Goal: Information Seeking & Learning: Learn about a topic

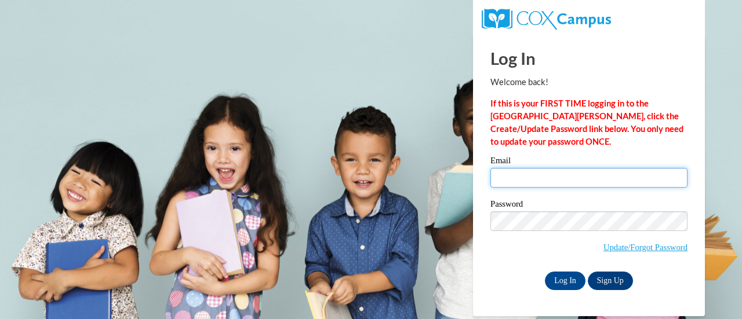
click at [574, 180] on input "Email" at bounding box center [589, 178] width 197 height 20
type input "lastieb@sunprairieschools.org"
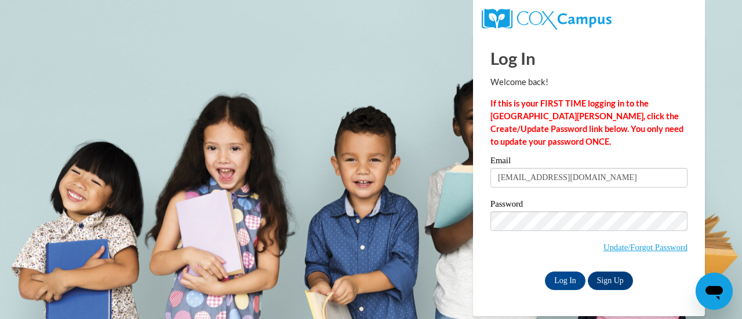
click at [664, 61] on h1 "Log In" at bounding box center [589, 58] width 197 height 24
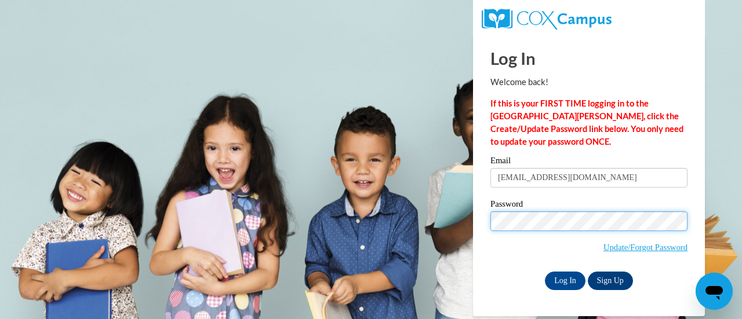
click at [545, 272] on input "Log In" at bounding box center [565, 281] width 41 height 19
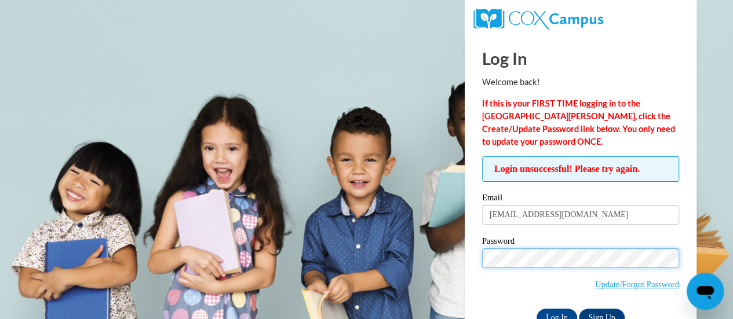
click at [537, 309] on input "Log In" at bounding box center [557, 318] width 41 height 19
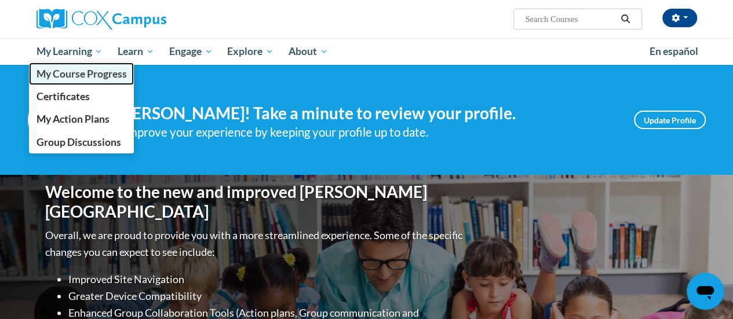
click at [77, 70] on span "My Course Progress" at bounding box center [81, 74] width 90 height 12
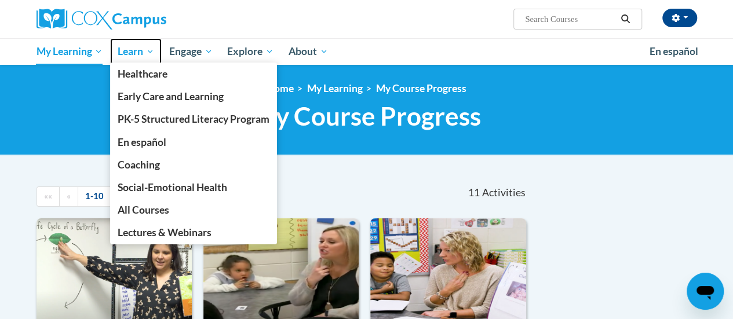
click at [148, 50] on span "Learn" at bounding box center [136, 52] width 37 height 14
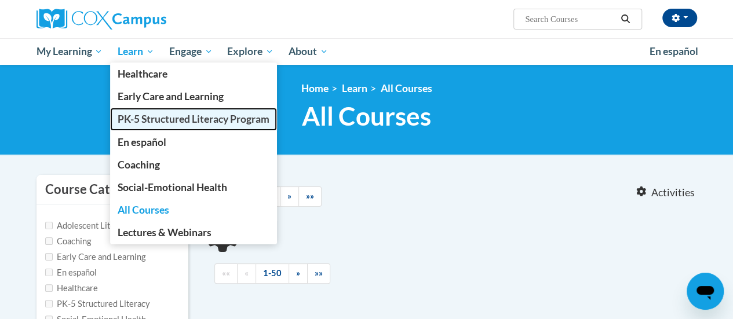
click at [144, 118] on span "PK-5 Structured Literacy Program" at bounding box center [194, 119] width 152 height 12
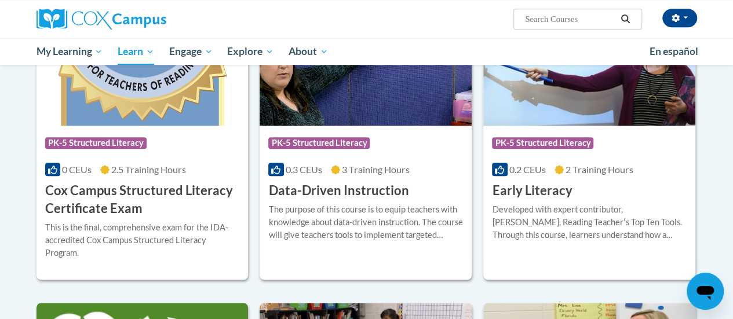
scroll to position [434, 0]
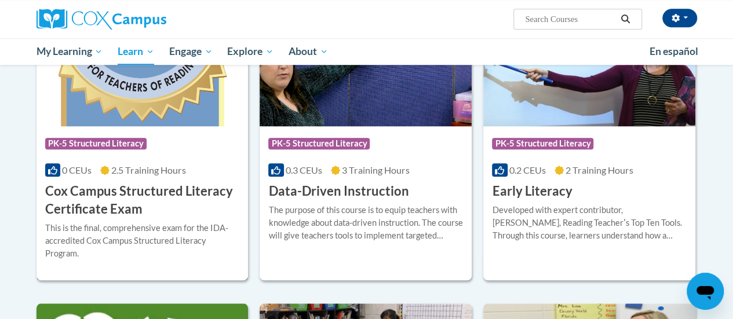
click at [110, 120] on img at bounding box center [143, 67] width 212 height 118
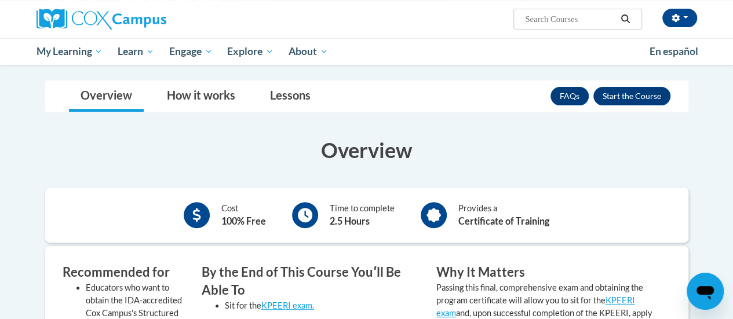
scroll to position [160, 0]
drag, startPoint x: 637, startPoint y: 99, endPoint x: 649, endPoint y: 100, distance: 11.7
click at [649, 100] on button "Enroll" at bounding box center [632, 97] width 77 height 19
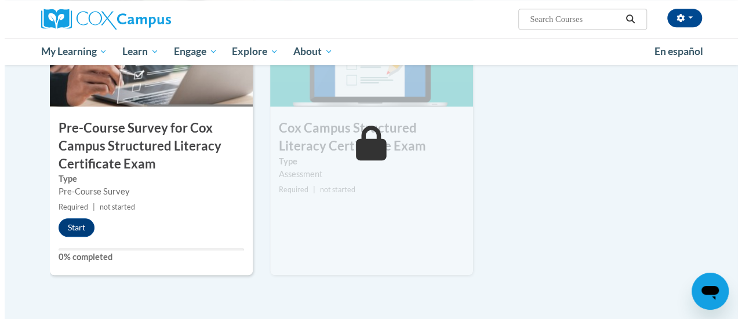
scroll to position [399, 0]
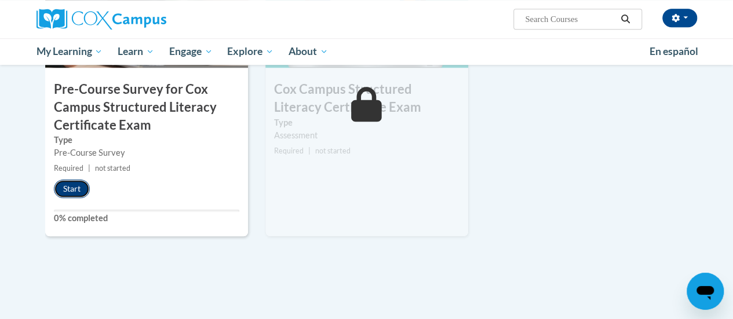
click at [81, 190] on button "Start" at bounding box center [72, 189] width 36 height 19
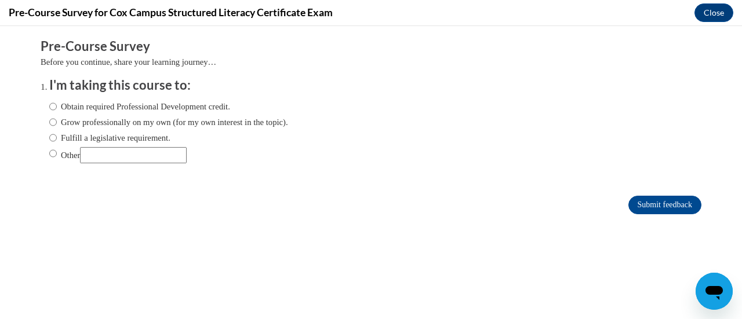
scroll to position [0, 0]
click at [49, 107] on input "Obtain required Professional Development credit." at bounding box center [53, 106] width 8 height 13
radio input "true"
click at [661, 212] on input "Submit feedback" at bounding box center [665, 205] width 73 height 19
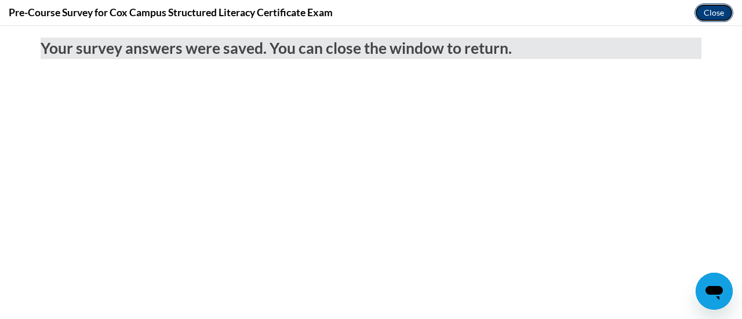
click at [714, 12] on button "Close" at bounding box center [714, 12] width 39 height 19
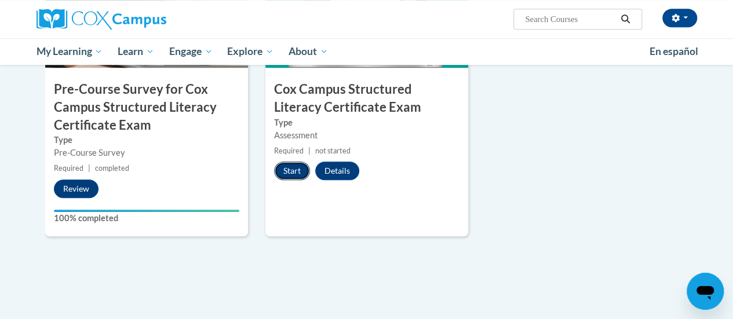
click at [289, 169] on button "Start" at bounding box center [292, 171] width 36 height 19
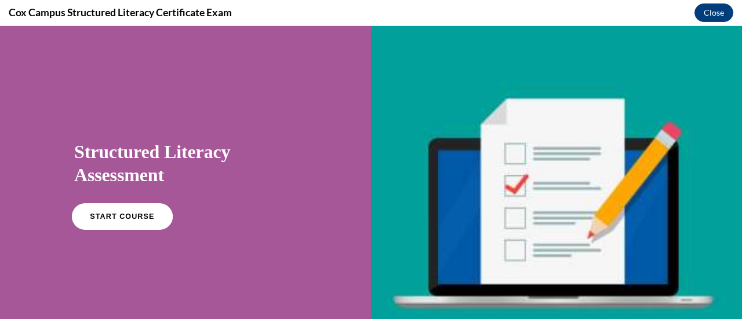
click at [124, 219] on span "START COURSE" at bounding box center [122, 217] width 64 height 9
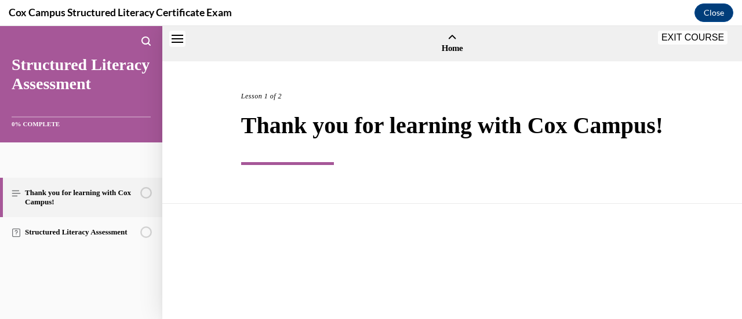
scroll to position [36, 0]
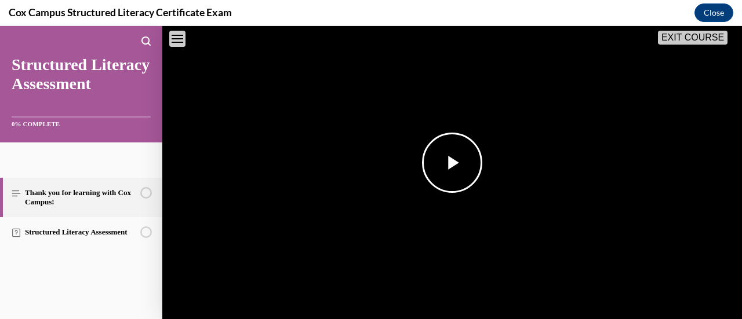
click at [452, 163] on span "Video player" at bounding box center [452, 163] width 0 height 0
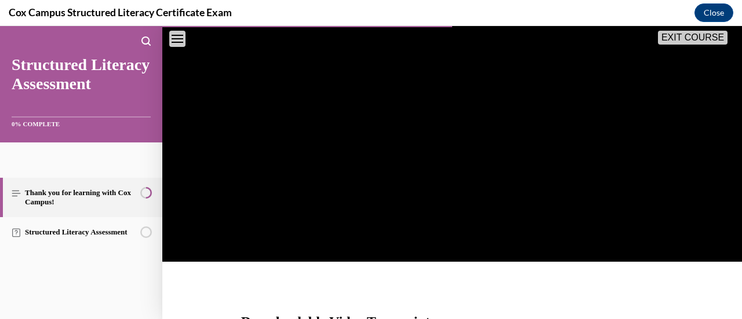
scroll to position [271, 0]
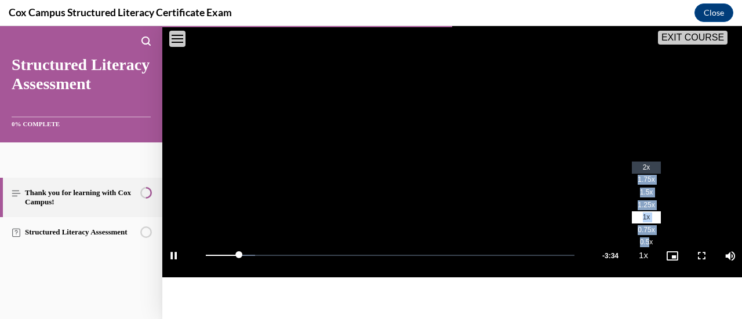
drag, startPoint x: 635, startPoint y: 264, endPoint x: 635, endPoint y: 188, distance: 76.0
click at [635, 188] on ul "2x 1.75x 1.5x 1.25x 1x , selected 0.75x 0.5x 0.25x" at bounding box center [646, 205] width 29 height 87
click at [643, 172] on span "2x" at bounding box center [647, 168] width 8 height 8
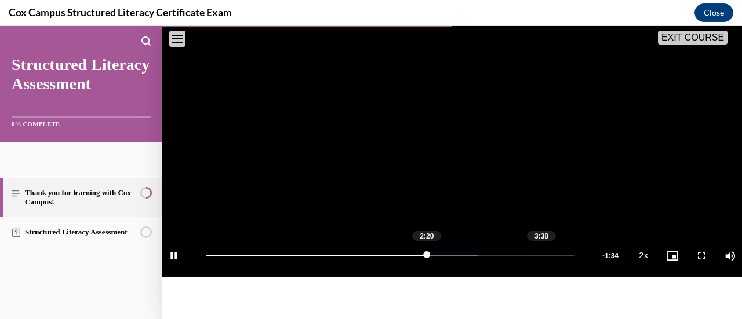
click at [541, 256] on div "3:38" at bounding box center [541, 255] width 1 height 1
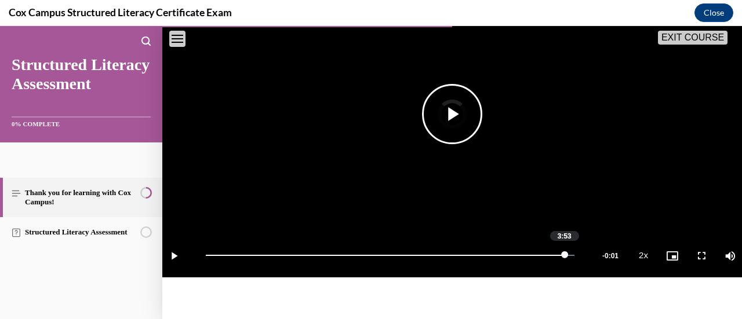
click at [564, 256] on div "3:53" at bounding box center [564, 255] width 1 height 1
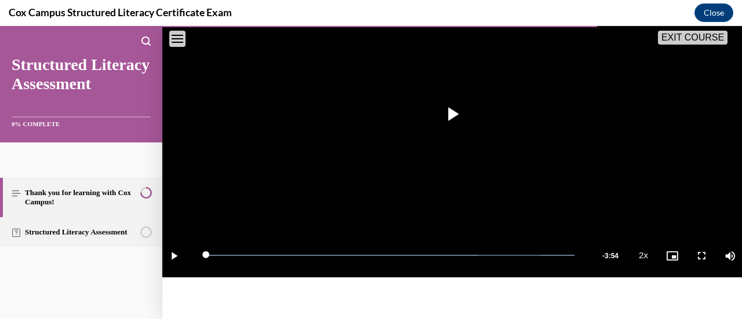
drag, startPoint x: 73, startPoint y: 233, endPoint x: 59, endPoint y: 236, distance: 14.9
click at [59, 236] on link "Structured Literacy Assessment" at bounding box center [81, 232] width 162 height 30
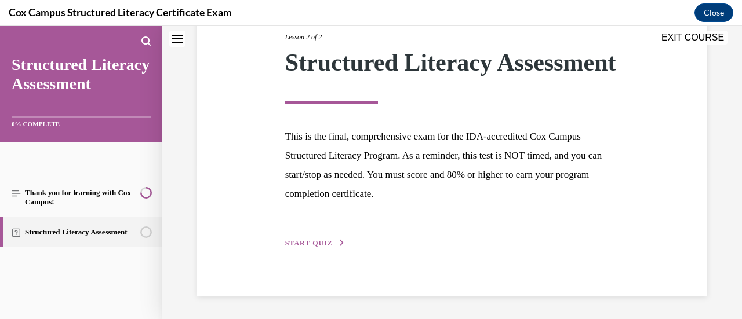
scroll to position [179, 0]
click at [307, 246] on span "START QUIZ" at bounding box center [309, 243] width 48 height 8
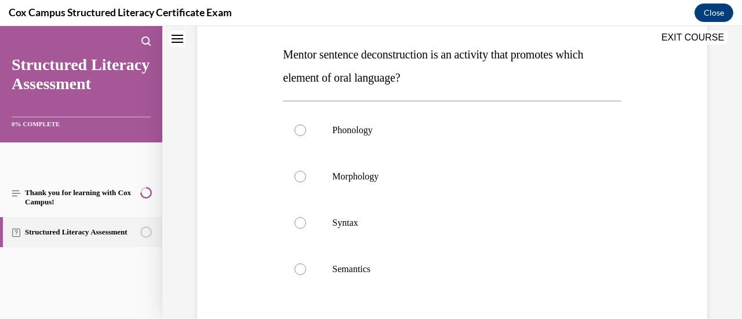
scroll to position [181, 0]
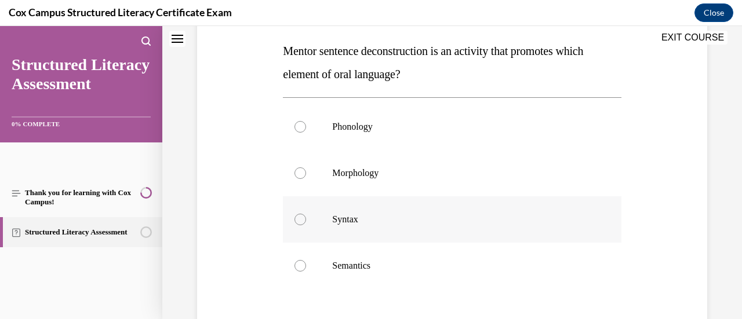
click at [354, 219] on p "Syntax" at bounding box center [462, 220] width 260 height 12
click at [306, 219] on input "Syntax" at bounding box center [301, 220] width 12 height 12
radio input "true"
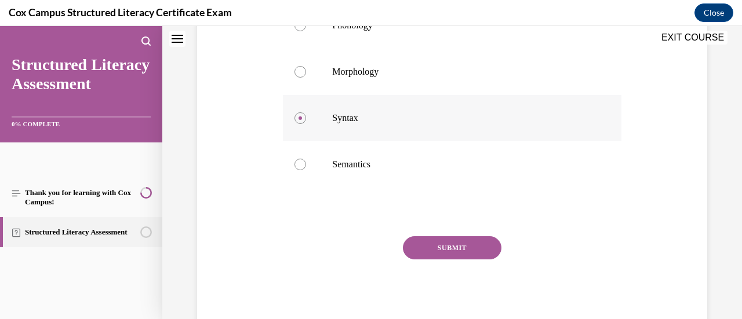
scroll to position [281, 0]
click at [420, 245] on button "SUBMIT" at bounding box center [452, 249] width 99 height 23
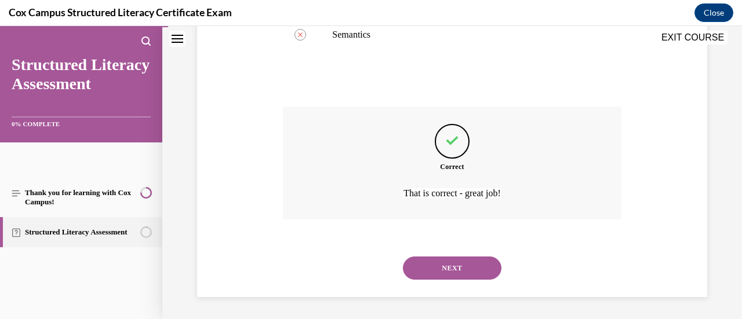
click at [450, 267] on button "NEXT" at bounding box center [452, 268] width 99 height 23
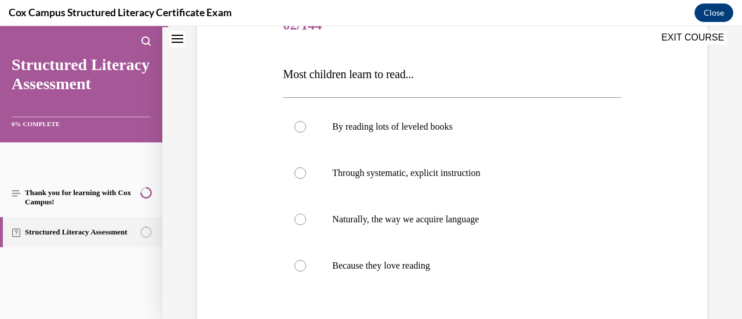
scroll to position [159, 0]
click at [354, 177] on p "Through systematic, explicit instruction" at bounding box center [462, 173] width 260 height 12
click at [306, 177] on input "Through systematic, explicit instruction" at bounding box center [301, 173] width 12 height 12
radio input "true"
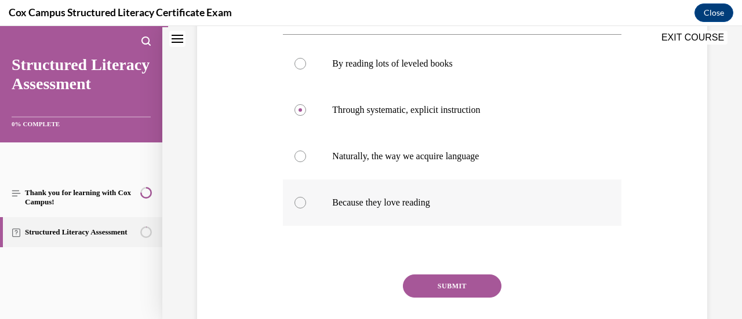
scroll to position [223, 0]
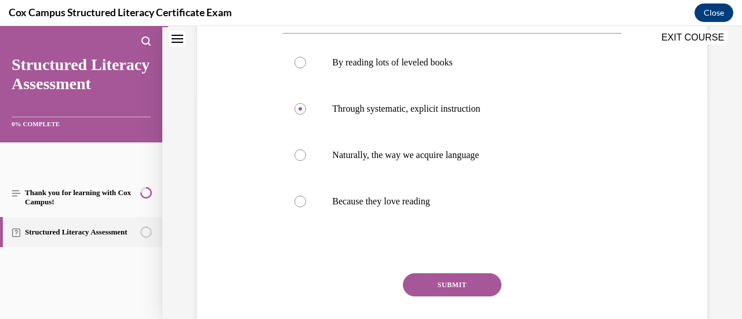
click at [463, 282] on button "SUBMIT" at bounding box center [452, 285] width 99 height 23
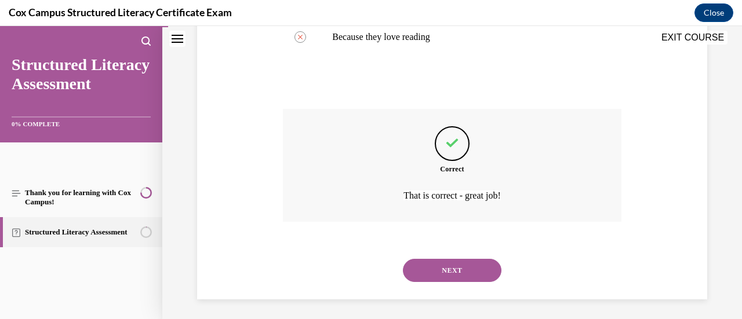
scroll to position [390, 0]
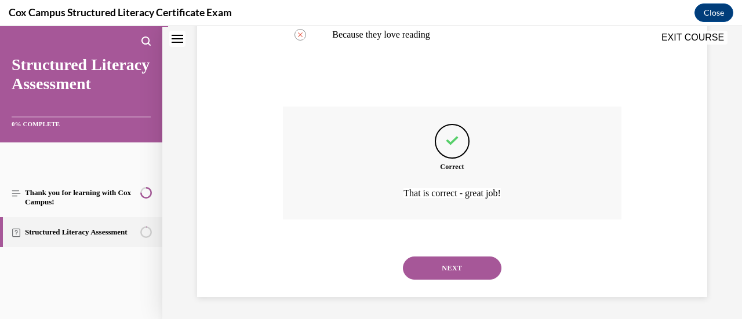
click at [433, 267] on button "NEXT" at bounding box center [452, 268] width 99 height 23
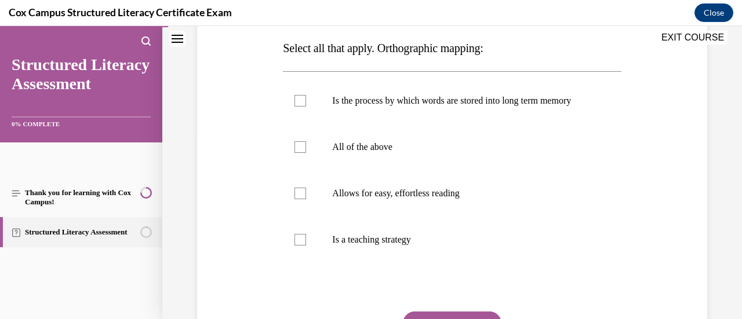
scroll to position [201, 0]
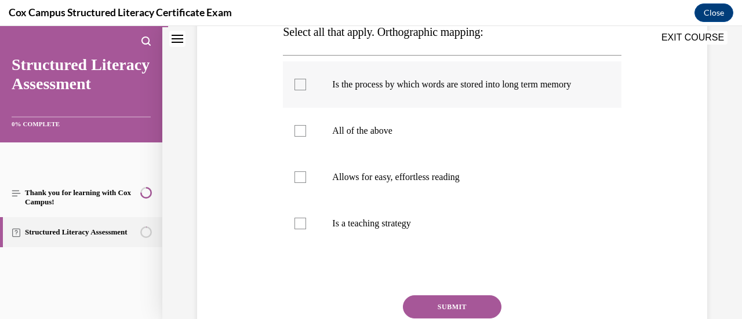
click at [296, 90] on div at bounding box center [301, 85] width 12 height 12
click at [296, 90] on input "Is the process by which words are stored into long term memory" at bounding box center [301, 85] width 12 height 12
checkbox input "true"
click at [301, 183] on div at bounding box center [301, 178] width 12 height 12
click at [301, 183] on input "Allows for easy, effortless reading" at bounding box center [301, 178] width 12 height 12
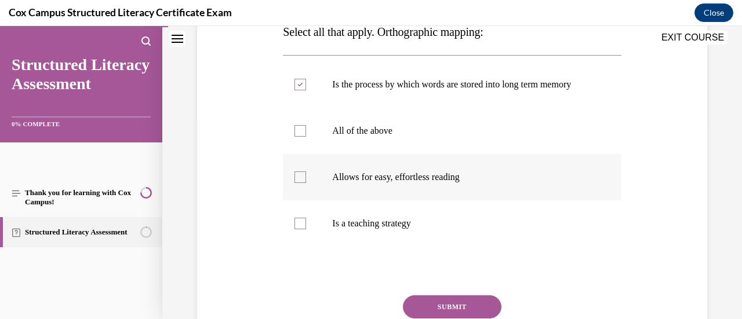
checkbox input "true"
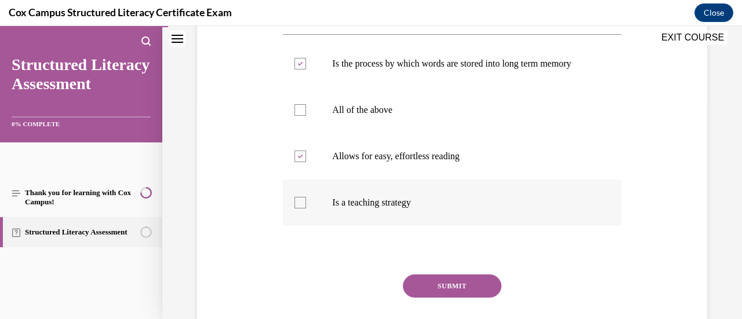
scroll to position [228, 0]
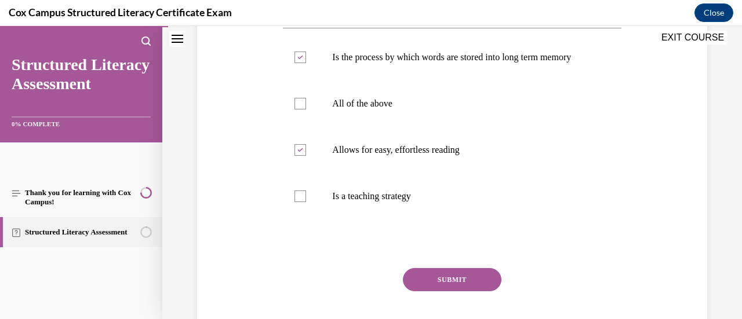
click at [455, 290] on button "SUBMIT" at bounding box center [452, 279] width 99 height 23
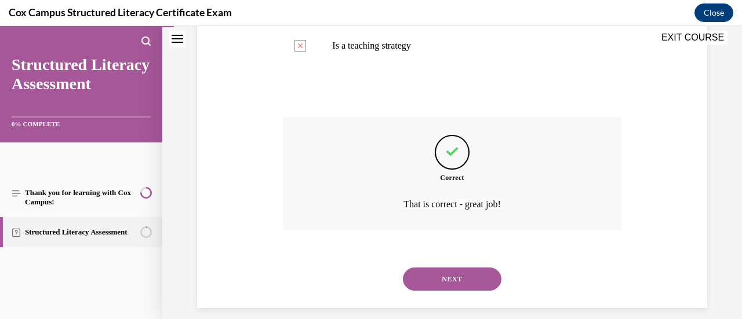
click at [455, 290] on button "NEXT" at bounding box center [452, 279] width 99 height 23
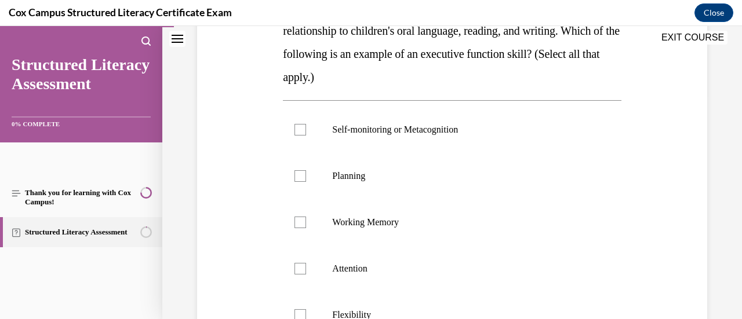
scroll to position [224, 0]
click at [304, 132] on div at bounding box center [301, 131] width 12 height 12
click at [304, 132] on input "Self-monitoring or Metacognition" at bounding box center [301, 131] width 12 height 12
checkbox input "true"
click at [298, 175] on div at bounding box center [301, 177] width 12 height 12
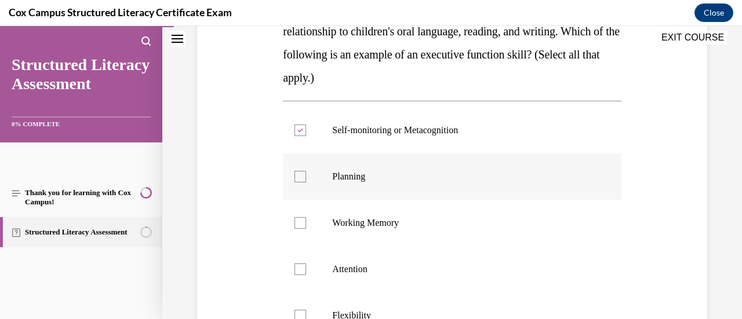
click at [298, 175] on input "Planning" at bounding box center [301, 177] width 12 height 12
checkbox input "true"
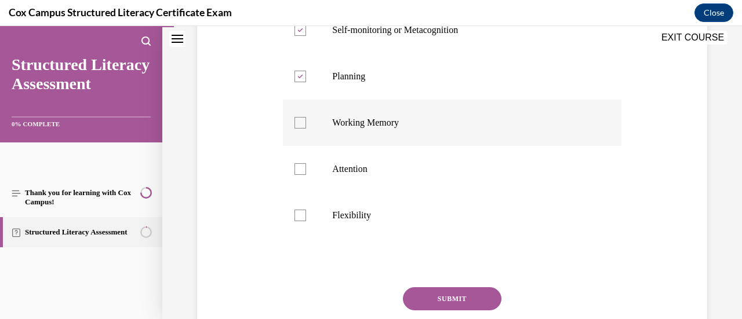
scroll to position [324, 0]
click at [303, 223] on label "Flexibility" at bounding box center [452, 216] width 338 height 46
click at [303, 222] on input "Flexibility" at bounding box center [301, 216] width 12 height 12
checkbox input "true"
click at [298, 172] on div at bounding box center [301, 170] width 12 height 12
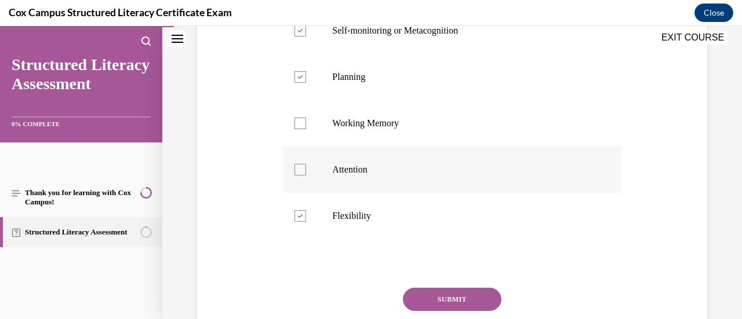
click at [298, 172] on input "Attention" at bounding box center [301, 170] width 12 height 12
checkbox input "true"
click at [299, 128] on div at bounding box center [301, 124] width 12 height 12
click at [299, 128] on input "Working Memory" at bounding box center [301, 124] width 12 height 12
checkbox input "true"
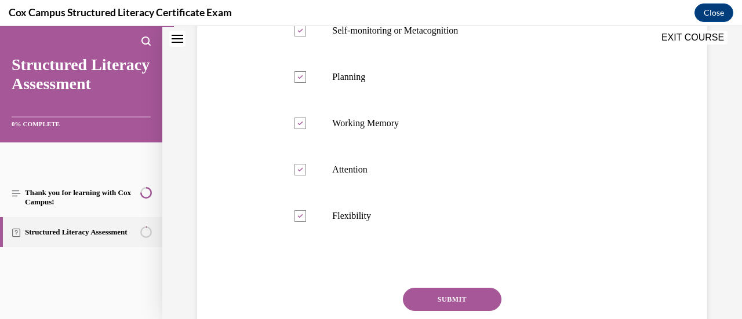
click at [424, 297] on button "SUBMIT" at bounding box center [452, 299] width 99 height 23
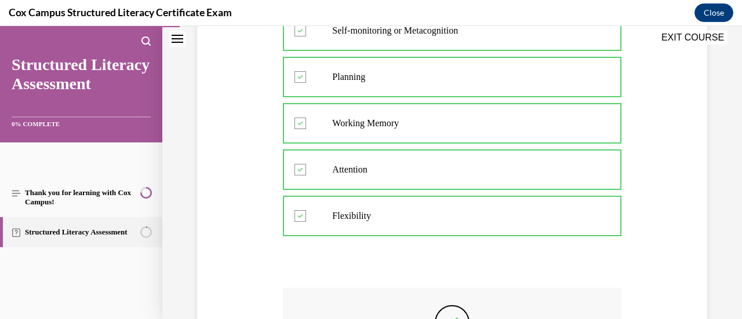
scroll to position [496, 0]
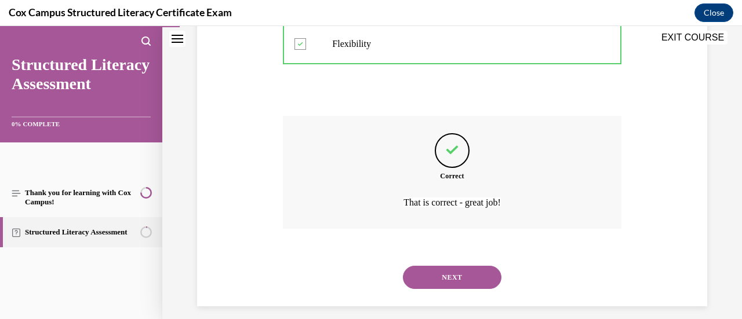
click at [445, 297] on div "NEXT" at bounding box center [452, 278] width 338 height 46
click at [437, 280] on button "NEXT" at bounding box center [452, 277] width 99 height 23
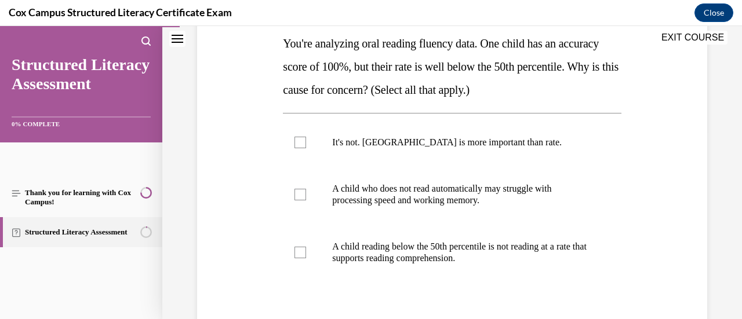
scroll to position [195, 0]
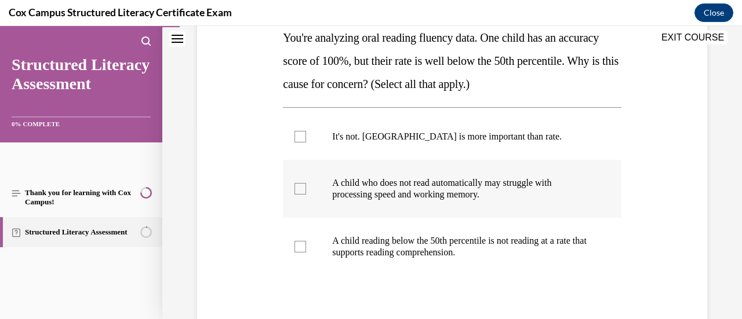
click at [303, 187] on div at bounding box center [301, 189] width 12 height 12
click at [303, 187] on input "A child who does not read automatically may struggle with processing speed and …" at bounding box center [301, 189] width 12 height 12
checkbox input "true"
click at [300, 244] on div at bounding box center [301, 247] width 12 height 12
click at [300, 244] on input "A child reading below the 50th percentile is not reading at a rate that support…" at bounding box center [301, 247] width 12 height 12
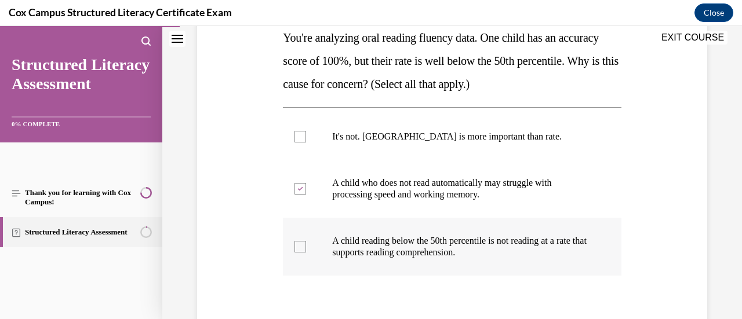
checkbox input "true"
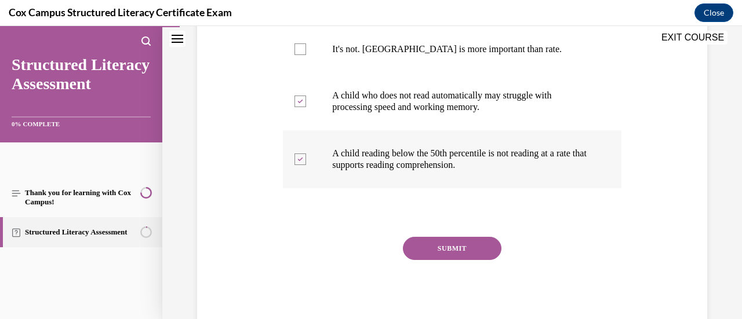
scroll to position [283, 0]
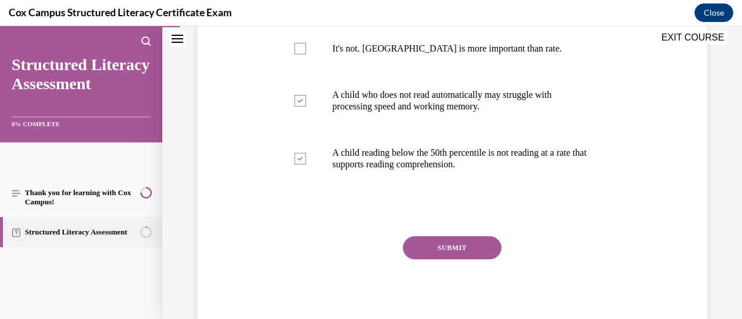
click at [427, 248] on button "SUBMIT" at bounding box center [452, 248] width 99 height 23
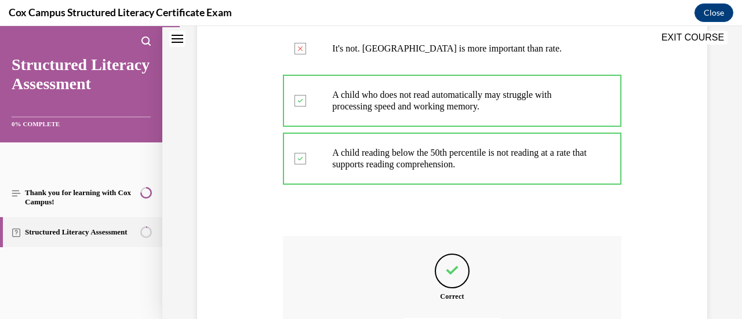
scroll to position [413, 0]
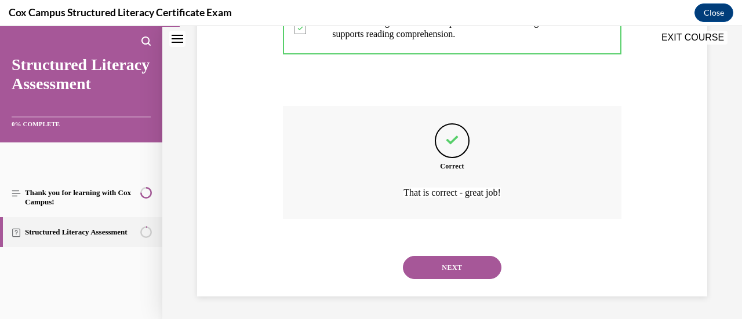
click at [438, 268] on button "NEXT" at bounding box center [452, 267] width 99 height 23
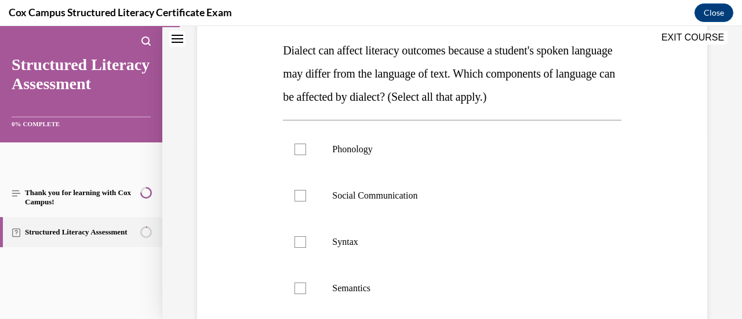
scroll to position [202, 0]
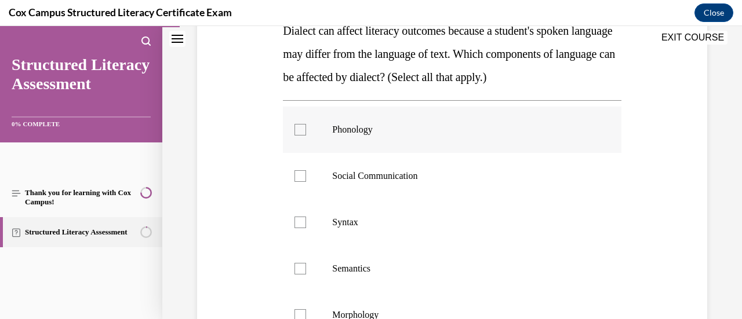
click at [298, 130] on div at bounding box center [301, 130] width 12 height 12
click at [298, 130] on input "Phonology" at bounding box center [301, 130] width 12 height 12
checkbox input "true"
click at [302, 186] on label "Social Communication" at bounding box center [452, 176] width 338 height 46
click at [302, 182] on input "Social Communication" at bounding box center [301, 176] width 12 height 12
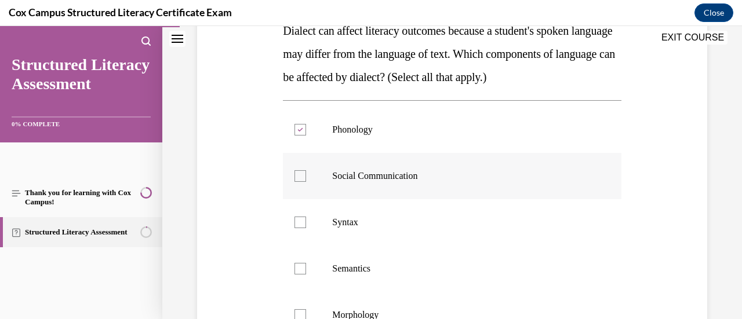
checkbox input "true"
click at [301, 233] on label "Syntax" at bounding box center [452, 222] width 338 height 46
click at [301, 228] on input "Syntax" at bounding box center [301, 223] width 12 height 12
checkbox input "true"
click at [303, 266] on div at bounding box center [301, 269] width 12 height 12
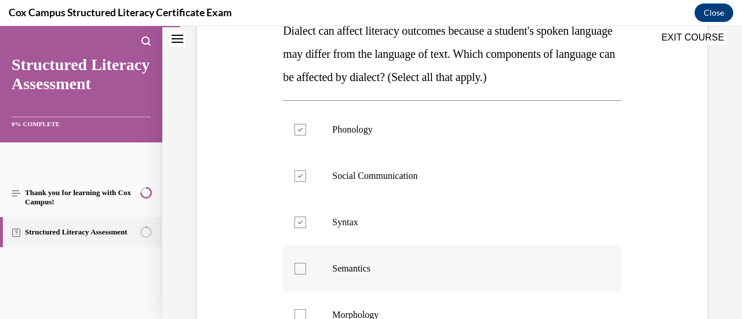
click at [303, 266] on input "Semantics" at bounding box center [301, 269] width 12 height 12
checkbox input "true"
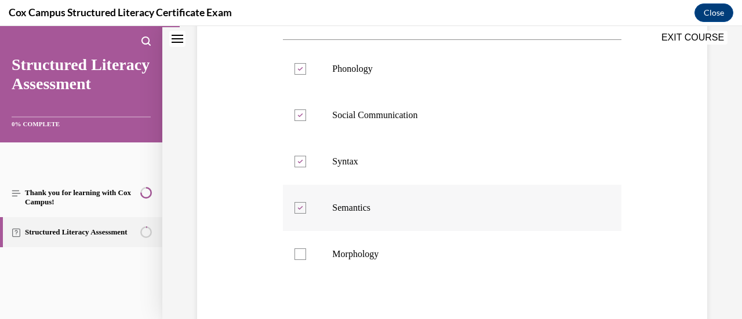
scroll to position [266, 0]
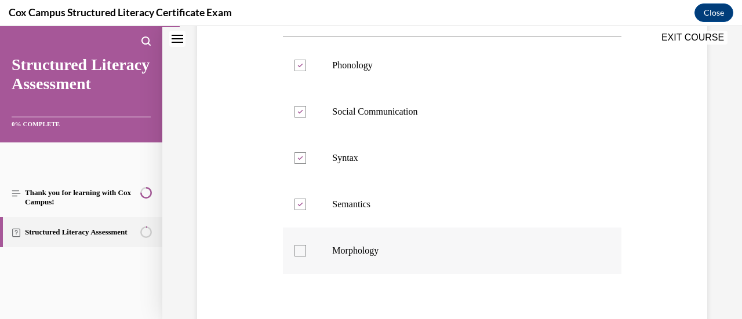
click at [303, 249] on div at bounding box center [301, 251] width 12 height 12
click at [303, 249] on input "Morphology" at bounding box center [301, 251] width 12 height 12
checkbox input "true"
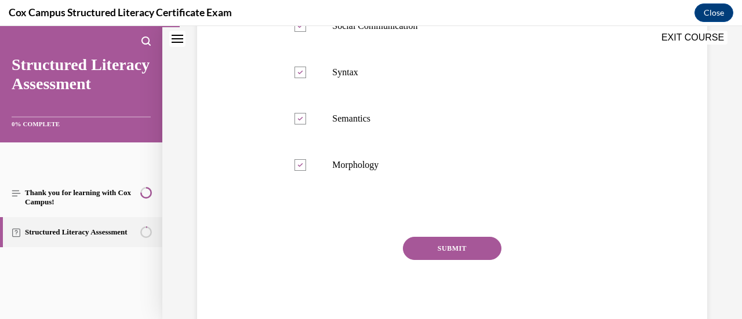
click at [426, 250] on button "SUBMIT" at bounding box center [452, 248] width 99 height 23
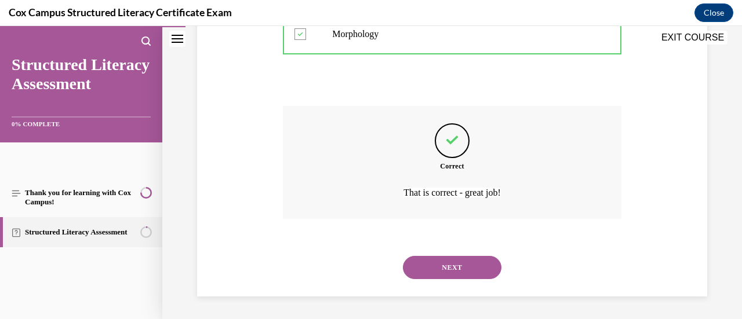
click at [440, 270] on button "NEXT" at bounding box center [452, 267] width 99 height 23
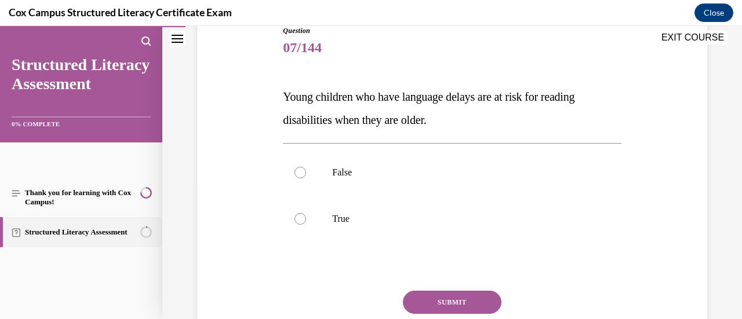
scroll to position [139, 0]
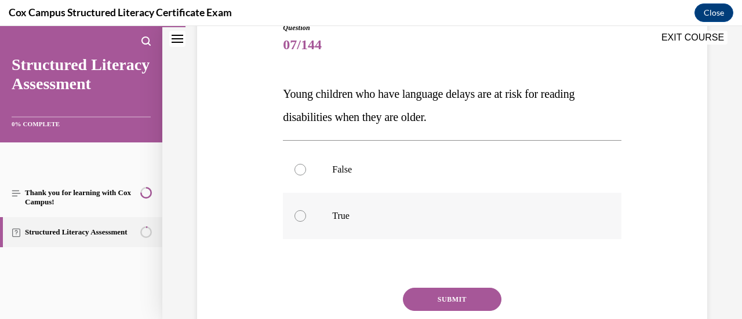
click at [297, 216] on div at bounding box center [301, 216] width 12 height 12
click at [297, 216] on input "True" at bounding box center [301, 216] width 12 height 12
radio input "true"
click at [433, 293] on button "SUBMIT" at bounding box center [452, 299] width 99 height 23
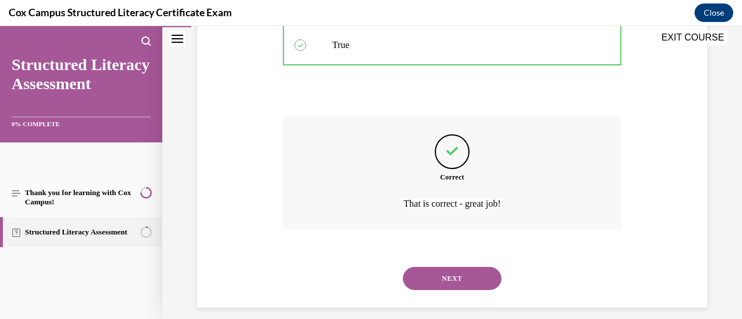
click at [438, 277] on button "NEXT" at bounding box center [452, 278] width 99 height 23
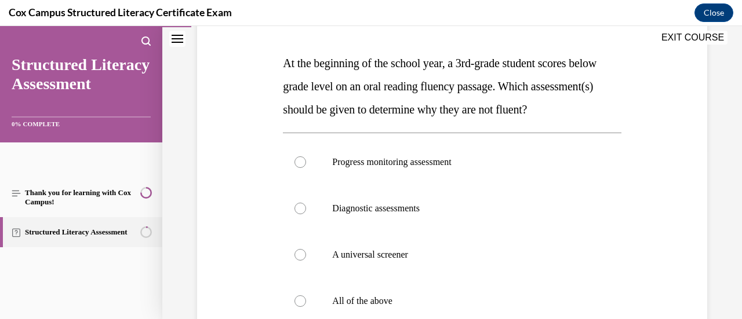
scroll to position [170, 0]
click at [366, 231] on label "Diagnostic assessments" at bounding box center [452, 208] width 338 height 46
click at [306, 214] on input "Diagnostic assessments" at bounding box center [301, 208] width 12 height 12
radio input "true"
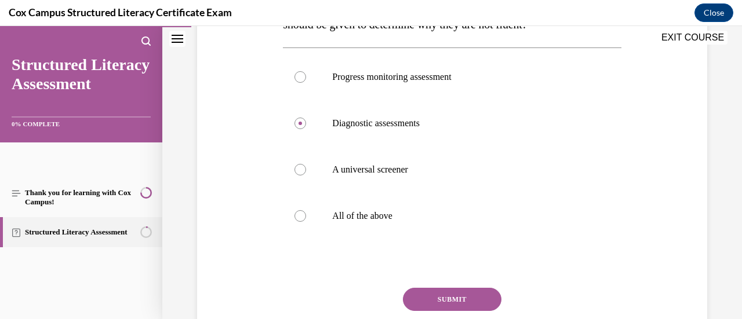
scroll to position [306, 0]
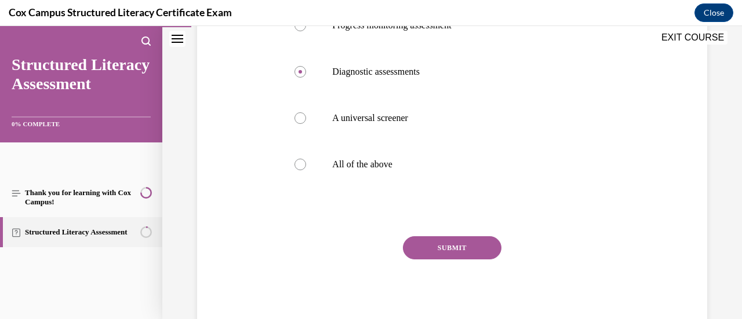
click at [449, 260] on button "SUBMIT" at bounding box center [452, 248] width 99 height 23
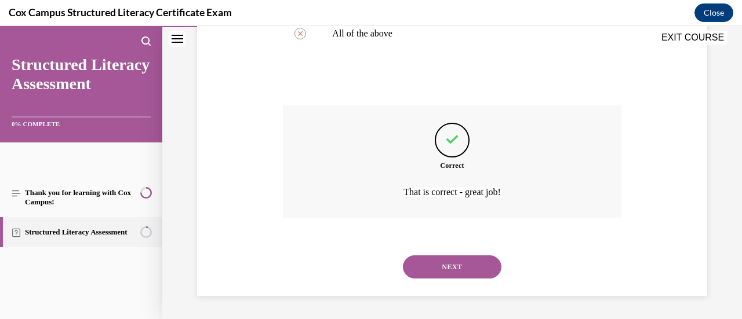
click at [444, 273] on button "NEXT" at bounding box center [452, 267] width 99 height 23
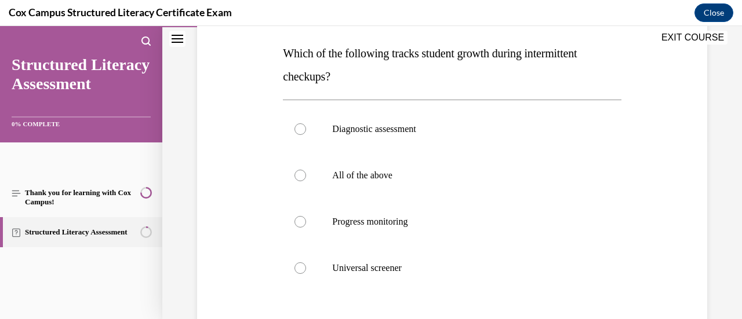
scroll to position [179, 0]
click at [357, 224] on span "Progress monitoring" at bounding box center [369, 222] width 75 height 10
click at [306, 224] on input "Progress monitoring" at bounding box center [301, 223] width 12 height 12
radio input "true"
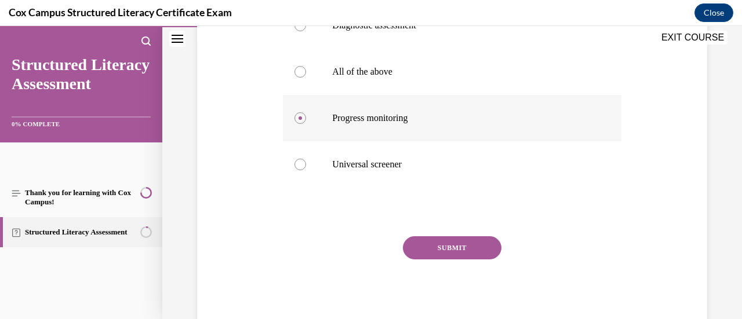
scroll to position [283, 0]
click at [420, 249] on button "SUBMIT" at bounding box center [452, 248] width 99 height 23
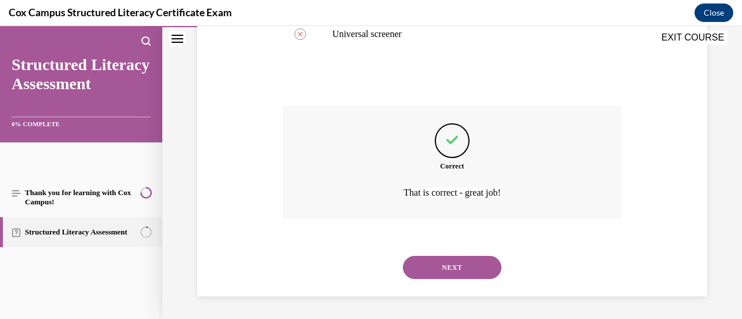
click at [439, 278] on button "NEXT" at bounding box center [452, 267] width 99 height 23
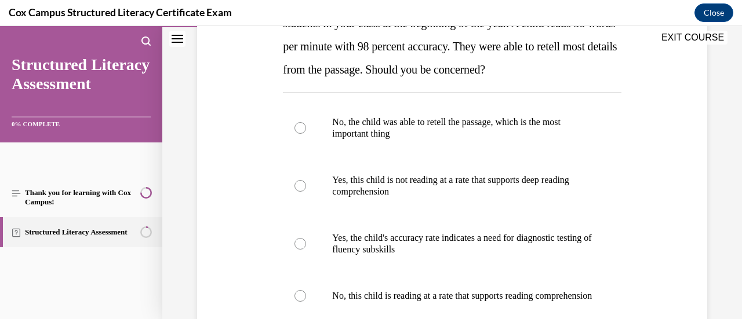
scroll to position [244, 0]
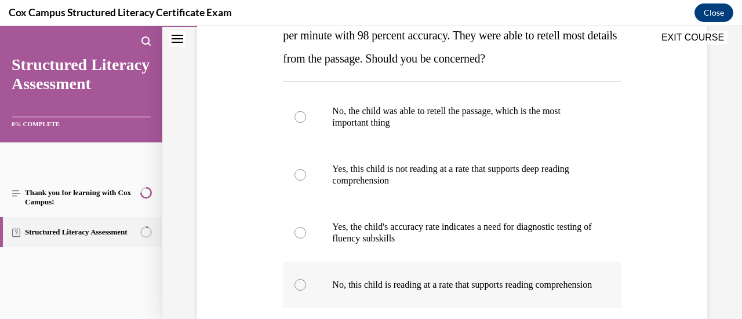
click at [373, 290] on span "No, this child is reading at a rate that supports reading comprehension" at bounding box center [462, 285] width 260 height 10
click at [306, 291] on input "No, this child is reading at a rate that supports reading comprehension" at bounding box center [301, 285] width 12 height 12
radio input "true"
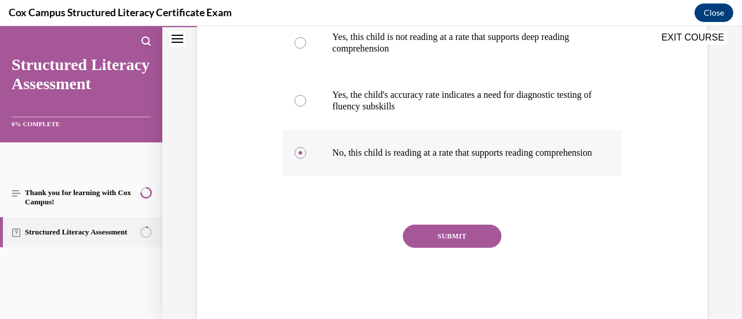
scroll to position [375, 0]
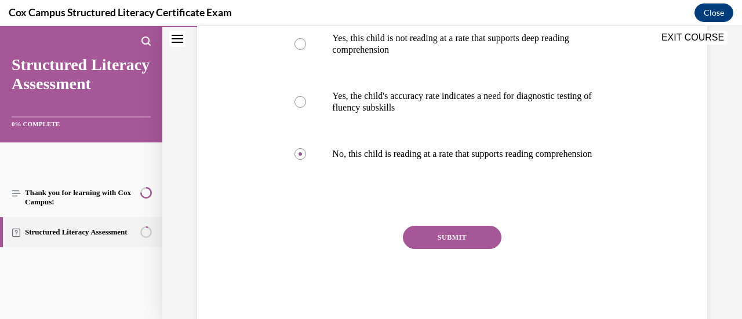
click at [415, 260] on div "SUBMIT NEXT" at bounding box center [452, 273] width 338 height 95
click at [406, 245] on button "SUBMIT" at bounding box center [452, 237] width 99 height 23
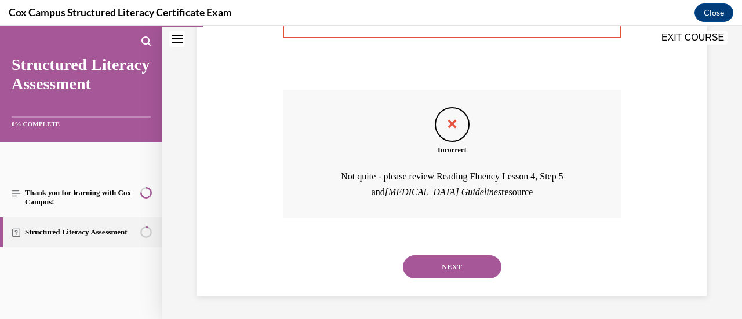
scroll to position [521, 0]
click at [426, 267] on button "NEXT" at bounding box center [452, 267] width 99 height 23
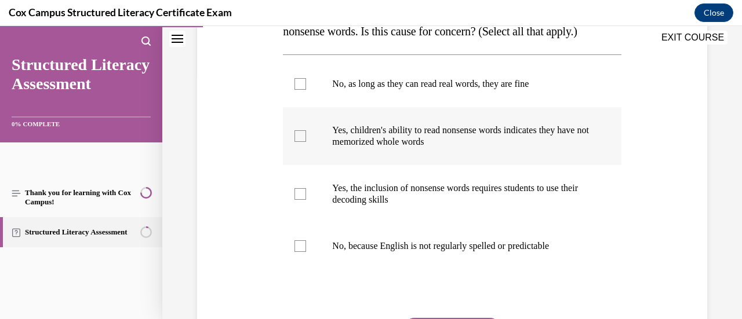
scroll to position [256, 0]
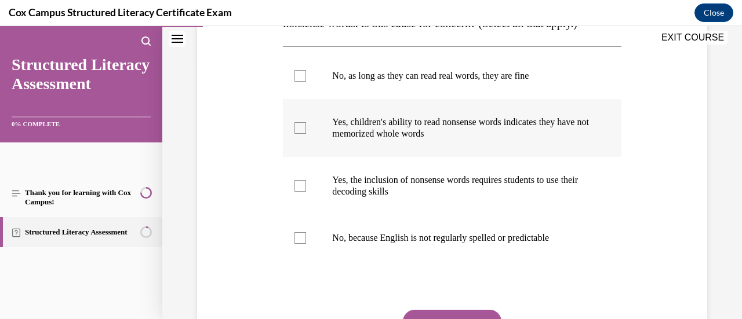
click at [298, 157] on label "Yes, children's ability to read nonsense words indicates they have not memorize…" at bounding box center [452, 128] width 338 height 58
click at [298, 134] on input "Yes, children's ability to read nonsense words indicates they have not memorize…" at bounding box center [301, 128] width 12 height 12
checkbox input "true"
click at [301, 192] on div at bounding box center [301, 186] width 12 height 12
click at [301, 192] on input "Yes, the inclusion of nonsense words requires students to use their decoding sk…" at bounding box center [301, 186] width 12 height 12
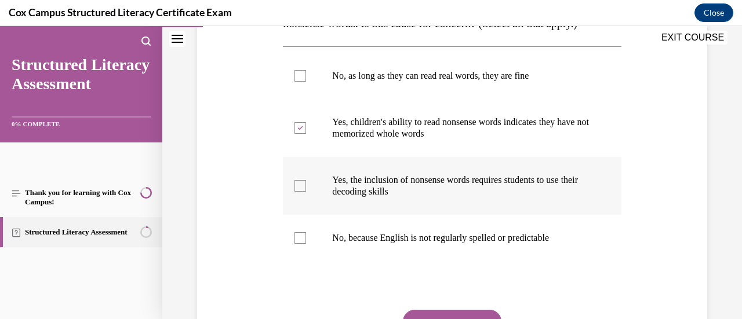
checkbox input "true"
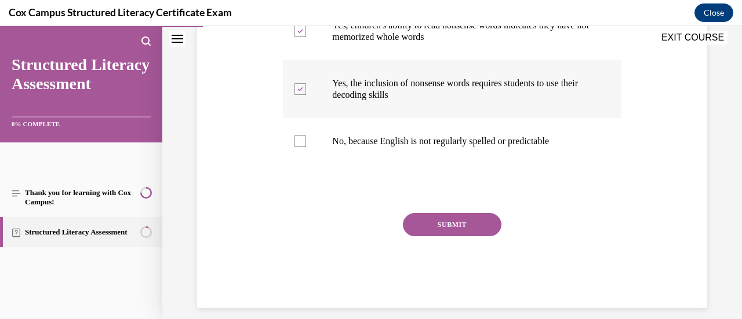
scroll to position [352, 0]
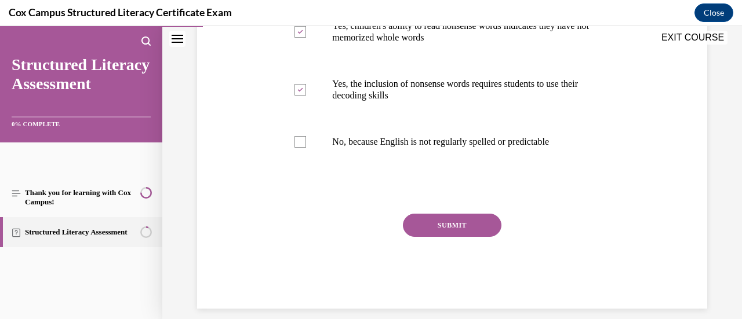
click at [451, 237] on button "SUBMIT" at bounding box center [452, 225] width 99 height 23
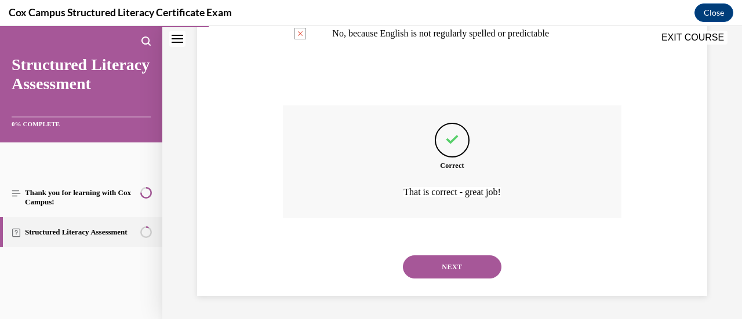
click at [434, 264] on button "NEXT" at bounding box center [452, 267] width 99 height 23
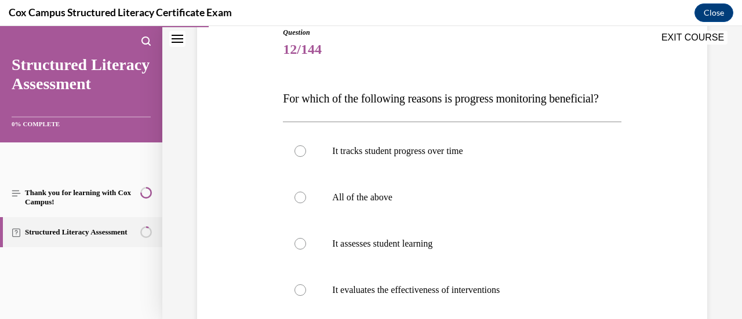
scroll to position [158, 0]
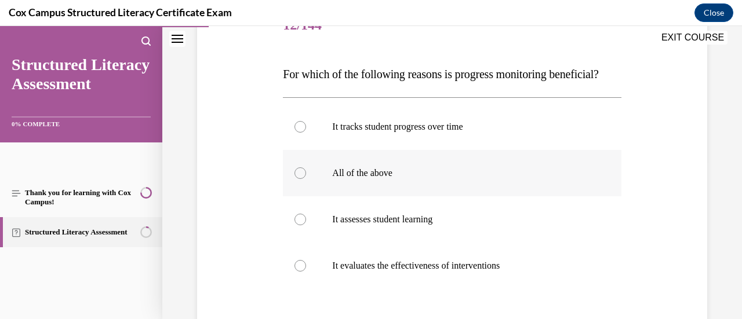
click at [351, 197] on label "All of the above" at bounding box center [452, 173] width 338 height 46
click at [306, 179] on input "All of the above" at bounding box center [301, 174] width 12 height 12
radio input "true"
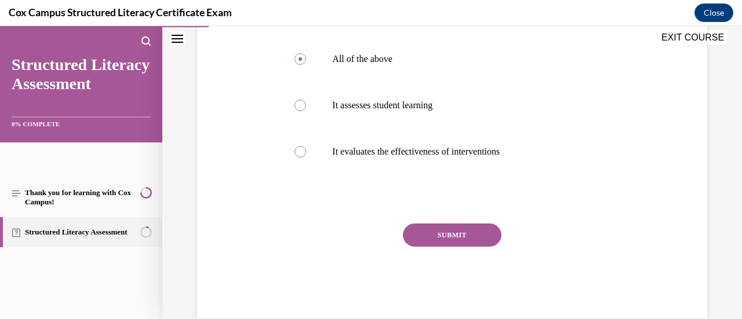
click at [436, 247] on button "SUBMIT" at bounding box center [452, 235] width 99 height 23
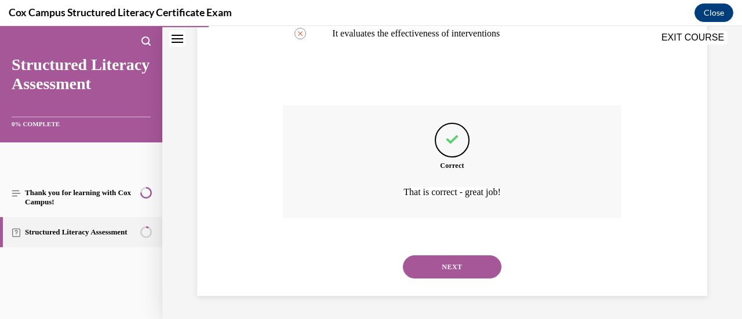
click at [437, 266] on button "NEXT" at bounding box center [452, 267] width 99 height 23
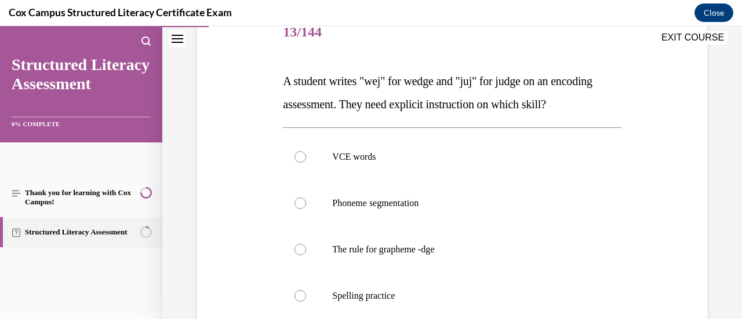
scroll to position [151, 0]
click at [368, 247] on span "The rule for grapheme -dge" at bounding box center [383, 250] width 102 height 10
click at [306, 247] on input "The rule for grapheme -dge" at bounding box center [301, 251] width 12 height 12
radio input "true"
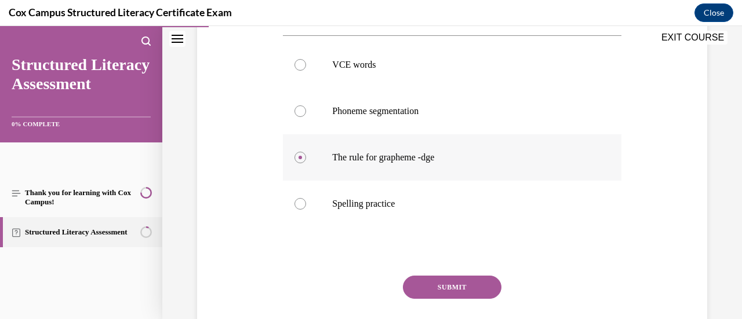
scroll to position [243, 0]
click at [423, 288] on button "SUBMIT" at bounding box center [452, 288] width 99 height 23
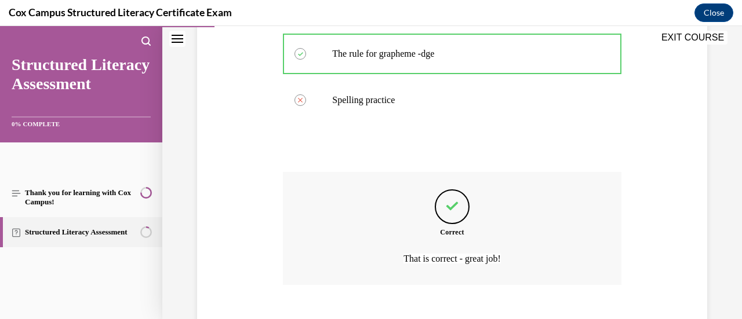
scroll to position [413, 0]
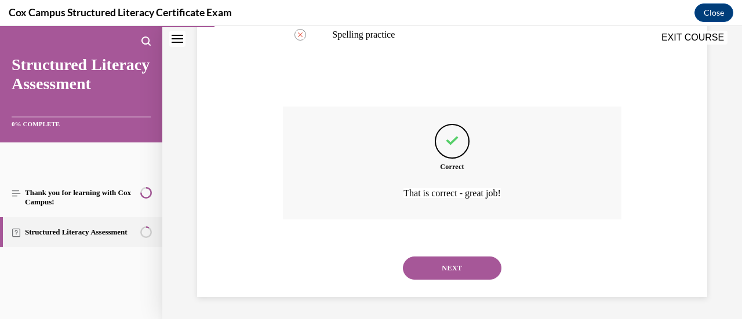
click at [434, 270] on button "NEXT" at bounding box center [452, 268] width 99 height 23
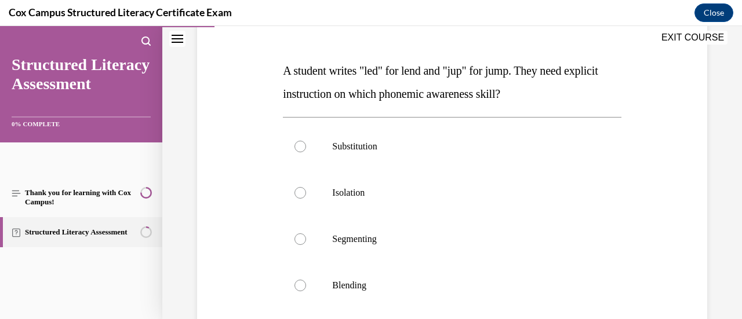
scroll to position [163, 0]
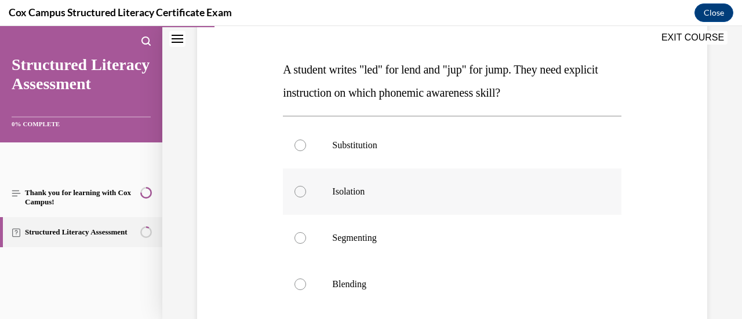
click at [345, 194] on p "Isolation" at bounding box center [462, 192] width 260 height 12
click at [306, 194] on input "Isolation" at bounding box center [301, 192] width 12 height 12
radio input "true"
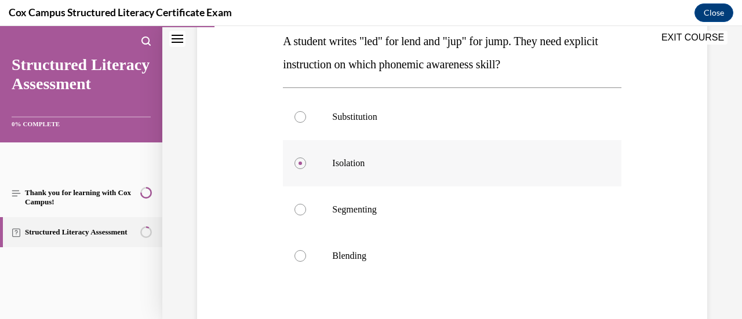
scroll to position [190, 0]
click at [325, 209] on label "Segmenting" at bounding box center [452, 211] width 338 height 46
click at [306, 209] on input "Segmenting" at bounding box center [301, 211] width 12 height 12
radio input "true"
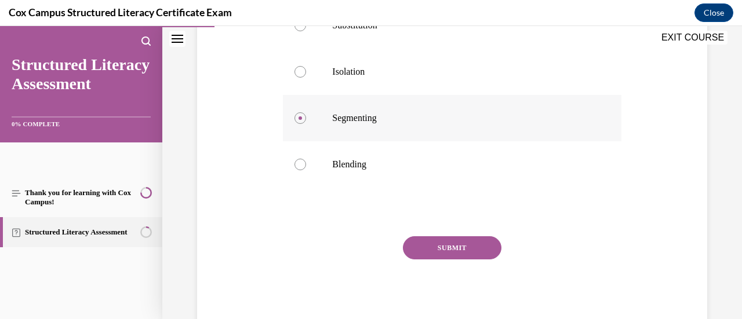
scroll to position [279, 0]
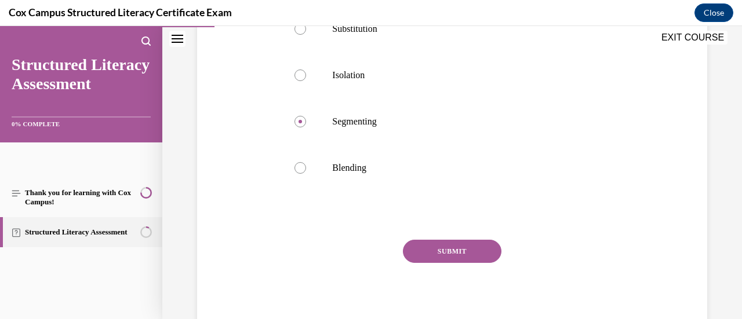
click at [430, 252] on button "SUBMIT" at bounding box center [452, 251] width 99 height 23
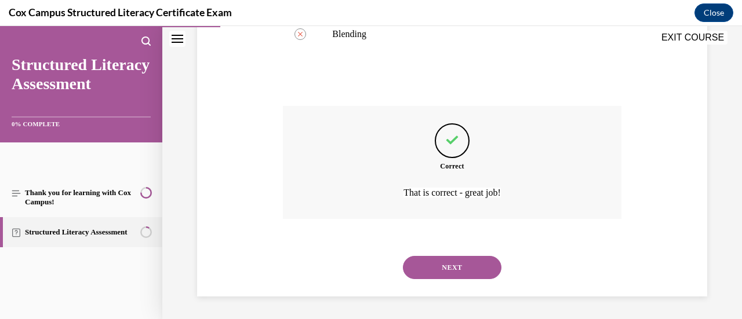
scroll to position [409, 0]
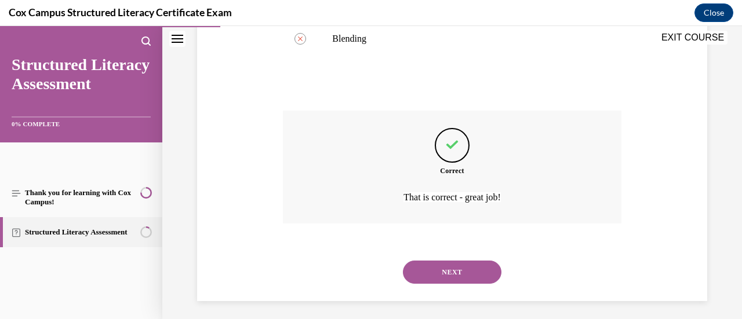
click at [433, 285] on div "NEXT" at bounding box center [452, 272] width 338 height 46
click at [416, 275] on button "NEXT" at bounding box center [452, 272] width 99 height 23
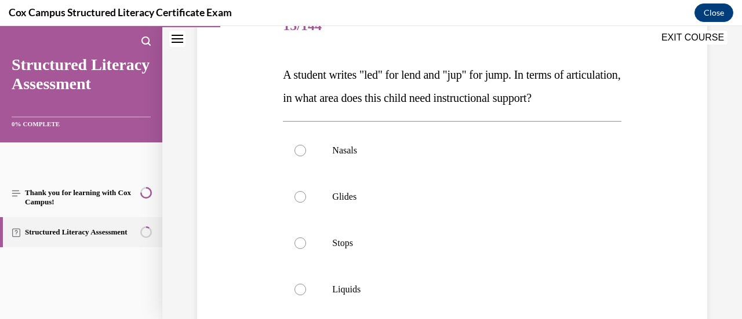
scroll to position [157, 0]
click at [320, 175] on label "Nasals" at bounding box center [452, 151] width 338 height 46
click at [306, 157] on input "Nasals" at bounding box center [301, 152] width 12 height 12
radio input "true"
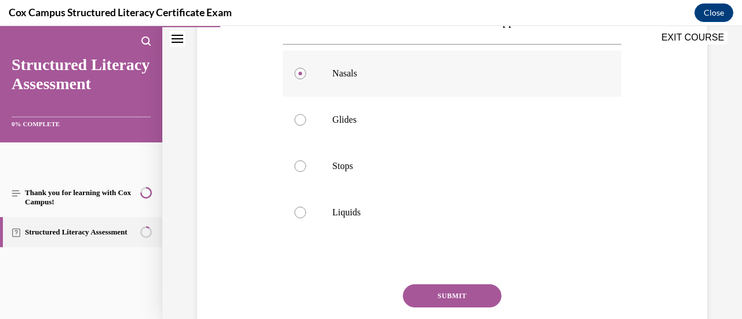
scroll to position [255, 0]
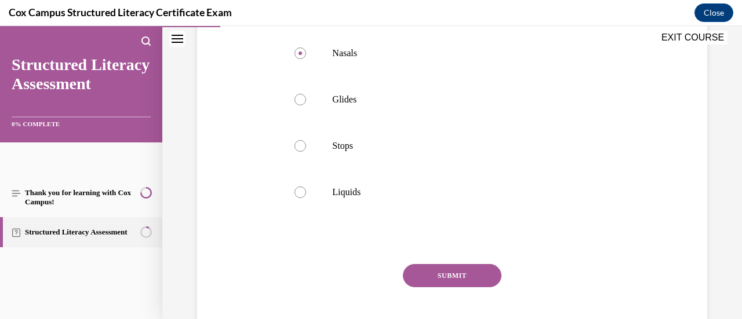
click at [423, 288] on button "SUBMIT" at bounding box center [452, 275] width 99 height 23
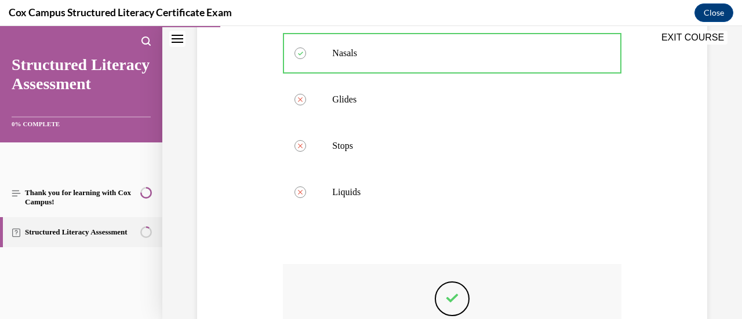
scroll to position [436, 0]
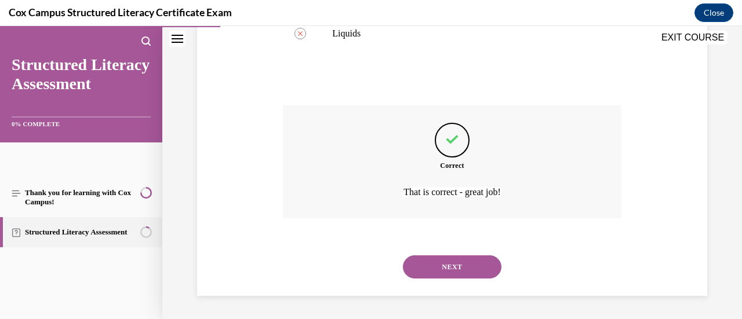
click at [437, 267] on button "NEXT" at bounding box center [452, 267] width 99 height 23
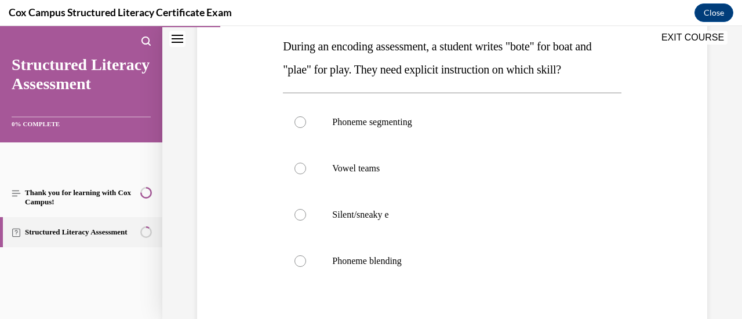
scroll to position [186, 0]
click at [315, 173] on label "Vowel teams" at bounding box center [452, 169] width 338 height 46
click at [306, 173] on input "Vowel teams" at bounding box center [301, 169] width 12 height 12
radio input "true"
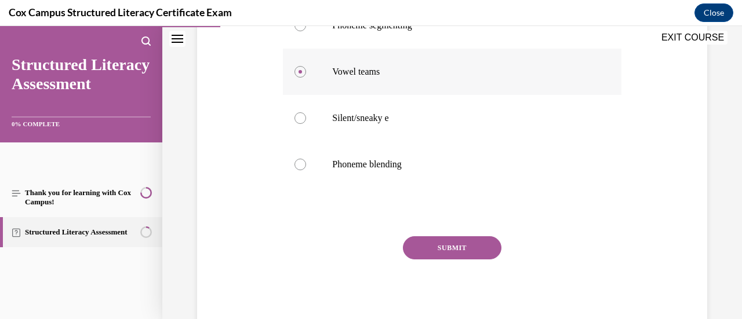
scroll to position [281, 0]
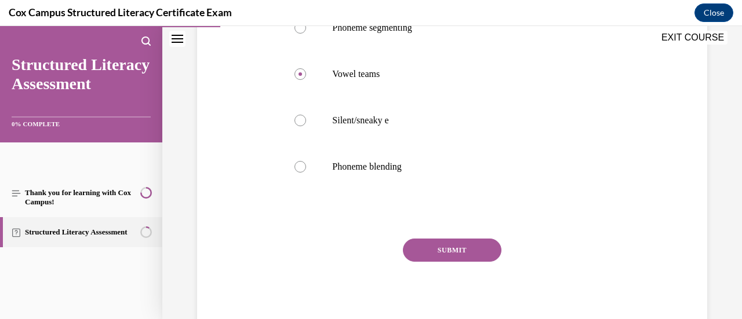
click at [439, 248] on button "SUBMIT" at bounding box center [452, 250] width 99 height 23
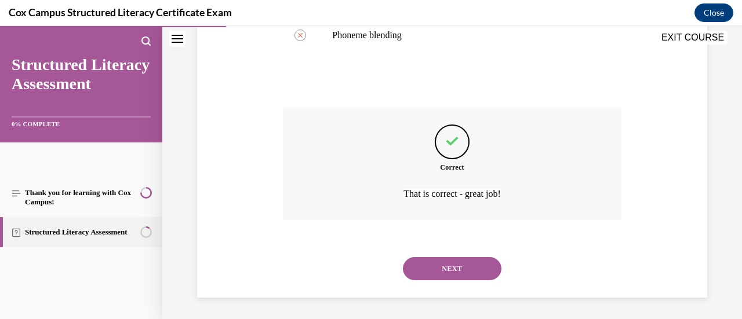
click at [430, 267] on button "NEXT" at bounding box center [452, 268] width 99 height 23
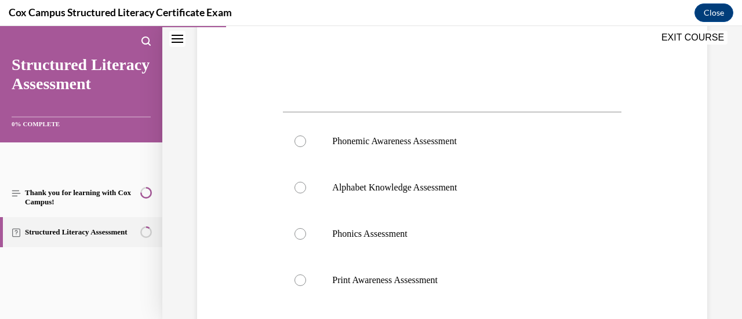
scroll to position [417, 0]
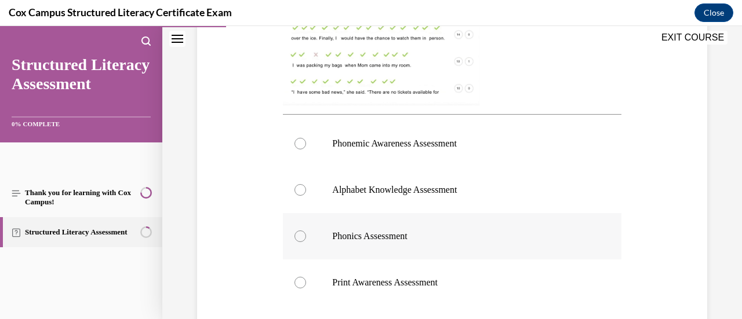
click at [380, 241] on span "Phonics Assessment" at bounding box center [369, 236] width 75 height 10
click at [306, 241] on input "Phonics Assessment" at bounding box center [301, 237] width 12 height 12
radio input "true"
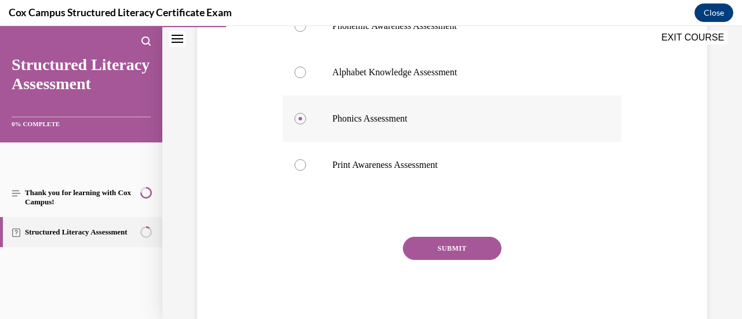
scroll to position [535, 0]
click at [435, 249] on button "SUBMIT" at bounding box center [452, 248] width 99 height 23
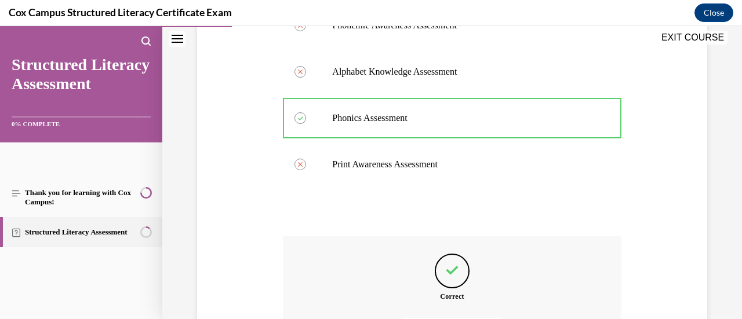
scroll to position [666, 0]
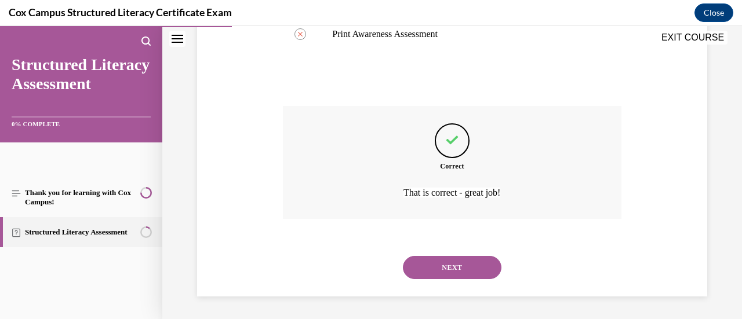
click at [433, 265] on button "NEXT" at bounding box center [452, 267] width 99 height 23
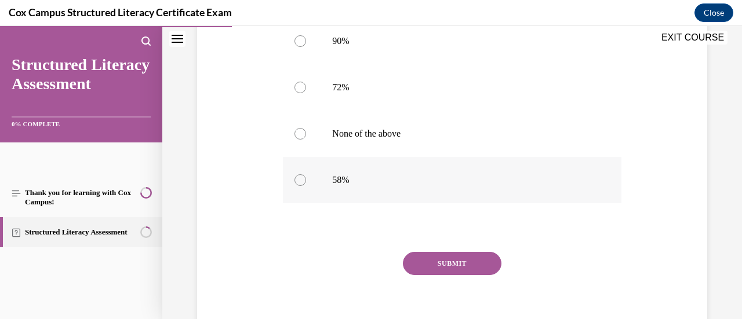
scroll to position [520, 0]
click at [310, 44] on label "90%" at bounding box center [452, 40] width 338 height 46
click at [306, 44] on input "90%" at bounding box center [301, 41] width 12 height 12
radio input "true"
click at [415, 265] on button "SUBMIT" at bounding box center [452, 263] width 99 height 23
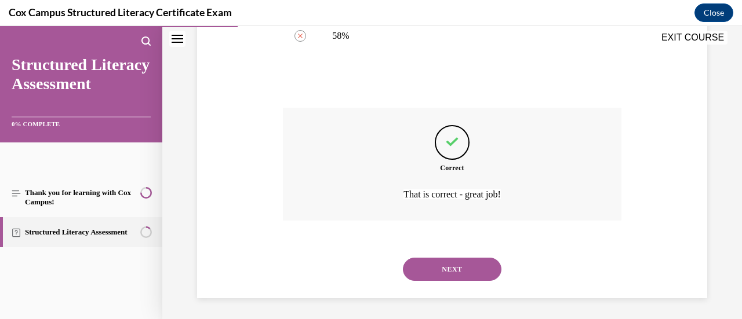
click at [439, 278] on button "NEXT" at bounding box center [452, 269] width 99 height 23
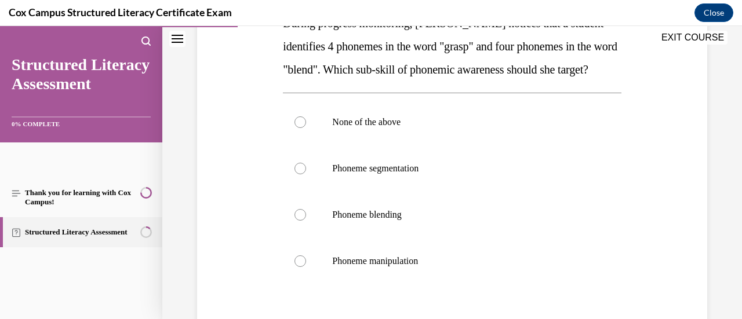
scroll to position [210, 0]
click at [348, 173] on span "Phoneme segmentation" at bounding box center [375, 168] width 86 height 10
click at [306, 174] on input "Phoneme segmentation" at bounding box center [301, 168] width 12 height 12
radio input "true"
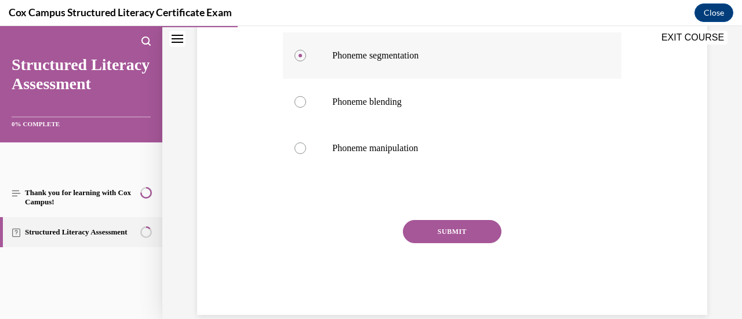
scroll to position [324, 0]
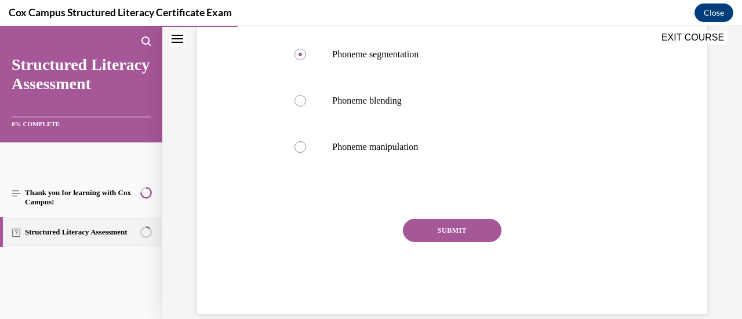
click at [423, 242] on button "SUBMIT" at bounding box center [452, 230] width 99 height 23
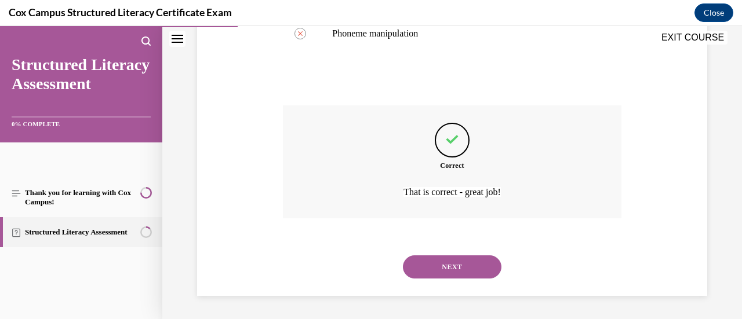
click at [444, 275] on button "NEXT" at bounding box center [452, 267] width 99 height 23
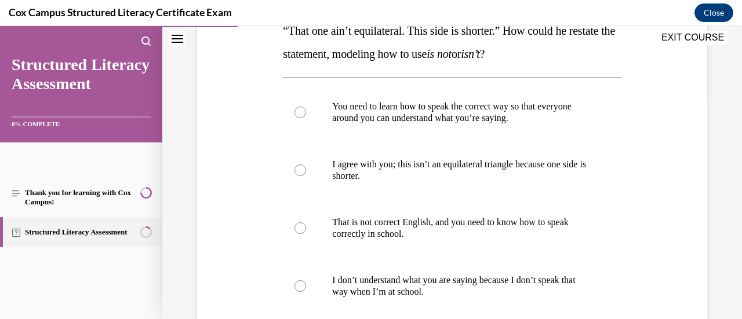
scroll to position [224, 0]
click at [418, 168] on p "I agree with you; this isn’t an equilateral triangle because one side is shorte…" at bounding box center [462, 170] width 260 height 23
click at [306, 168] on input "I agree with you; this isn’t an equilateral triangle because one side is shorte…" at bounding box center [301, 171] width 12 height 12
radio input "true"
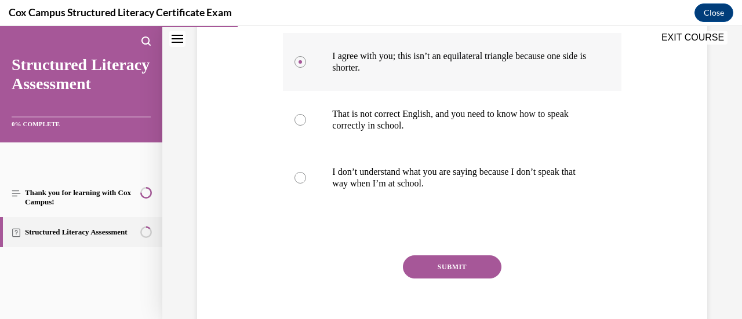
scroll to position [346, 0]
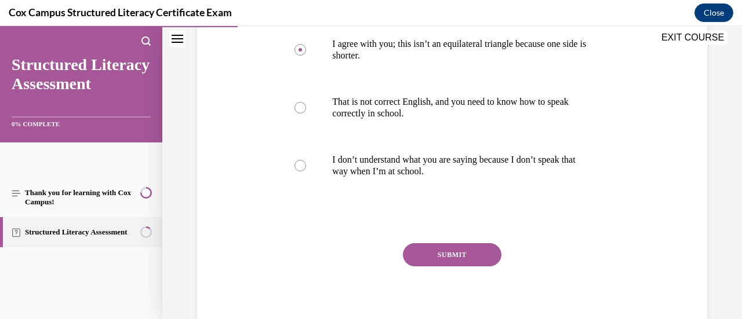
click at [430, 255] on button "SUBMIT" at bounding box center [452, 255] width 99 height 23
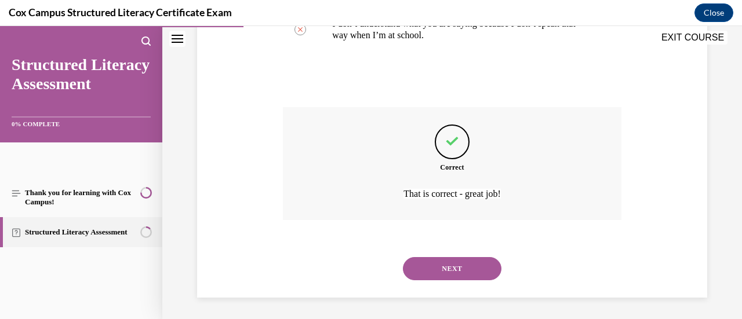
click at [431, 268] on button "NEXT" at bounding box center [452, 268] width 99 height 23
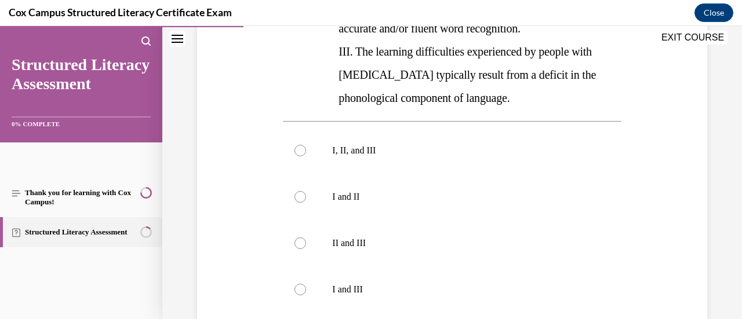
scroll to position [327, 0]
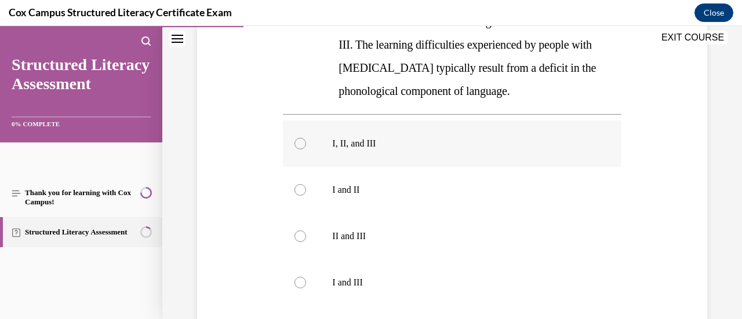
click at [361, 148] on p "I, II, and III" at bounding box center [462, 144] width 260 height 12
click at [306, 148] on input "I, II, and III" at bounding box center [301, 144] width 12 height 12
radio input "true"
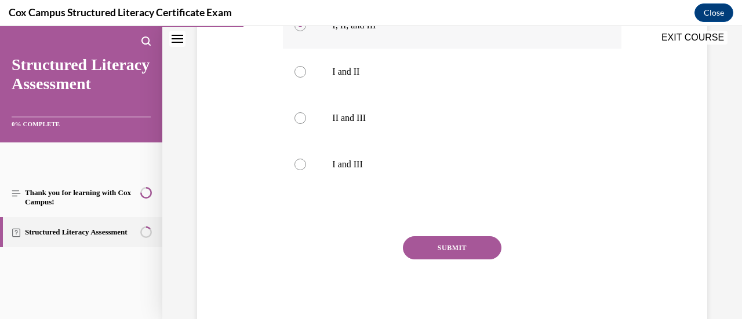
scroll to position [444, 0]
click at [424, 248] on button "SUBMIT" at bounding box center [452, 249] width 99 height 23
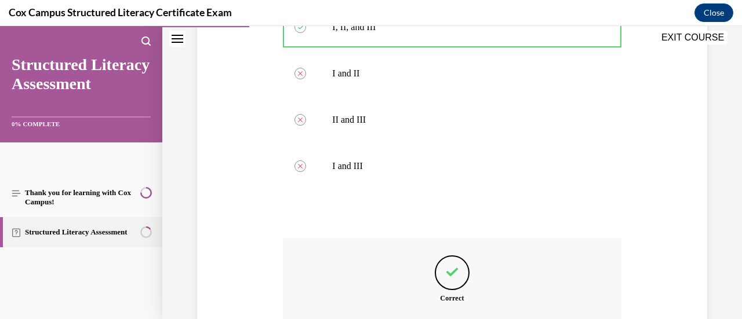
scroll to position [576, 0]
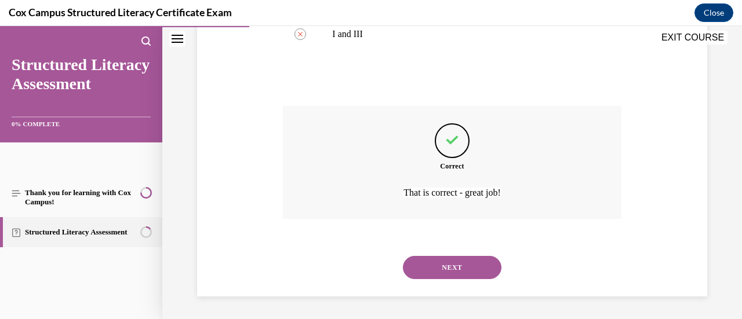
click at [445, 277] on button "NEXT" at bounding box center [452, 267] width 99 height 23
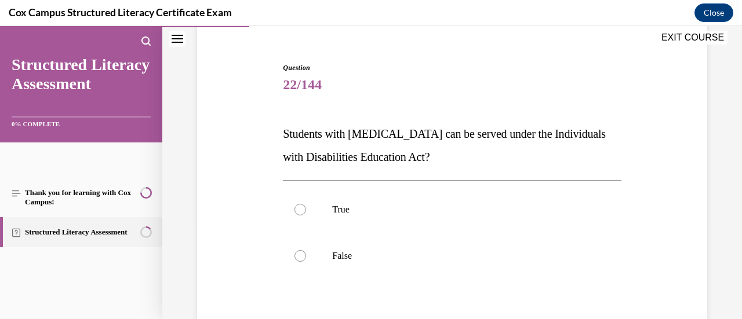
scroll to position [111, 0]
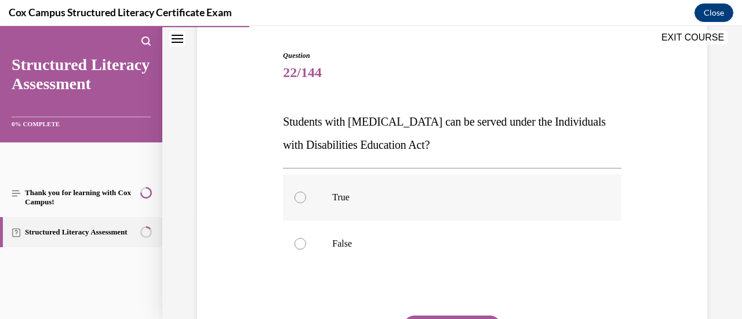
click at [344, 199] on p "True" at bounding box center [462, 198] width 260 height 12
click at [306, 199] on input "True" at bounding box center [301, 198] width 12 height 12
radio input "true"
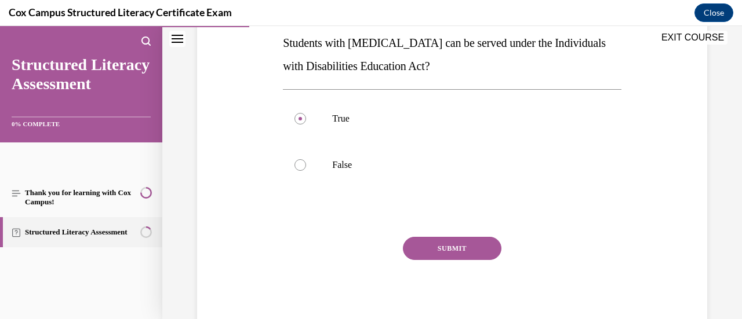
click at [430, 248] on button "SUBMIT" at bounding box center [452, 248] width 99 height 23
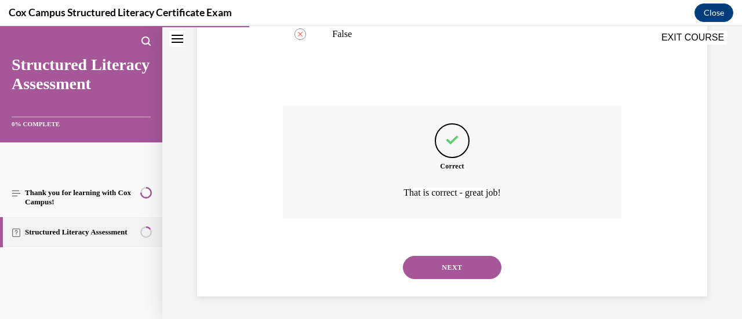
scroll to position [319, 0]
click at [417, 265] on button "NEXT" at bounding box center [452, 268] width 99 height 23
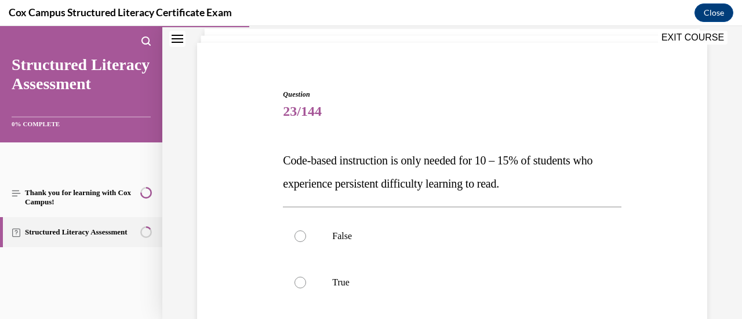
scroll to position [120, 0]
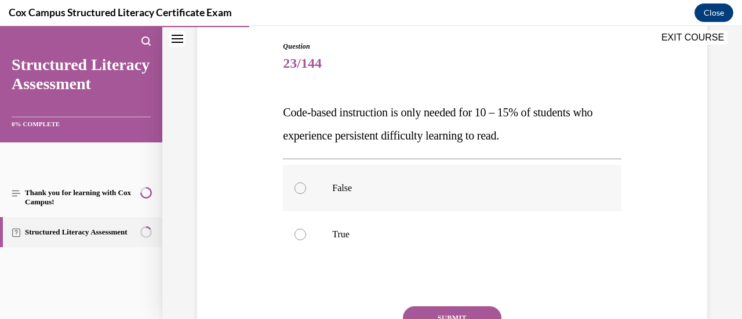
click at [347, 192] on p "False" at bounding box center [462, 189] width 260 height 12
click at [306, 192] on input "False" at bounding box center [301, 189] width 12 height 12
radio input "true"
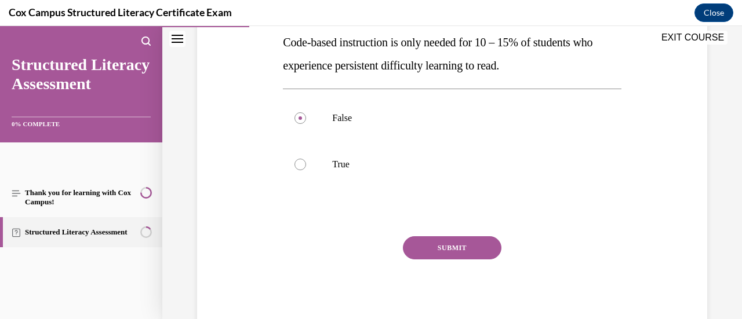
click at [437, 248] on button "SUBMIT" at bounding box center [452, 248] width 99 height 23
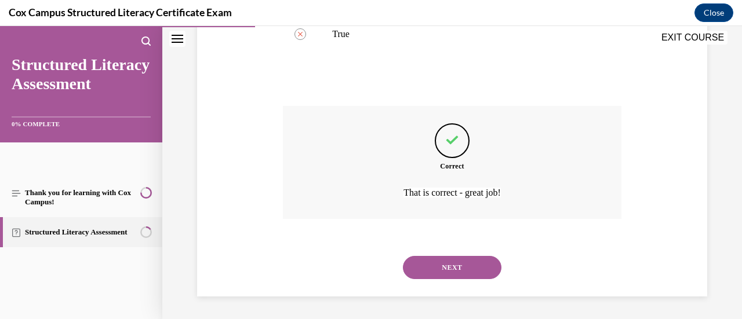
click at [444, 269] on button "NEXT" at bounding box center [452, 267] width 99 height 23
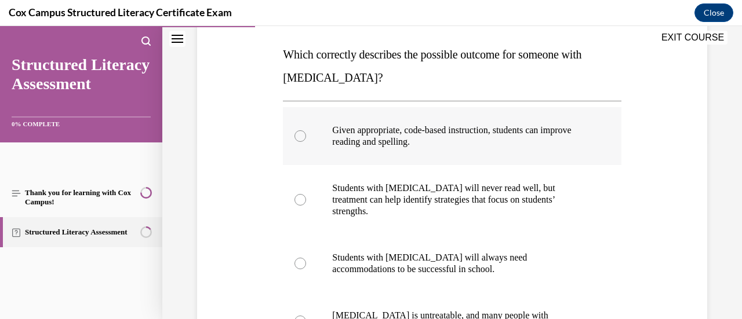
scroll to position [175, 0]
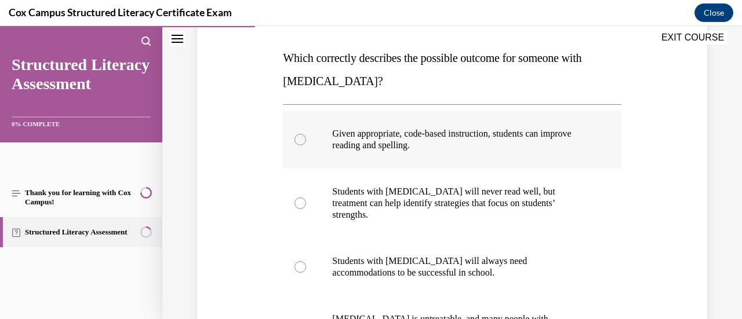
click at [370, 148] on span "Given appropriate, code-based instruction, students can improve reading and spe…" at bounding box center [451, 139] width 239 height 21
click at [306, 146] on input "Given appropriate, code-based instruction, students can improve reading and spe…" at bounding box center [301, 140] width 12 height 12
radio input "true"
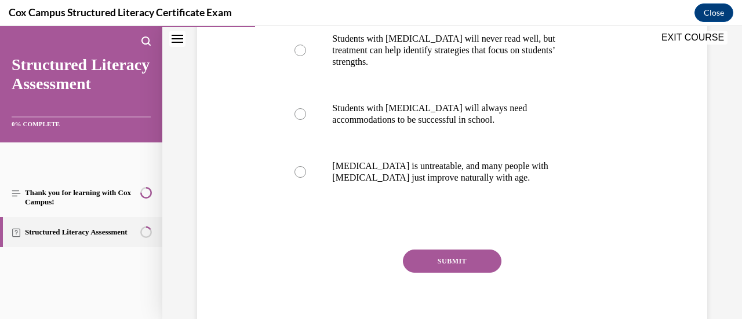
click at [422, 253] on button "SUBMIT" at bounding box center [452, 261] width 99 height 23
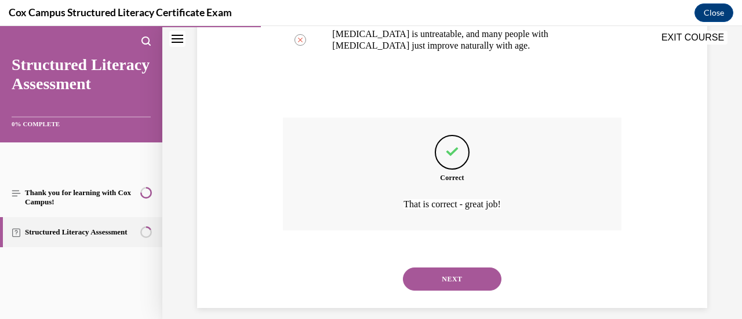
click at [446, 268] on button "NEXT" at bounding box center [452, 279] width 99 height 23
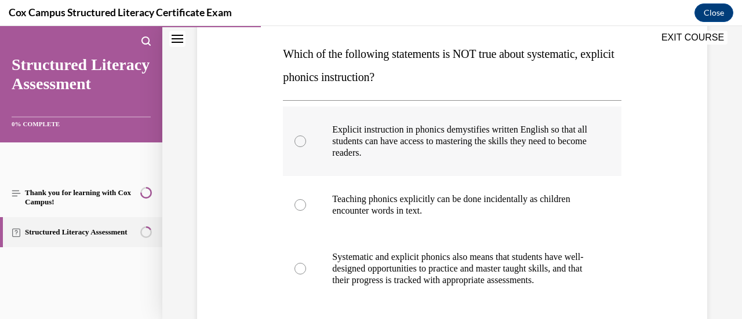
scroll to position [223, 0]
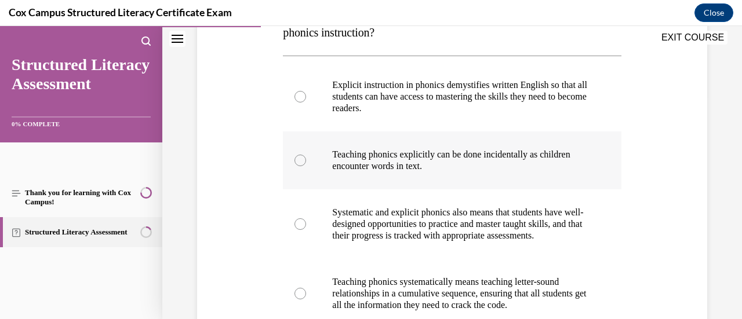
click at [295, 162] on div at bounding box center [301, 161] width 12 height 12
click at [295, 162] on input "Teaching phonics explicitly can be done incidentally as children encounter word…" at bounding box center [301, 161] width 12 height 12
radio input "true"
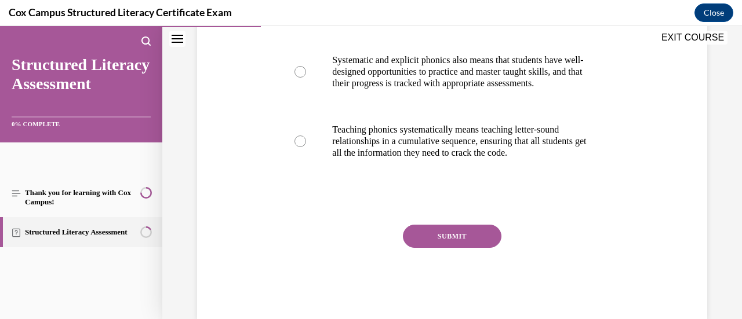
click at [428, 248] on button "SUBMIT" at bounding box center [452, 236] width 99 height 23
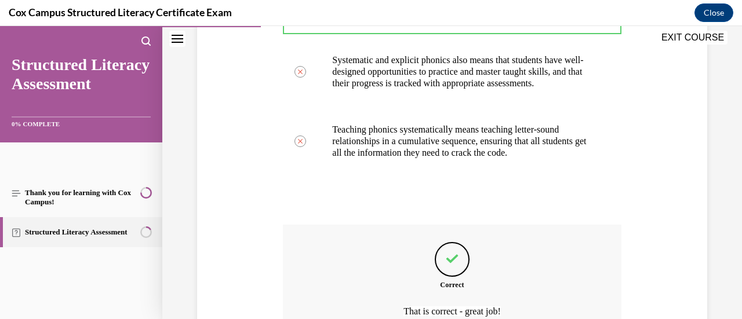
scroll to position [506, 0]
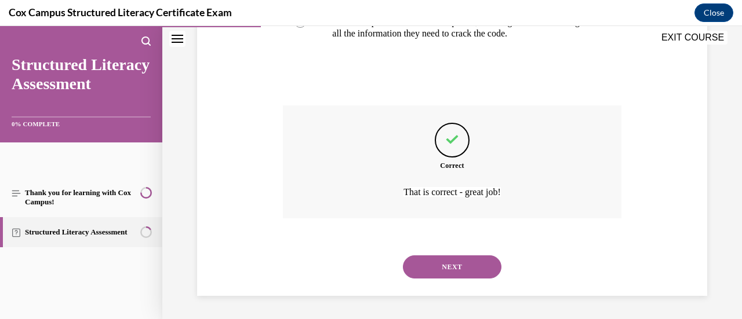
click at [430, 266] on button "NEXT" at bounding box center [452, 267] width 99 height 23
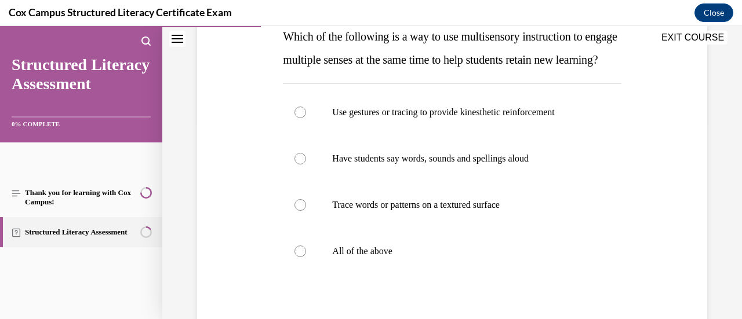
scroll to position [215, 0]
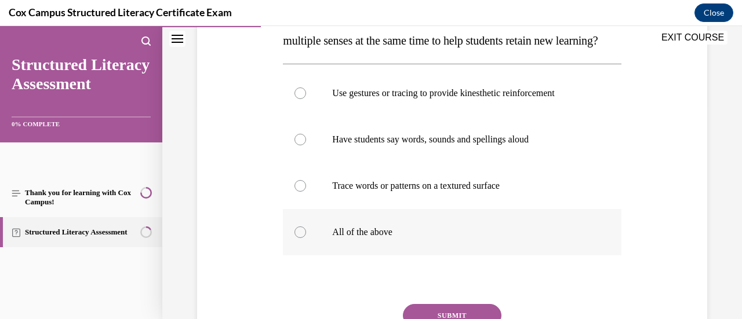
click at [372, 238] on p "All of the above" at bounding box center [462, 233] width 260 height 12
click at [306, 238] on input "All of the above" at bounding box center [301, 233] width 12 height 12
radio input "true"
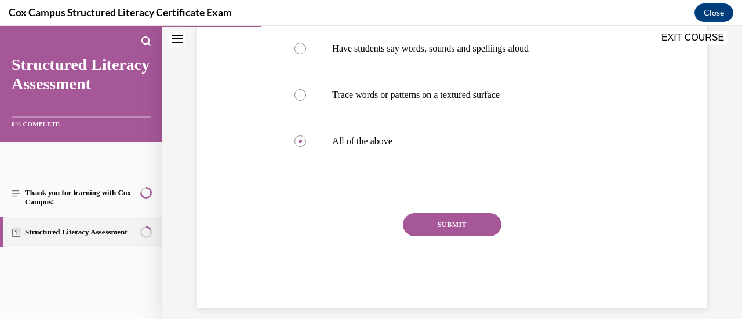
click at [424, 237] on button "SUBMIT" at bounding box center [452, 224] width 99 height 23
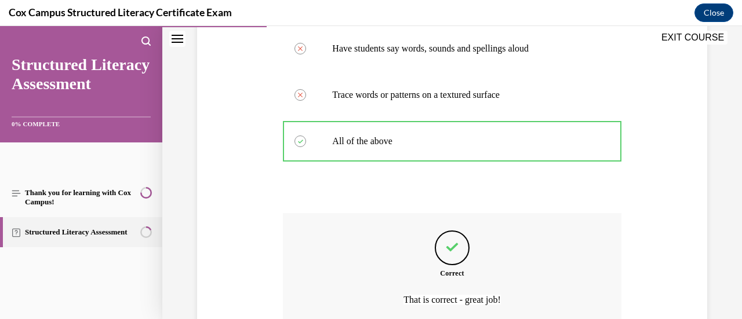
scroll to position [437, 0]
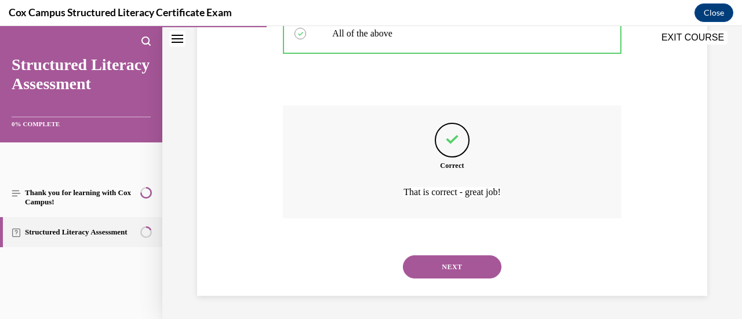
click at [439, 278] on button "NEXT" at bounding box center [452, 267] width 99 height 23
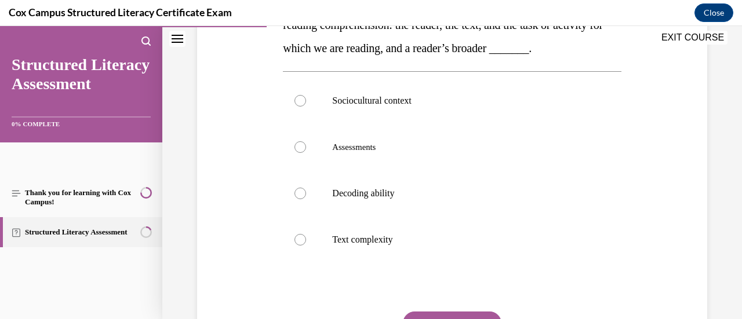
scroll to position [230, 0]
click at [324, 125] on label "Sociocultural context" at bounding box center [452, 101] width 338 height 46
click at [306, 107] on input "Sociocultural context" at bounding box center [301, 102] width 12 height 12
radio input "true"
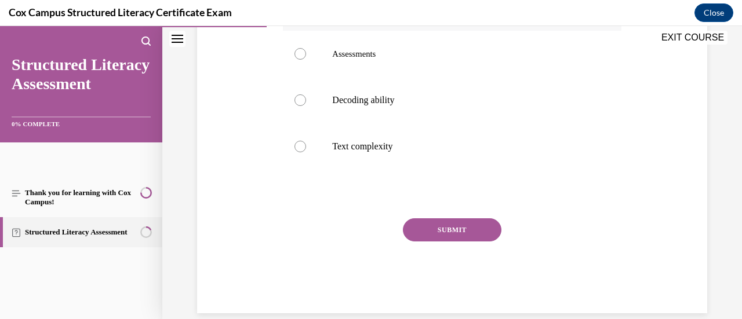
scroll to position [325, 0]
click at [409, 241] on button "SUBMIT" at bounding box center [452, 229] width 99 height 23
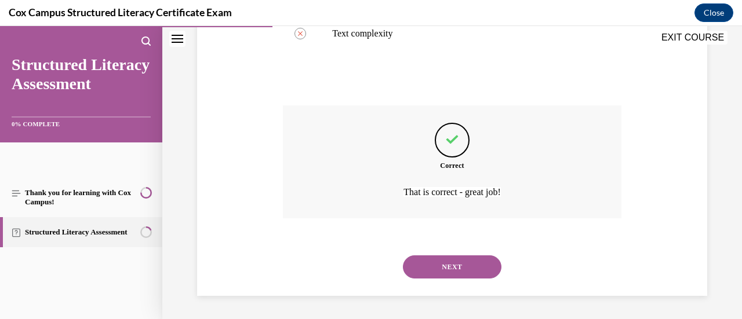
scroll to position [457, 0]
click at [425, 267] on button "NEXT" at bounding box center [452, 267] width 99 height 23
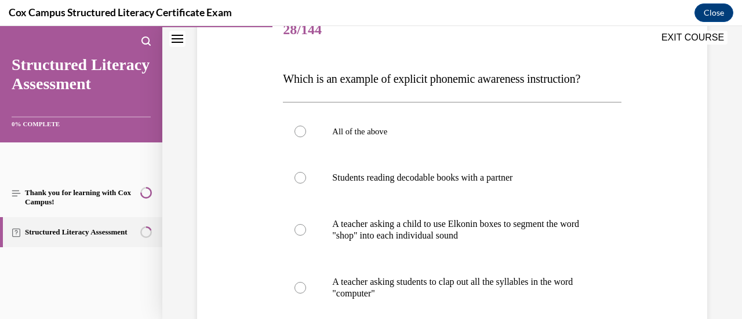
scroll to position [154, 0]
click at [393, 235] on p "A teacher asking a child to use Elkonin boxes to segment the word "shop" into e…" at bounding box center [462, 230] width 260 height 23
click at [306, 235] on input "A teacher asking a child to use Elkonin boxes to segment the word "shop" into e…" at bounding box center [301, 230] width 12 height 12
radio input "true"
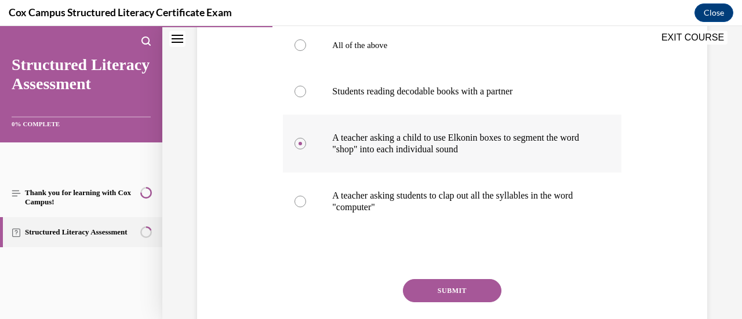
scroll to position [261, 0]
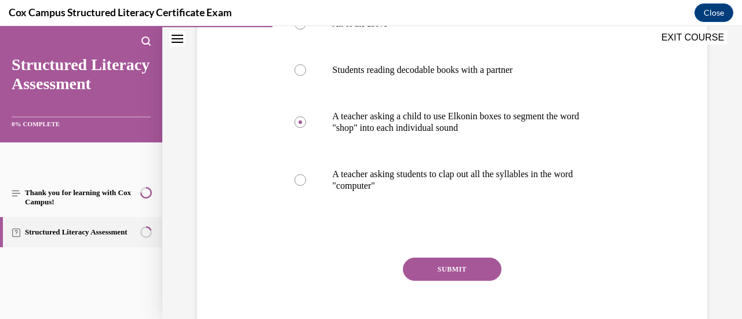
click at [427, 274] on button "SUBMIT" at bounding box center [452, 269] width 99 height 23
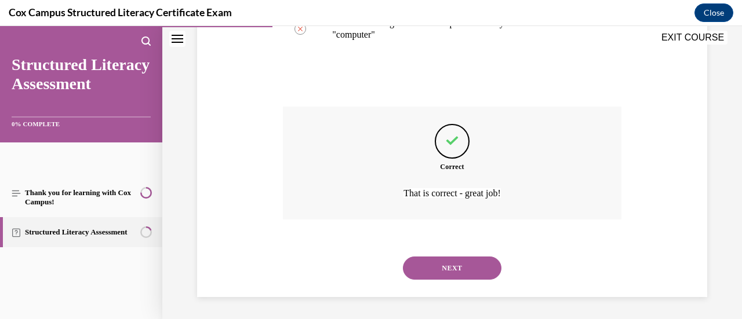
click at [427, 274] on button "NEXT" at bounding box center [452, 268] width 99 height 23
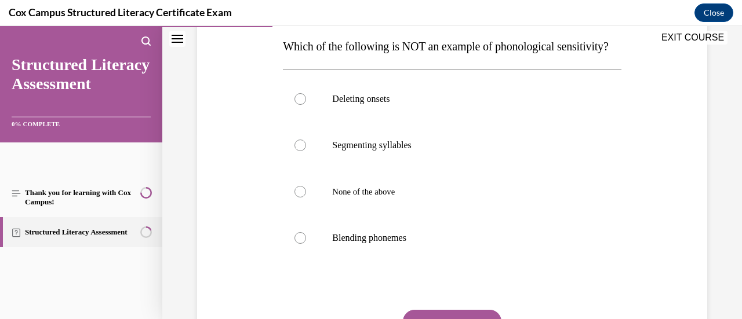
scroll to position [194, 0]
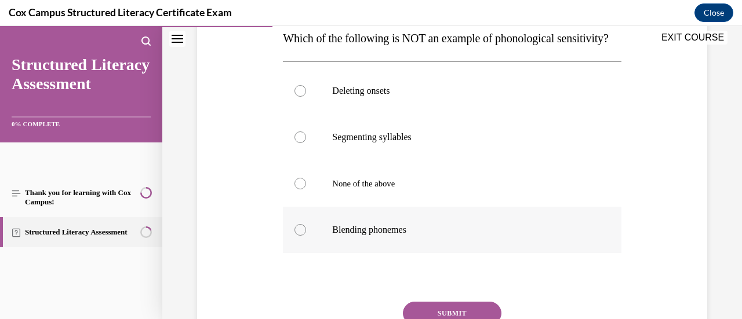
click at [382, 236] on p "Blending phonemes" at bounding box center [462, 230] width 260 height 12
click at [306, 236] on input "Blending phonemes" at bounding box center [301, 230] width 12 height 12
radio input "true"
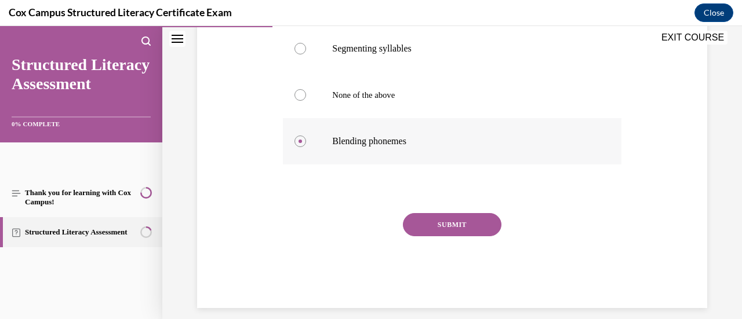
scroll to position [282, 0]
click at [427, 237] on button "SUBMIT" at bounding box center [452, 225] width 99 height 23
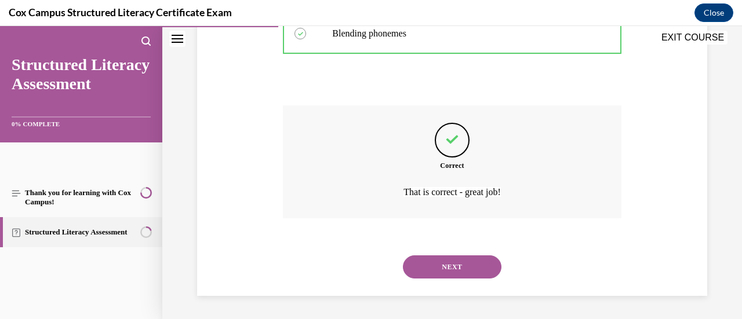
scroll to position [413, 0]
click at [441, 266] on button "NEXT" at bounding box center [452, 267] width 99 height 23
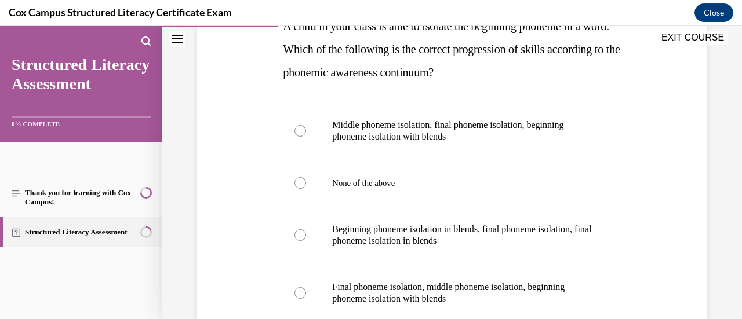
scroll to position [207, 0]
click at [385, 280] on label "Final phoneme isolation, middle phoneme isolation, beginning phoneme isolation …" at bounding box center [452, 293] width 338 height 58
click at [306, 287] on input "Final phoneme isolation, middle phoneme isolation, beginning phoneme isolation …" at bounding box center [301, 293] width 12 height 12
radio input "true"
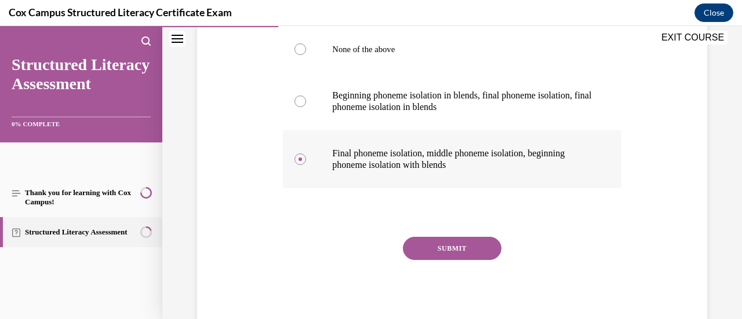
scroll to position [339, 0]
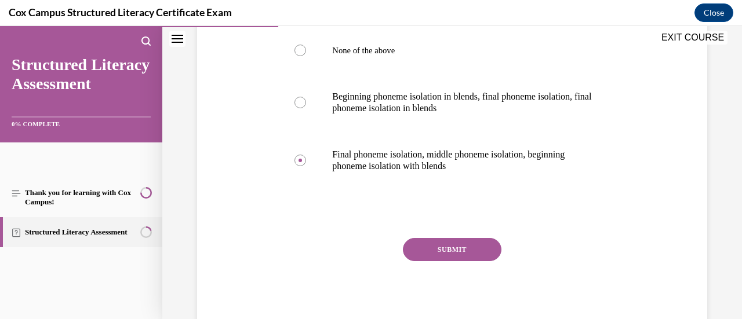
click at [423, 244] on button "SUBMIT" at bounding box center [452, 249] width 99 height 23
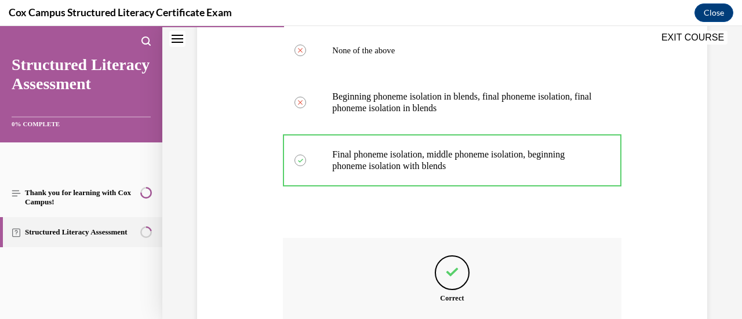
scroll to position [471, 0]
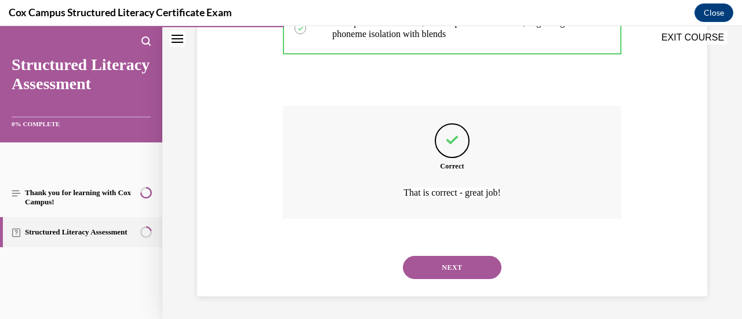
click at [437, 272] on button "NEXT" at bounding box center [452, 267] width 99 height 23
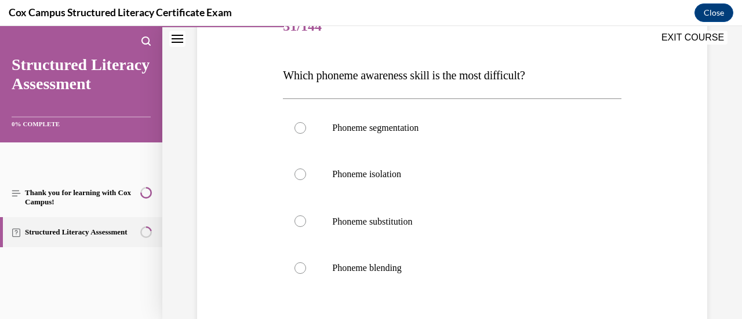
scroll to position [179, 0]
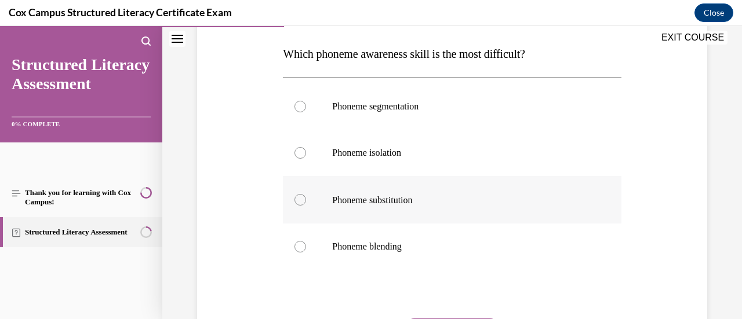
click at [349, 204] on span "Phoneme substitution" at bounding box center [372, 200] width 80 height 10
click at [306, 204] on input "Phoneme substitution" at bounding box center [301, 200] width 12 height 12
radio input "true"
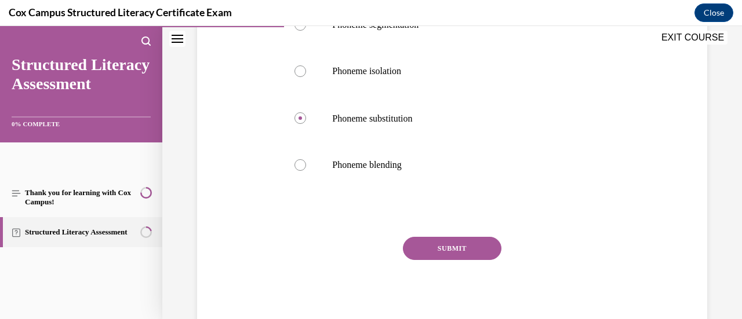
click at [431, 248] on button "SUBMIT" at bounding box center [452, 248] width 99 height 23
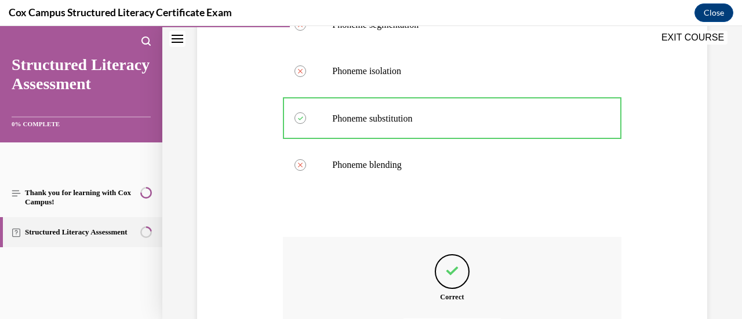
scroll to position [391, 0]
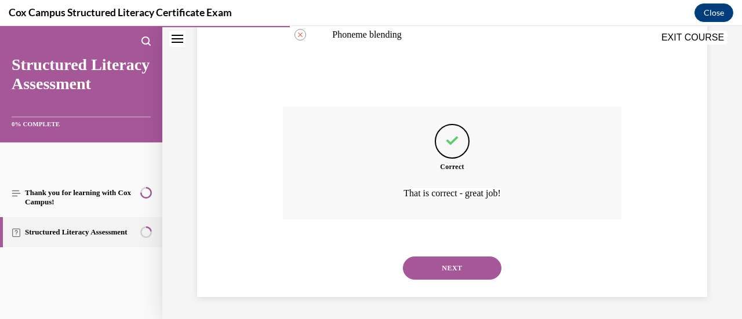
click at [437, 274] on button "NEXT" at bounding box center [452, 268] width 99 height 23
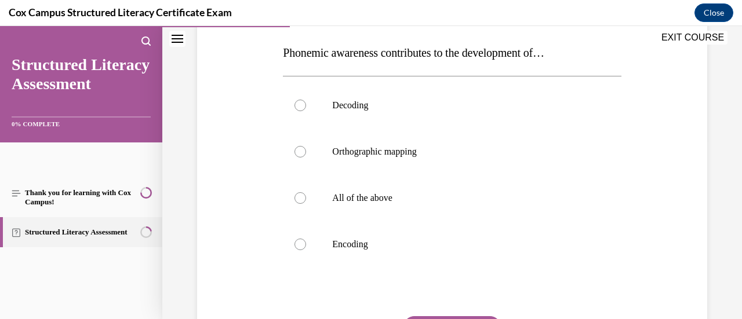
scroll to position [181, 0]
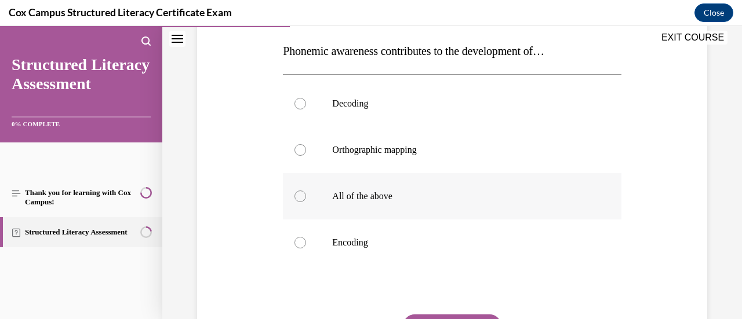
click at [329, 199] on label "All of the above" at bounding box center [452, 196] width 338 height 46
click at [306, 199] on input "All of the above" at bounding box center [301, 197] width 12 height 12
radio input "true"
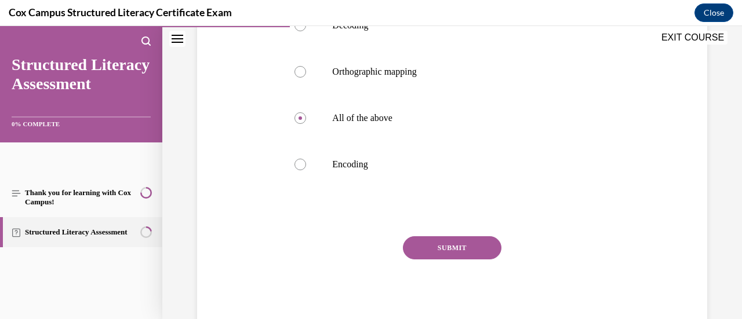
click at [435, 250] on button "SUBMIT" at bounding box center [452, 248] width 99 height 23
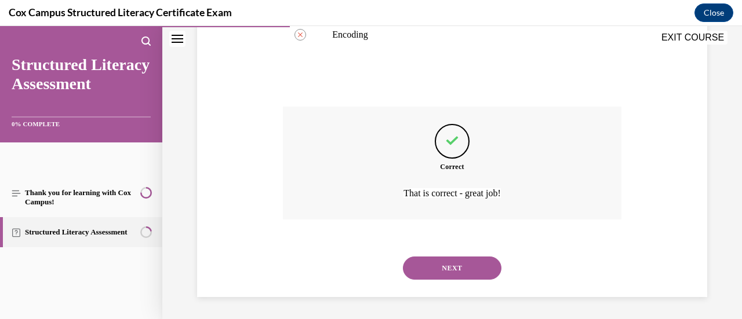
click at [434, 268] on button "NEXT" at bounding box center [452, 268] width 99 height 23
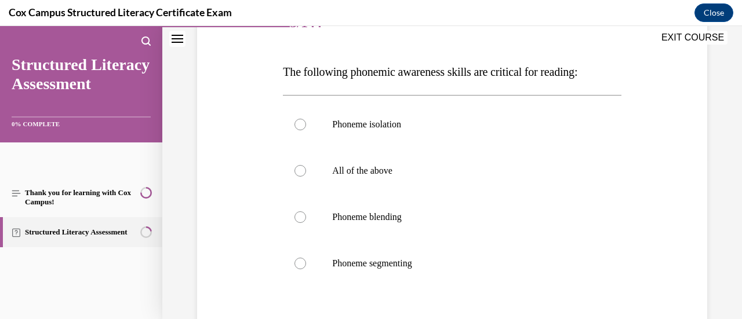
scroll to position [193, 0]
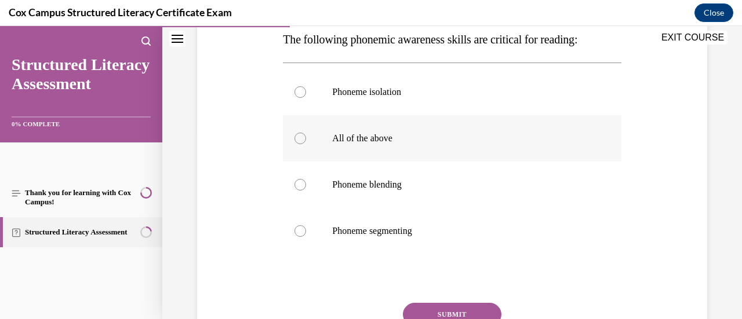
click at [329, 146] on label "All of the above" at bounding box center [452, 138] width 338 height 46
click at [306, 144] on input "All of the above" at bounding box center [301, 139] width 12 height 12
radio input "true"
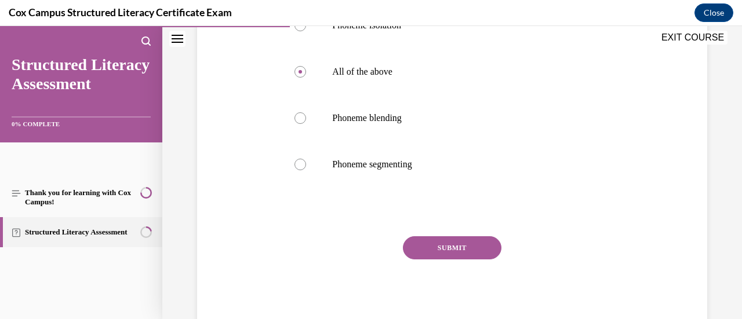
click at [436, 253] on button "SUBMIT" at bounding box center [452, 248] width 99 height 23
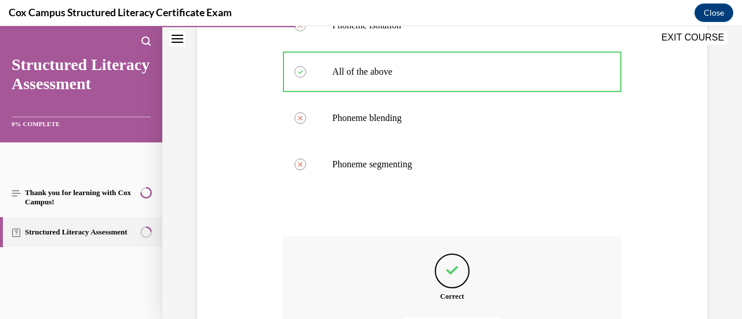
scroll to position [390, 0]
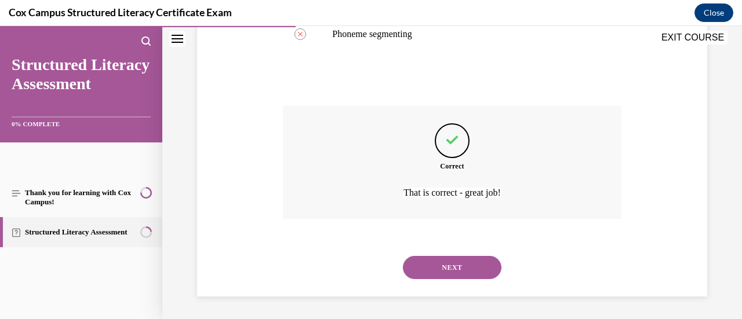
click at [444, 276] on button "NEXT" at bounding box center [452, 267] width 99 height 23
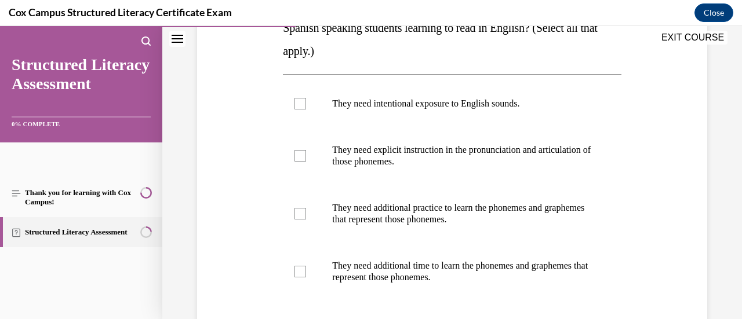
scroll to position [228, 0]
click at [300, 106] on div at bounding box center [301, 104] width 12 height 12
click at [300, 106] on input "They need intentional exposure to English sounds." at bounding box center [301, 104] width 12 height 12
checkbox input "true"
click at [299, 162] on label "They need explicit instruction in the pronunciation and articulation of those p…" at bounding box center [452, 156] width 338 height 58
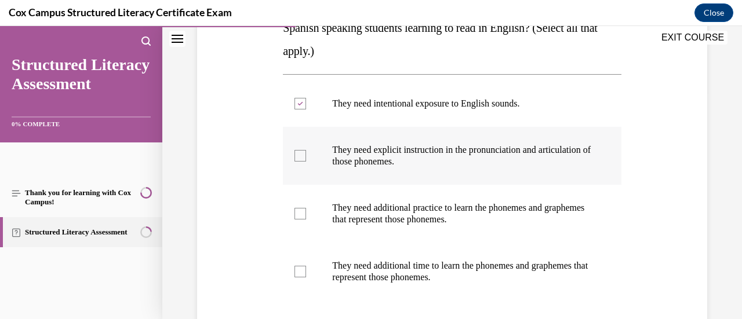
click at [299, 162] on input "They need explicit instruction in the pronunciation and articulation of those p…" at bounding box center [301, 156] width 12 height 12
checkbox input "true"
click at [299, 200] on label "They need additional practice to learn the phonemes and graphemes that represen…" at bounding box center [452, 214] width 338 height 58
click at [299, 208] on input "They need additional practice to learn the phonemes and graphemes that represen…" at bounding box center [301, 214] width 12 height 12
checkbox input "true"
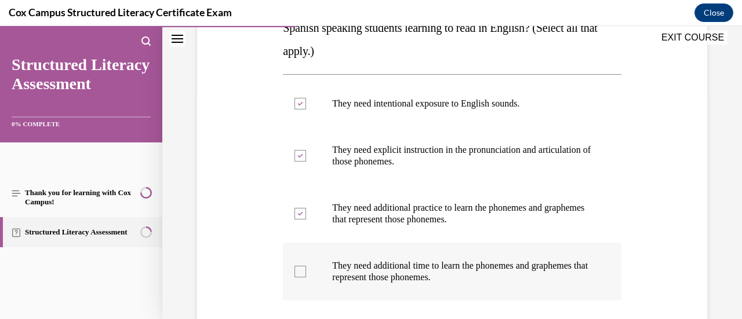
click at [298, 274] on div at bounding box center [301, 272] width 12 height 12
click at [298, 274] on input "They need additional time to learn the phonemes and graphemes that represent th…" at bounding box center [301, 272] width 12 height 12
checkbox input "true"
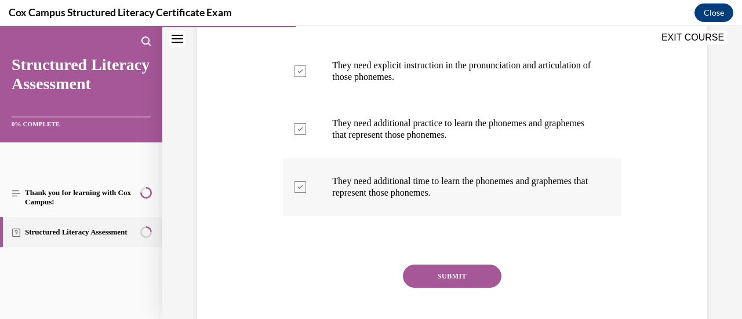
scroll to position [341, 0]
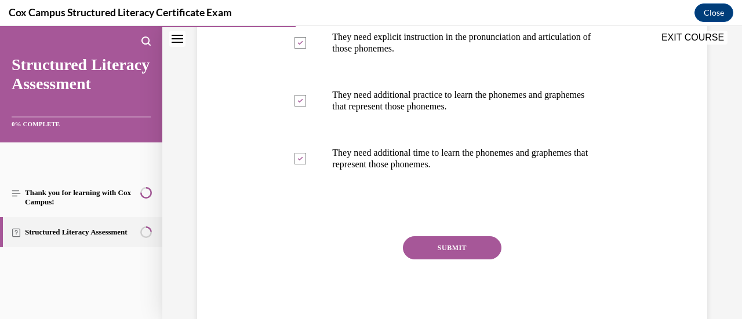
click at [431, 248] on button "SUBMIT" at bounding box center [452, 248] width 99 height 23
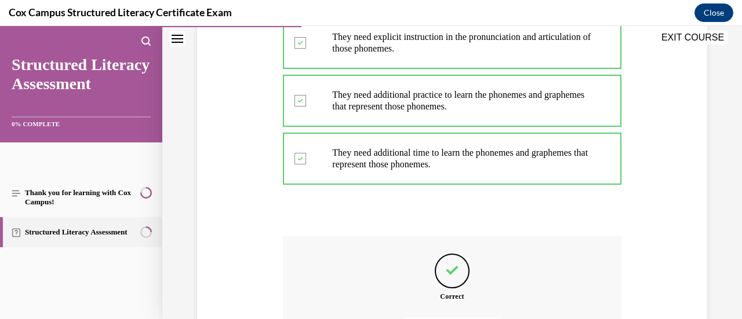
scroll to position [471, 0]
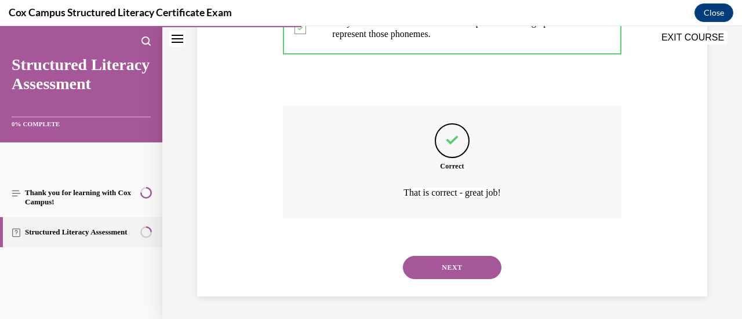
click at [457, 270] on button "NEXT" at bounding box center [452, 267] width 99 height 23
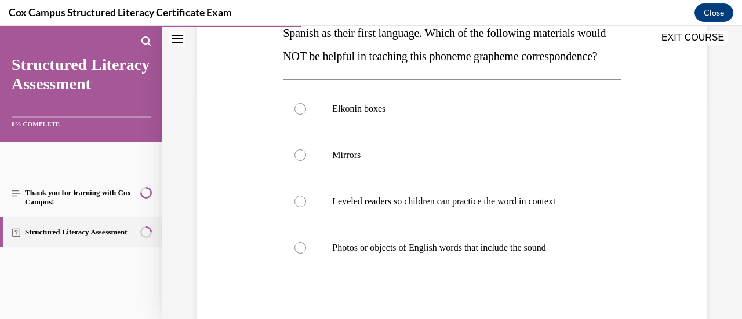
scroll to position [225, 0]
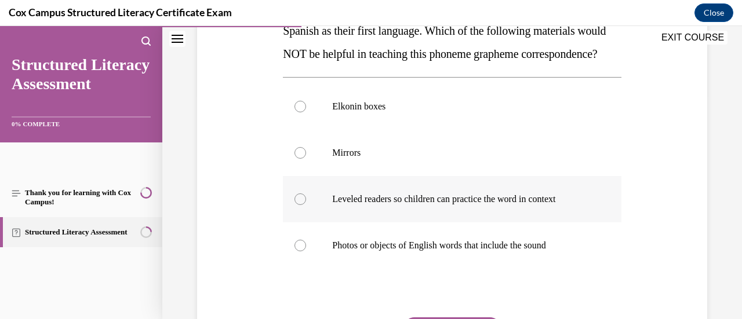
click at [502, 223] on label "Leveled readers so children can practice the word in context" at bounding box center [452, 199] width 338 height 46
click at [306, 205] on input "Leveled readers so children can practice the word in context" at bounding box center [301, 200] width 12 height 12
radio input "true"
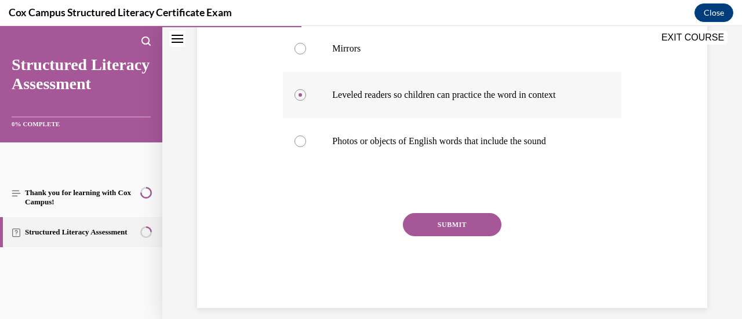
scroll to position [329, 0]
click at [444, 237] on button "SUBMIT" at bounding box center [452, 225] width 99 height 23
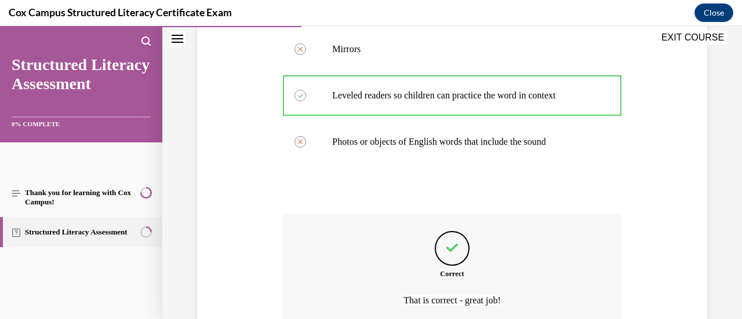
scroll to position [460, 0]
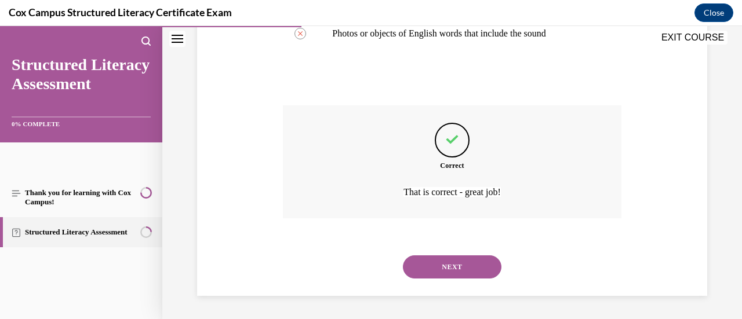
click at [435, 273] on button "NEXT" at bounding box center [452, 267] width 99 height 23
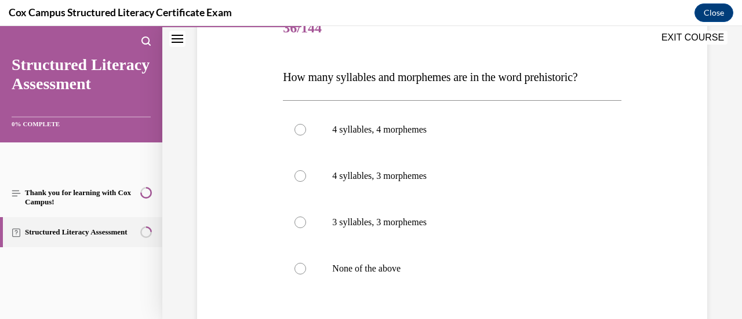
scroll to position [164, 0]
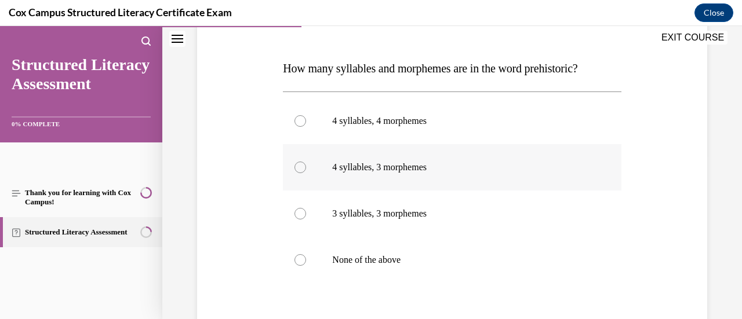
click at [365, 172] on p "4 syllables, 3 morphemes" at bounding box center [462, 168] width 260 height 12
click at [306, 172] on input "4 syllables, 3 morphemes" at bounding box center [301, 168] width 12 height 12
radio input "true"
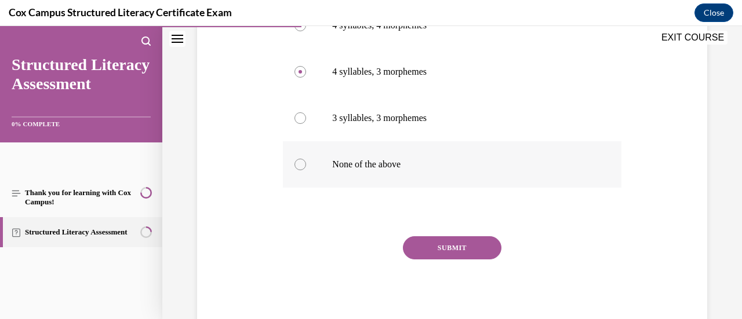
scroll to position [257, 0]
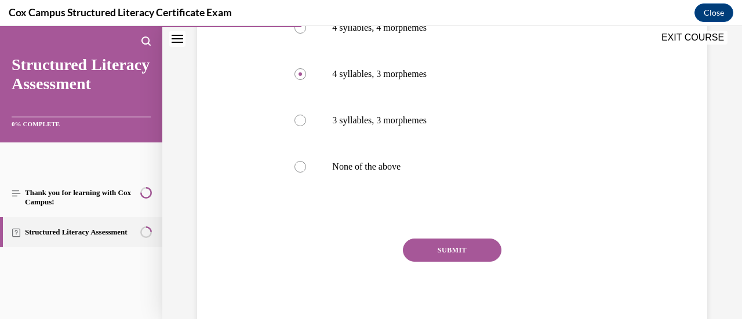
click at [443, 253] on button "SUBMIT" at bounding box center [452, 250] width 99 height 23
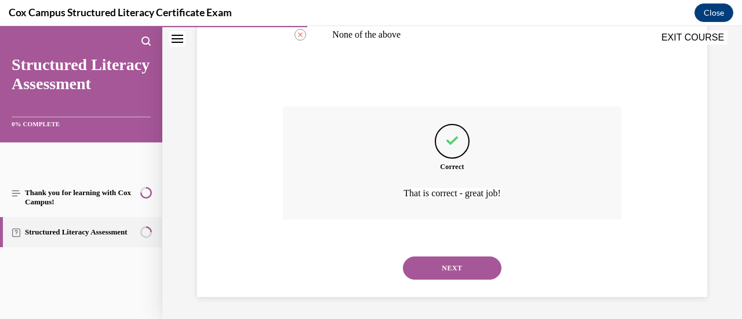
click at [443, 268] on button "NEXT" at bounding box center [452, 268] width 99 height 23
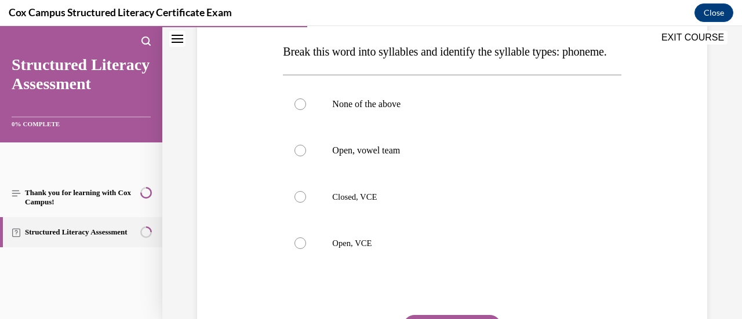
scroll to position [183, 0]
click at [353, 246] on span "Open, VCE" at bounding box center [351, 241] width 39 height 9
click at [306, 248] on input "Open, VCE" at bounding box center [301, 242] width 12 height 12
radio input "true"
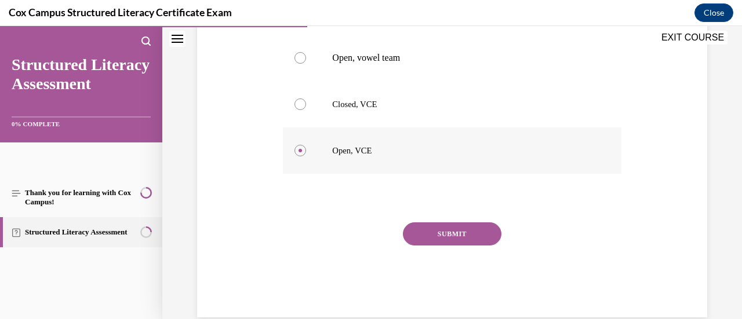
scroll to position [274, 0]
click at [437, 245] on button "SUBMIT" at bounding box center [452, 233] width 99 height 23
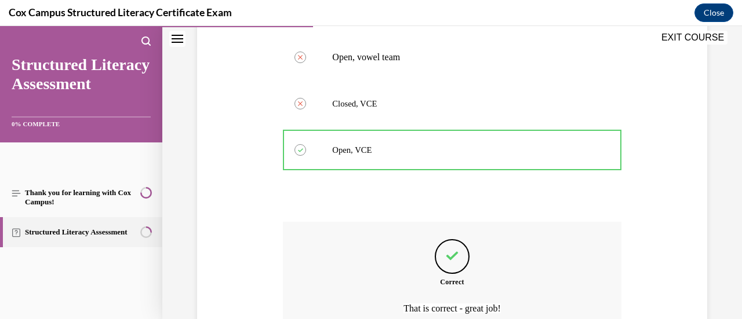
scroll to position [413, 0]
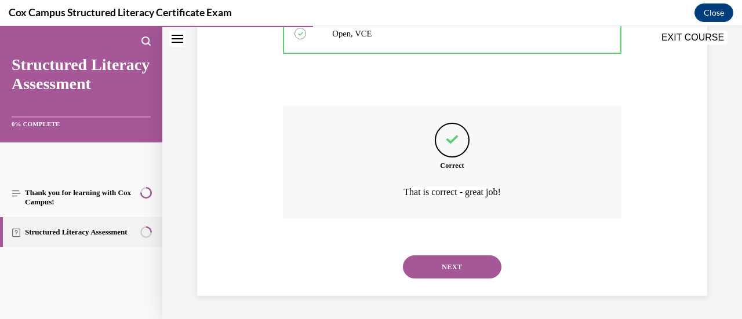
click at [440, 272] on button "NEXT" at bounding box center [452, 267] width 99 height 23
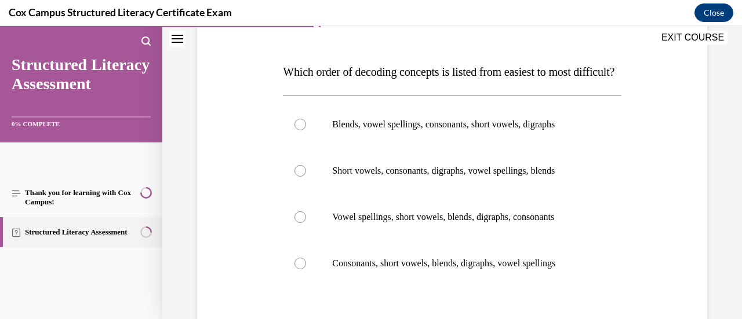
scroll to position [168, 0]
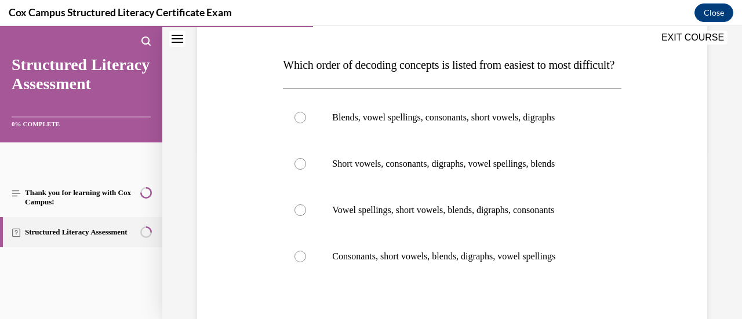
click at [440, 272] on label "Consonants, short vowels, blends, digraphs, vowel spellings" at bounding box center [452, 257] width 338 height 46
click at [306, 263] on input "Consonants, short vowels, blends, digraphs, vowel spellings" at bounding box center [301, 257] width 12 height 12
radio input "true"
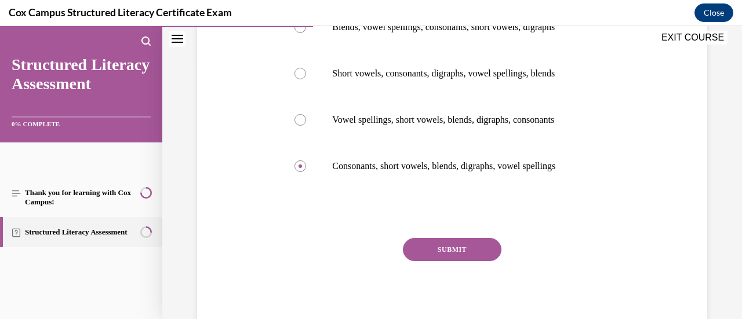
scroll to position [268, 0]
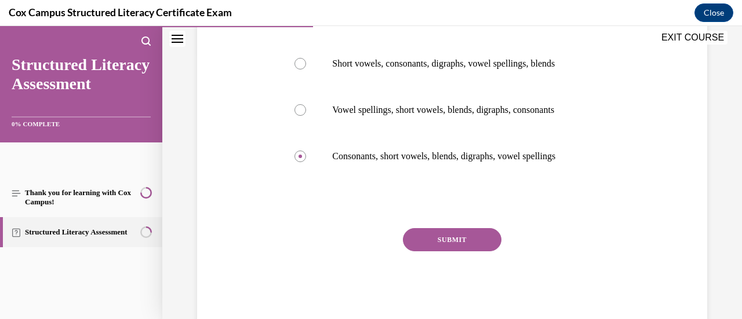
click at [440, 252] on button "SUBMIT" at bounding box center [452, 239] width 99 height 23
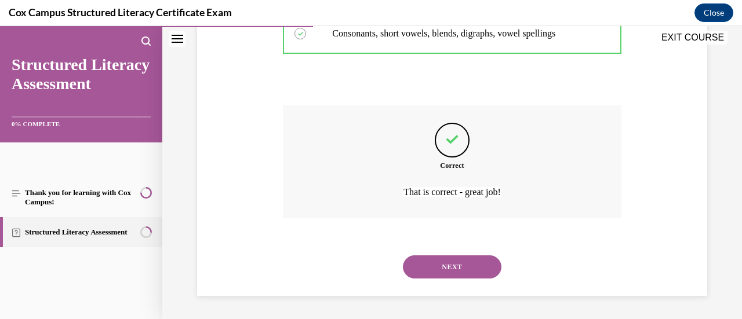
click at [436, 269] on button "NEXT" at bounding box center [452, 267] width 99 height 23
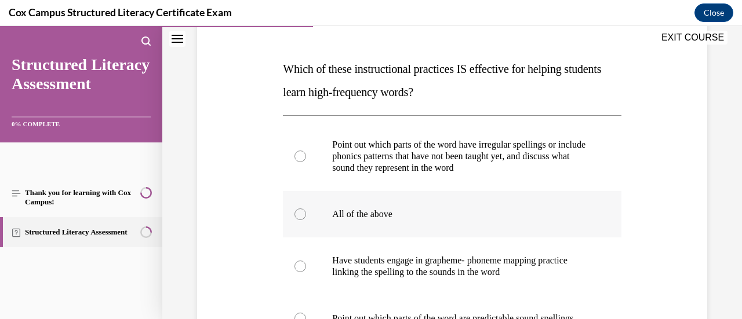
click at [351, 203] on label "All of the above" at bounding box center [452, 214] width 338 height 46
click at [306, 209] on input "All of the above" at bounding box center [301, 215] width 12 height 12
radio input "true"
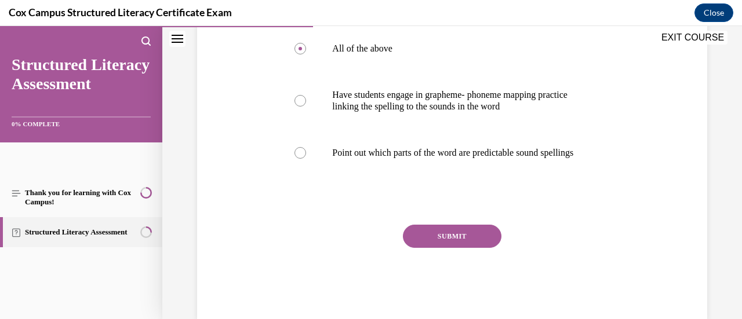
click at [420, 248] on button "SUBMIT" at bounding box center [452, 236] width 99 height 23
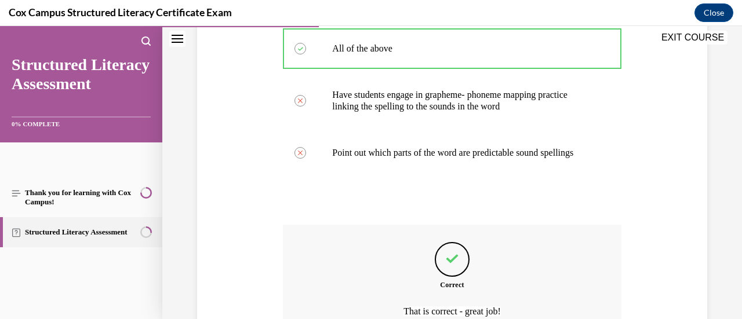
scroll to position [460, 0]
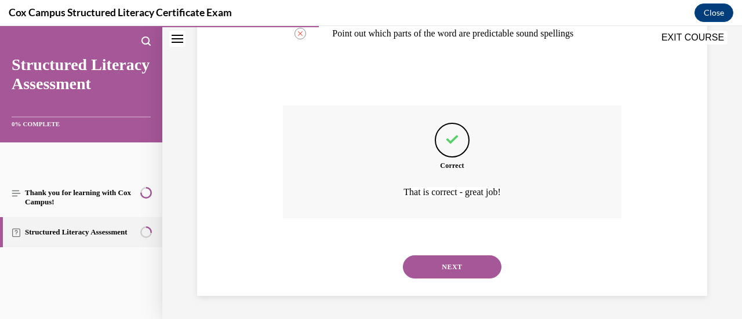
click at [426, 282] on div "NEXT" at bounding box center [452, 267] width 338 height 46
click at [420, 277] on button "NEXT" at bounding box center [452, 267] width 99 height 23
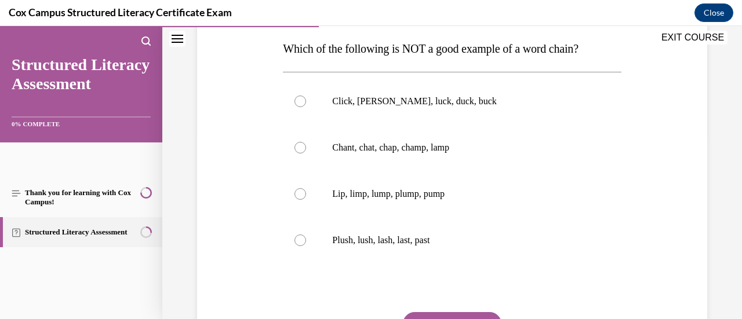
scroll to position [182, 0]
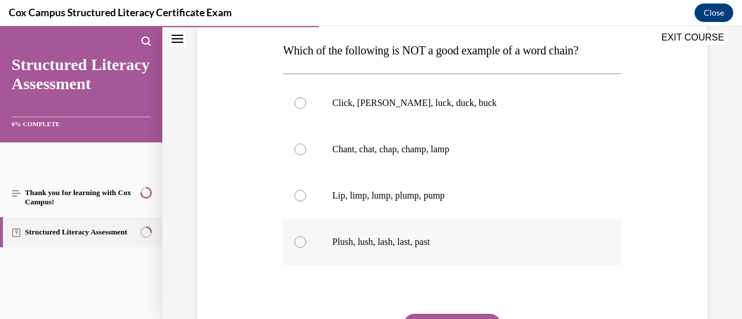
click at [377, 241] on p "Plush, lush, lash, last, past" at bounding box center [462, 243] width 260 height 12
click at [306, 241] on input "Plush, lush, lash, last, past" at bounding box center [301, 243] width 12 height 12
radio input "true"
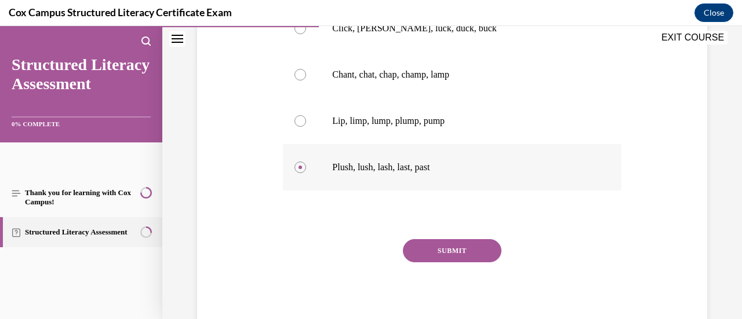
scroll to position [259, 0]
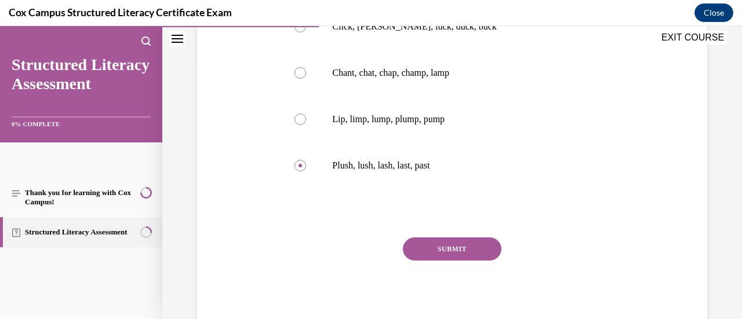
click at [427, 253] on button "SUBMIT" at bounding box center [452, 249] width 99 height 23
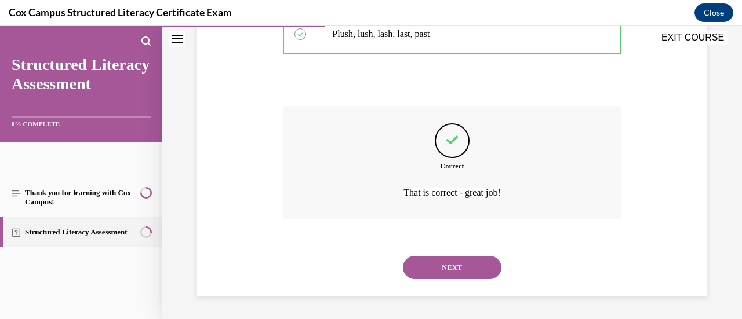
scroll to position [390, 0]
click at [426, 273] on button "NEXT" at bounding box center [452, 267] width 99 height 23
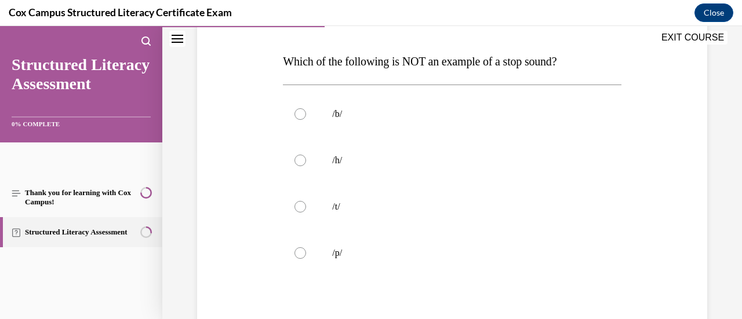
scroll to position [168, 0]
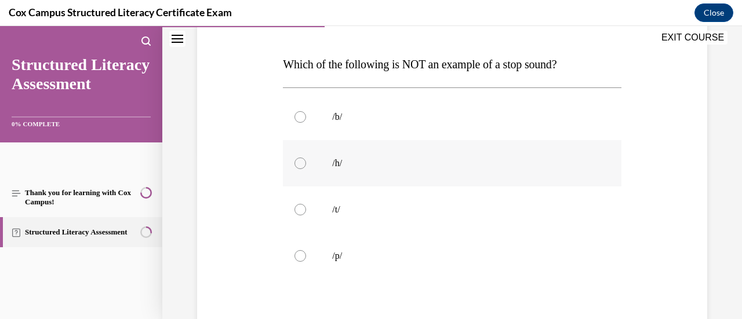
click at [337, 167] on p "/h/" at bounding box center [462, 164] width 260 height 12
click at [306, 167] on input "/h/" at bounding box center [301, 164] width 12 height 12
radio input "true"
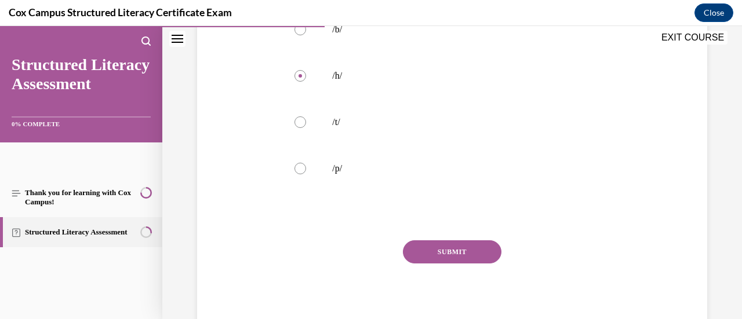
click at [435, 248] on button "SUBMIT" at bounding box center [452, 252] width 99 height 23
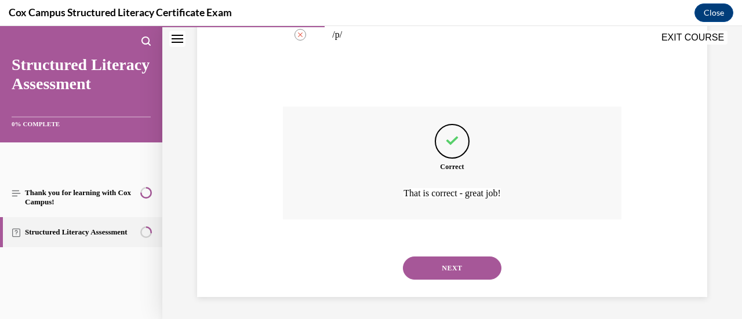
scroll to position [389, 0]
click at [434, 277] on button "NEXT" at bounding box center [452, 268] width 99 height 23
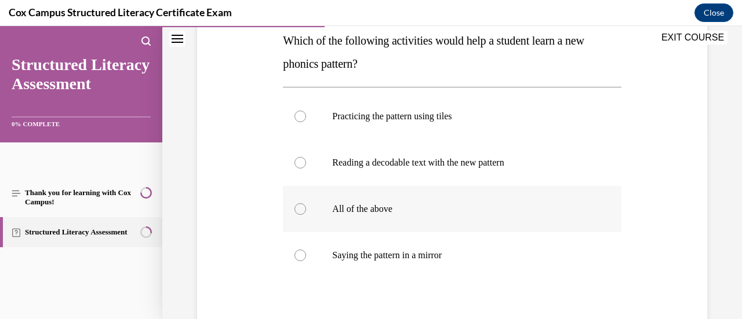
click at [369, 211] on p "All of the above" at bounding box center [462, 210] width 260 height 12
click at [306, 211] on input "All of the above" at bounding box center [301, 210] width 12 height 12
radio input "true"
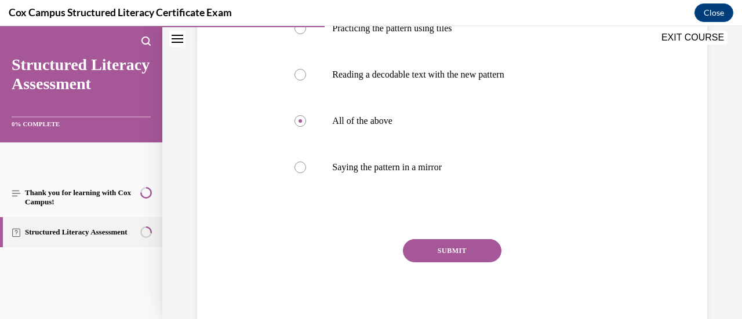
click at [424, 264] on div "SUBMIT NEXT" at bounding box center [452, 286] width 338 height 95
click at [428, 253] on button "SUBMIT" at bounding box center [452, 250] width 99 height 23
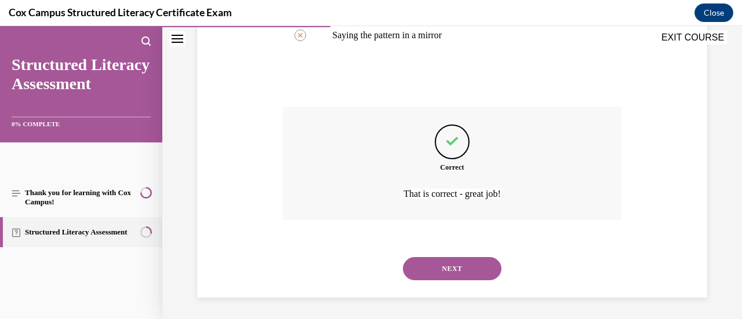
click at [437, 267] on button "NEXT" at bounding box center [452, 268] width 99 height 23
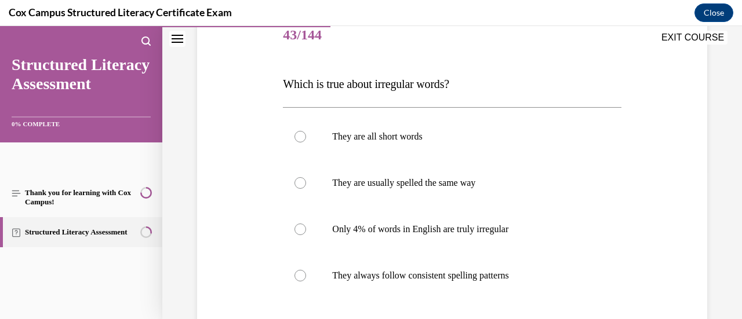
scroll to position [148, 0]
click at [399, 241] on label "Only 4% of words in English are truly irregular" at bounding box center [452, 230] width 338 height 46
click at [306, 236] on input "Only 4% of words in English are truly irregular" at bounding box center [301, 230] width 12 height 12
radio input "true"
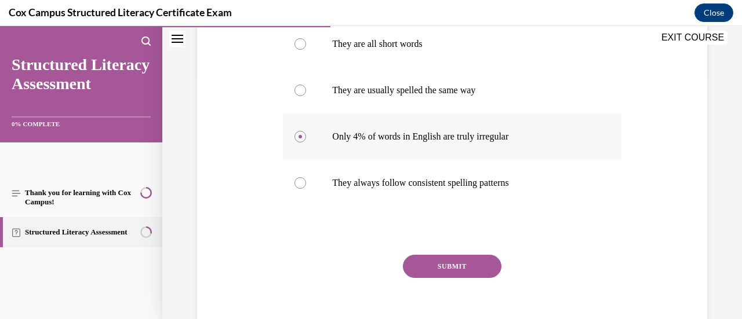
scroll to position [242, 0]
click at [424, 264] on button "SUBMIT" at bounding box center [452, 266] width 99 height 23
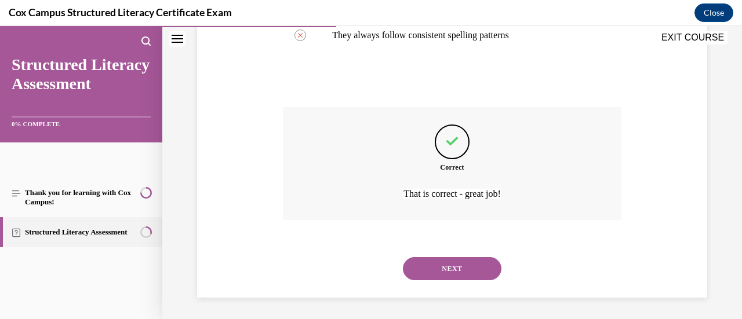
click at [428, 271] on button "NEXT" at bounding box center [452, 268] width 99 height 23
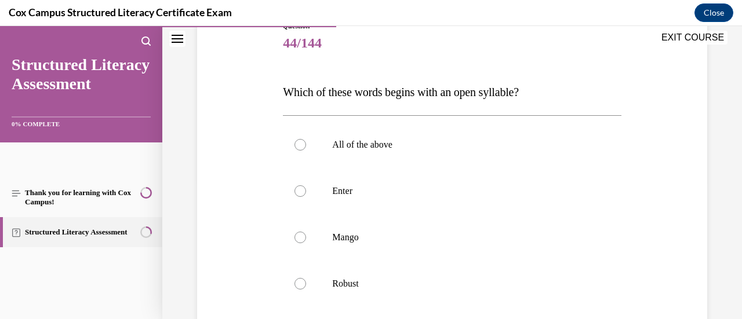
scroll to position [143, 0]
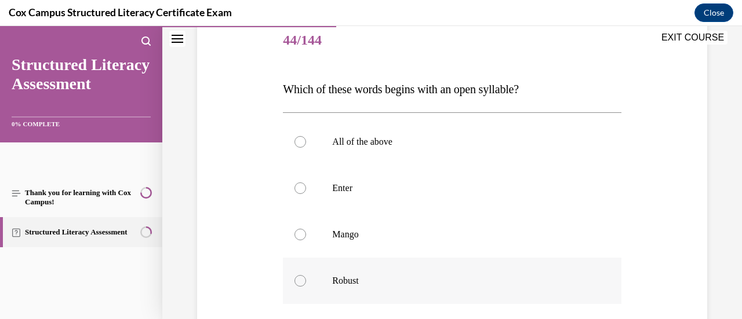
click at [426, 279] on p "Robust" at bounding box center [462, 281] width 260 height 12
click at [306, 279] on input "Robust" at bounding box center [301, 281] width 12 height 12
radio input "true"
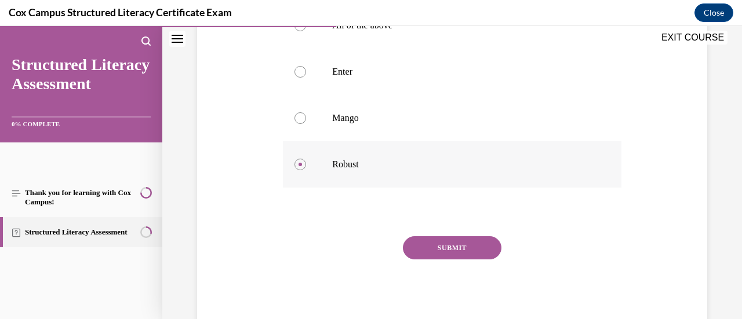
scroll to position [258, 0]
click at [433, 251] on button "SUBMIT" at bounding box center [452, 249] width 99 height 23
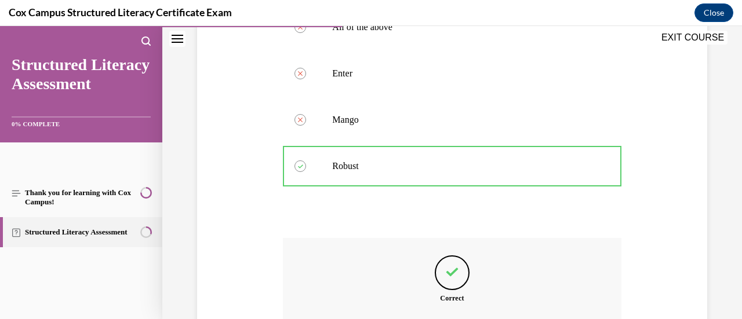
scroll to position [390, 0]
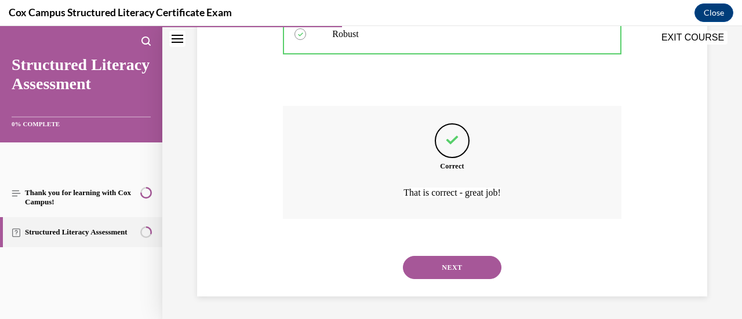
click at [434, 271] on button "NEXT" at bounding box center [452, 267] width 99 height 23
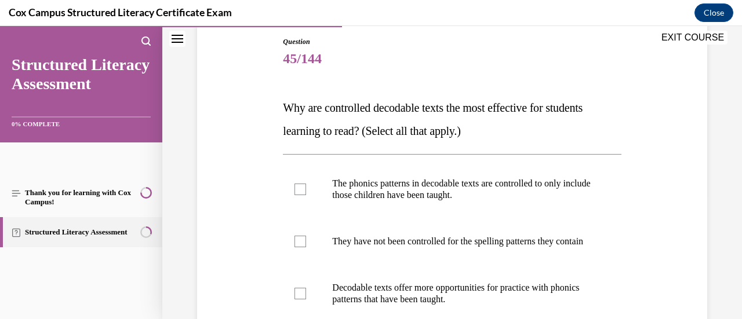
scroll to position [168, 0]
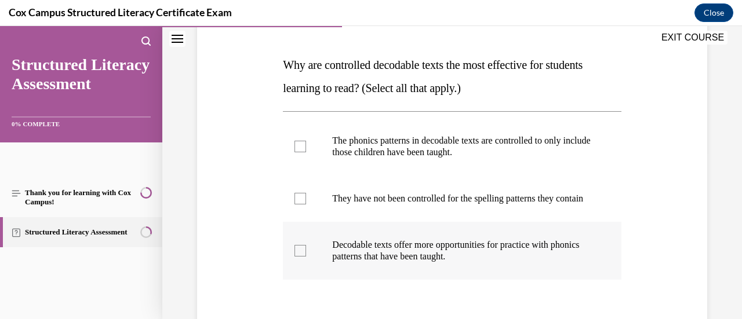
drag, startPoint x: 434, startPoint y: 271, endPoint x: 343, endPoint y: 278, distance: 90.7
click at [343, 278] on label "Decodable texts offer more opportunities for practice with phonics patterns tha…" at bounding box center [452, 251] width 338 height 58
click at [306, 257] on input "Decodable texts offer more opportunities for practice with phonics patterns tha…" at bounding box center [301, 251] width 12 height 12
checkbox input "true"
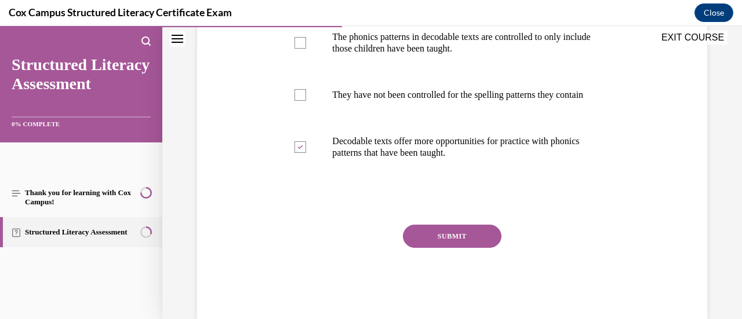
click at [422, 248] on button "SUBMIT" at bounding box center [452, 236] width 99 height 23
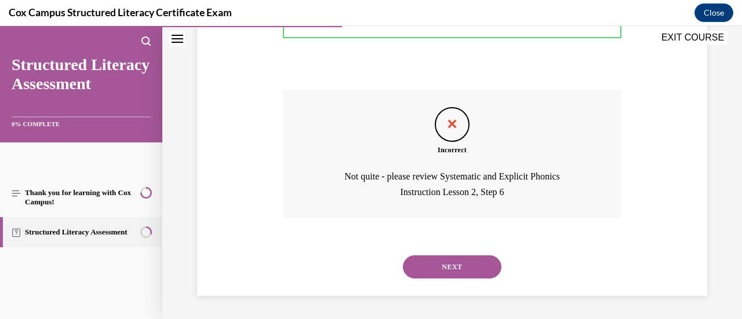
scroll to position [417, 0]
click at [424, 271] on button "NEXT" at bounding box center [452, 267] width 99 height 23
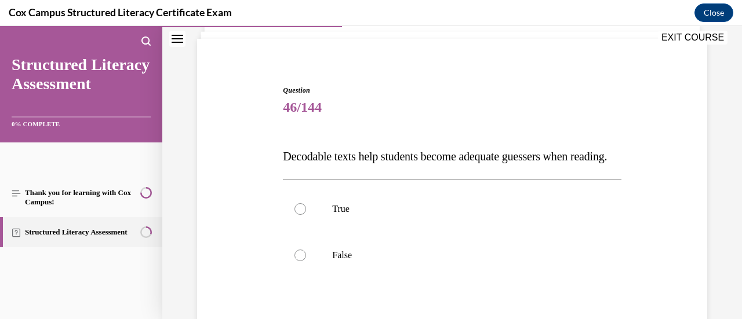
scroll to position [79, 0]
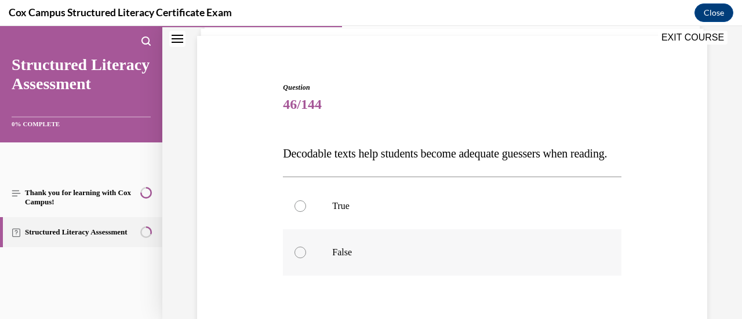
click at [386, 259] on p "False" at bounding box center [462, 253] width 260 height 12
click at [306, 259] on input "False" at bounding box center [301, 253] width 12 height 12
radio input "true"
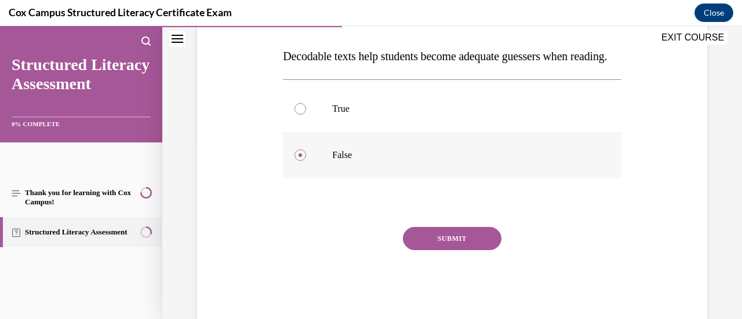
scroll to position [177, 0]
click at [429, 250] on button "SUBMIT" at bounding box center [452, 238] width 99 height 23
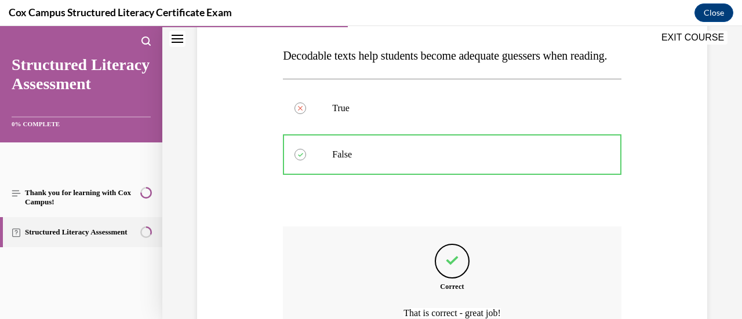
scroll to position [321, 0]
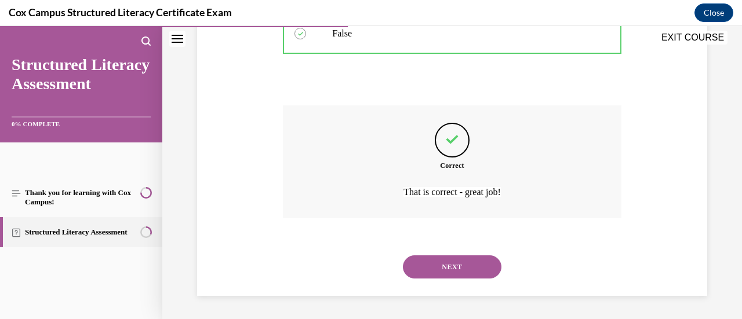
click at [427, 267] on button "NEXT" at bounding box center [452, 267] width 99 height 23
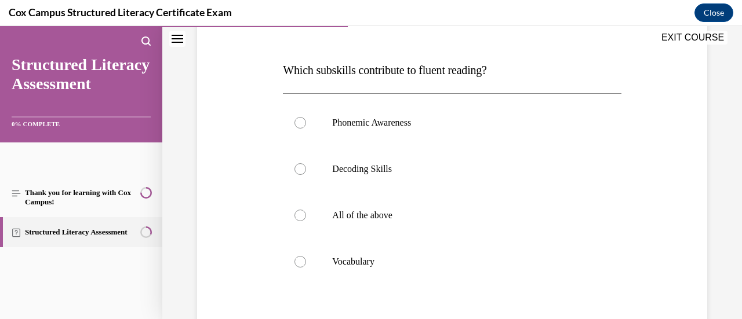
scroll to position [177, 0]
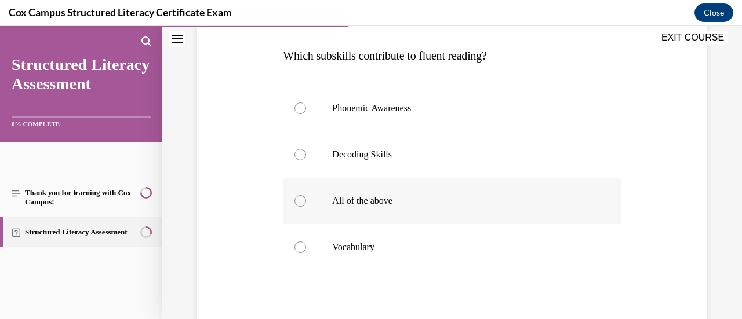
click at [355, 202] on p "All of the above" at bounding box center [462, 201] width 260 height 12
click at [306, 202] on input "All of the above" at bounding box center [301, 201] width 12 height 12
radio input "true"
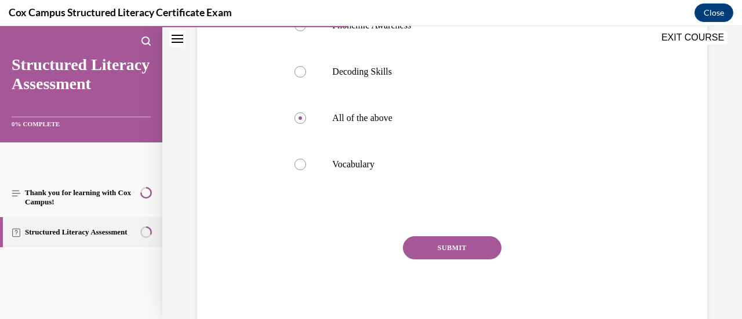
click at [433, 249] on button "SUBMIT" at bounding box center [452, 248] width 99 height 23
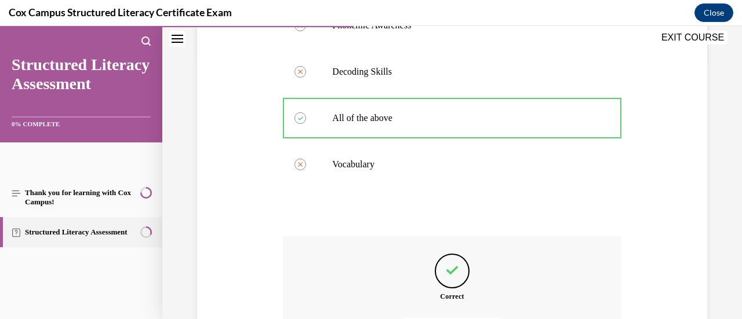
scroll to position [390, 0]
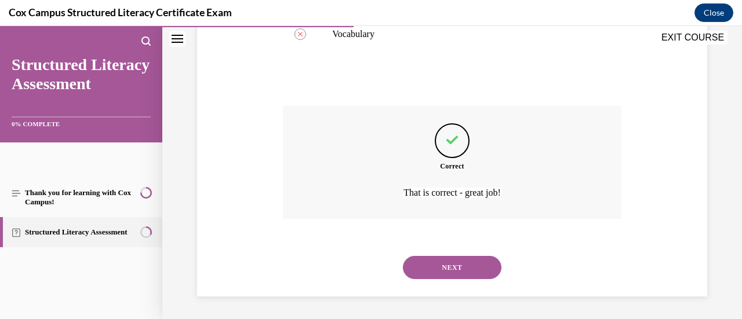
click at [428, 272] on button "NEXT" at bounding box center [452, 267] width 99 height 23
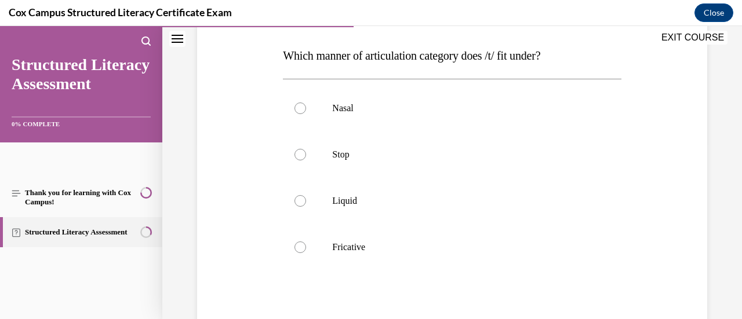
scroll to position [176, 0]
click at [371, 162] on label "Stop" at bounding box center [452, 155] width 338 height 46
click at [306, 161] on input "Stop" at bounding box center [301, 156] width 12 height 12
radio input "true"
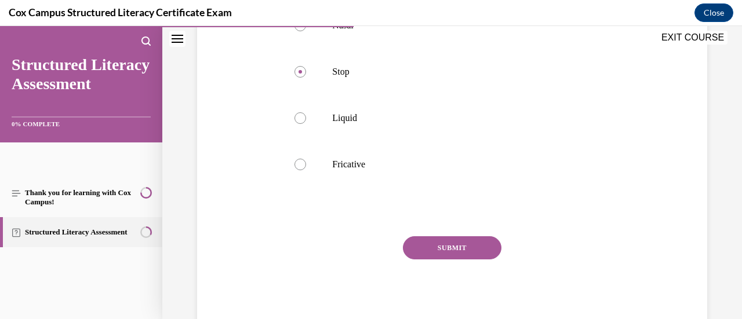
click at [438, 247] on button "SUBMIT" at bounding box center [452, 248] width 99 height 23
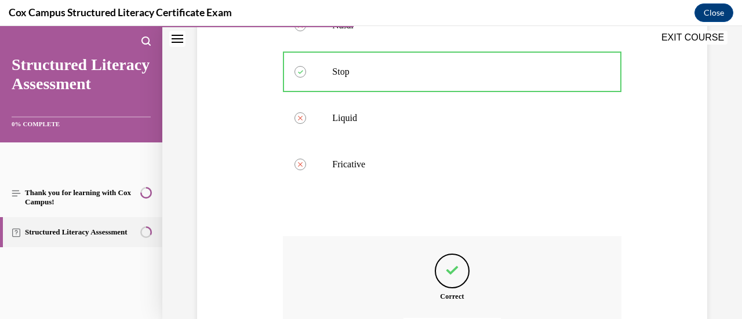
scroll to position [390, 0]
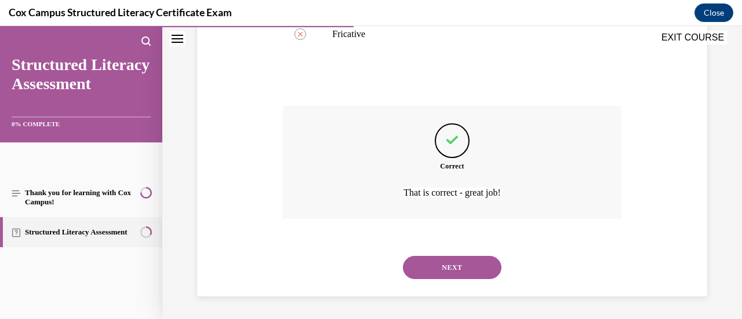
click at [452, 271] on button "NEXT" at bounding box center [452, 267] width 99 height 23
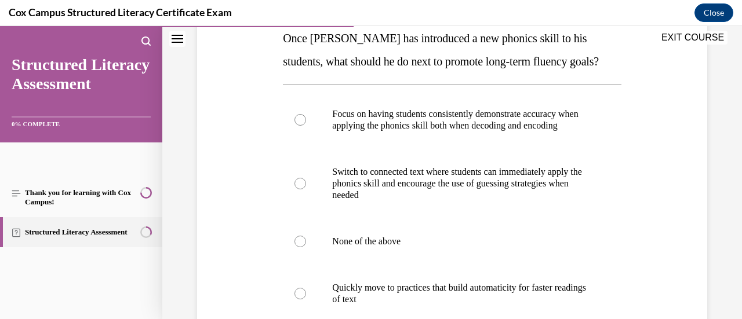
scroll to position [194, 0]
click at [457, 128] on p "Focus on having students consistently demonstrate accuracy when applying the ph…" at bounding box center [462, 120] width 260 height 23
click at [306, 126] on input "Focus on having students consistently demonstrate accuracy when applying the ph…" at bounding box center [301, 121] width 12 height 12
radio input "true"
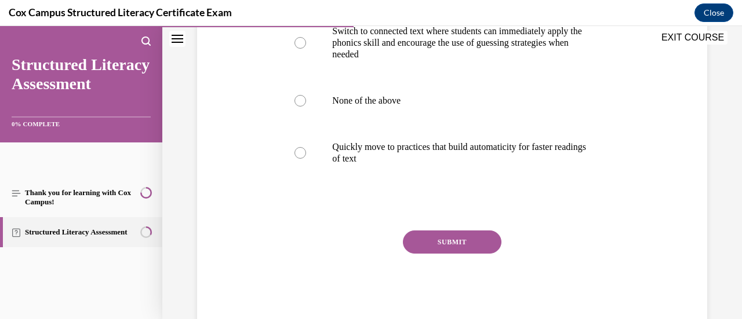
scroll to position [336, 0]
click at [434, 252] on button "SUBMIT" at bounding box center [452, 241] width 99 height 23
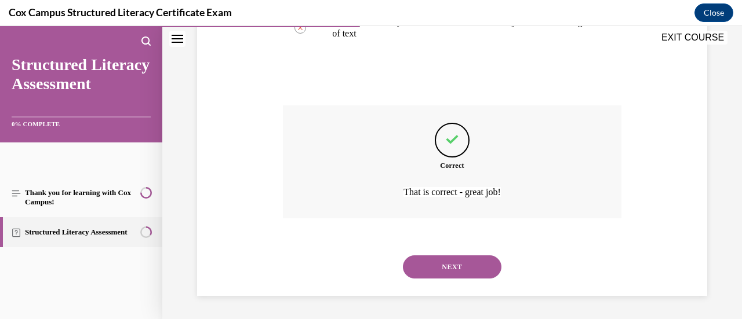
scroll to position [471, 0]
click at [439, 267] on button "NEXT" at bounding box center [452, 267] width 99 height 23
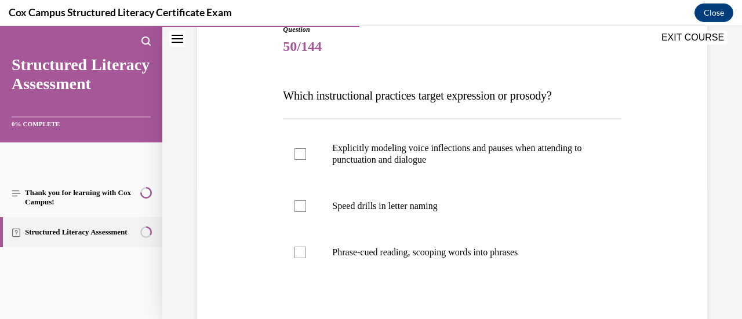
scroll to position [136, 0]
drag, startPoint x: 361, startPoint y: 155, endPoint x: 306, endPoint y: 152, distance: 55.1
click at [306, 152] on label "Explicitly modeling voice inflections and pauses when attending to punctuation …" at bounding box center [452, 155] width 338 height 58
click at [306, 152] on input "Explicitly modeling voice inflections and pauses when attending to punctuation …" at bounding box center [301, 155] width 12 height 12
checkbox input "true"
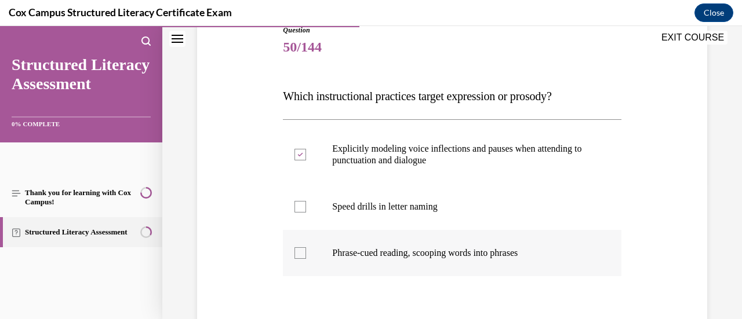
click at [301, 253] on div at bounding box center [301, 254] width 12 height 12
click at [301, 253] on input "Phrase-cued reading, scooping words into phrases" at bounding box center [301, 254] width 12 height 12
checkbox input "true"
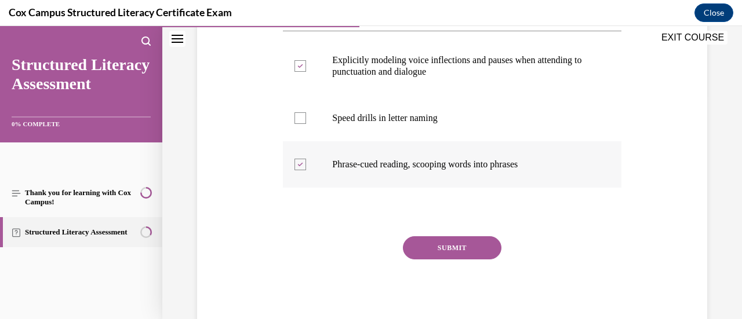
scroll to position [224, 0]
click at [423, 251] on button "SUBMIT" at bounding box center [452, 248] width 99 height 23
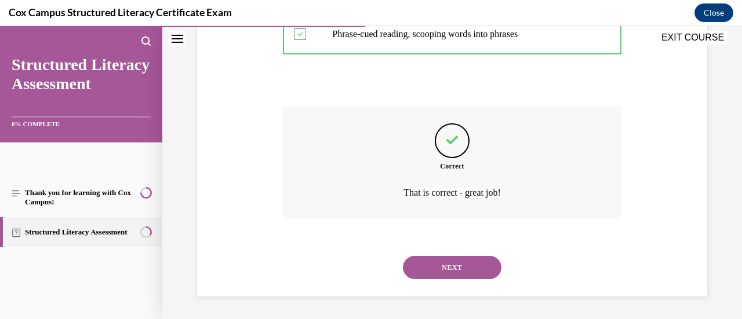
scroll to position [354, 0]
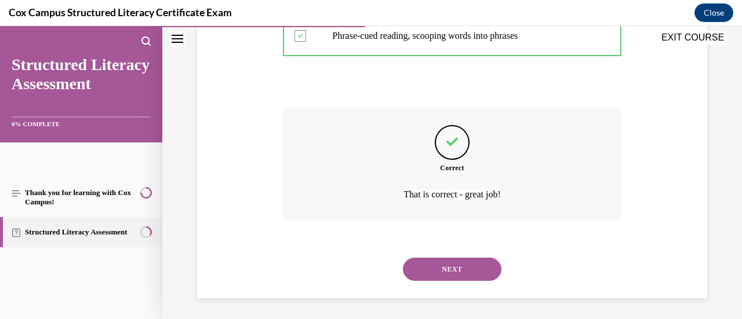
click at [427, 270] on button "NEXT" at bounding box center [452, 269] width 99 height 23
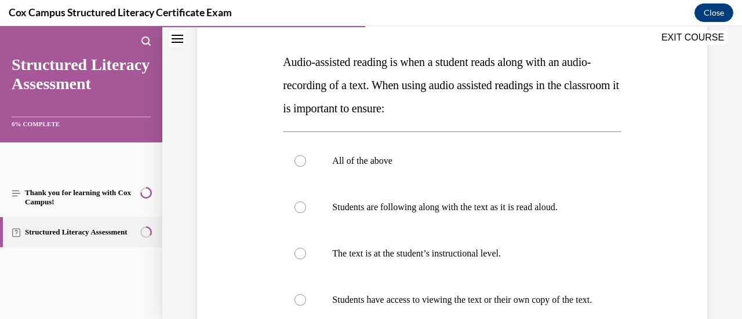
scroll to position [173, 0]
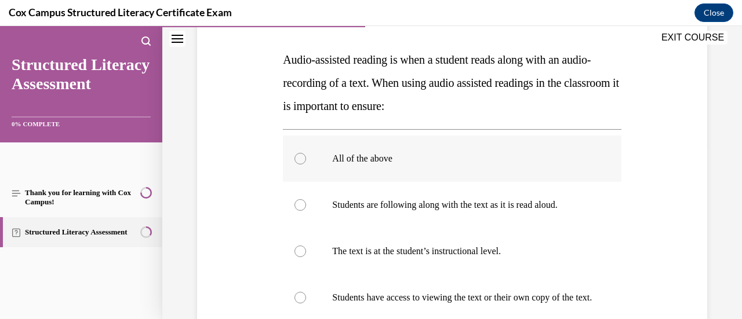
click at [303, 161] on div at bounding box center [301, 159] width 12 height 12
click at [303, 161] on input "All of the above" at bounding box center [301, 159] width 12 height 12
radio input "true"
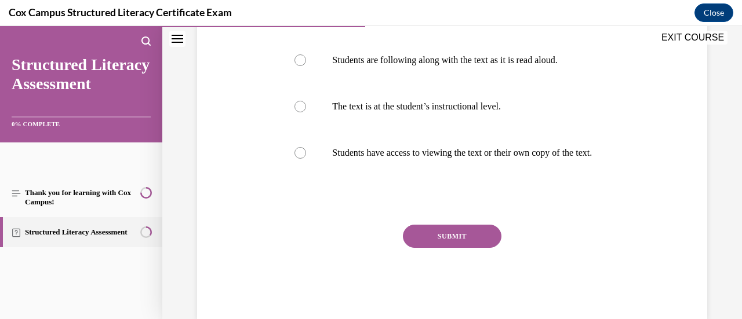
click at [429, 248] on button "SUBMIT" at bounding box center [452, 236] width 99 height 23
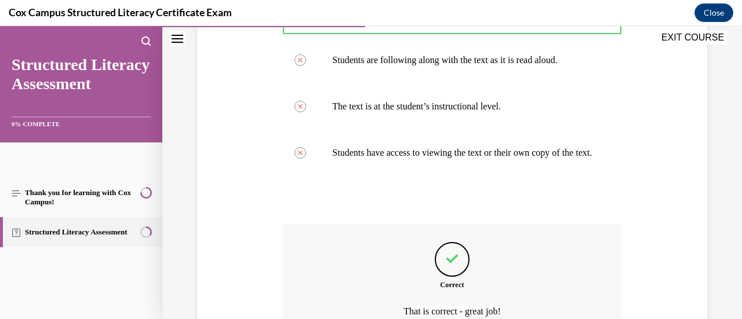
scroll to position [448, 0]
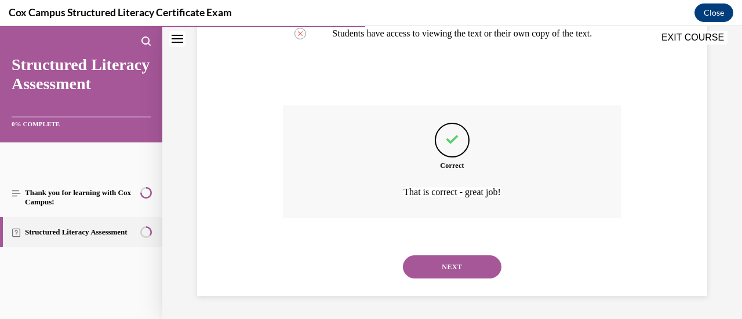
click at [462, 272] on button "NEXT" at bounding box center [452, 267] width 99 height 23
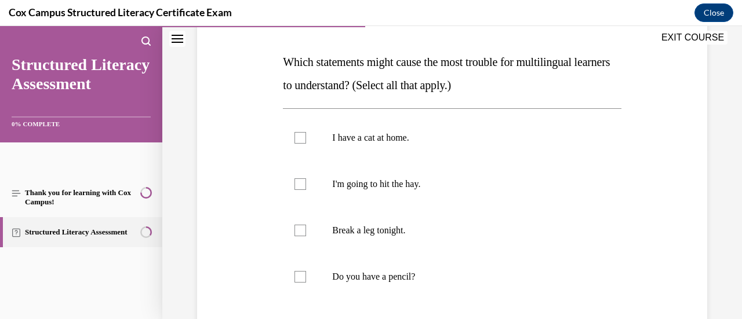
scroll to position [171, 0]
click at [302, 186] on div at bounding box center [301, 184] width 12 height 12
click at [302, 186] on input "I'm going to hit the hay." at bounding box center [301, 184] width 12 height 12
checkbox input "true"
click at [301, 235] on div at bounding box center [301, 230] width 12 height 12
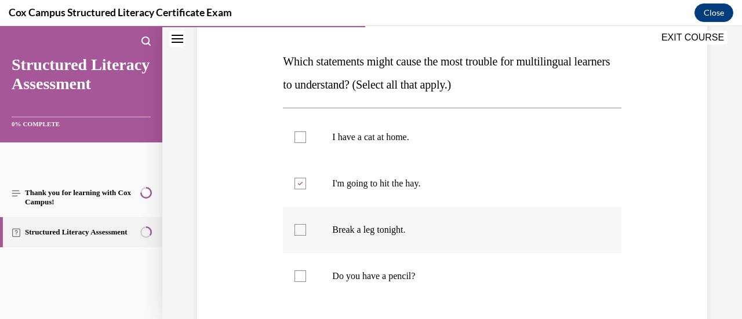
click at [301, 235] on input "Break a leg tonight." at bounding box center [301, 230] width 12 height 12
checkbox input "true"
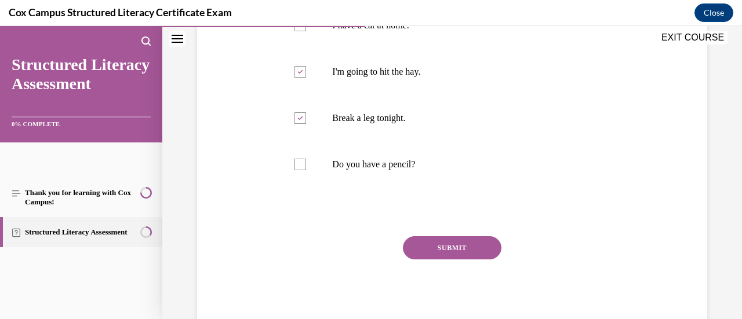
click at [418, 251] on button "SUBMIT" at bounding box center [452, 248] width 99 height 23
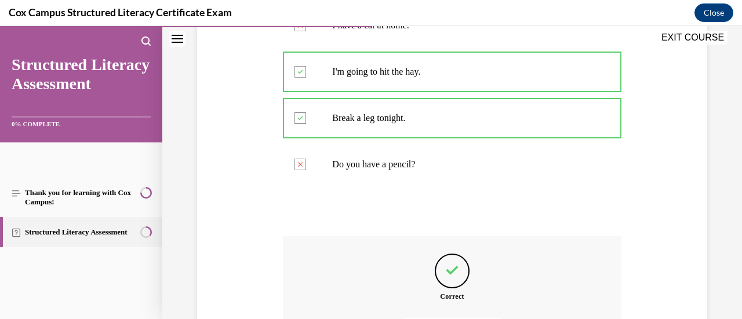
scroll to position [413, 0]
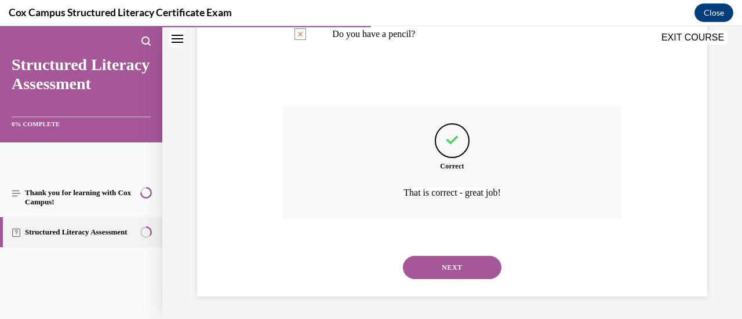
click at [448, 270] on button "NEXT" at bounding box center [452, 267] width 99 height 23
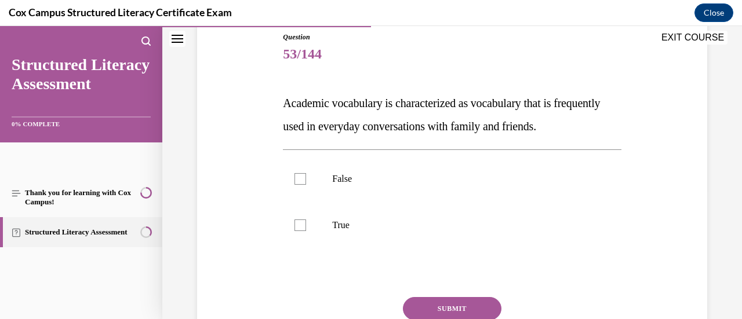
scroll to position [154, 0]
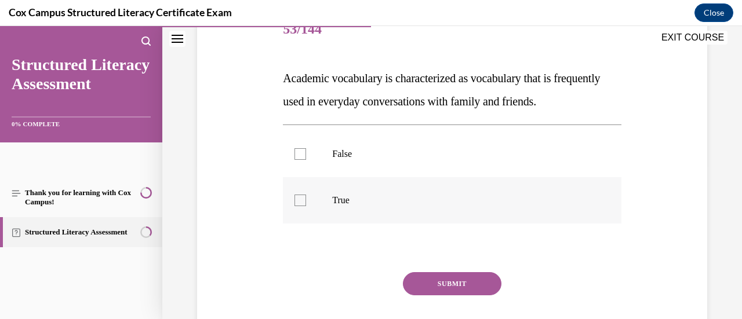
click at [337, 206] on p "True" at bounding box center [462, 201] width 260 height 12
click at [306, 206] on input "True" at bounding box center [301, 201] width 12 height 12
checkbox input "true"
click at [307, 177] on label "False" at bounding box center [452, 154] width 338 height 46
click at [306, 160] on input "False" at bounding box center [301, 154] width 12 height 12
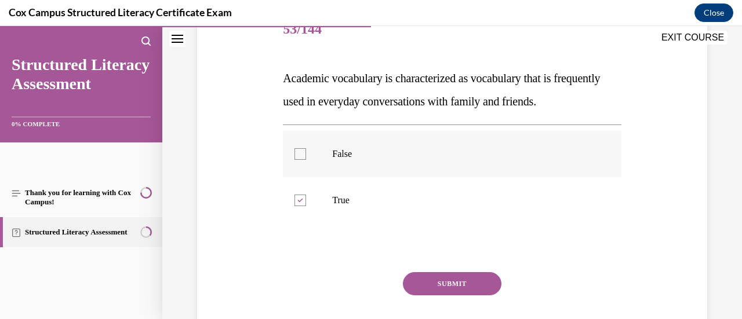
checkbox input "true"
click at [289, 220] on label "True" at bounding box center [452, 200] width 338 height 46
click at [295, 206] on input "True" at bounding box center [301, 201] width 12 height 12
checkbox input "false"
click at [411, 296] on button "SUBMIT" at bounding box center [452, 284] width 99 height 23
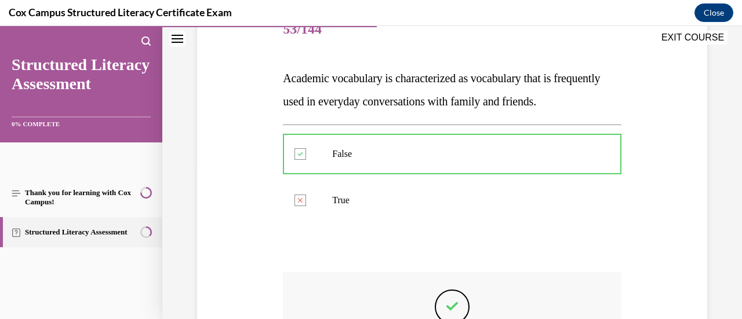
scroll to position [344, 0]
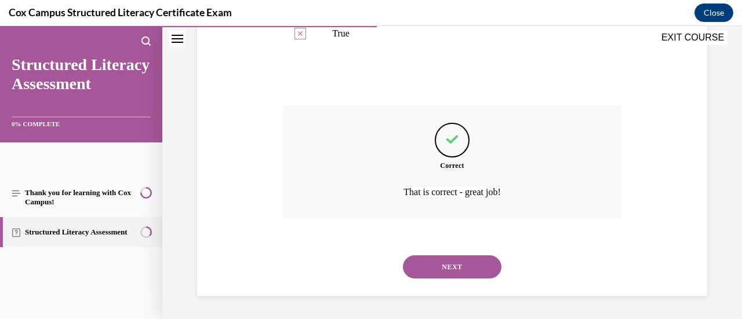
click at [459, 266] on button "NEXT" at bounding box center [452, 267] width 99 height 23
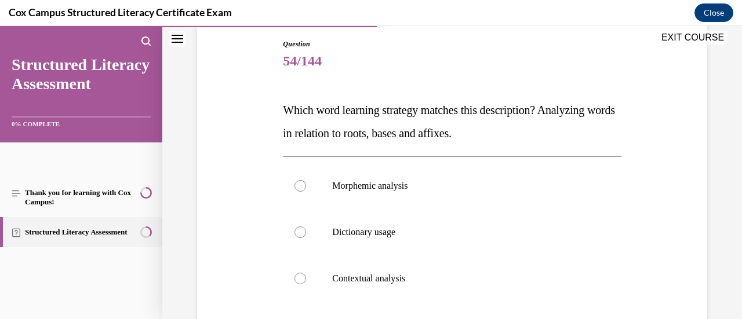
scroll to position [121, 0]
click at [303, 187] on div at bounding box center [301, 187] width 12 height 12
click at [303, 187] on input "Morphemic analysis" at bounding box center [301, 187] width 12 height 12
radio input "true"
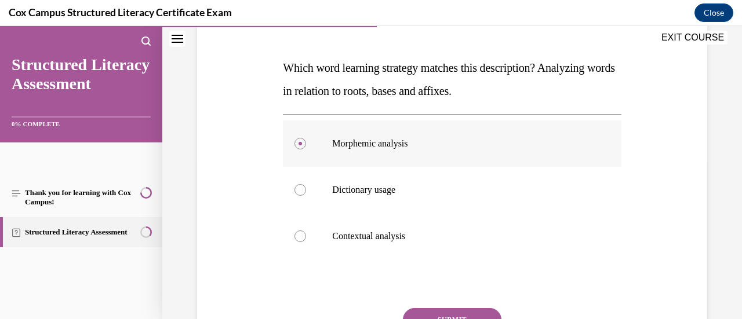
scroll to position [165, 0]
click at [436, 310] on button "SUBMIT" at bounding box center [452, 319] width 99 height 23
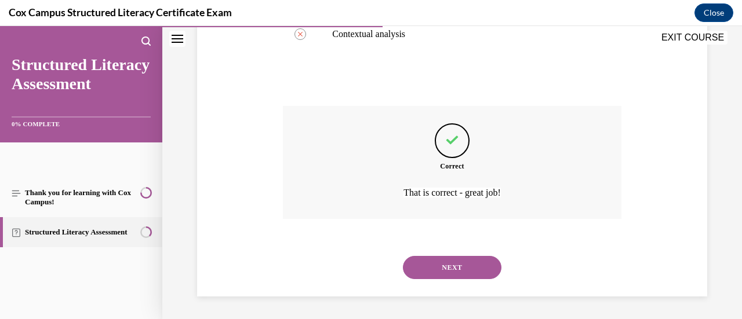
click at [449, 274] on button "NEXT" at bounding box center [452, 267] width 99 height 23
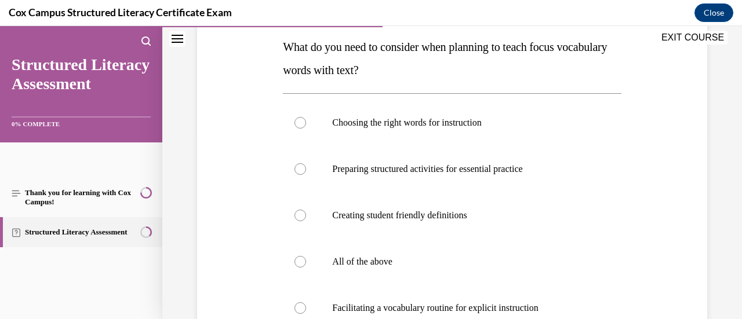
scroll to position [209, 0]
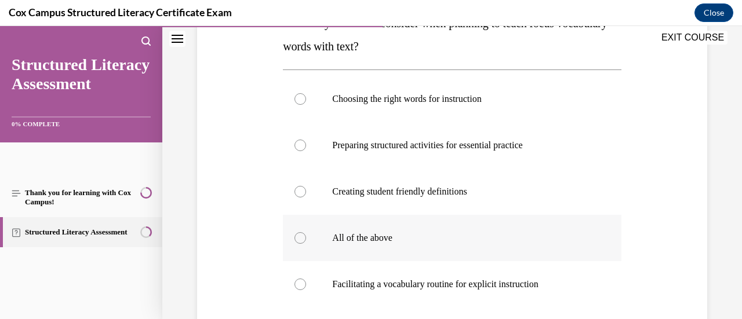
click at [301, 238] on div at bounding box center [301, 239] width 12 height 12
click at [301, 238] on input "All of the above" at bounding box center [301, 239] width 12 height 12
radio input "true"
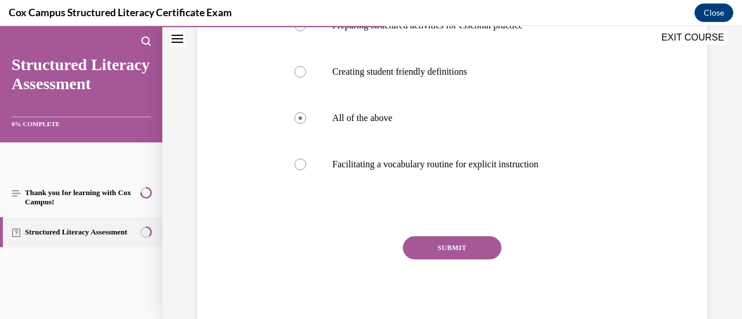
click at [428, 247] on button "SUBMIT" at bounding box center [452, 248] width 99 height 23
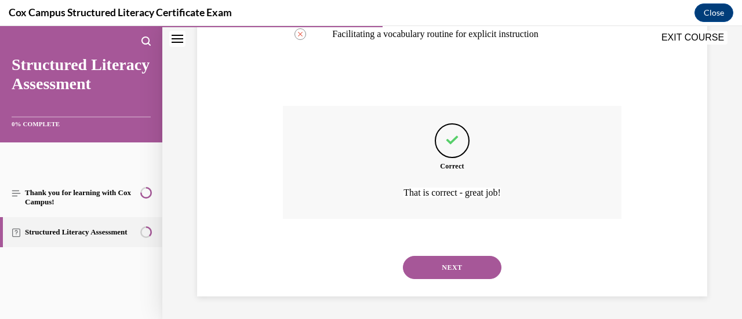
click at [435, 274] on button "NEXT" at bounding box center [452, 267] width 99 height 23
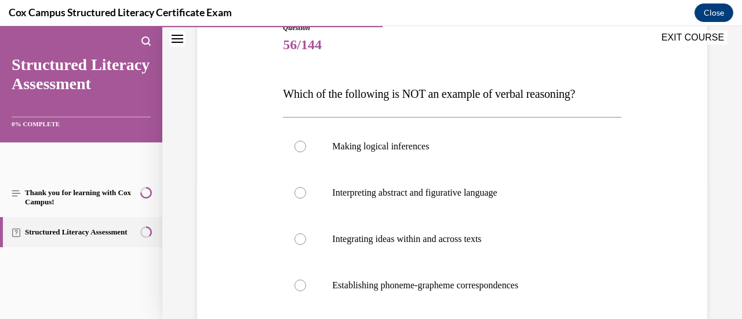
scroll to position [141, 0]
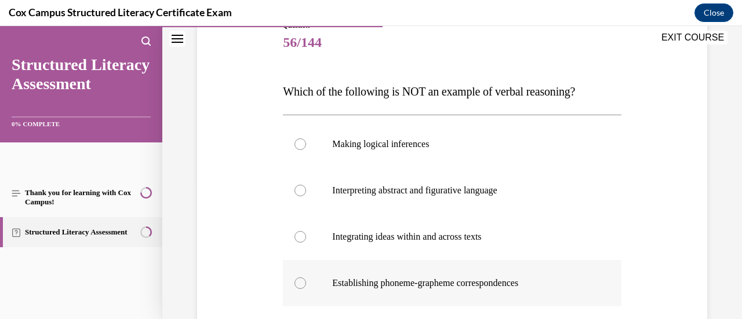
click at [368, 278] on p "Establishing phoneme-grapheme correspondences" at bounding box center [462, 284] width 260 height 12
click at [306, 278] on input "Establishing phoneme-grapheme correspondences" at bounding box center [301, 284] width 12 height 12
radio input "true"
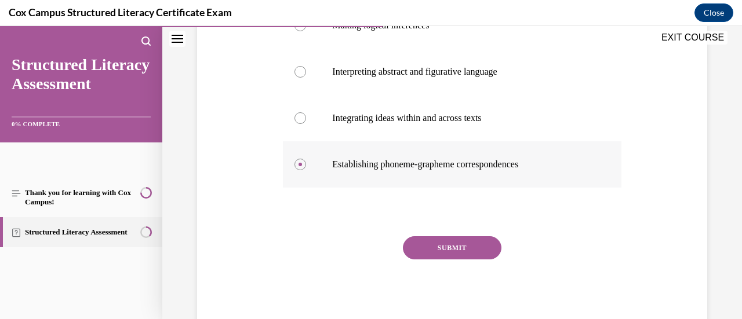
scroll to position [260, 0]
click at [435, 246] on button "SUBMIT" at bounding box center [452, 248] width 99 height 23
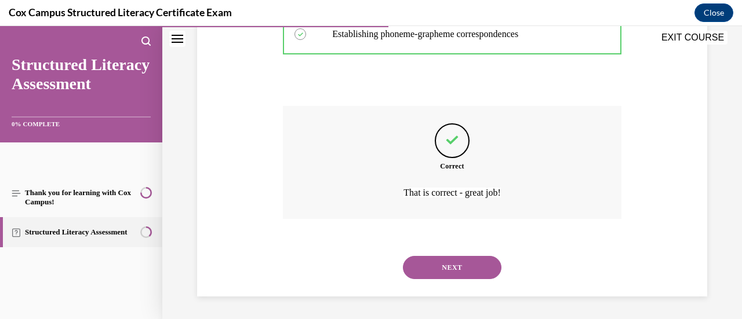
click at [435, 270] on button "NEXT" at bounding box center [452, 267] width 99 height 23
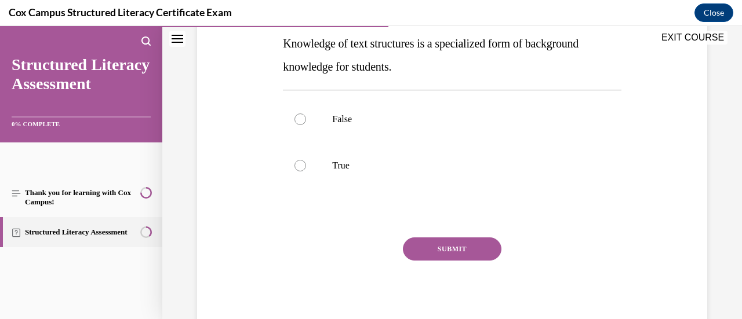
scroll to position [189, 0]
click at [340, 162] on p "True" at bounding box center [462, 166] width 260 height 12
click at [306, 162] on input "True" at bounding box center [301, 166] width 12 height 12
radio input "true"
click at [417, 246] on button "SUBMIT" at bounding box center [452, 249] width 99 height 23
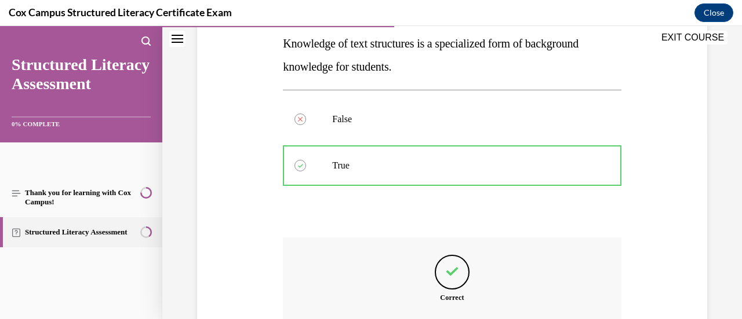
scroll to position [321, 0]
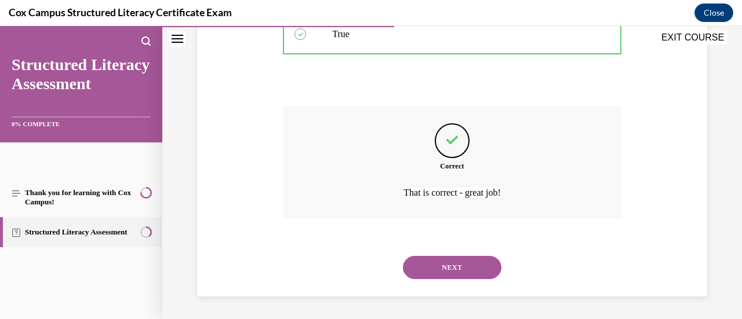
click at [433, 270] on button "NEXT" at bounding box center [452, 267] width 99 height 23
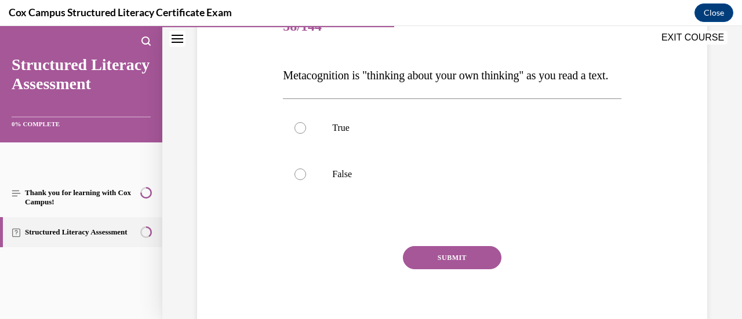
scroll to position [158, 0]
click at [334, 133] on p "True" at bounding box center [462, 127] width 260 height 12
click at [306, 133] on input "True" at bounding box center [301, 127] width 12 height 12
radio input "true"
click at [433, 268] on button "SUBMIT" at bounding box center [452, 256] width 99 height 23
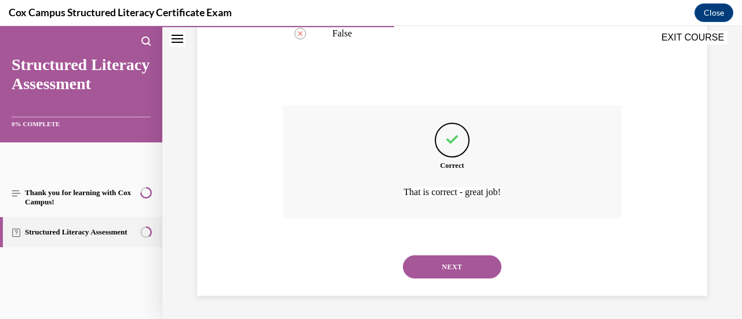
click at [435, 273] on button "NEXT" at bounding box center [452, 267] width 99 height 23
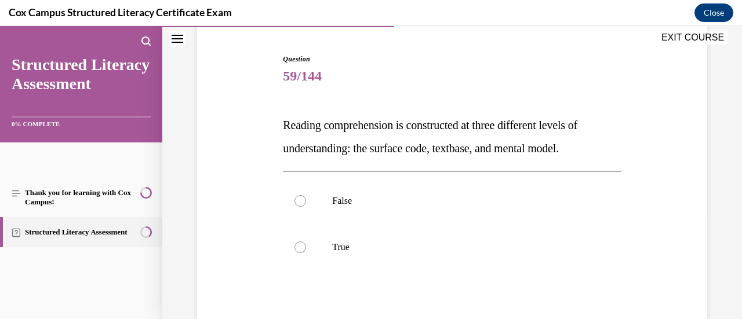
scroll to position [154, 0]
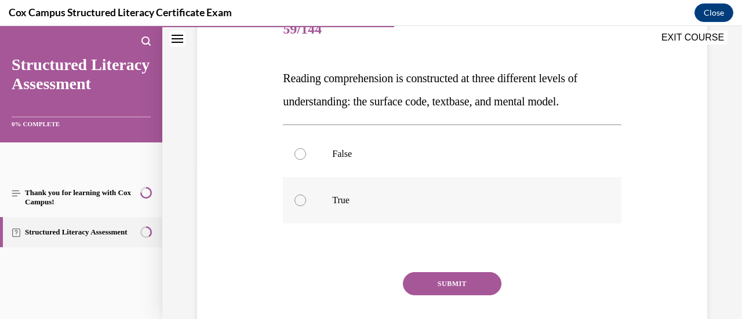
click at [346, 195] on p "True" at bounding box center [462, 201] width 260 height 12
click at [306, 195] on input "True" at bounding box center [301, 201] width 12 height 12
radio input "true"
click at [456, 282] on button "SUBMIT" at bounding box center [452, 284] width 99 height 23
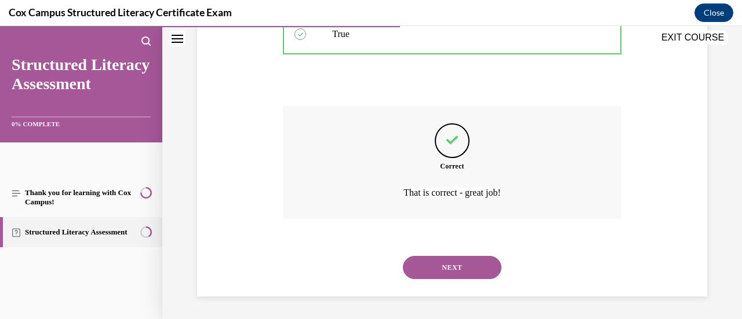
click at [435, 267] on button "NEXT" at bounding box center [452, 267] width 99 height 23
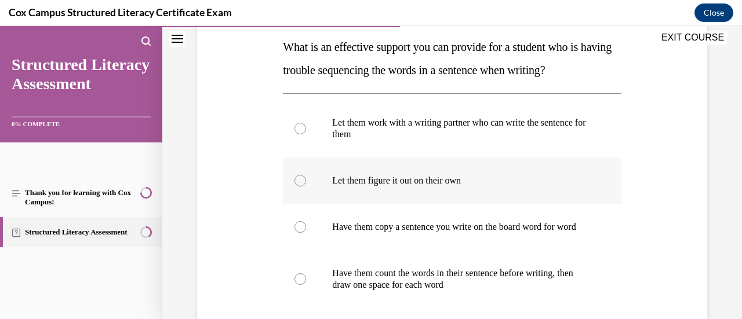
scroll to position [228, 0]
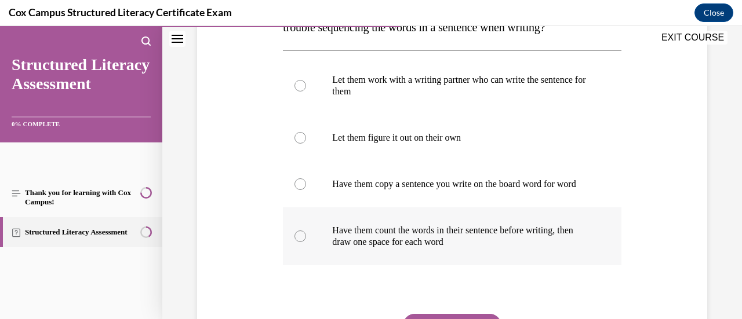
drag, startPoint x: 392, startPoint y: 248, endPoint x: 297, endPoint y: 244, distance: 95.2
click at [297, 242] on div at bounding box center [301, 237] width 12 height 12
click at [297, 242] on input "Have them count the words in their sentence before writing, then draw one space…" at bounding box center [301, 237] width 12 height 12
radio input "true"
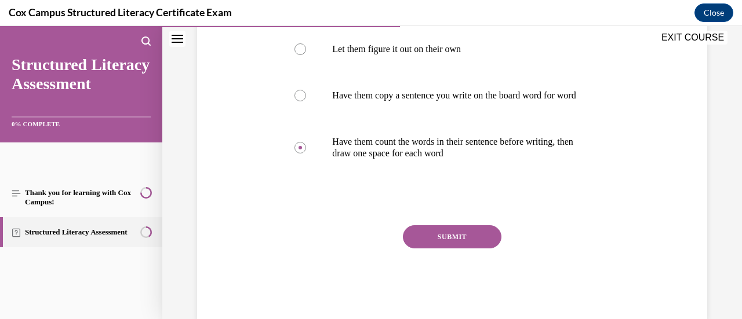
click at [443, 249] on button "SUBMIT" at bounding box center [452, 237] width 99 height 23
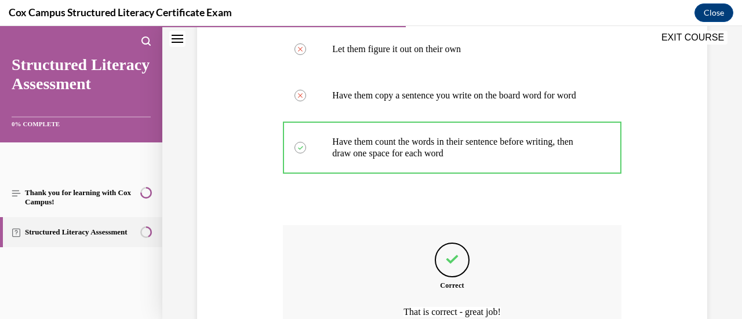
scroll to position [448, 0]
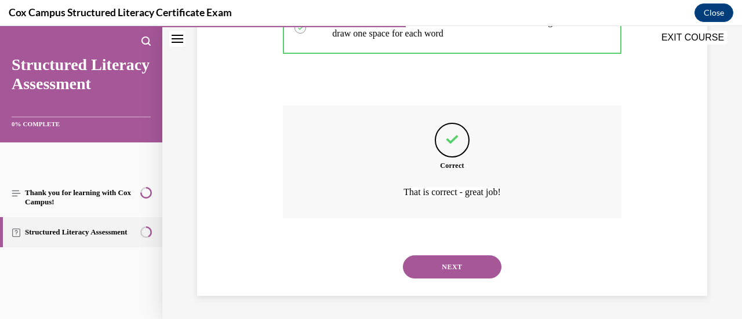
click at [462, 273] on button "NEXT" at bounding box center [452, 267] width 99 height 23
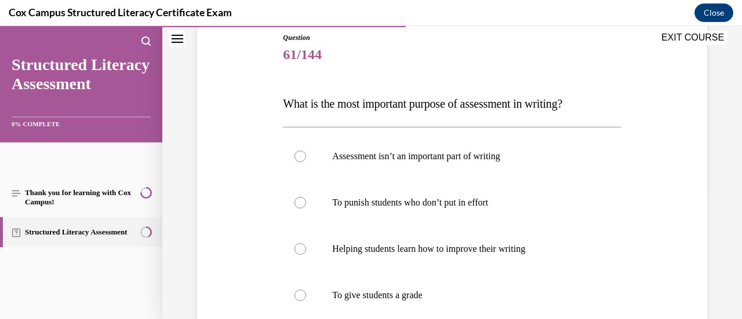
scroll to position [133, 0]
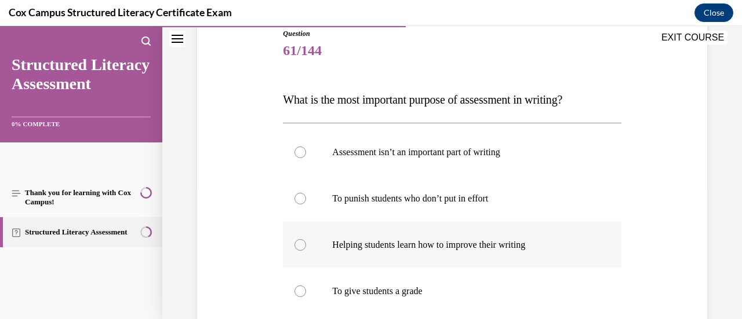
click at [373, 236] on label "Helping students learn how to improve their writing" at bounding box center [452, 245] width 338 height 46
click at [306, 239] on input "Helping students learn how to improve their writing" at bounding box center [301, 245] width 12 height 12
radio input "true"
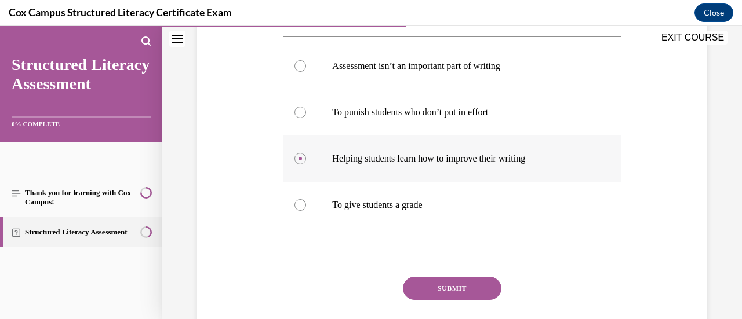
scroll to position [225, 0]
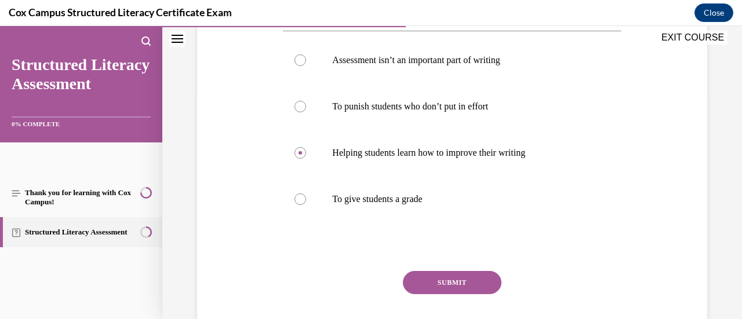
click at [430, 282] on button "SUBMIT" at bounding box center [452, 282] width 99 height 23
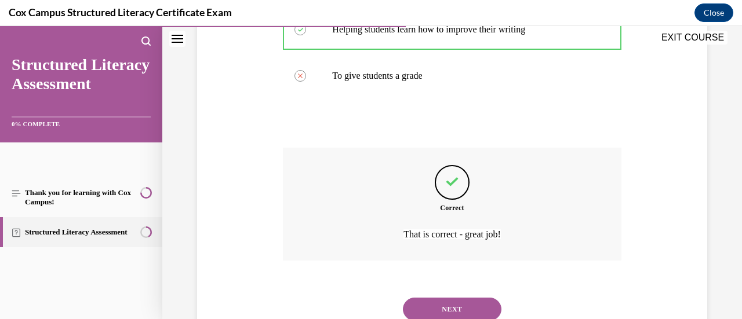
scroll to position [390, 0]
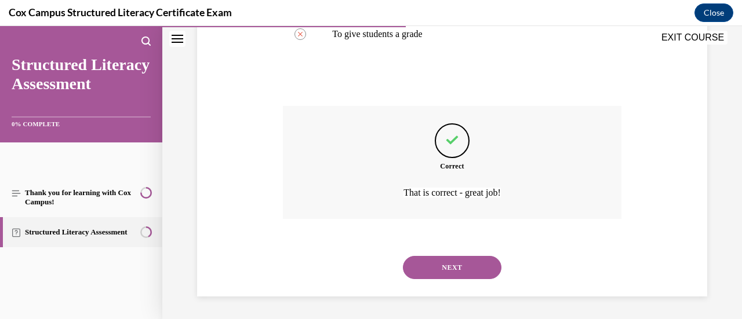
click at [439, 272] on button "NEXT" at bounding box center [452, 267] width 99 height 23
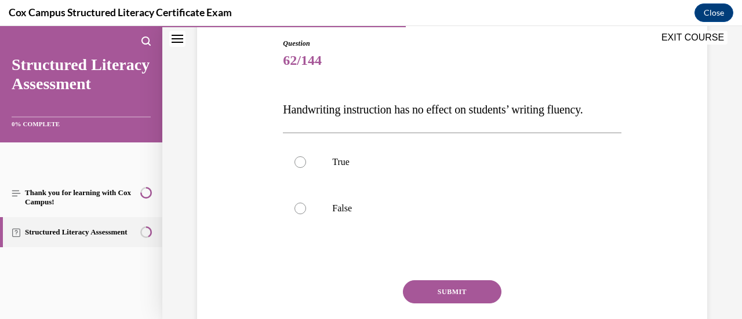
scroll to position [122, 0]
click at [350, 233] on label "False" at bounding box center [452, 209] width 338 height 46
click at [306, 215] on input "False" at bounding box center [301, 210] width 12 height 12
radio input "true"
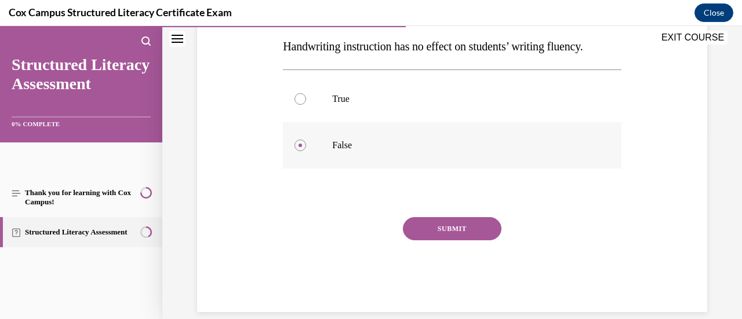
scroll to position [190, 0]
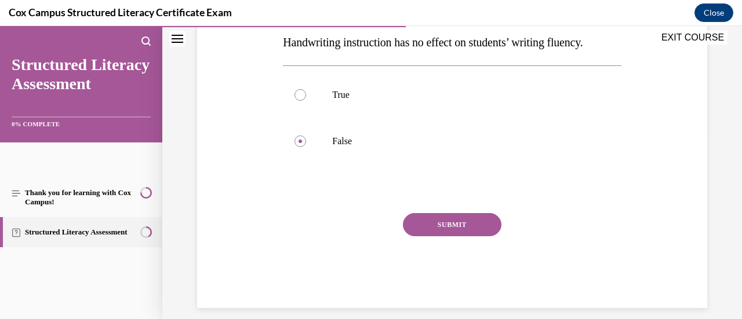
click at [436, 237] on button "SUBMIT" at bounding box center [452, 224] width 99 height 23
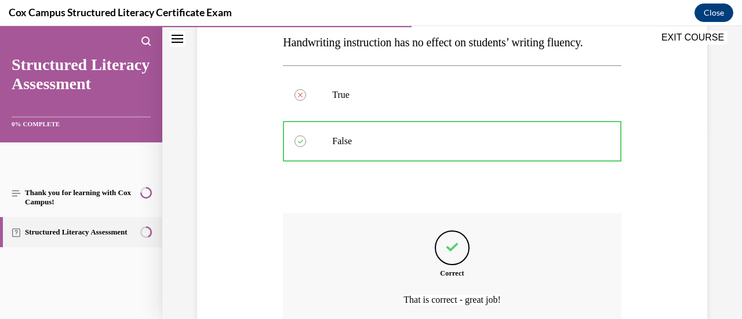
scroll to position [321, 0]
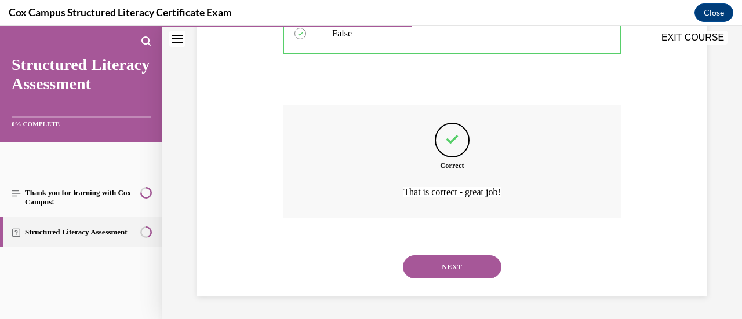
click at [433, 267] on button "NEXT" at bounding box center [452, 267] width 99 height 23
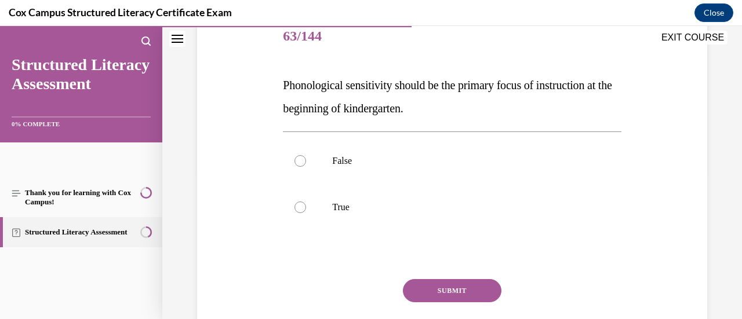
scroll to position [148, 0]
click at [346, 166] on label "False" at bounding box center [452, 160] width 338 height 46
click at [306, 166] on input "False" at bounding box center [301, 161] width 12 height 12
radio input "true"
click at [445, 280] on button "SUBMIT" at bounding box center [452, 290] width 99 height 23
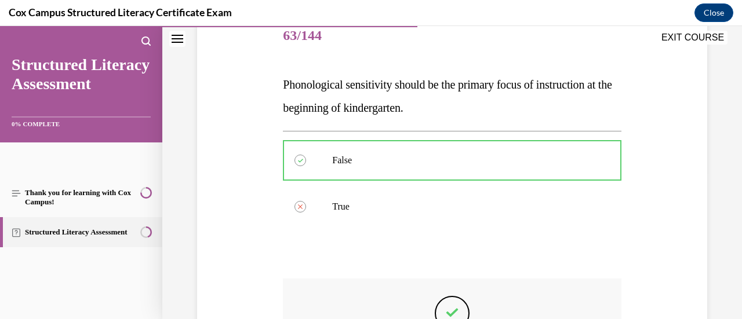
scroll to position [321, 0]
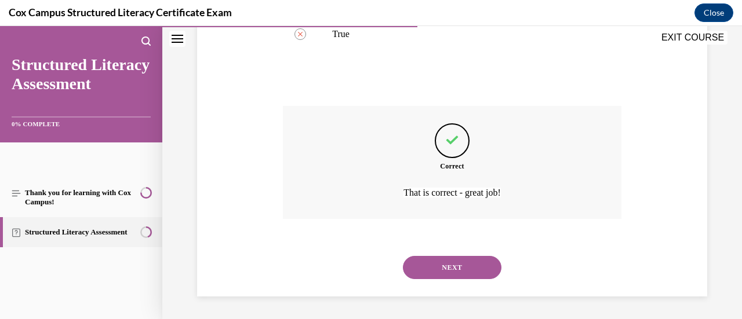
click at [441, 273] on button "NEXT" at bounding box center [452, 267] width 99 height 23
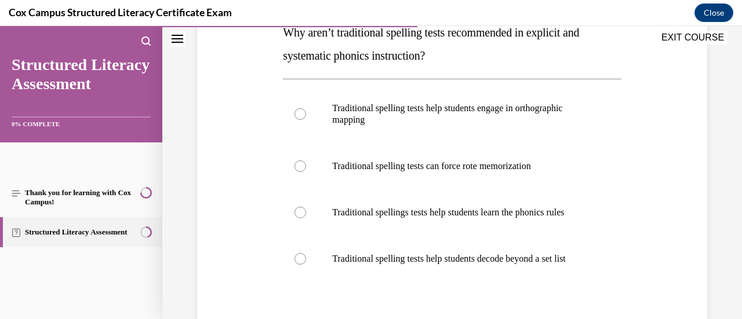
scroll to position [199, 0]
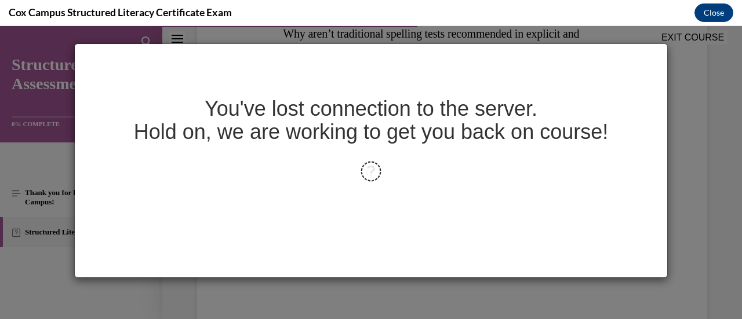
click at [463, 293] on div "You've lost connection to the server. Hold on, we are working to get you back o…" at bounding box center [371, 172] width 742 height 293
click at [364, 173] on icon at bounding box center [371, 171] width 29 height 29
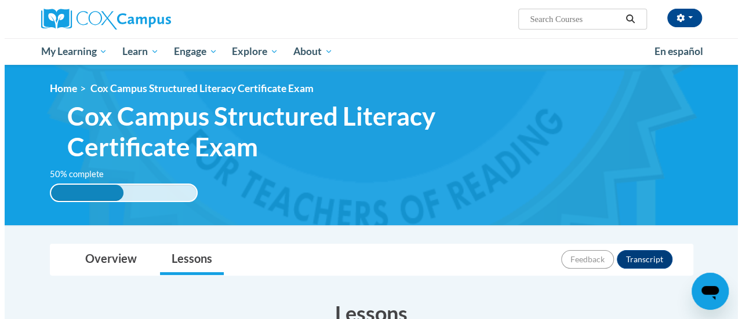
scroll to position [399, 0]
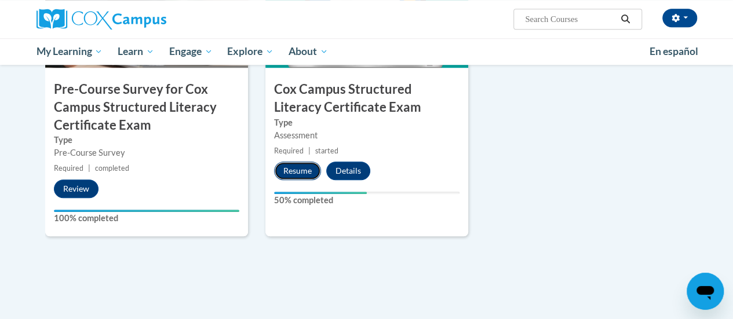
click at [296, 172] on button "Resume" at bounding box center [297, 171] width 47 height 19
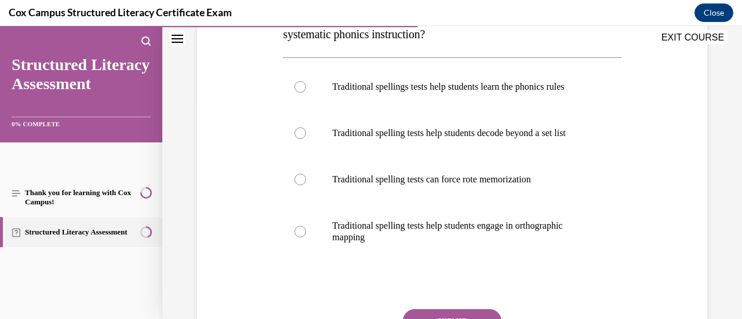
scroll to position [222, 0]
click at [301, 185] on div at bounding box center [301, 179] width 12 height 12
click at [301, 185] on input "Traditional spelling tests can force rote memorization" at bounding box center [301, 179] width 12 height 12
radio input "true"
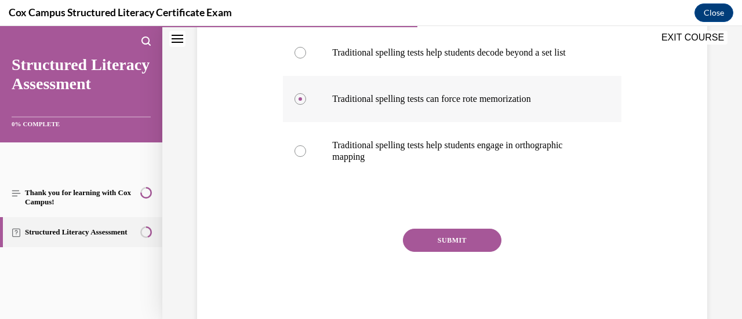
scroll to position [301, 0]
click at [426, 253] on button "SUBMIT" at bounding box center [452, 241] width 99 height 23
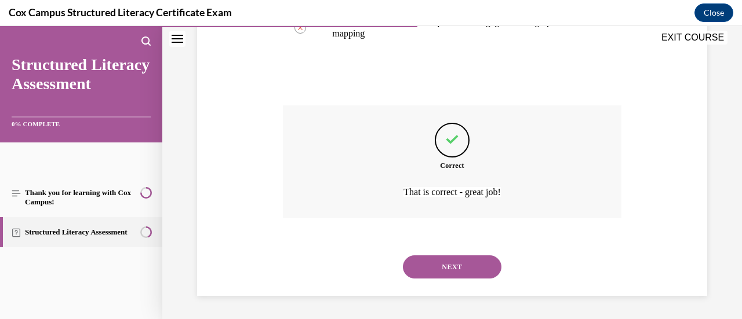
click at [429, 271] on button "NEXT" at bounding box center [452, 267] width 99 height 23
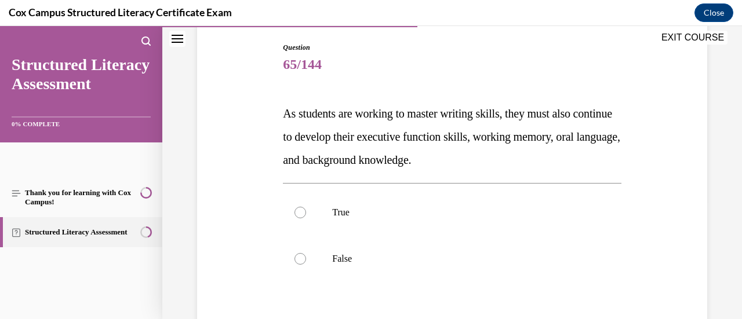
scroll to position [134, 0]
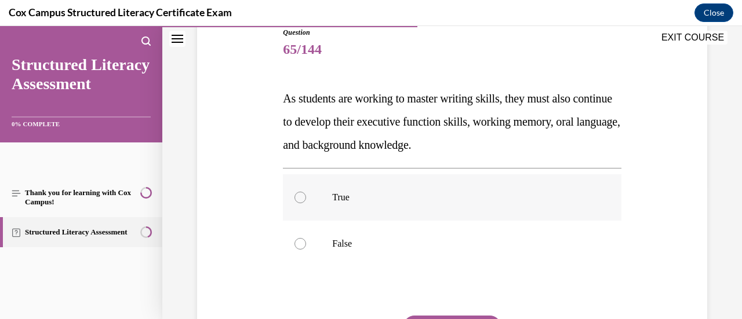
click at [349, 193] on p "True" at bounding box center [462, 198] width 260 height 12
click at [306, 193] on input "True" at bounding box center [301, 198] width 12 height 12
radio input "true"
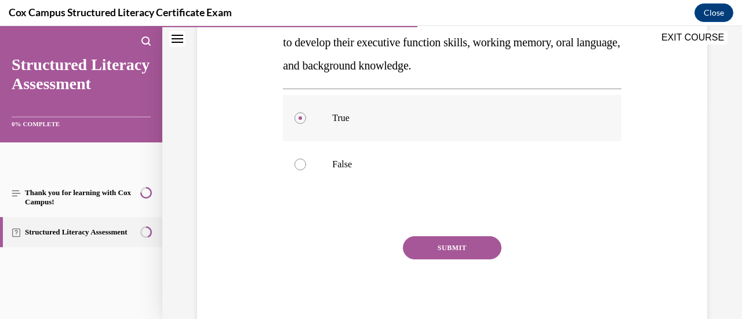
scroll to position [213, 0]
click at [437, 255] on button "SUBMIT" at bounding box center [452, 248] width 99 height 23
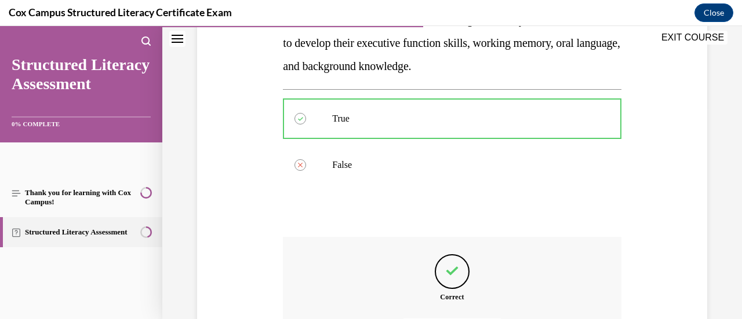
scroll to position [344, 0]
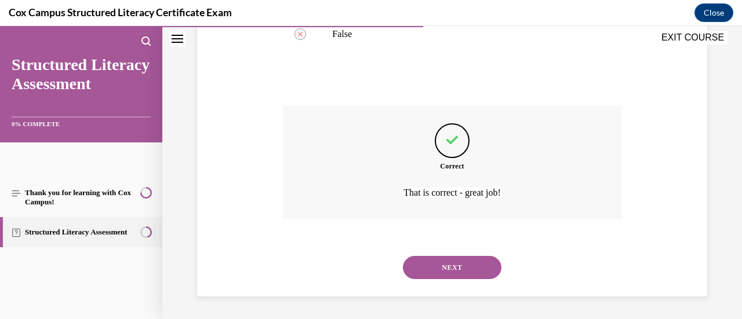
click at [451, 275] on button "NEXT" at bounding box center [452, 267] width 99 height 23
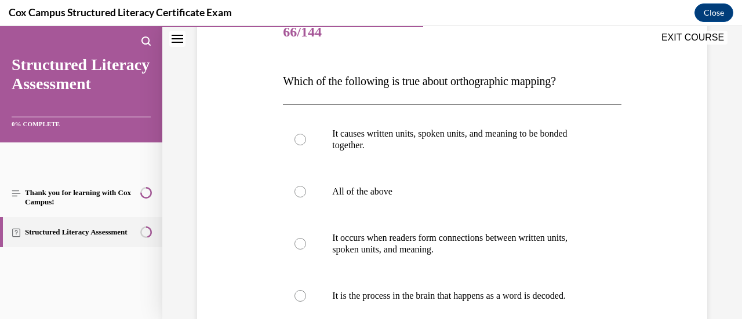
scroll to position [150, 0]
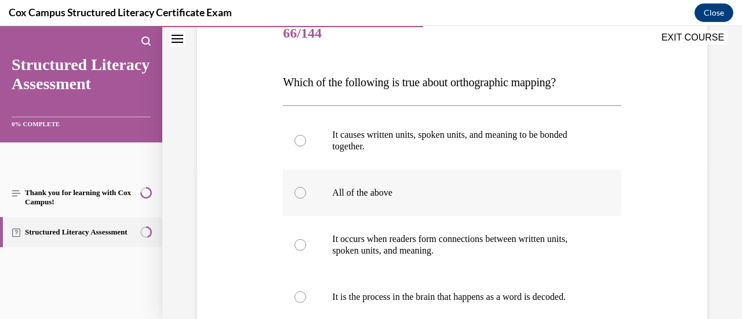
click at [340, 195] on p "All of the above" at bounding box center [462, 193] width 260 height 12
click at [306, 195] on input "All of the above" at bounding box center [301, 193] width 12 height 12
radio input "true"
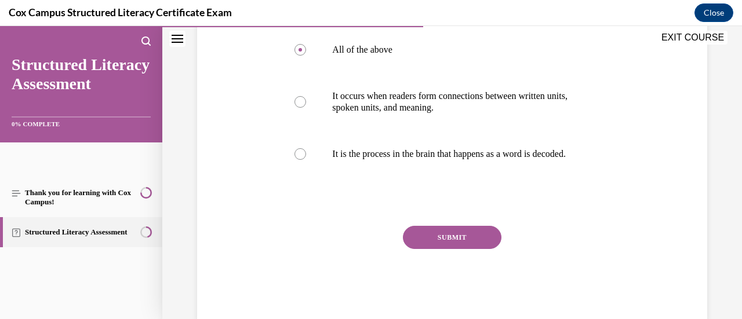
click at [420, 248] on button "SUBMIT" at bounding box center [452, 237] width 99 height 23
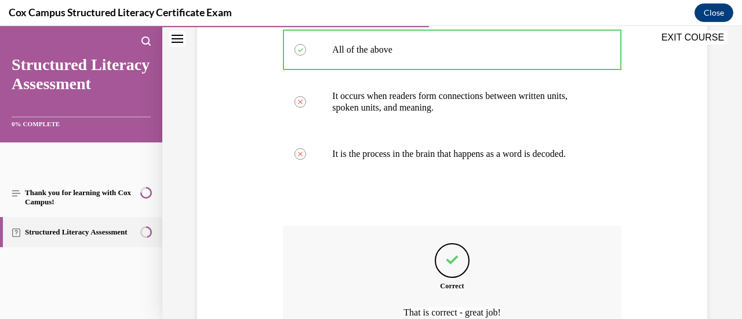
scroll to position [425, 0]
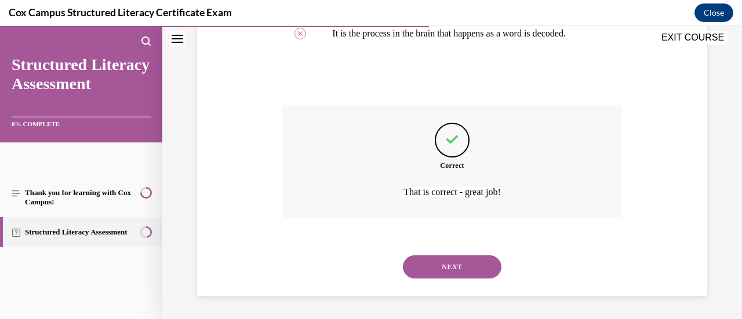
click at [429, 271] on button "NEXT" at bounding box center [452, 267] width 99 height 23
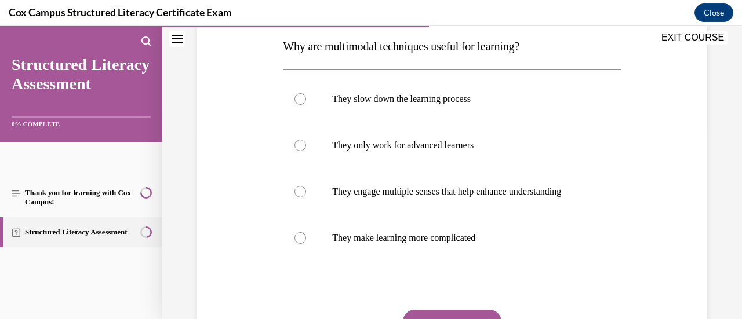
scroll to position [186, 0]
click at [335, 209] on label "They engage multiple senses that help enhance understanding" at bounding box center [452, 192] width 338 height 46
click at [306, 198] on input "They engage multiple senses that help enhance understanding" at bounding box center [301, 192] width 12 height 12
radio input "true"
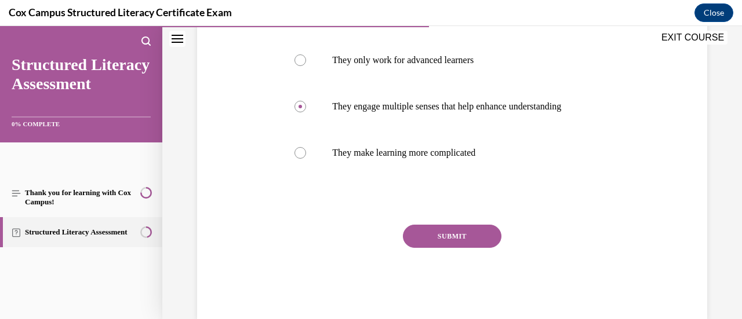
click at [427, 248] on button "SUBMIT" at bounding box center [452, 236] width 99 height 23
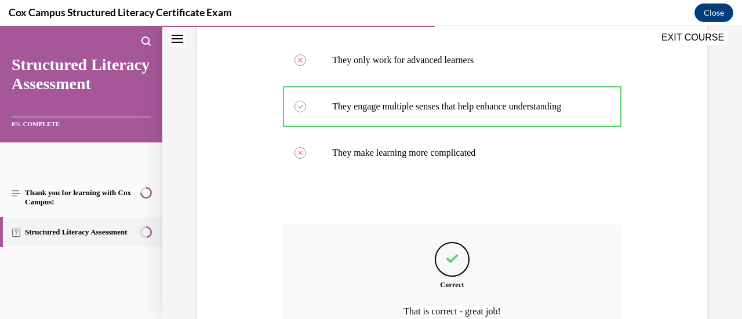
scroll to position [402, 0]
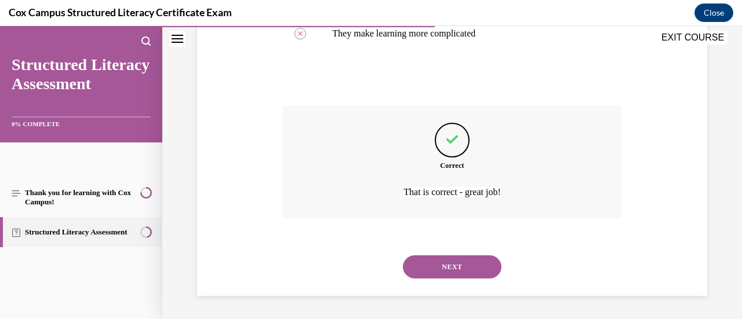
click at [429, 273] on button "NEXT" at bounding box center [452, 267] width 99 height 23
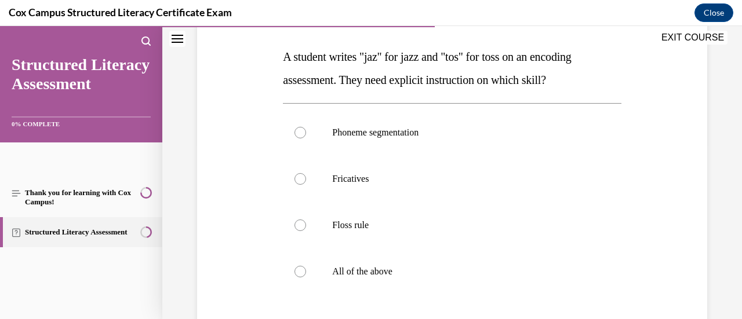
scroll to position [187, 0]
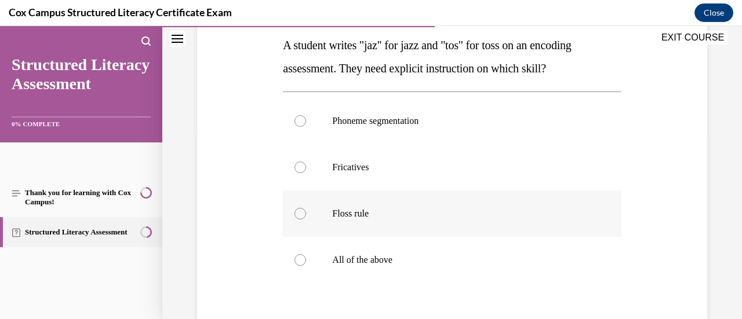
click at [355, 217] on p "Floss rule" at bounding box center [462, 214] width 260 height 12
click at [306, 217] on input "Floss rule" at bounding box center [301, 214] width 12 height 12
radio input "true"
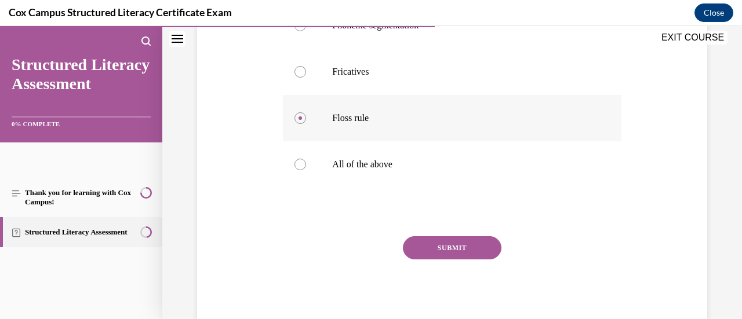
scroll to position [282, 0]
click at [434, 252] on button "SUBMIT" at bounding box center [452, 248] width 99 height 23
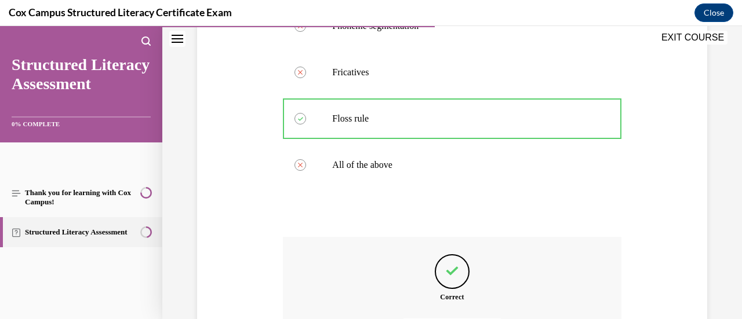
scroll to position [413, 0]
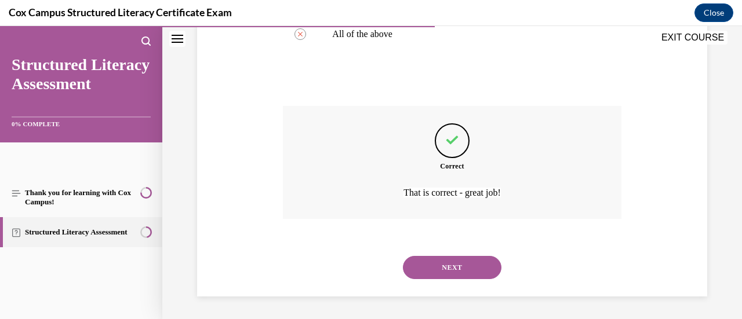
click at [423, 275] on button "NEXT" at bounding box center [452, 267] width 99 height 23
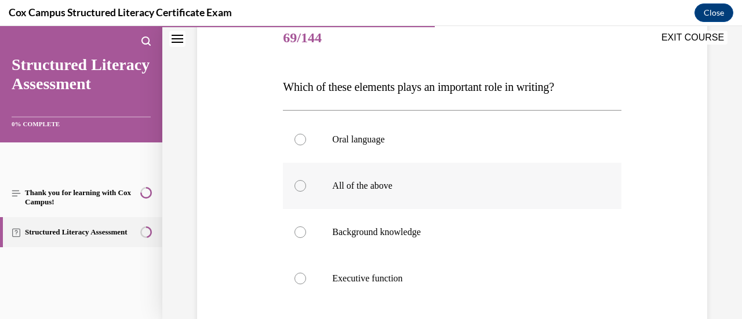
click at [361, 190] on p "All of the above" at bounding box center [462, 186] width 260 height 12
click at [306, 190] on input "All of the above" at bounding box center [301, 186] width 12 height 12
radio input "true"
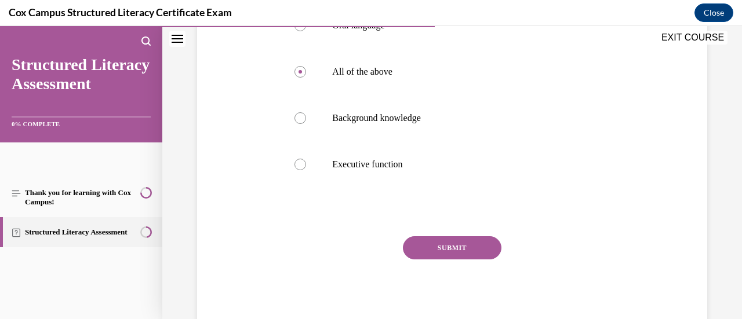
click at [412, 245] on button "SUBMIT" at bounding box center [452, 248] width 99 height 23
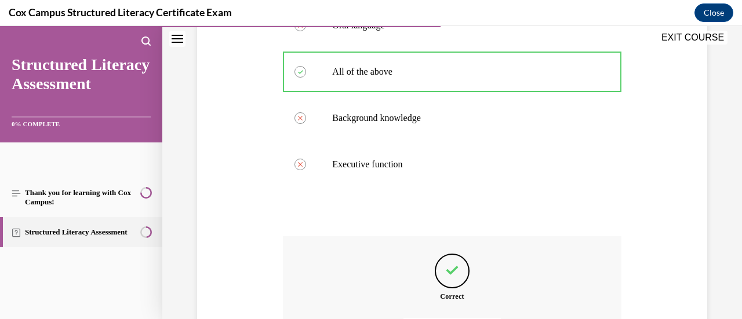
scroll to position [390, 0]
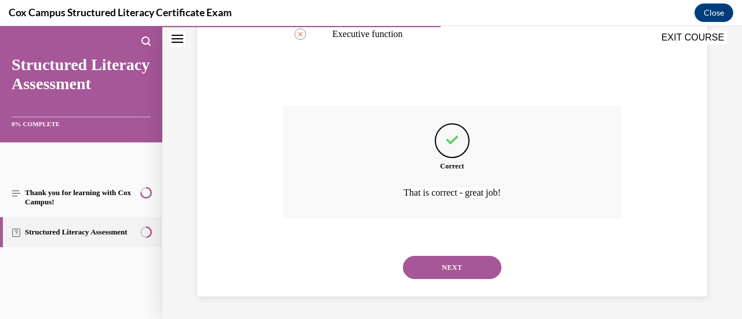
click at [438, 273] on button "NEXT" at bounding box center [452, 267] width 99 height 23
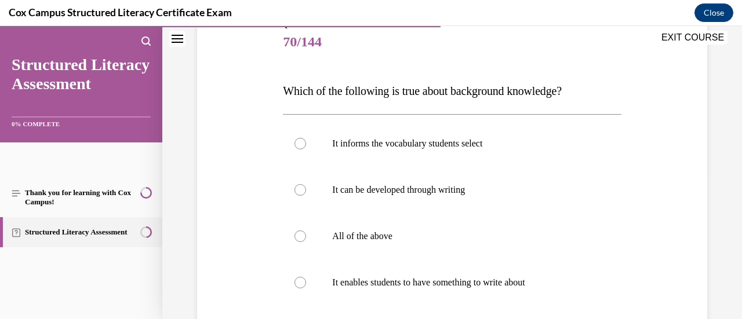
scroll to position [167, 0]
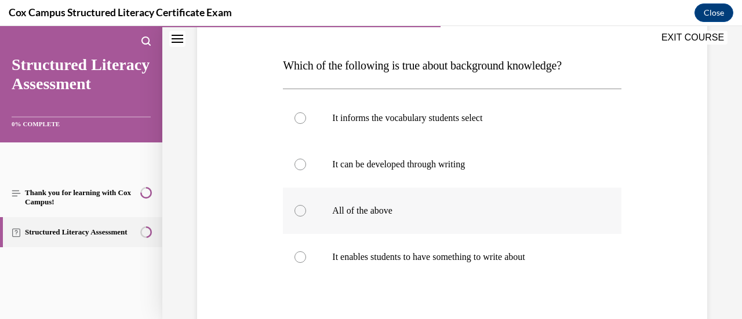
click at [370, 227] on label "All of the above" at bounding box center [452, 211] width 338 height 46
click at [306, 217] on input "All of the above" at bounding box center [301, 211] width 12 height 12
radio input "true"
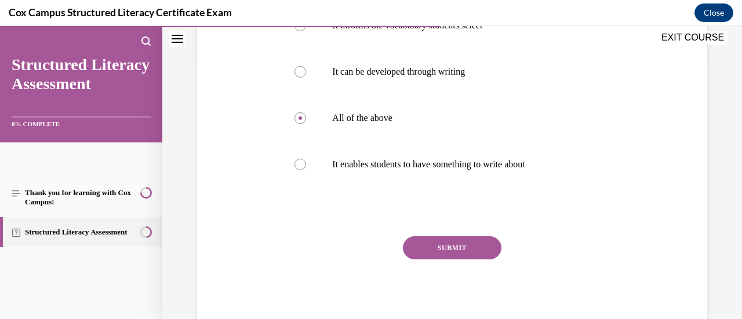
click at [431, 255] on button "SUBMIT" at bounding box center [452, 248] width 99 height 23
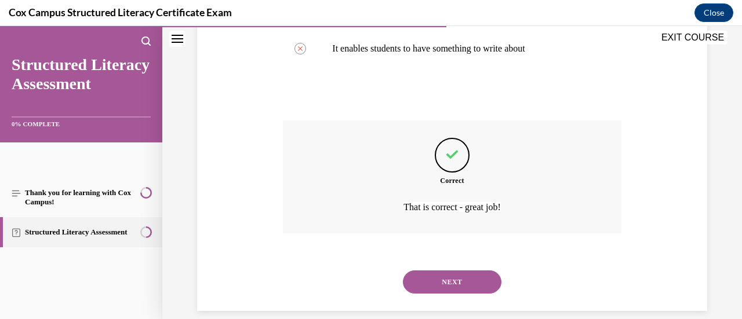
scroll to position [390, 0]
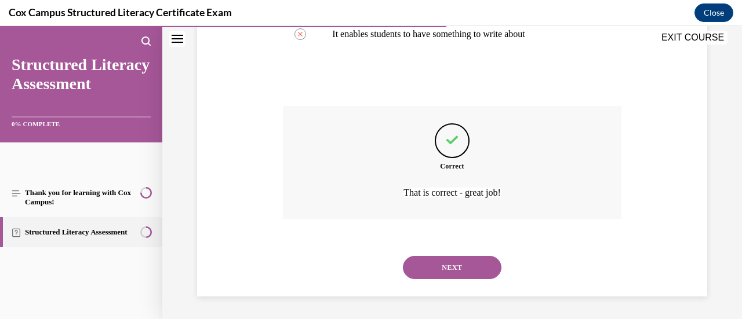
click at [436, 268] on button "NEXT" at bounding box center [452, 267] width 99 height 23
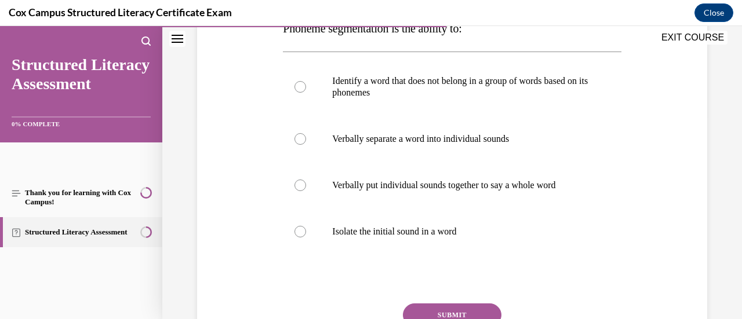
scroll to position [205, 0]
click at [336, 148] on label "Verbally separate a word into individual sounds" at bounding box center [452, 138] width 338 height 46
click at [306, 144] on input "Verbally separate a word into individual sounds" at bounding box center [301, 139] width 12 height 12
radio input "true"
click at [427, 308] on button "SUBMIT" at bounding box center [452, 314] width 99 height 23
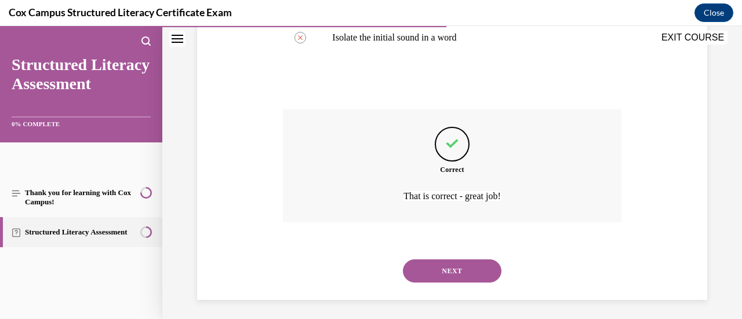
scroll to position [402, 0]
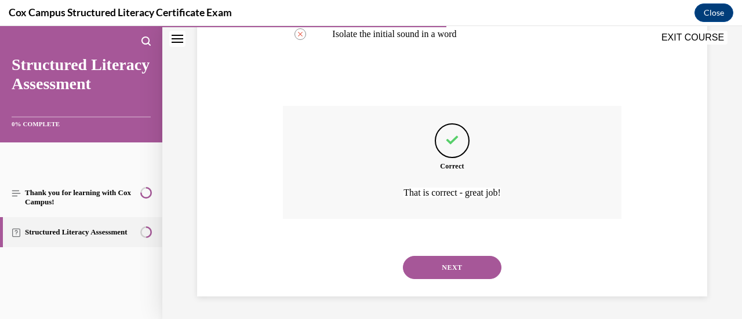
click at [441, 268] on button "NEXT" at bounding box center [452, 267] width 99 height 23
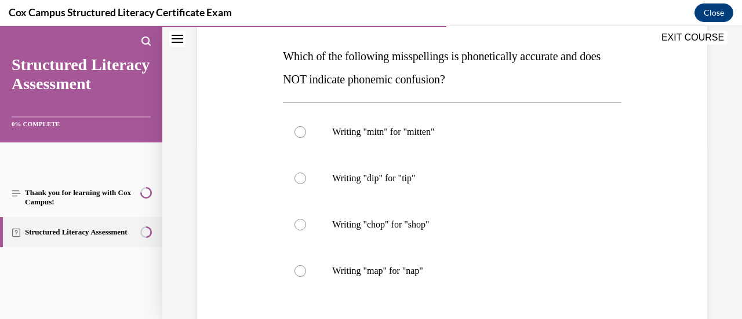
scroll to position [177, 0]
click at [383, 133] on p "Writing "mitn" for "mitten"" at bounding box center [462, 132] width 260 height 12
click at [306, 133] on input "Writing "mitn" for "mitten"" at bounding box center [301, 132] width 12 height 12
radio input "true"
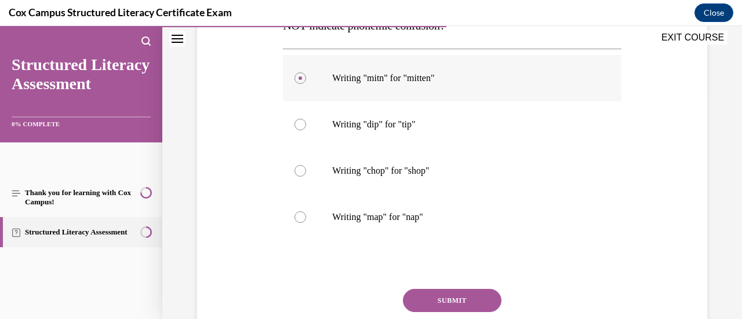
scroll to position [283, 0]
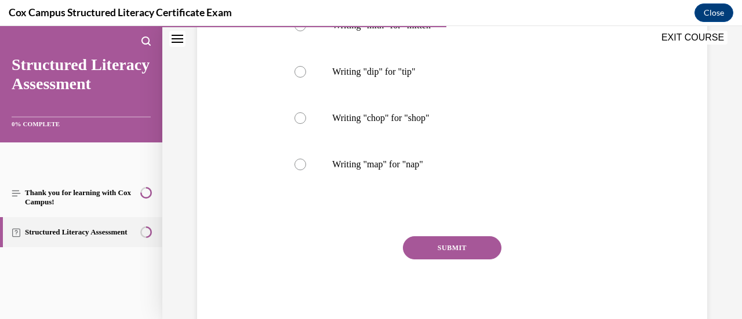
click at [428, 245] on button "SUBMIT" at bounding box center [452, 248] width 99 height 23
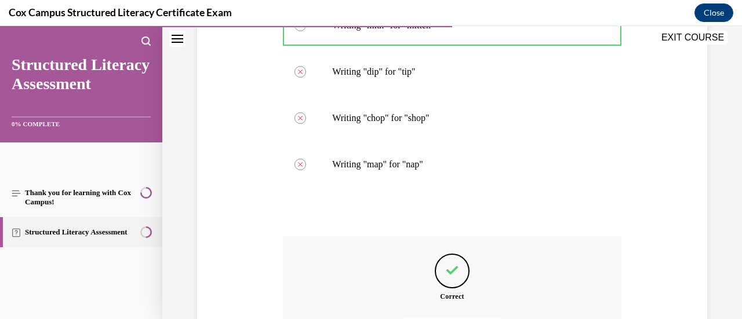
scroll to position [413, 0]
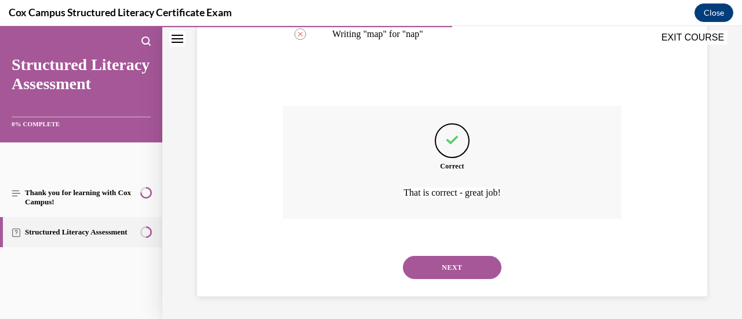
click at [441, 266] on button "NEXT" at bounding box center [452, 267] width 99 height 23
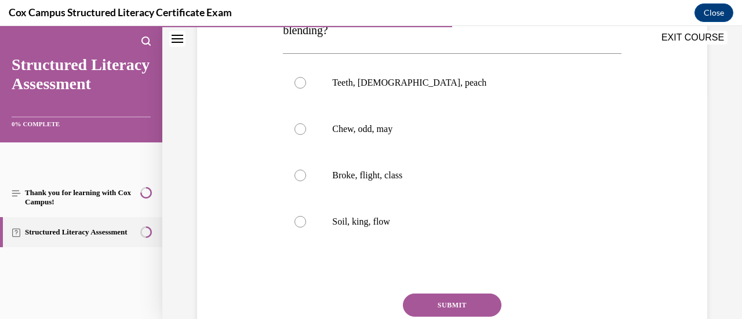
scroll to position [226, 0]
click at [342, 159] on label "Broke, flight, class" at bounding box center [452, 175] width 338 height 46
click at [306, 170] on input "Broke, flight, class" at bounding box center [301, 176] width 12 height 12
radio input "true"
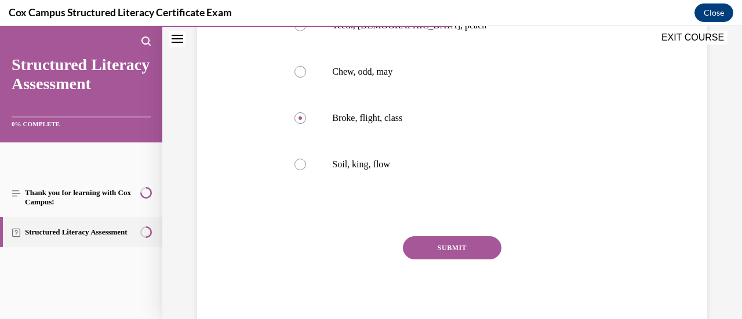
click at [417, 244] on button "SUBMIT" at bounding box center [452, 248] width 99 height 23
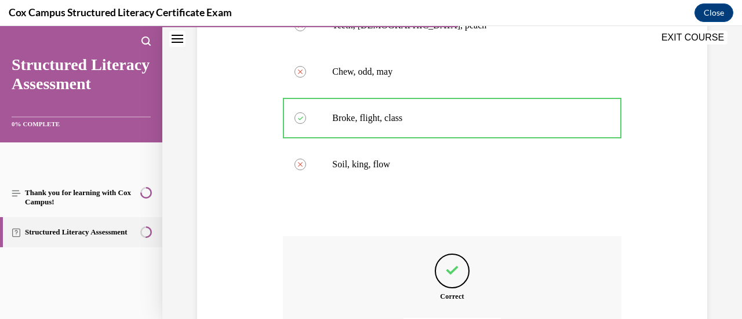
scroll to position [413, 0]
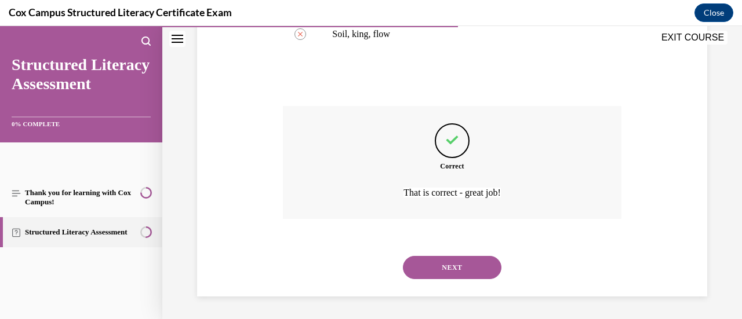
click at [439, 274] on button "NEXT" at bounding box center [452, 267] width 99 height 23
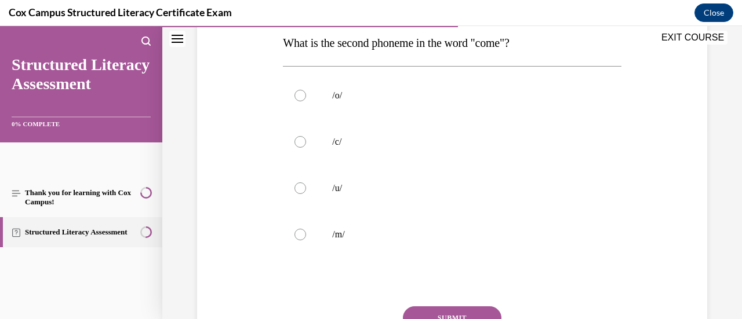
scroll to position [189, 0]
click at [336, 192] on p "/u/" at bounding box center [462, 189] width 260 height 12
click at [306, 192] on input "/u/" at bounding box center [301, 189] width 12 height 12
radio input "true"
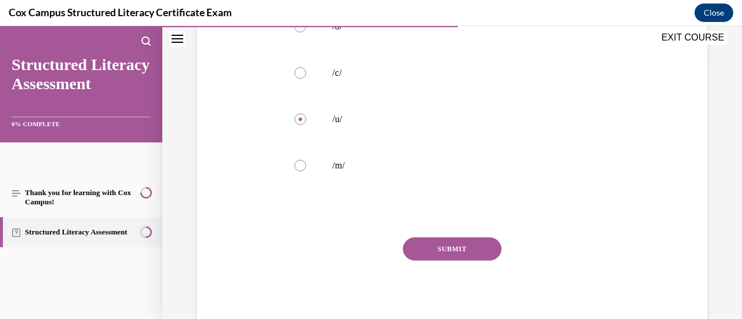
click at [449, 253] on button "SUBMIT" at bounding box center [452, 249] width 99 height 23
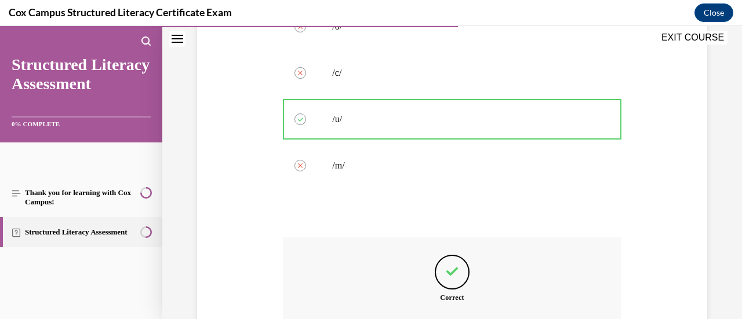
scroll to position [390, 0]
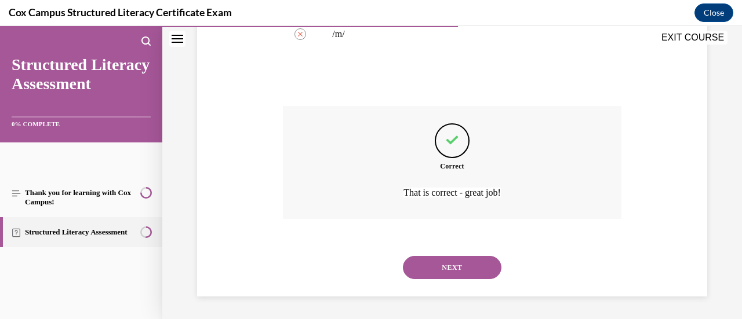
click at [439, 279] on button "NEXT" at bounding box center [452, 267] width 99 height 23
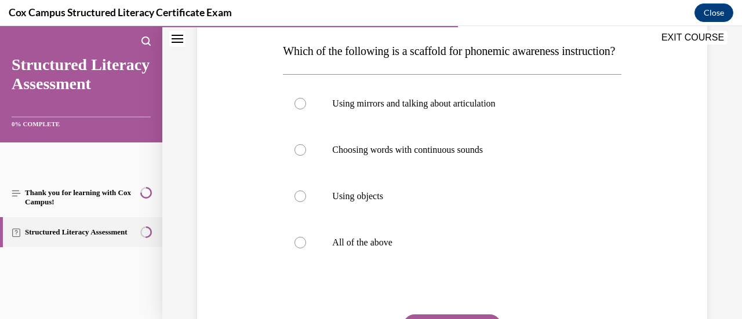
scroll to position [189, 0]
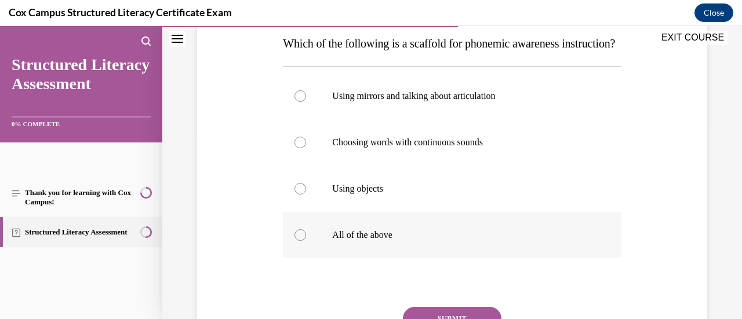
click at [347, 241] on p "All of the above" at bounding box center [462, 236] width 260 height 12
click at [306, 241] on input "All of the above" at bounding box center [301, 236] width 12 height 12
radio input "true"
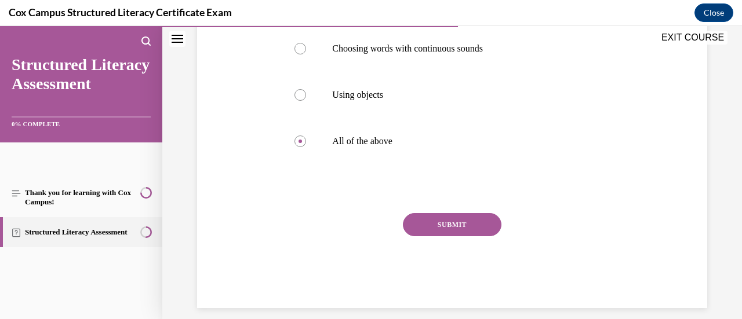
click at [417, 237] on button "SUBMIT" at bounding box center [452, 224] width 99 height 23
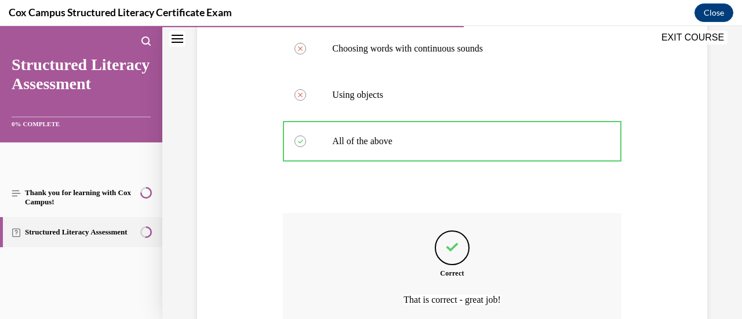
scroll to position [413, 0]
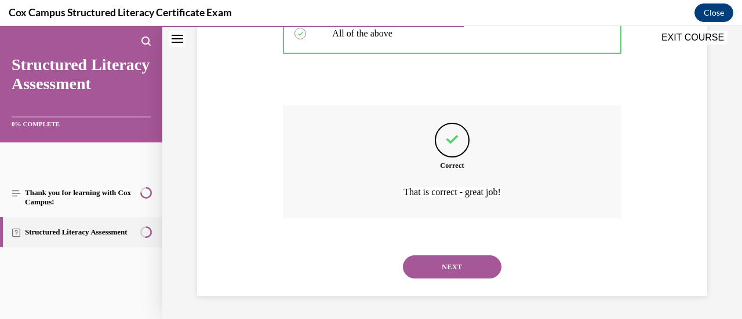
click at [447, 267] on button "NEXT" at bounding box center [452, 267] width 99 height 23
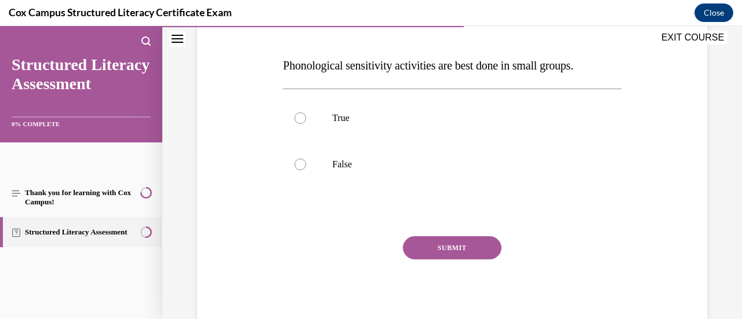
scroll to position [166, 0]
click at [334, 165] on p "False" at bounding box center [462, 165] width 260 height 12
click at [306, 165] on input "False" at bounding box center [301, 165] width 12 height 12
radio input "true"
click at [415, 248] on button "SUBMIT" at bounding box center [452, 248] width 99 height 23
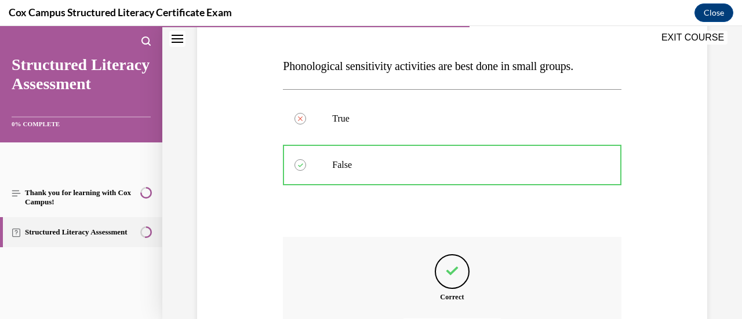
scroll to position [297, 0]
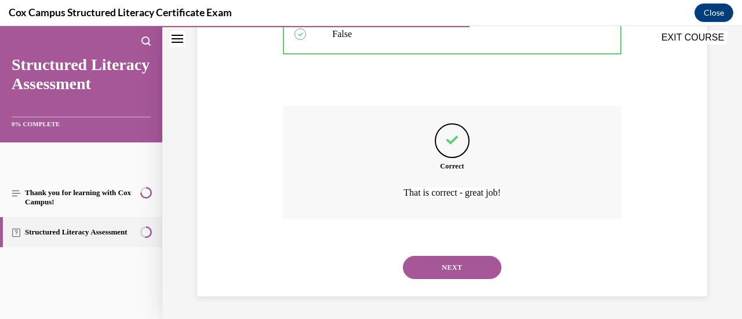
click at [438, 263] on button "NEXT" at bounding box center [452, 267] width 99 height 23
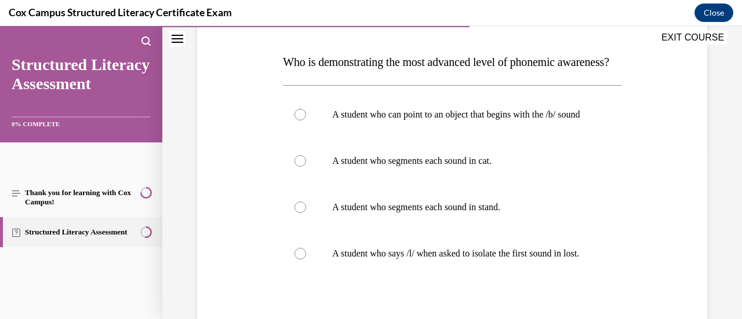
scroll to position [171, 0]
click at [382, 213] on p "A student who segments each sound in stand." at bounding box center [462, 207] width 260 height 12
click at [306, 213] on input "A student who segments each sound in stand." at bounding box center [301, 207] width 12 height 12
radio input "true"
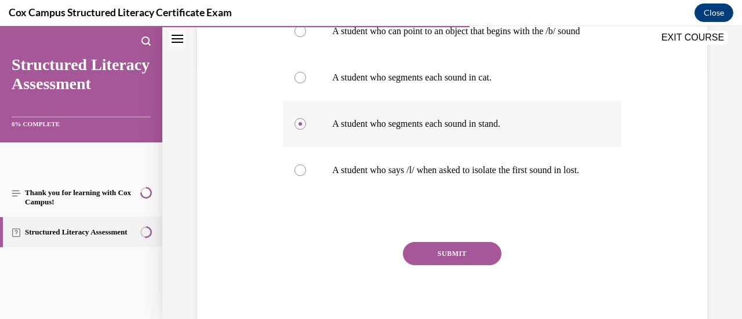
scroll to position [255, 0]
click at [434, 265] on button "SUBMIT" at bounding box center [452, 253] width 99 height 23
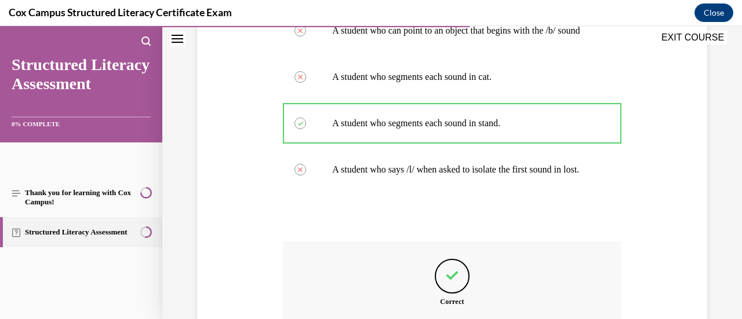
scroll to position [437, 0]
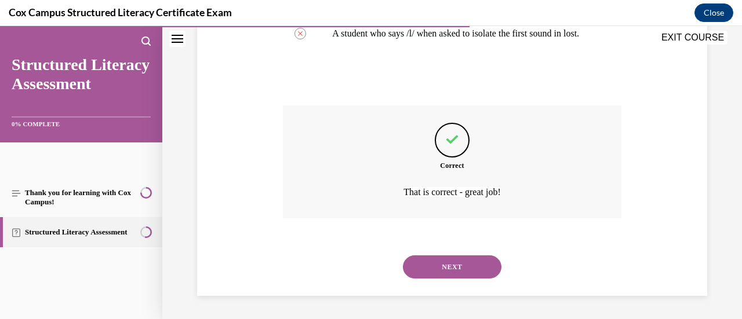
click at [451, 277] on button "NEXT" at bounding box center [452, 267] width 99 height 23
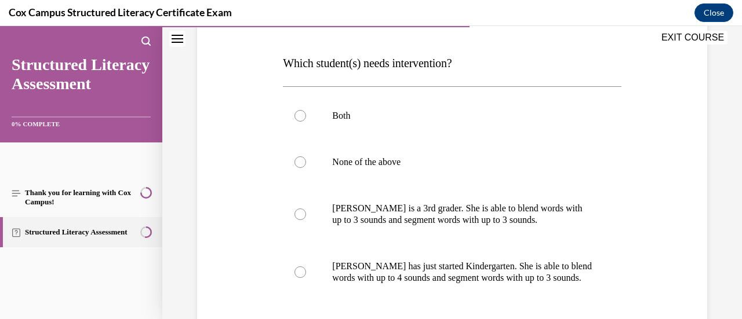
scroll to position [170, 0]
click at [340, 213] on p "Ella is a 3rd grader. She is able to blend words with up to 3 sounds and segmen…" at bounding box center [462, 213] width 260 height 23
click at [306, 213] on input "Ella is a 3rd grader. She is able to blend words with up to 3 sounds and segmen…" at bounding box center [301, 214] width 12 height 12
radio input "true"
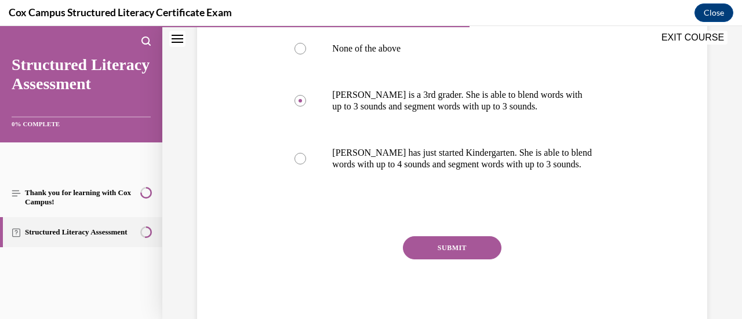
click at [413, 255] on button "SUBMIT" at bounding box center [452, 248] width 99 height 23
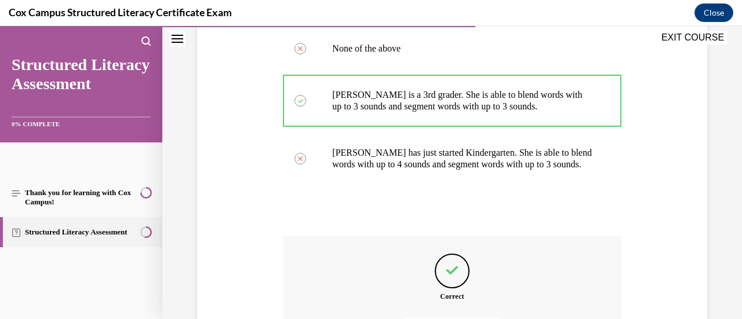
scroll to position [413, 0]
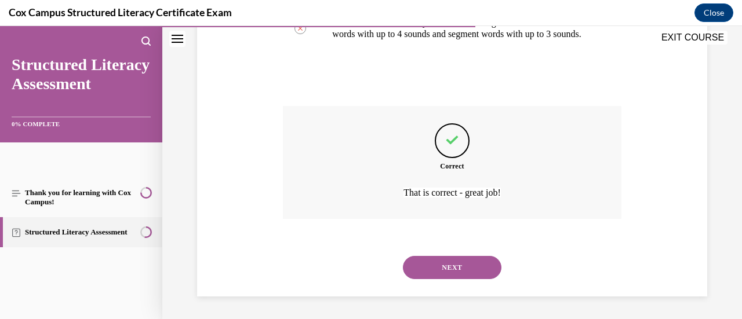
click at [438, 275] on button "NEXT" at bounding box center [452, 267] width 99 height 23
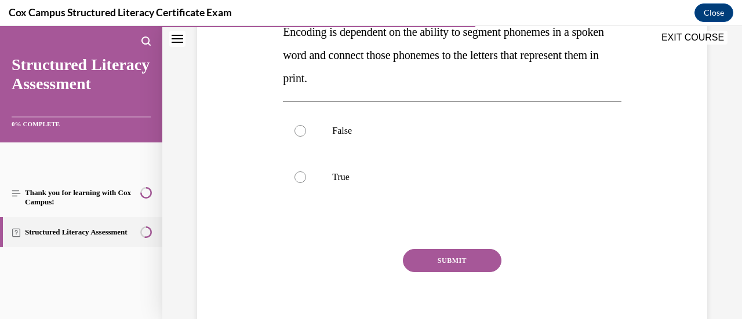
scroll to position [173, 0]
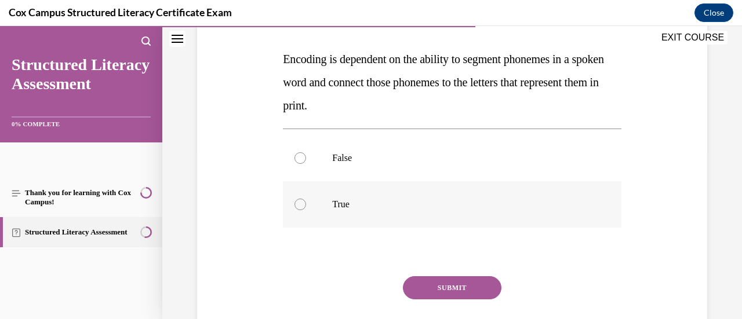
click at [351, 205] on p "True" at bounding box center [462, 205] width 260 height 12
click at [306, 205] on input "True" at bounding box center [301, 205] width 12 height 12
radio input "true"
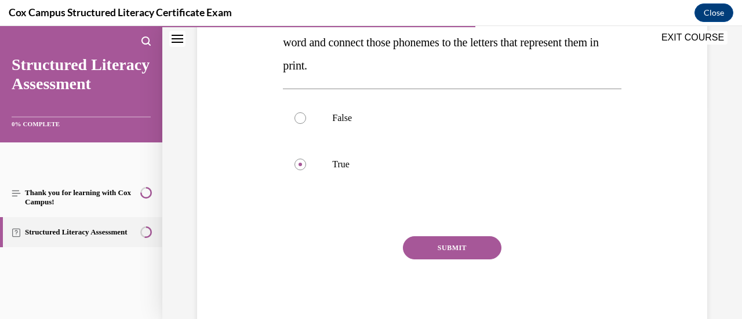
click at [428, 248] on button "SUBMIT" at bounding box center [452, 248] width 99 height 23
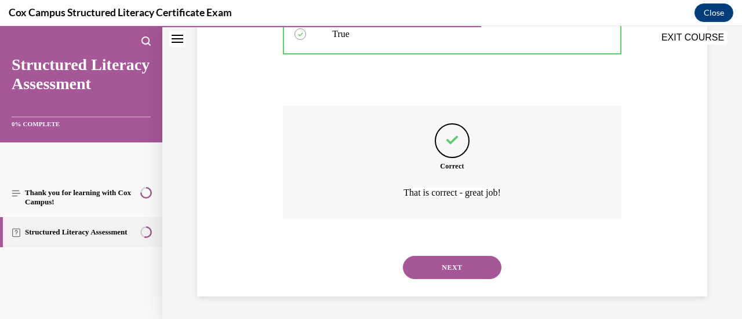
click at [447, 266] on button "NEXT" at bounding box center [452, 267] width 99 height 23
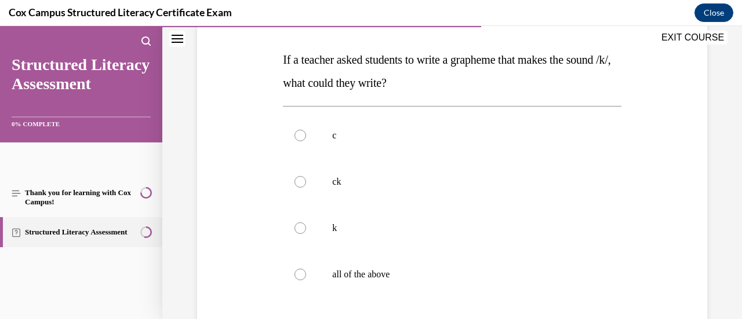
scroll to position [173, 0]
click at [308, 275] on label "all of the above" at bounding box center [452, 274] width 338 height 46
click at [306, 275] on input "all of the above" at bounding box center [301, 274] width 12 height 12
radio input "true"
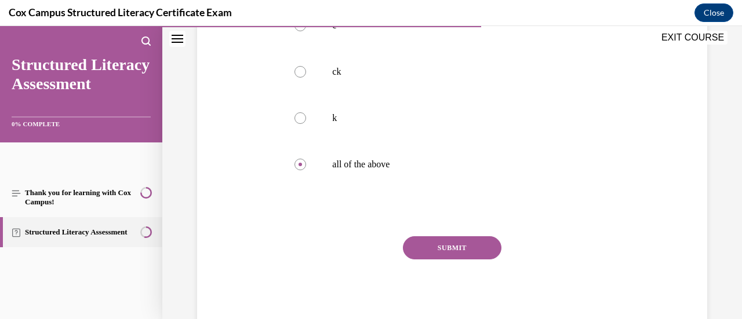
click at [435, 256] on button "SUBMIT" at bounding box center [452, 248] width 99 height 23
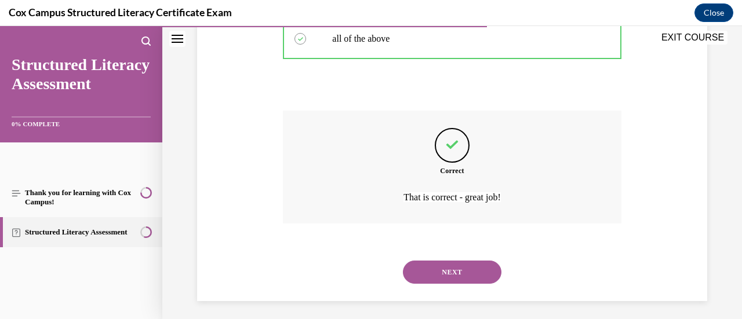
scroll to position [413, 0]
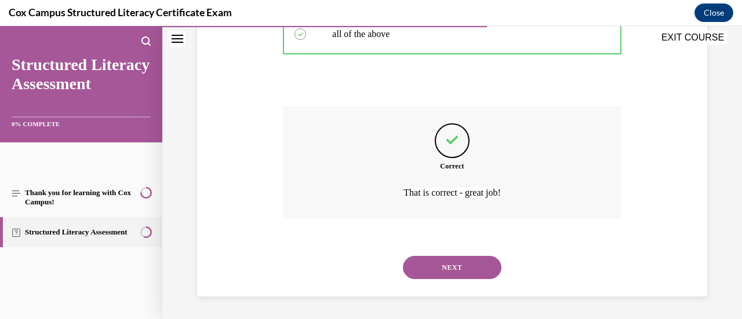
click at [450, 268] on button "NEXT" at bounding box center [452, 267] width 99 height 23
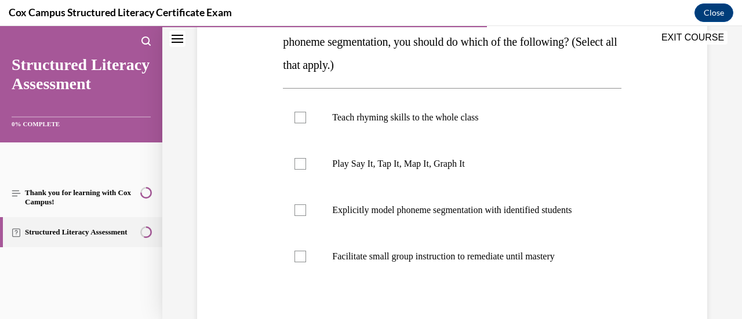
scroll to position [219, 0]
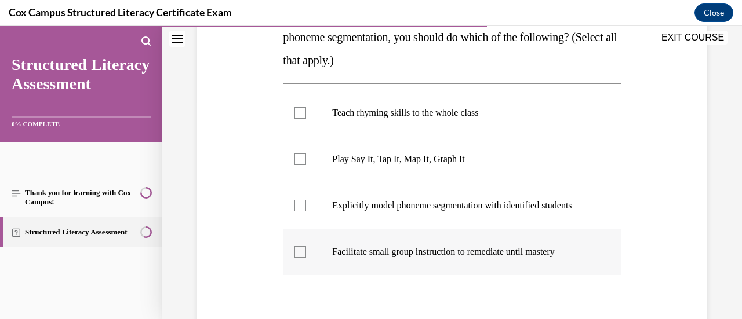
click at [429, 258] on p "Facilitate small group instruction to remediate until mastery" at bounding box center [462, 252] width 260 height 12
click at [306, 258] on input "Facilitate small group instruction to remediate until mastery" at bounding box center [301, 252] width 12 height 12
checkbox input "true"
click at [319, 215] on label "Explicitly model phoneme segmentation with identified students" at bounding box center [452, 206] width 338 height 46
click at [306, 212] on input "Explicitly model phoneme segmentation with identified students" at bounding box center [301, 206] width 12 height 12
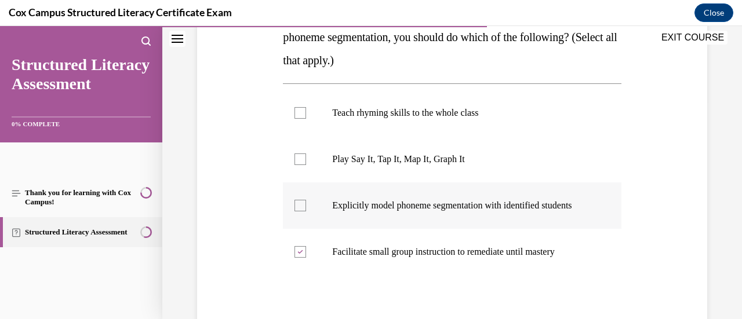
checkbox input "true"
click at [296, 166] on label "Play Say It, Tap It, Map It, Graph It" at bounding box center [452, 159] width 338 height 46
click at [296, 165] on input "Play Say It, Tap It, Map It, Graph It" at bounding box center [301, 160] width 12 height 12
checkbox input "true"
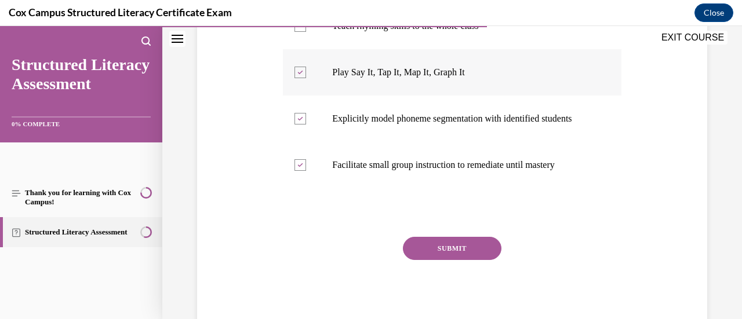
scroll to position [311, 0]
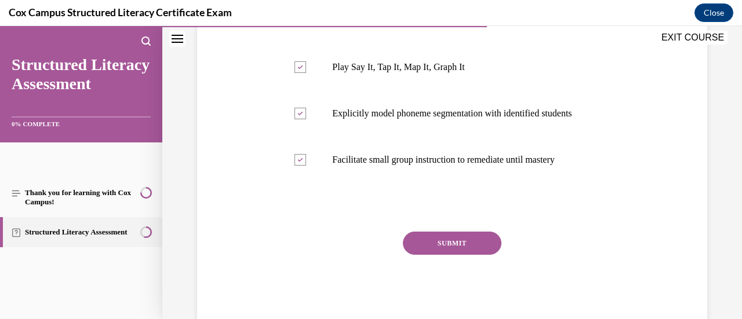
click at [426, 253] on button "SUBMIT" at bounding box center [452, 243] width 99 height 23
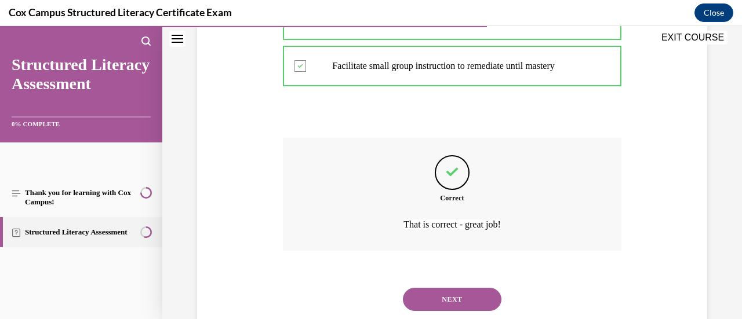
scroll to position [448, 0]
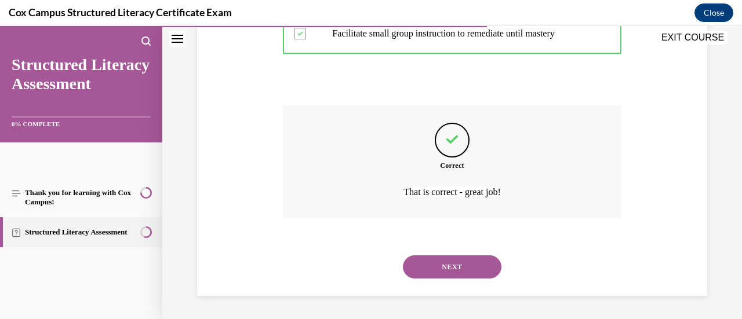
click at [431, 271] on button "NEXT" at bounding box center [452, 267] width 99 height 23
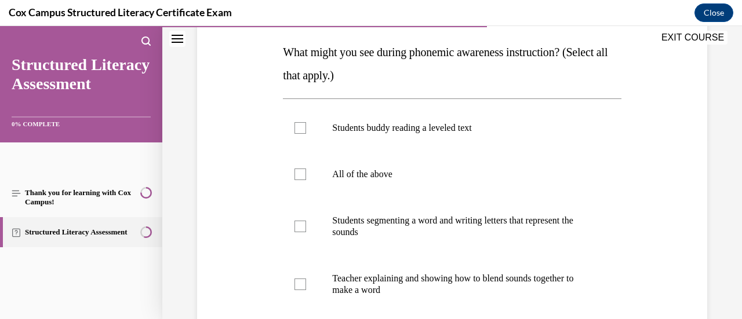
scroll to position [187, 0]
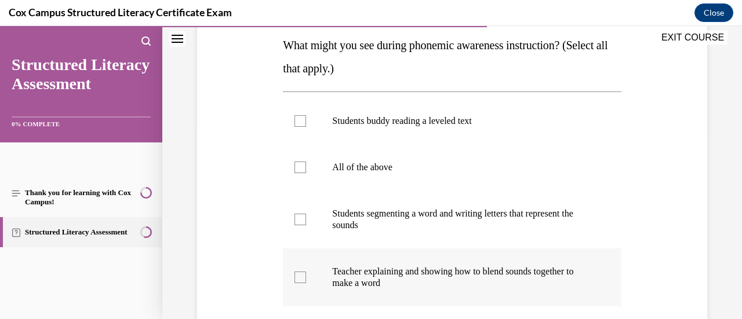
click at [301, 275] on div at bounding box center [301, 278] width 12 height 12
click at [301, 275] on input "Teacher explaining and showing how to blend sounds together to make a word" at bounding box center [301, 278] width 12 height 12
checkbox input "true"
click at [300, 226] on label "Students segmenting a word and writing letters that represent the sounds" at bounding box center [452, 220] width 338 height 58
click at [300, 226] on input "Students segmenting a word and writing letters that represent the sounds" at bounding box center [301, 220] width 12 height 12
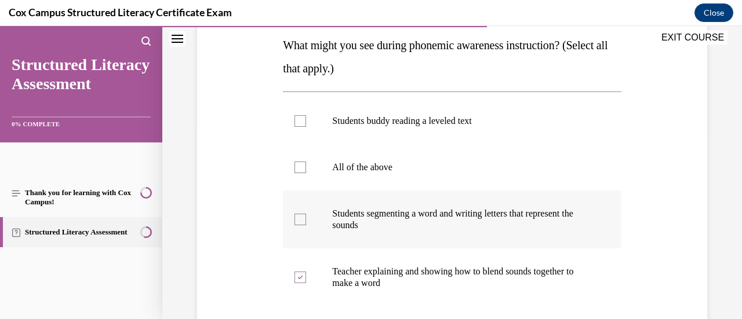
checkbox input "true"
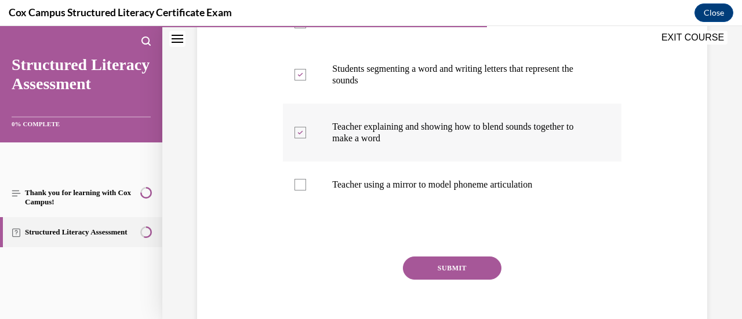
scroll to position [332, 0]
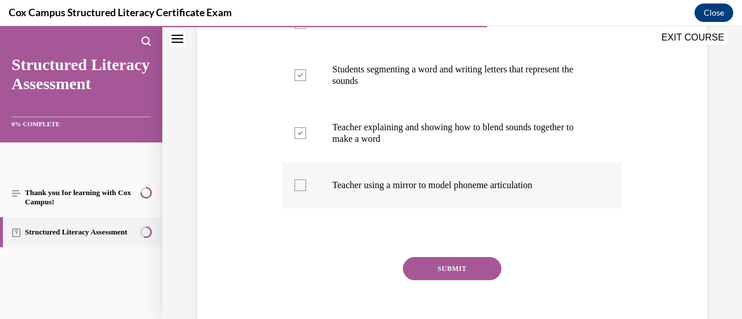
click at [299, 185] on div at bounding box center [301, 186] width 12 height 12
click at [299, 185] on input "Teacher using a mirror to model phoneme articulation" at bounding box center [301, 186] width 12 height 12
checkbox input "true"
click at [437, 271] on button "SUBMIT" at bounding box center [452, 268] width 99 height 23
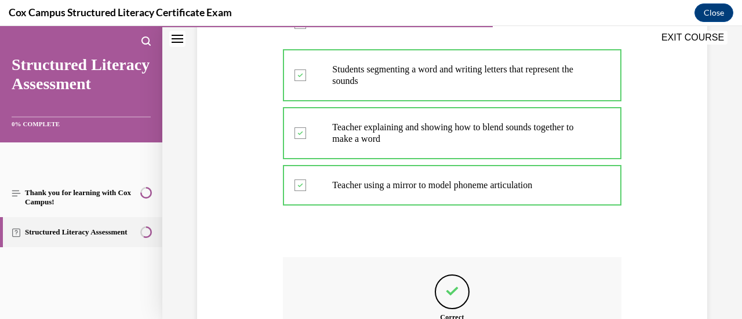
scroll to position [483, 0]
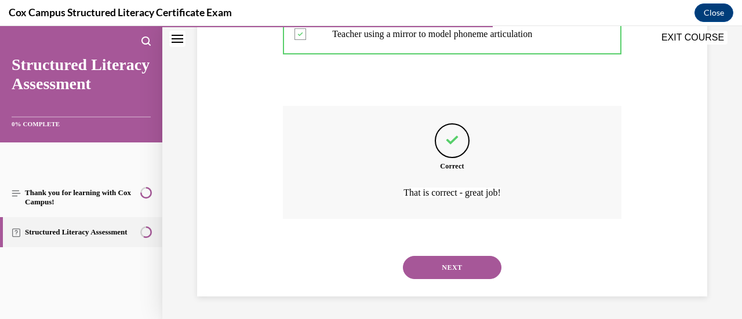
click at [446, 267] on button "NEXT" at bounding box center [452, 267] width 99 height 23
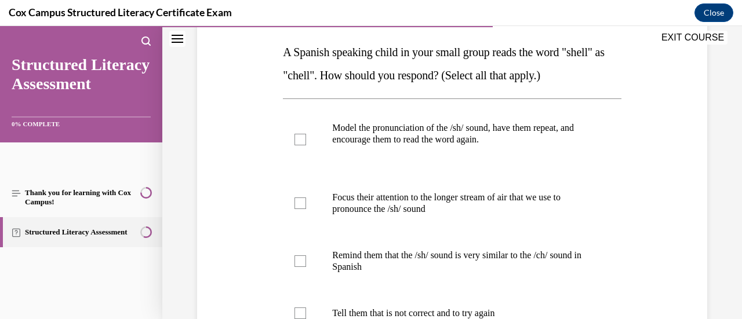
scroll to position [183, 0]
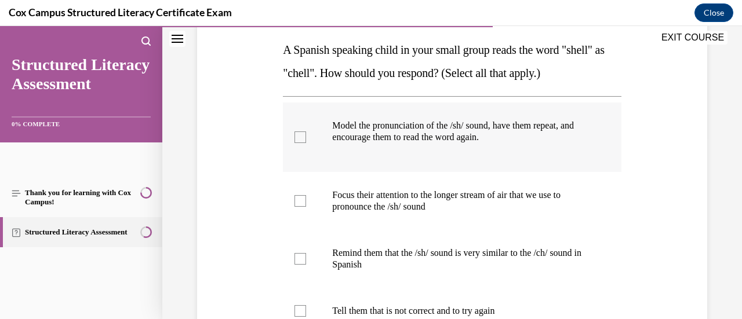
click at [300, 140] on div at bounding box center [301, 138] width 12 height 12
click at [300, 140] on input "Model the pronunciation of the /sh/ sound, have them repeat, and encourage them…" at bounding box center [301, 138] width 12 height 12
checkbox input "true"
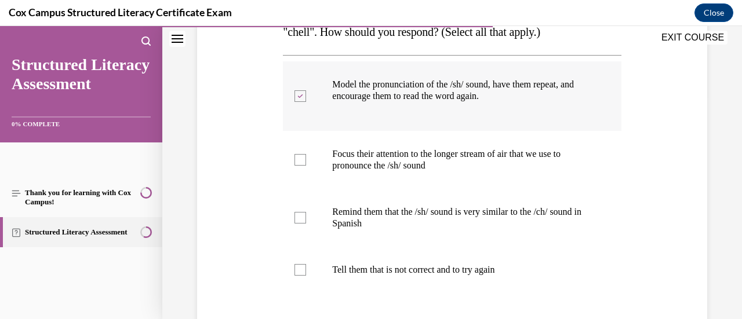
scroll to position [227, 0]
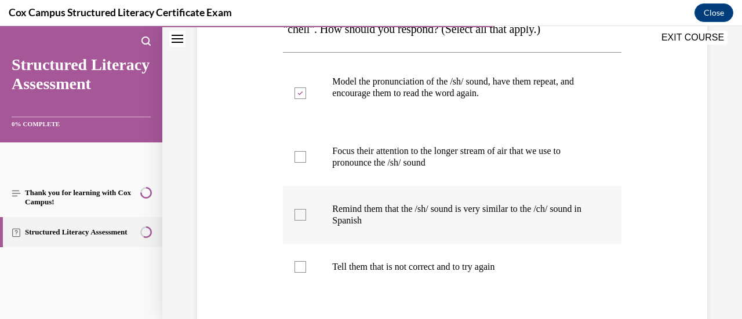
click at [298, 220] on label "Remind them that the /sh/ sound is very similar to the /ch/ sound in Spanish" at bounding box center [452, 215] width 338 height 58
click at [298, 220] on input "Remind them that the /sh/ sound is very similar to the /ch/ sound in Spanish" at bounding box center [301, 215] width 12 height 12
checkbox input "true"
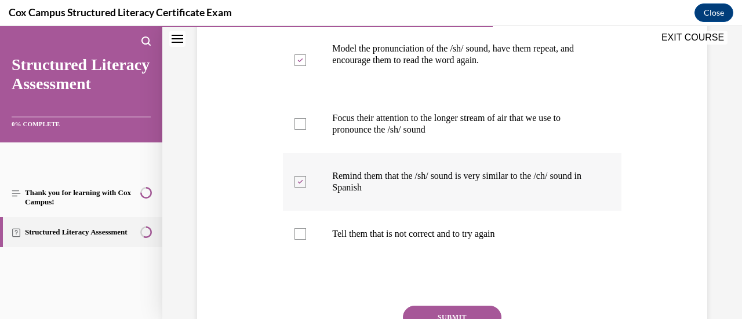
scroll to position [259, 0]
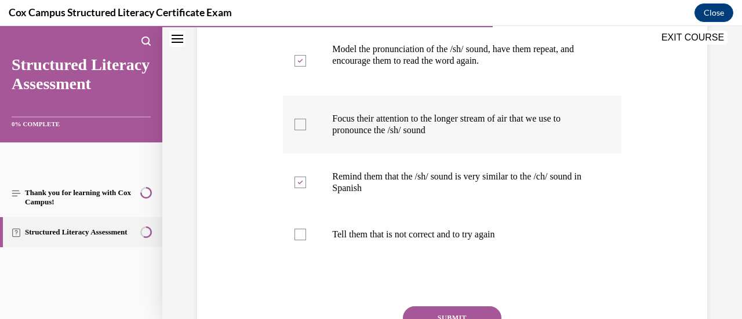
click at [295, 129] on div at bounding box center [301, 125] width 12 height 12
click at [295, 129] on input "Focus their attention to the longer stream of air that we use to pronounce the …" at bounding box center [301, 125] width 12 height 12
checkbox input "true"
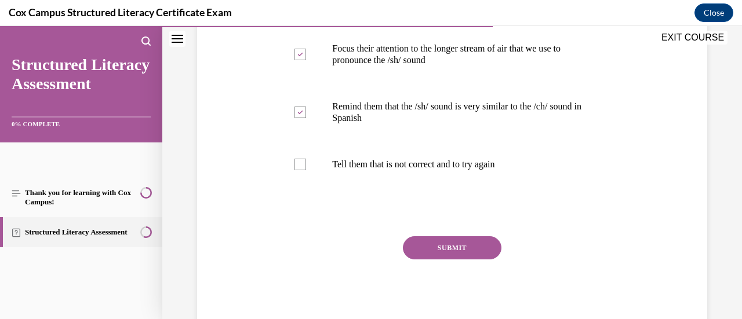
click at [437, 248] on button "SUBMIT" at bounding box center [452, 248] width 99 height 23
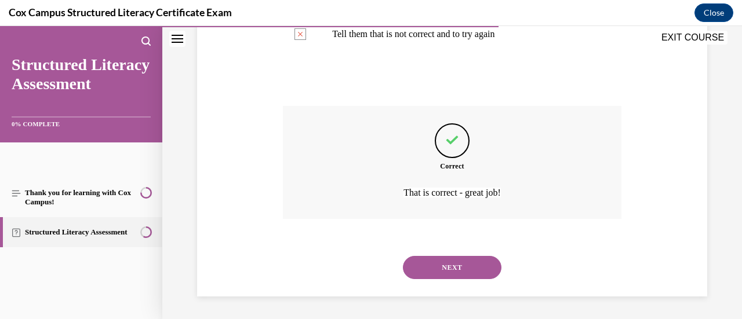
scroll to position [457, 0]
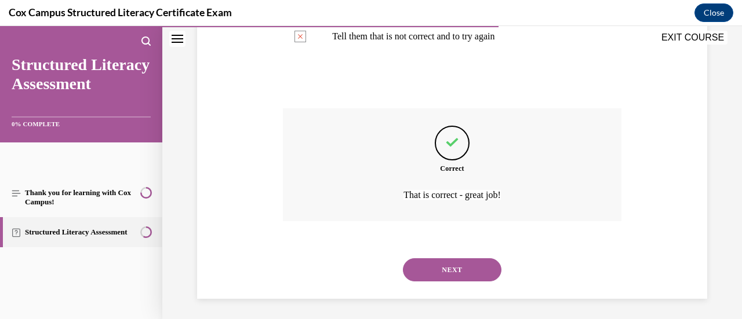
click at [438, 259] on div "NEXT" at bounding box center [452, 270] width 338 height 46
click at [441, 271] on button "NEXT" at bounding box center [452, 270] width 99 height 23
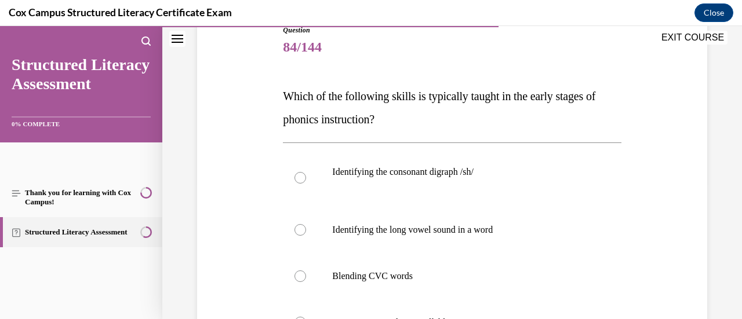
scroll to position [148, 0]
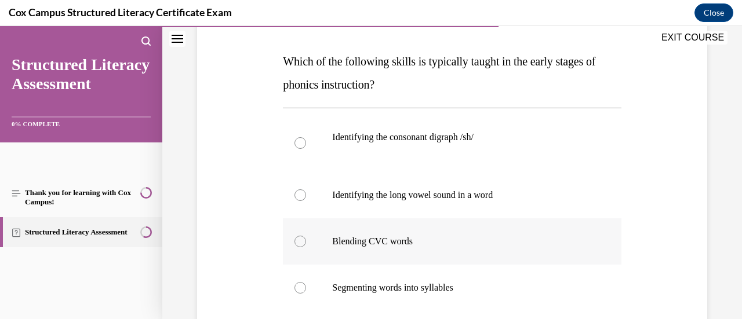
click at [398, 244] on p "Blending CVC words" at bounding box center [462, 242] width 260 height 12
click at [306, 244] on input "Blending CVC words" at bounding box center [301, 242] width 12 height 12
radio input "true"
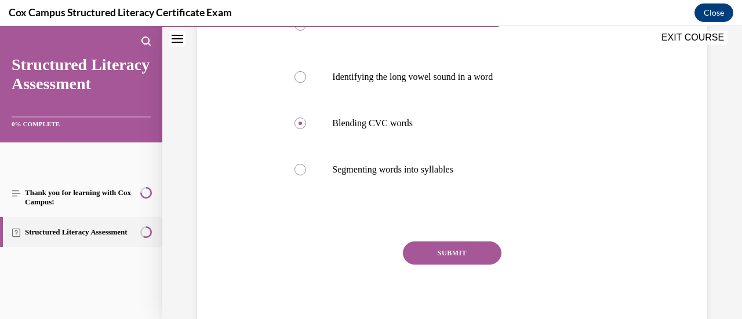
click at [420, 252] on button "SUBMIT" at bounding box center [452, 253] width 99 height 23
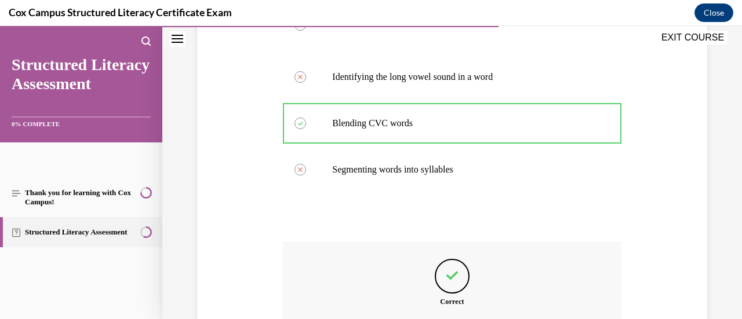
scroll to position [425, 0]
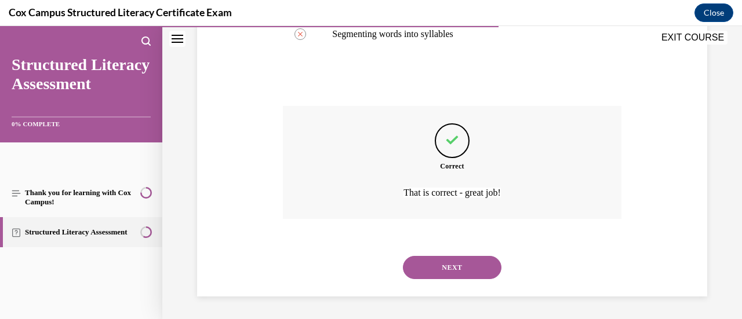
click at [437, 275] on button "NEXT" at bounding box center [452, 267] width 99 height 23
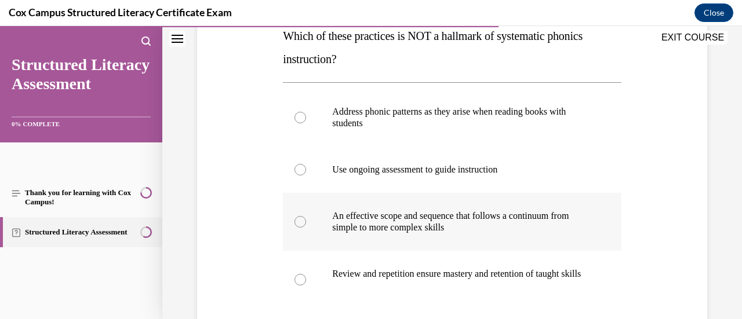
scroll to position [197, 0]
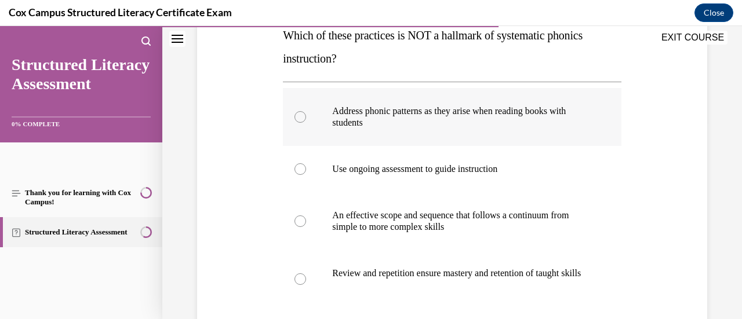
click at [353, 128] on label "Address phonic patterns as they arise when reading books with students" at bounding box center [452, 117] width 338 height 58
click at [306, 123] on input "Address phonic patterns as they arise when reading books with students" at bounding box center [301, 117] width 12 height 12
radio input "true"
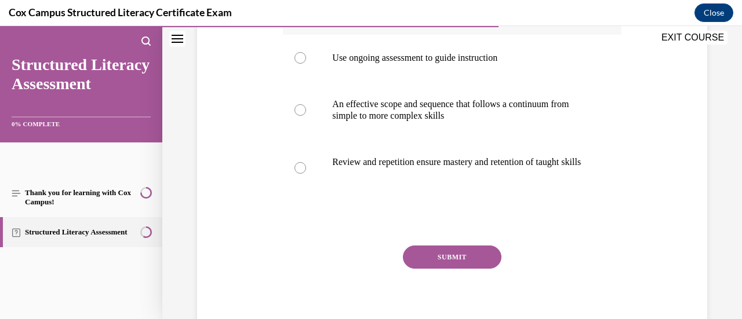
scroll to position [329, 0]
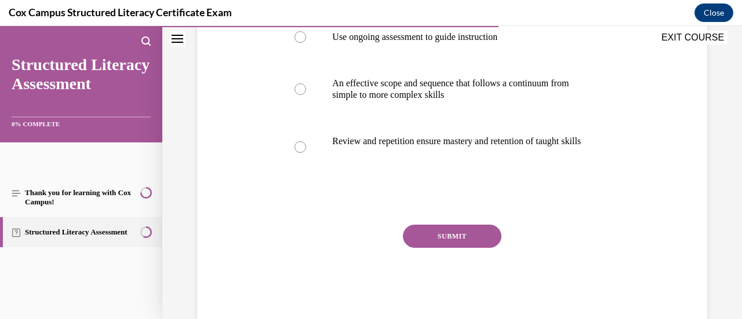
click at [443, 248] on button "SUBMIT" at bounding box center [452, 236] width 99 height 23
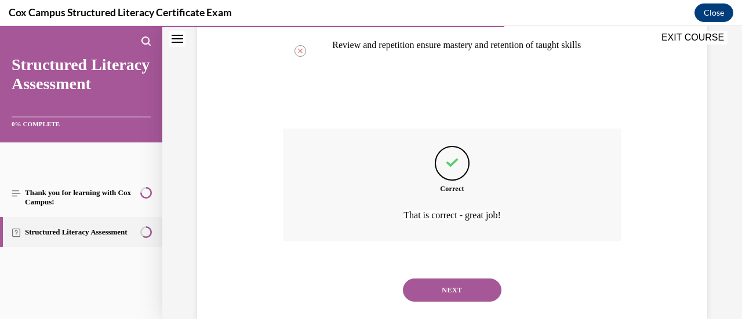
scroll to position [460, 0]
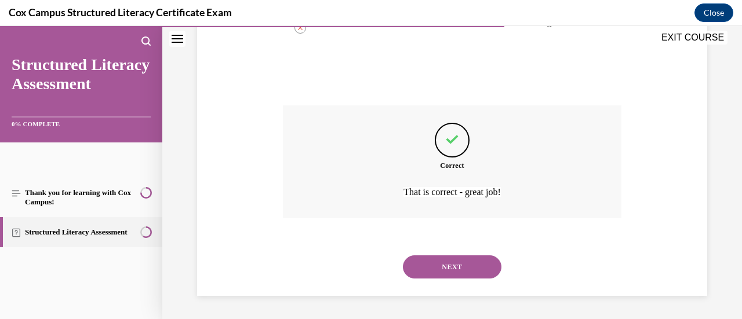
click at [446, 274] on button "NEXT" at bounding box center [452, 267] width 99 height 23
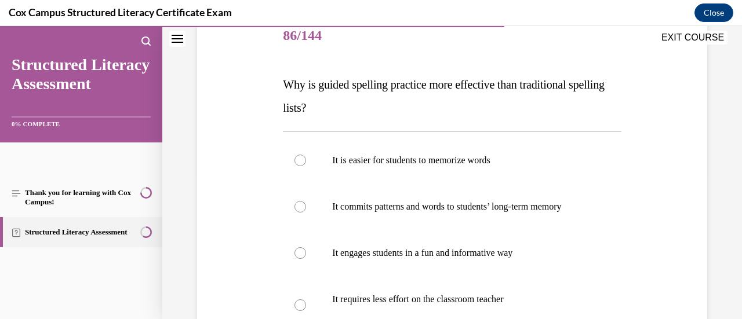
scroll to position [175, 0]
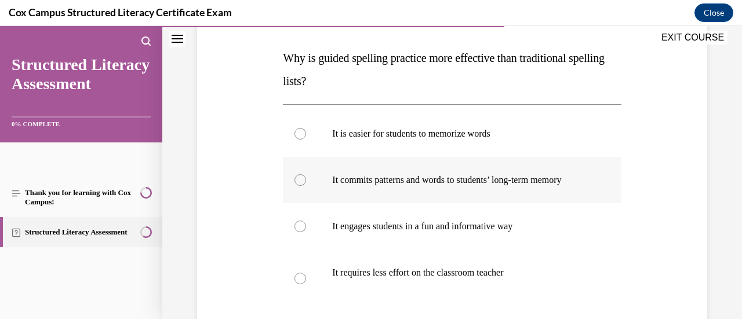
click at [393, 186] on p "It commits patterns and words to students’ long-term memory" at bounding box center [462, 181] width 260 height 12
click at [306, 186] on input "It commits patterns and words to students’ long-term memory" at bounding box center [301, 181] width 12 height 12
radio input "true"
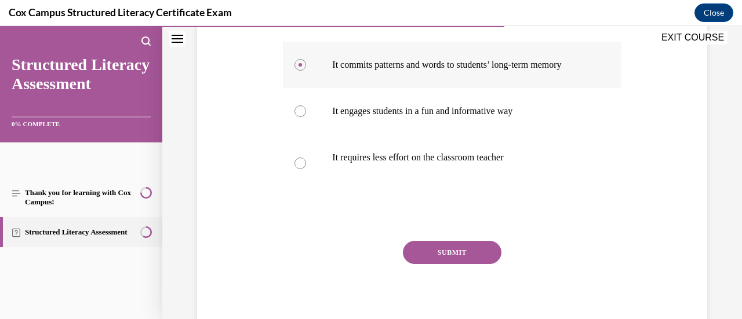
scroll to position [290, 0]
click at [423, 264] on button "SUBMIT" at bounding box center [452, 252] width 99 height 23
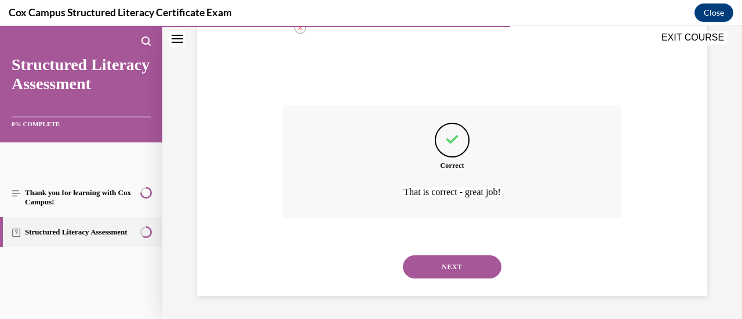
click at [434, 272] on button "NEXT" at bounding box center [452, 267] width 99 height 23
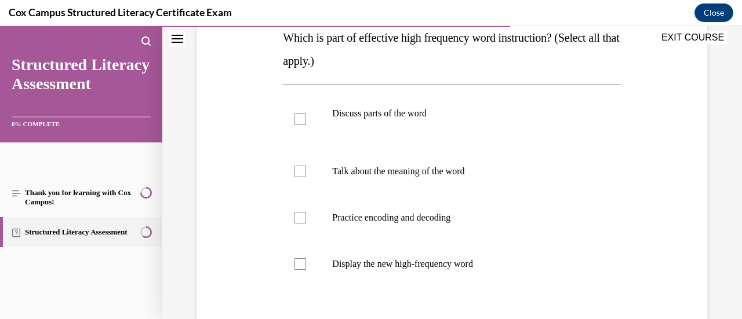
scroll to position [186, 0]
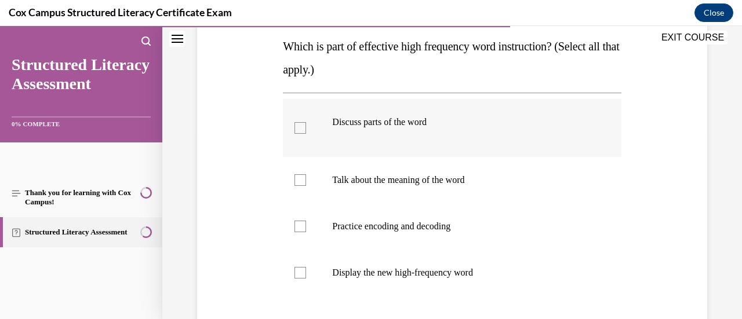
click at [306, 139] on label "Discuss parts of the word" at bounding box center [452, 128] width 338 height 58
click at [306, 134] on input "Discuss parts of the word" at bounding box center [301, 128] width 12 height 12
checkbox input "true"
click at [299, 181] on div at bounding box center [301, 181] width 12 height 12
click at [299, 181] on input "Talk about the meaning of the word" at bounding box center [301, 181] width 12 height 12
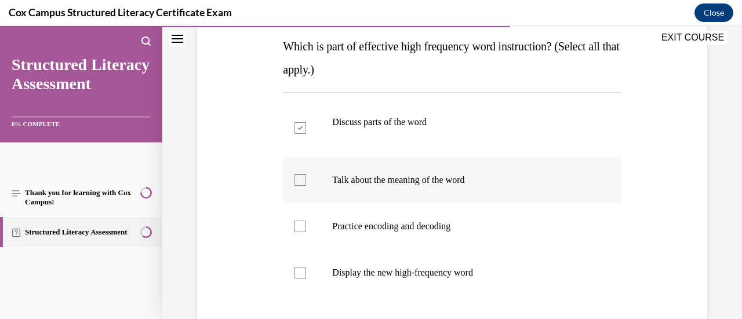
checkbox input "true"
click at [301, 230] on div at bounding box center [301, 227] width 12 height 12
click at [301, 230] on input "Practice encoding and decoding" at bounding box center [301, 227] width 12 height 12
checkbox input "true"
click at [303, 277] on div at bounding box center [301, 273] width 12 height 12
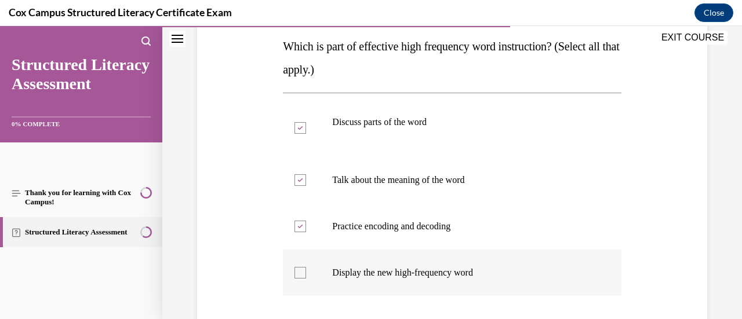
click at [303, 277] on input "Display the new high-frequency word" at bounding box center [301, 273] width 12 height 12
checkbox input "true"
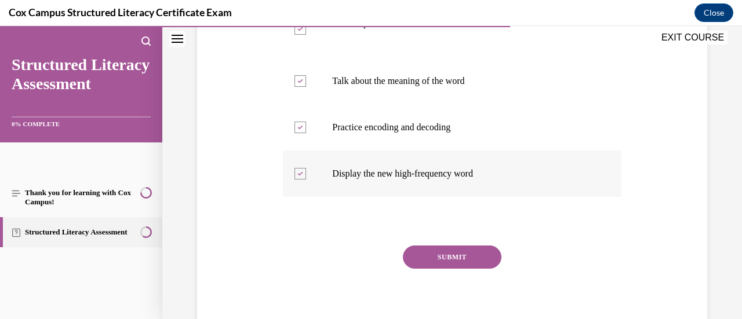
scroll to position [286, 0]
click at [437, 259] on button "SUBMIT" at bounding box center [452, 256] width 99 height 23
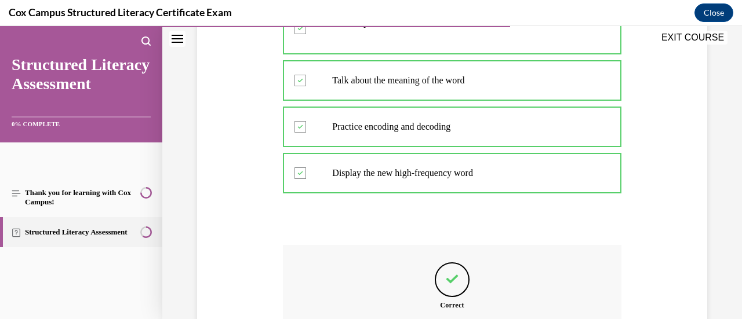
scroll to position [425, 0]
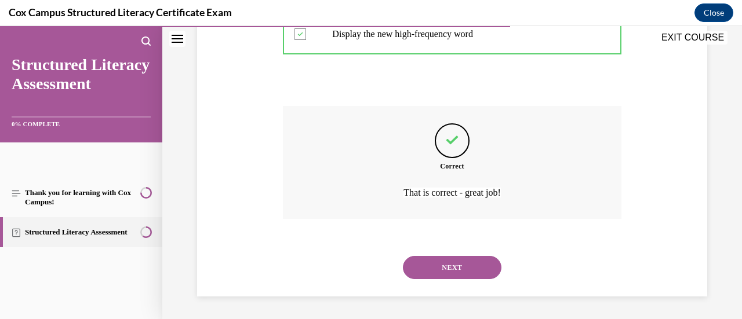
click at [442, 273] on button "NEXT" at bounding box center [452, 267] width 99 height 23
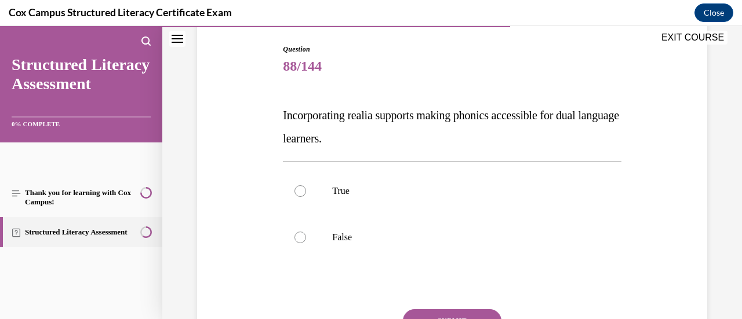
scroll to position [156, 0]
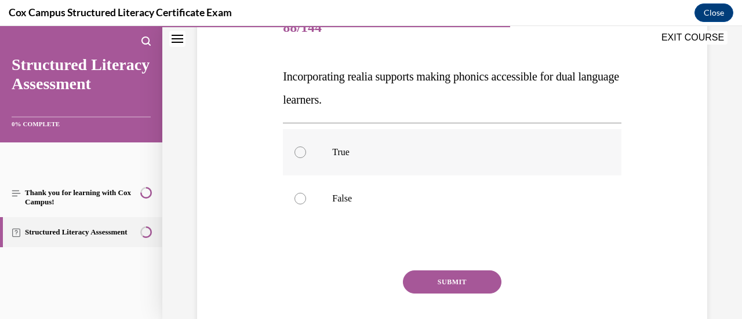
click at [334, 150] on p "True" at bounding box center [462, 153] width 260 height 12
click at [306, 150] on input "True" at bounding box center [301, 153] width 12 height 12
radio input "true"
click at [431, 278] on button "SUBMIT" at bounding box center [452, 282] width 99 height 23
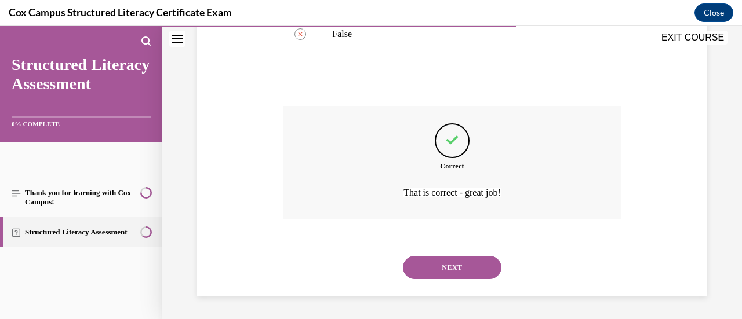
click at [449, 267] on button "NEXT" at bounding box center [452, 267] width 99 height 23
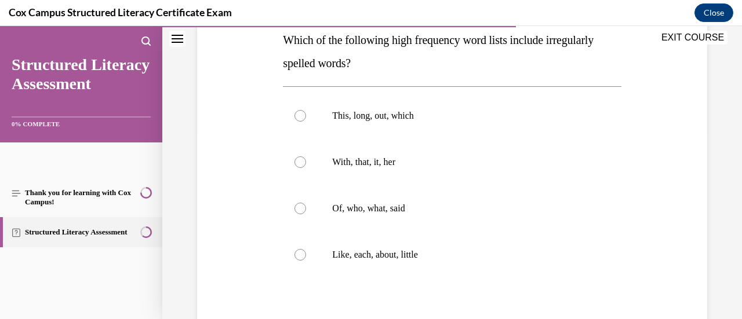
scroll to position [193, 0]
click at [310, 207] on label "Of, who, what, said" at bounding box center [452, 208] width 338 height 46
click at [306, 207] on input "Of, who, what, said" at bounding box center [301, 208] width 12 height 12
radio input "true"
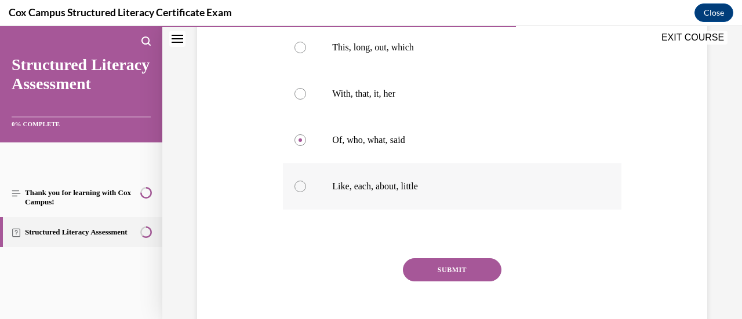
scroll to position [264, 0]
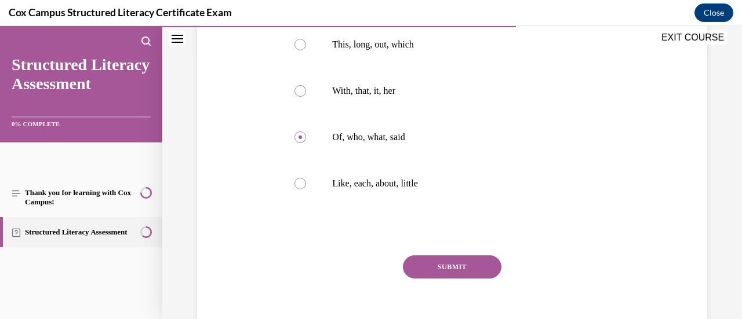
click at [434, 261] on button "SUBMIT" at bounding box center [452, 267] width 99 height 23
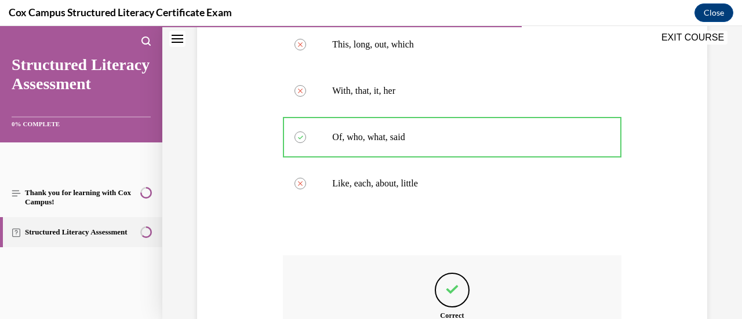
scroll to position [413, 0]
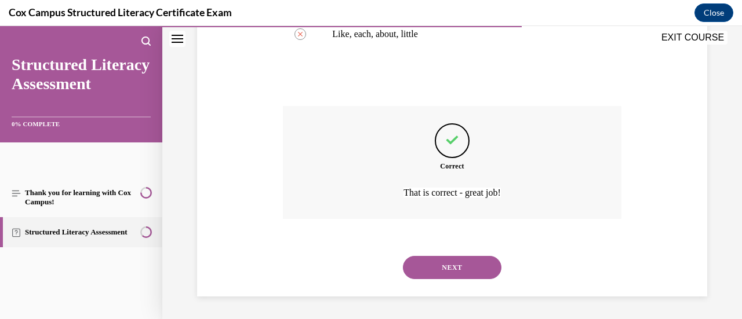
click at [442, 278] on button "NEXT" at bounding box center [452, 267] width 99 height 23
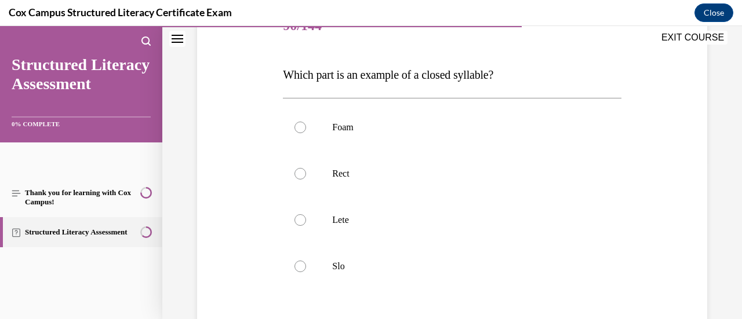
scroll to position [195, 0]
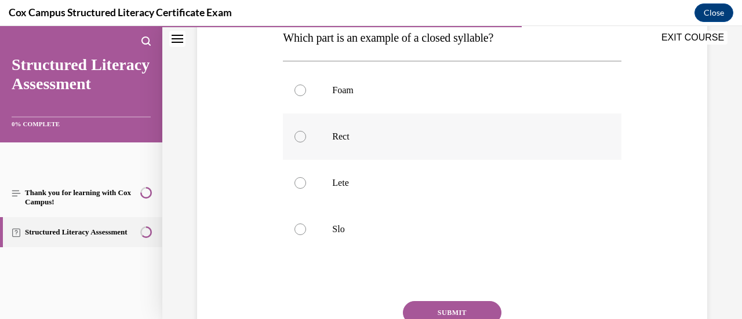
click at [303, 133] on div at bounding box center [301, 137] width 12 height 12
click at [303, 133] on input "Rect" at bounding box center [301, 137] width 12 height 12
radio input "true"
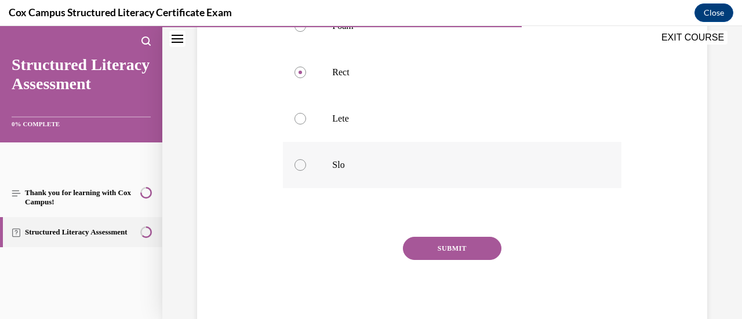
scroll to position [260, 0]
click at [460, 255] on button "SUBMIT" at bounding box center [452, 248] width 99 height 23
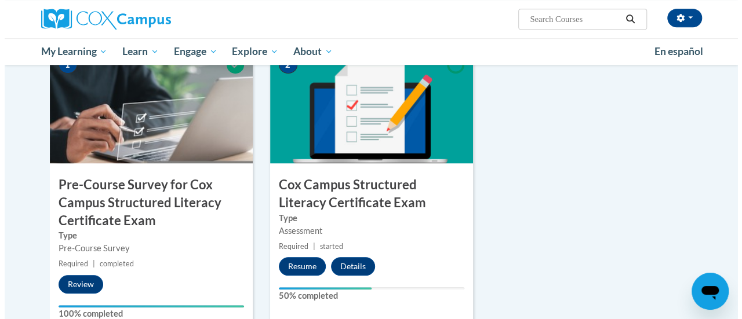
scroll to position [416, 0]
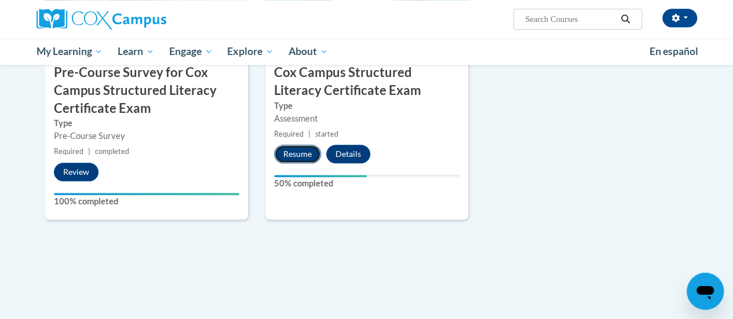
click at [290, 146] on button "Resume" at bounding box center [297, 154] width 47 height 19
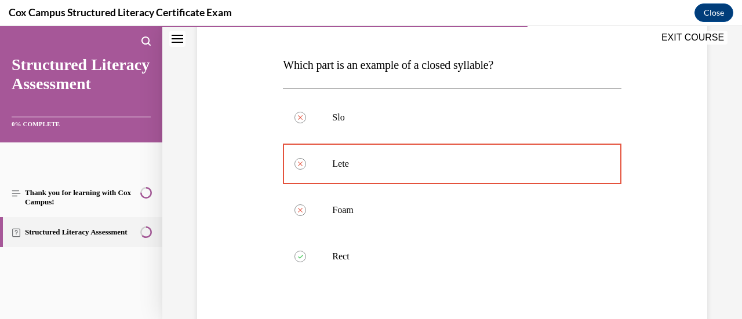
scroll to position [168, 0]
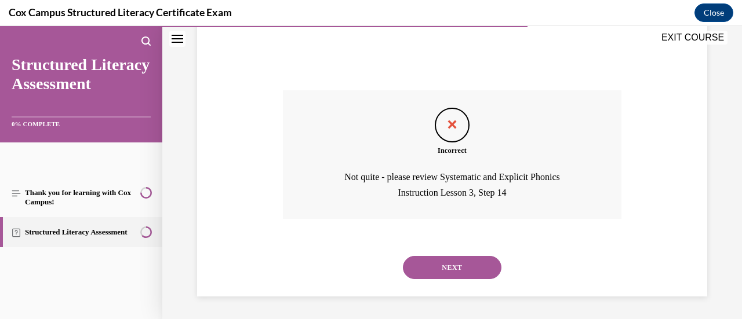
click at [441, 265] on button "NEXT" at bounding box center [452, 267] width 99 height 23
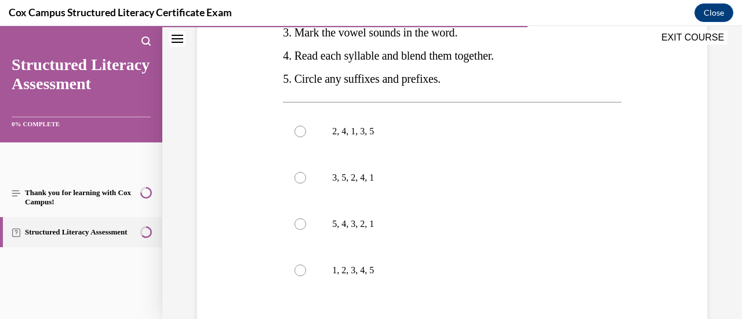
scroll to position [289, 0]
click at [330, 201] on label "3, 5, 2, 4, 1" at bounding box center [452, 178] width 338 height 46
click at [306, 184] on input "3, 5, 2, 4, 1" at bounding box center [301, 178] width 12 height 12
radio input "true"
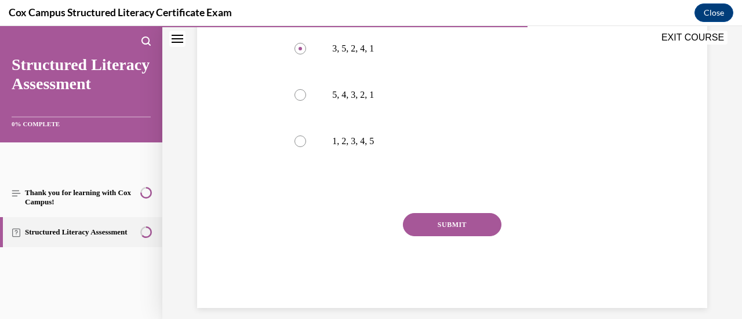
click at [421, 237] on button "SUBMIT" at bounding box center [452, 224] width 99 height 23
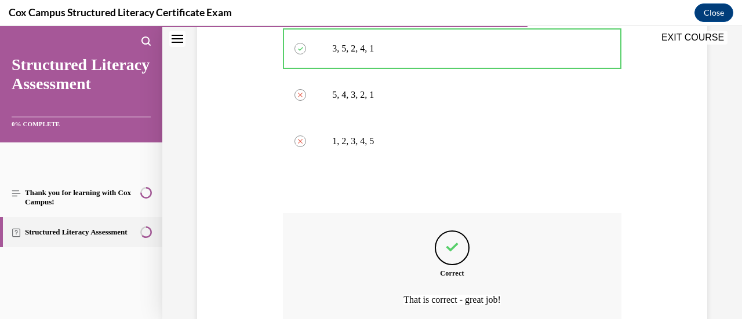
scroll to position [549, 0]
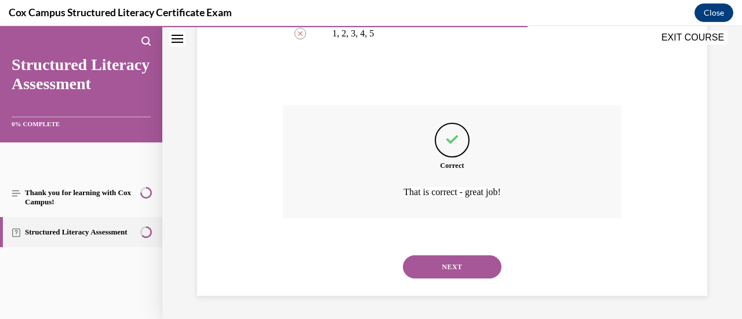
click at [432, 271] on button "NEXT" at bounding box center [452, 267] width 99 height 23
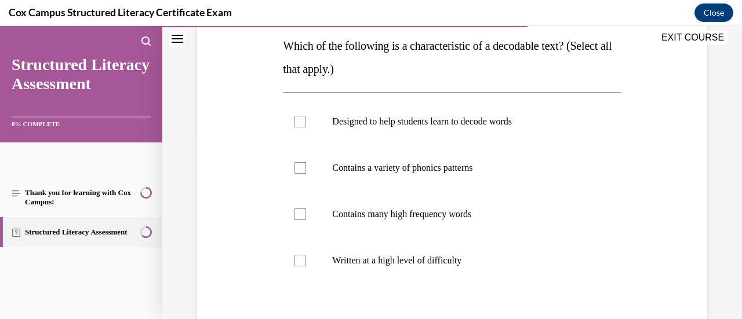
scroll to position [187, 0]
click at [300, 168] on div at bounding box center [301, 168] width 12 height 12
click at [300, 168] on input "Contains a variety of phonics patterns" at bounding box center [301, 168] width 12 height 12
checkbox input "true"
click at [302, 219] on label "Contains many high frequency words" at bounding box center [452, 214] width 338 height 46
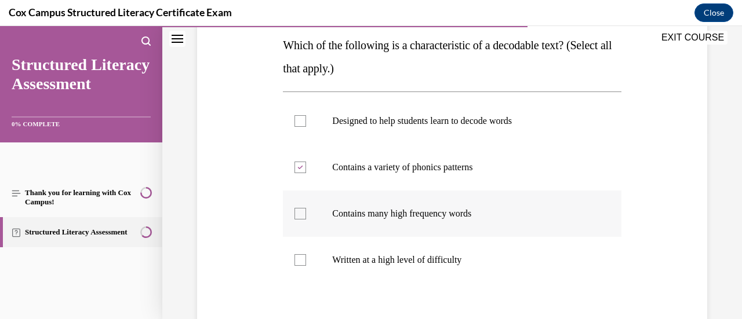
click at [302, 219] on input "Contains many high frequency words" at bounding box center [301, 214] width 12 height 12
checkbox input "true"
click at [299, 126] on div at bounding box center [301, 121] width 12 height 12
click at [299, 126] on input "Designed to help students learn to decode words" at bounding box center [301, 121] width 12 height 12
checkbox input "true"
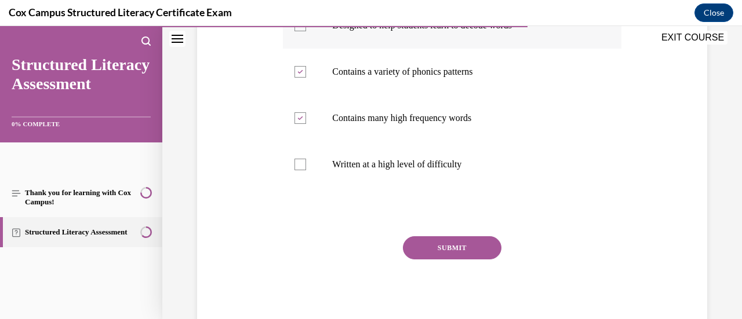
scroll to position [282, 0]
click at [441, 249] on button "SUBMIT" at bounding box center [452, 248] width 99 height 23
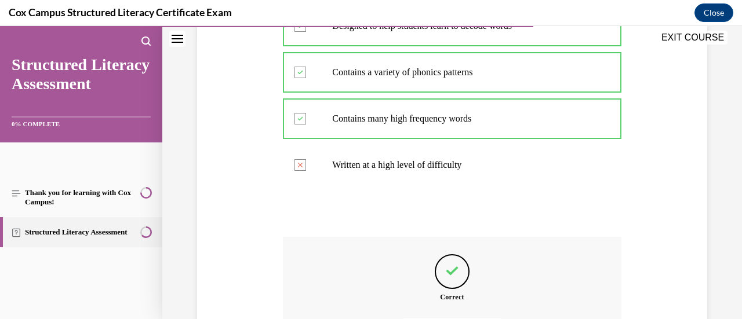
scroll to position [413, 0]
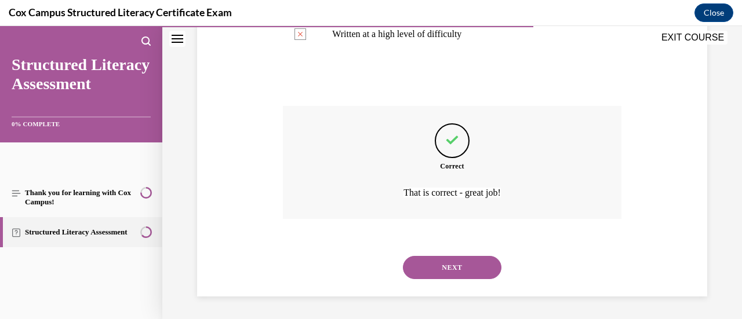
click at [444, 268] on button "NEXT" at bounding box center [452, 267] width 99 height 23
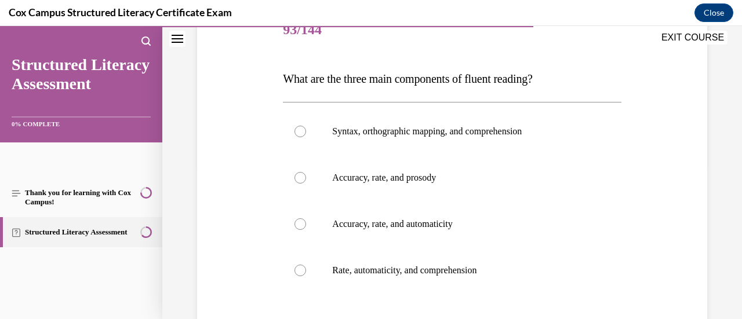
scroll to position [163, 0]
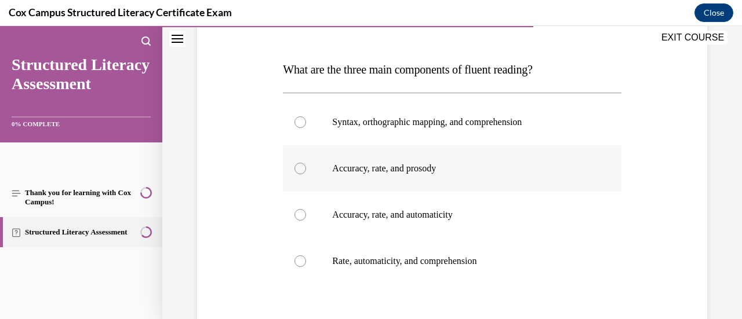
click at [373, 166] on p "Accuracy, rate, and prosody" at bounding box center [462, 169] width 260 height 12
click at [306, 166] on input "Accuracy, rate, and prosody" at bounding box center [301, 169] width 12 height 12
radio input "true"
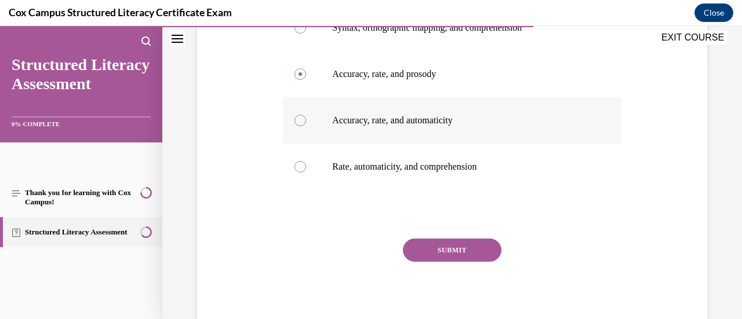
scroll to position [260, 0]
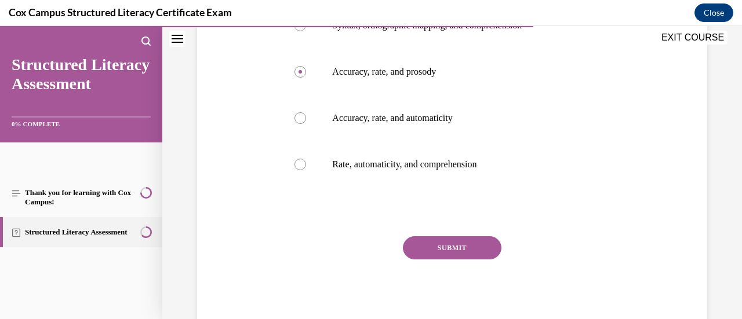
click at [422, 244] on button "SUBMIT" at bounding box center [452, 248] width 99 height 23
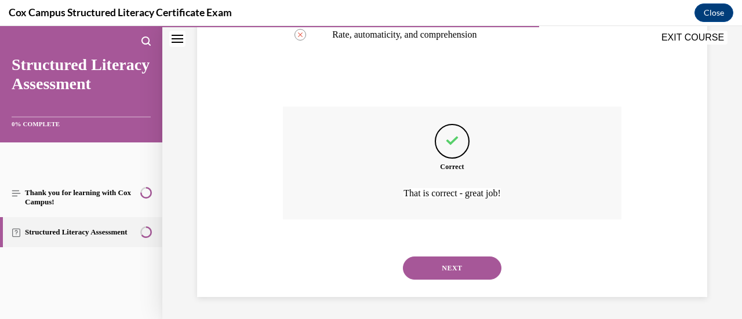
click at [449, 273] on button "NEXT" at bounding box center [452, 268] width 99 height 23
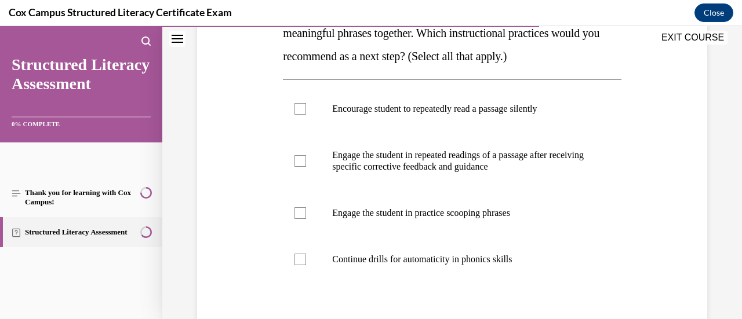
scroll to position [279, 0]
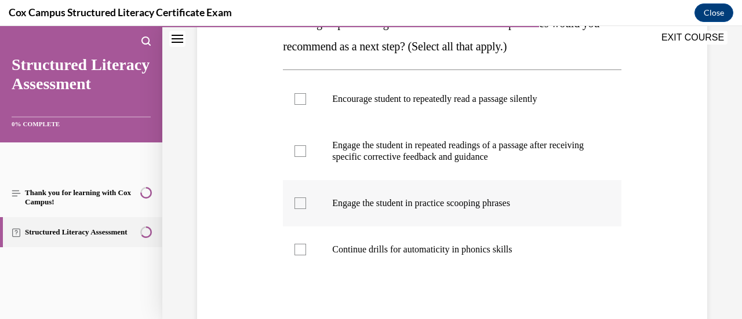
click at [402, 209] on p "Engage the student in practice scooping phrases" at bounding box center [462, 204] width 260 height 12
click at [306, 209] on input "Engage the student in practice scooping phrases" at bounding box center [301, 204] width 12 height 12
checkbox input "true"
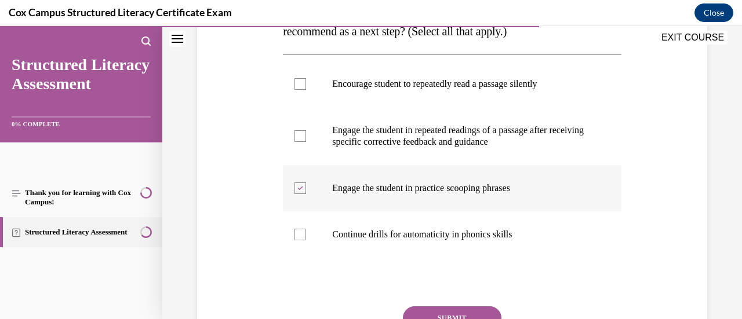
scroll to position [294, 0]
click at [358, 148] on p "Engage the student in repeated readings of a passage after receiving specific c…" at bounding box center [462, 136] width 260 height 23
click at [306, 142] on input "Engage the student in repeated readings of a passage after receiving specific c…" at bounding box center [301, 136] width 12 height 12
checkbox input "true"
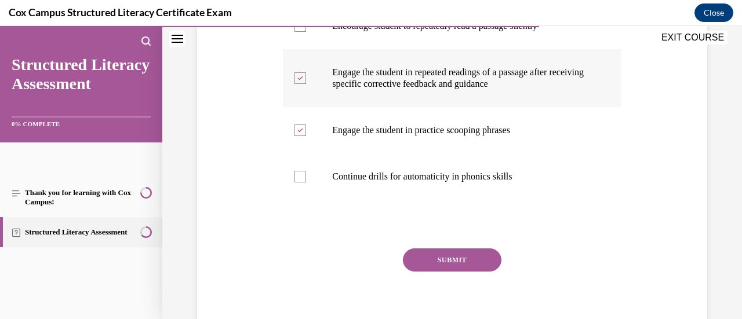
scroll to position [387, 0]
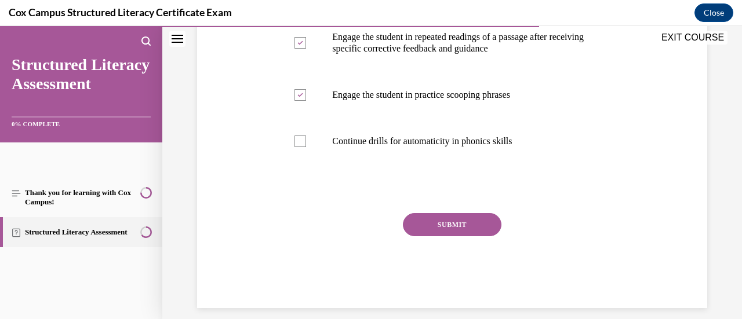
click at [420, 237] on button "SUBMIT" at bounding box center [452, 224] width 99 height 23
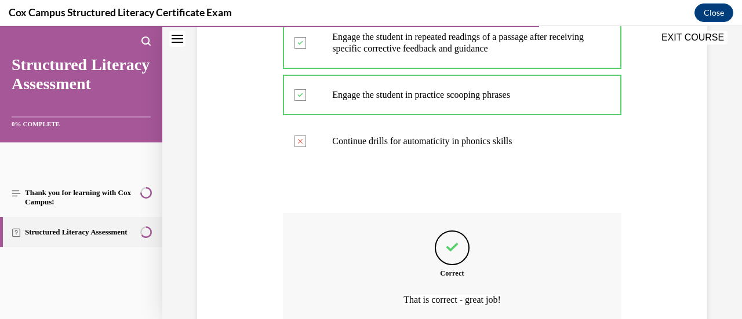
scroll to position [518, 0]
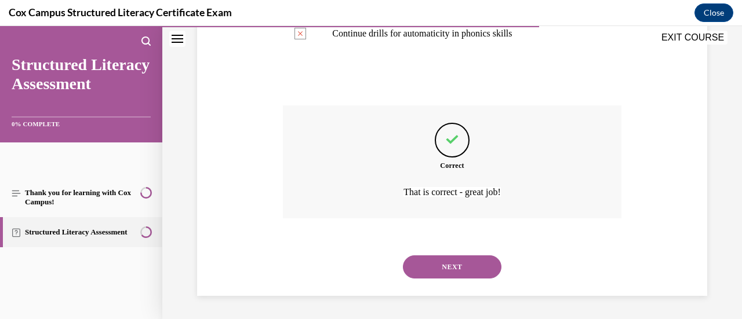
click at [445, 271] on button "NEXT" at bounding box center [452, 267] width 99 height 23
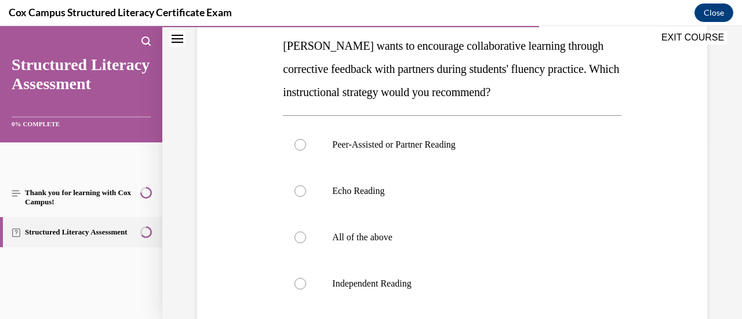
scroll to position [188, 0]
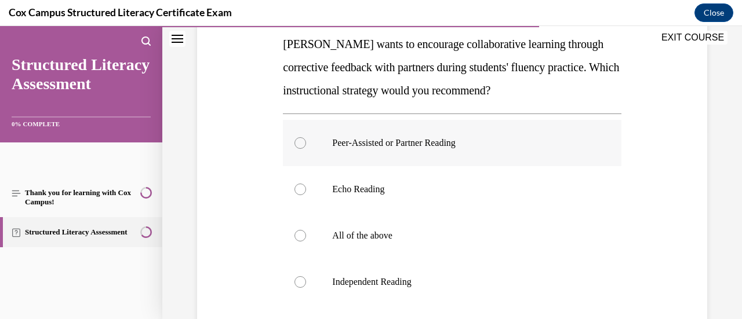
click at [357, 142] on p "Peer-Assisted or Partner Reading" at bounding box center [462, 143] width 260 height 12
click at [306, 142] on input "Peer-Assisted or Partner Reading" at bounding box center [301, 143] width 12 height 12
radio input "true"
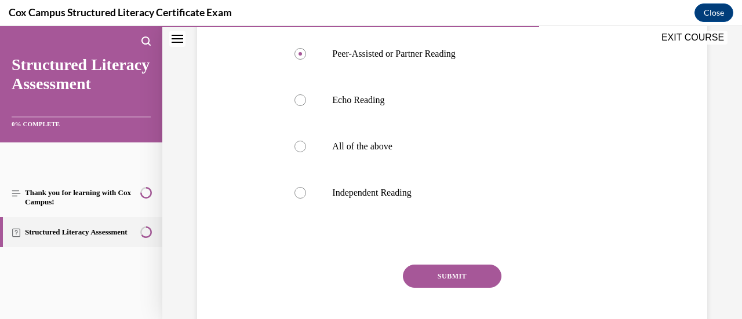
scroll to position [278, 0]
click at [459, 277] on button "SUBMIT" at bounding box center [452, 275] width 99 height 23
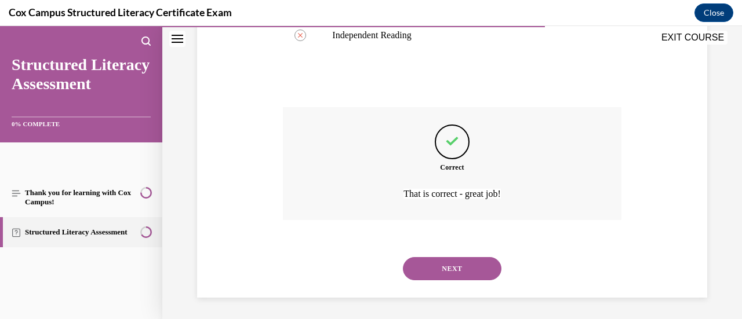
click at [459, 277] on button "NEXT" at bounding box center [452, 268] width 99 height 23
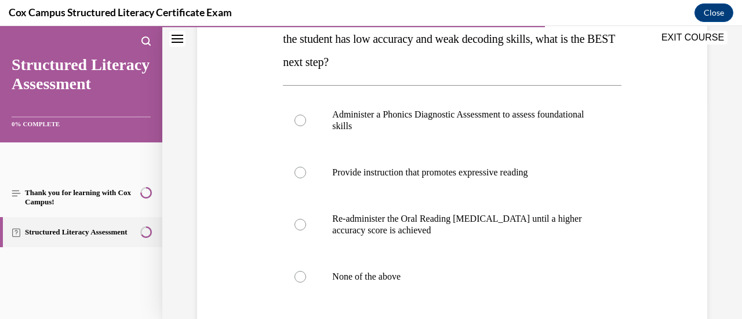
scroll to position [216, 0]
click at [369, 127] on p "Administer a Phonics Diagnostic Assessment to assess foundational skills" at bounding box center [462, 121] width 260 height 23
click at [306, 127] on input "Administer a Phonics Diagnostic Assessment to assess foundational skills" at bounding box center [301, 121] width 12 height 12
radio input "true"
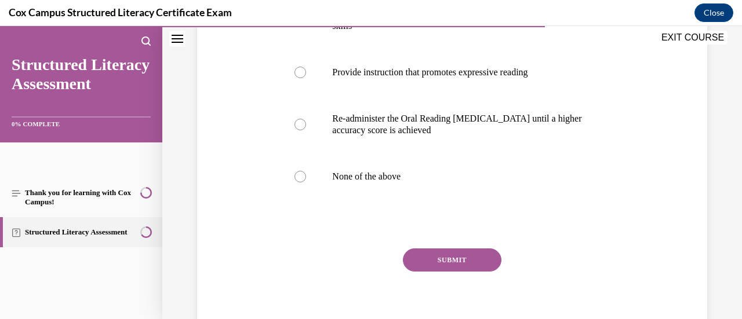
click at [412, 255] on button "SUBMIT" at bounding box center [452, 260] width 99 height 23
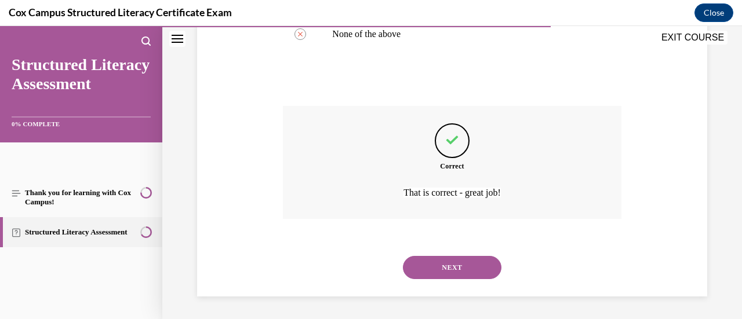
click at [424, 277] on button "NEXT" at bounding box center [452, 267] width 99 height 23
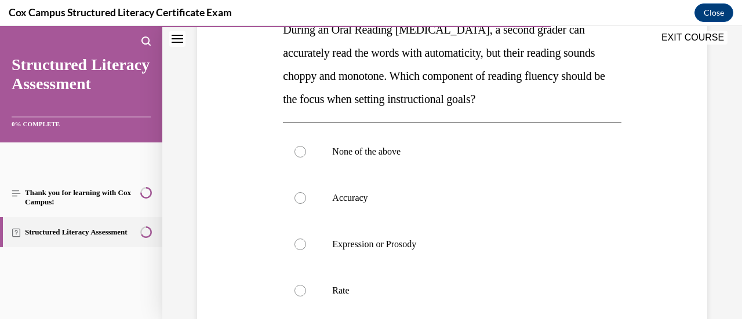
scroll to position [204, 0]
click at [394, 249] on label "Expression or Prosody" at bounding box center [452, 244] width 338 height 46
click at [306, 249] on input "Expression or Prosody" at bounding box center [301, 244] width 12 height 12
radio input "true"
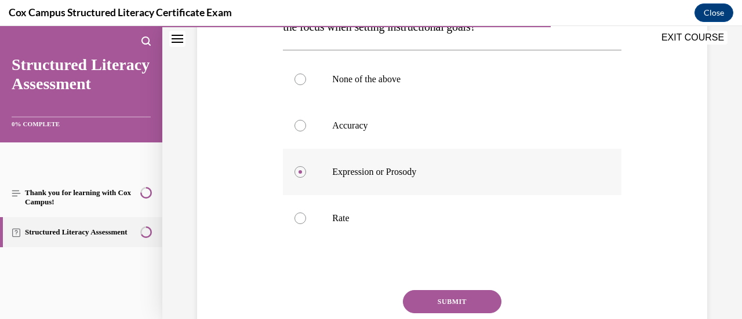
scroll to position [280, 0]
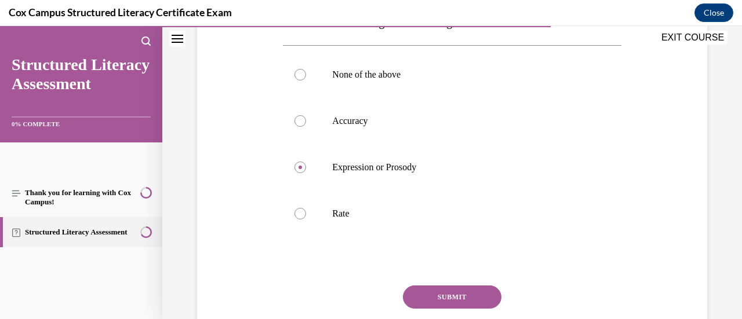
click at [421, 292] on button "SUBMIT" at bounding box center [452, 297] width 99 height 23
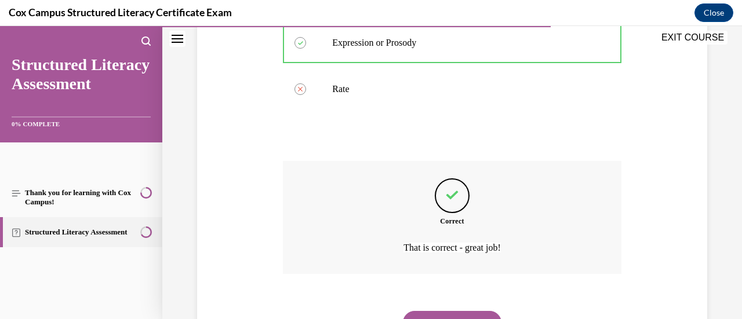
scroll to position [460, 0]
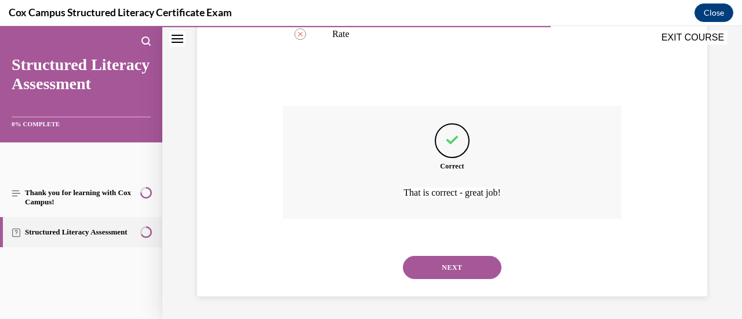
click at [437, 272] on button "NEXT" at bounding box center [452, 267] width 99 height 23
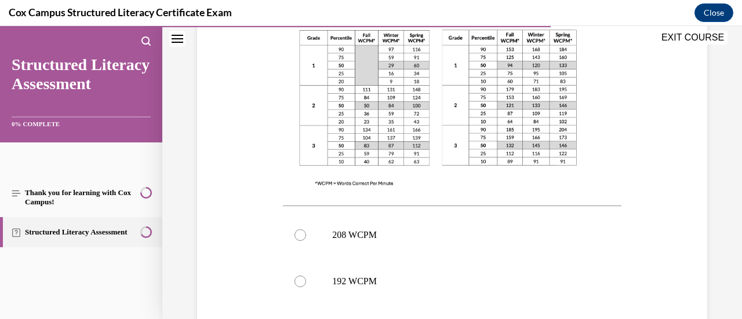
scroll to position [493, 0]
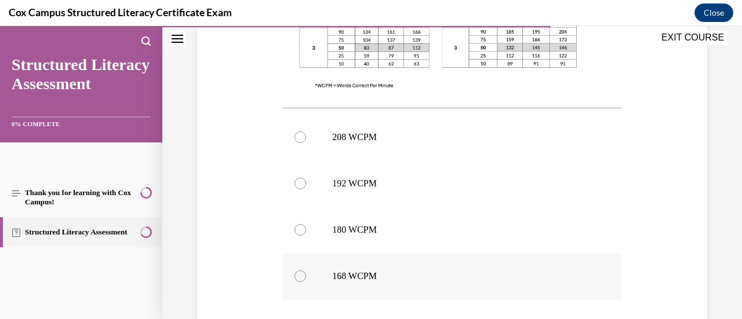
click at [380, 271] on label "168 WCPM" at bounding box center [452, 276] width 338 height 46
click at [306, 271] on input "168 WCPM" at bounding box center [301, 277] width 12 height 12
radio input "true"
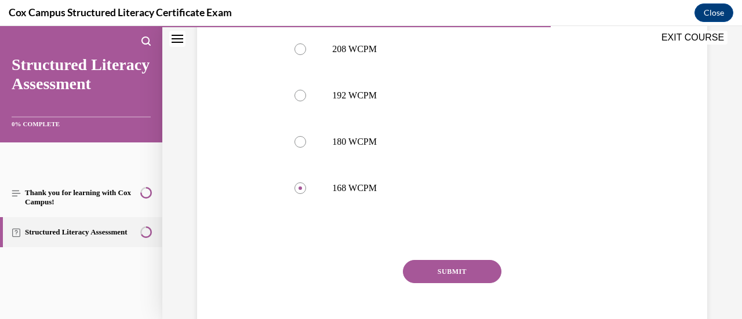
click at [427, 260] on button "SUBMIT" at bounding box center [452, 271] width 99 height 23
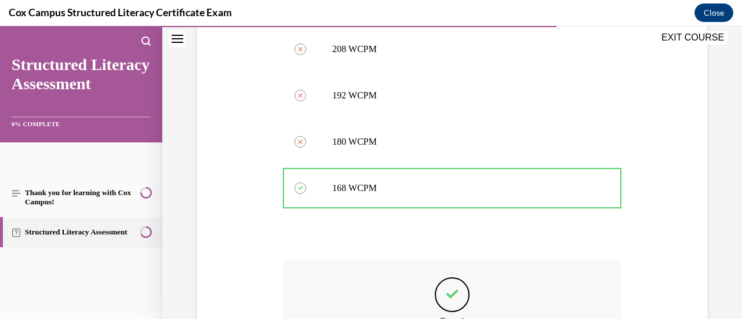
scroll to position [712, 0]
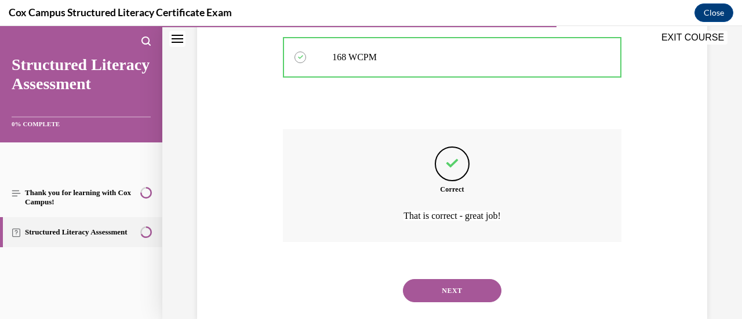
click at [433, 279] on button "NEXT" at bounding box center [452, 290] width 99 height 23
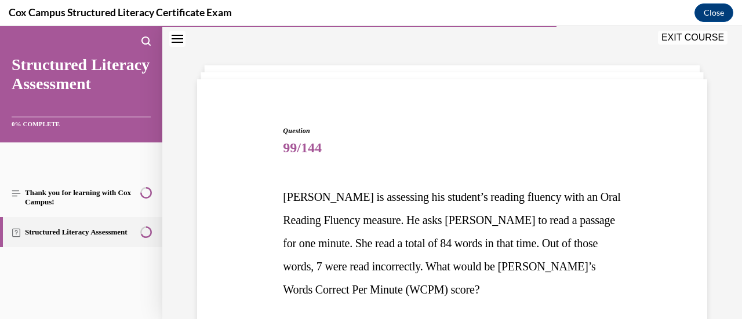
scroll to position [147, 0]
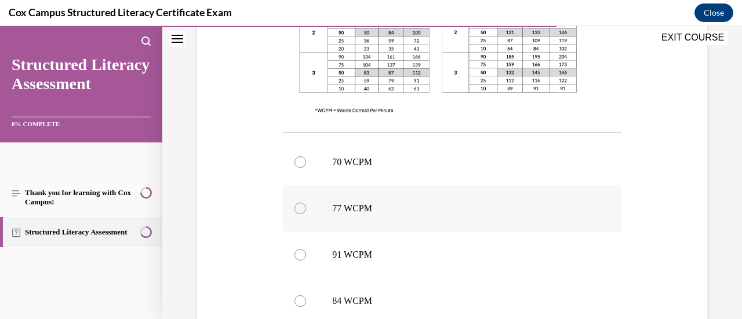
click at [366, 216] on label "77 WCPM" at bounding box center [452, 209] width 338 height 46
click at [306, 215] on input "77 WCPM" at bounding box center [301, 209] width 12 height 12
radio input "true"
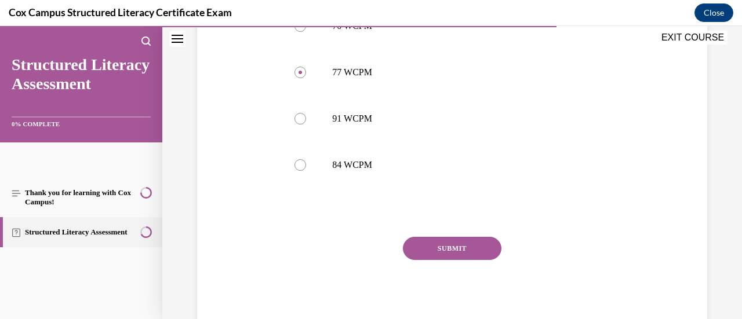
click at [433, 251] on button "SUBMIT" at bounding box center [452, 248] width 99 height 23
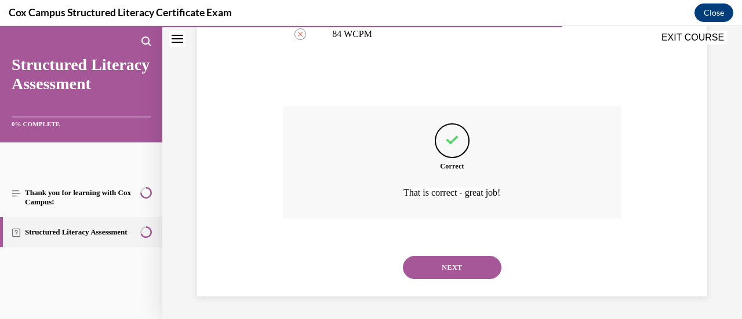
click at [435, 266] on button "NEXT" at bounding box center [452, 267] width 99 height 23
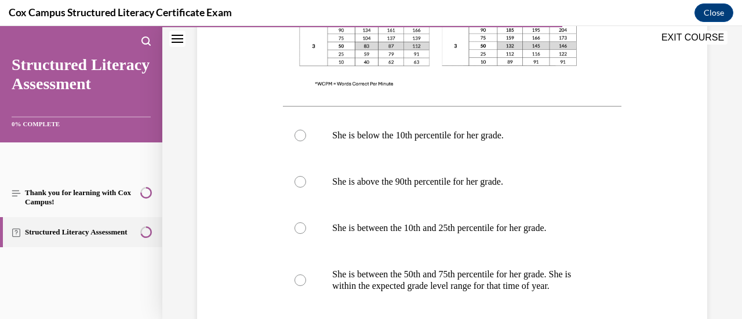
scroll to position [517, 0]
click at [457, 282] on p "She is between the 50th and 75th percentile for her grade. She is within the ex…" at bounding box center [462, 281] width 260 height 23
click at [306, 282] on input "She is between the 50th and 75th percentile for her grade. She is within the ex…" at bounding box center [301, 281] width 12 height 12
radio input "true"
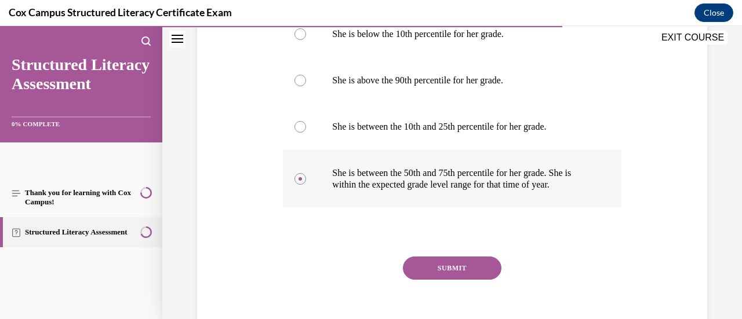
scroll to position [638, 0]
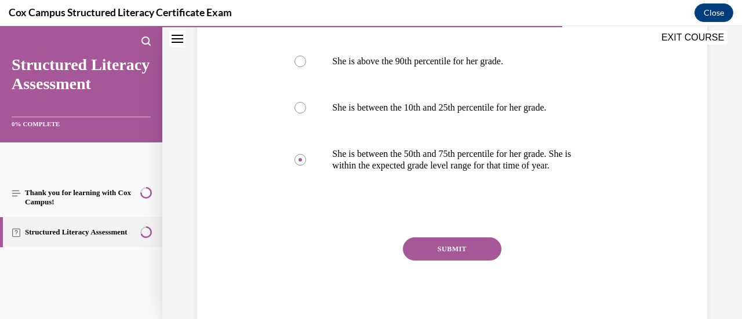
click at [434, 257] on button "SUBMIT" at bounding box center [452, 249] width 99 height 23
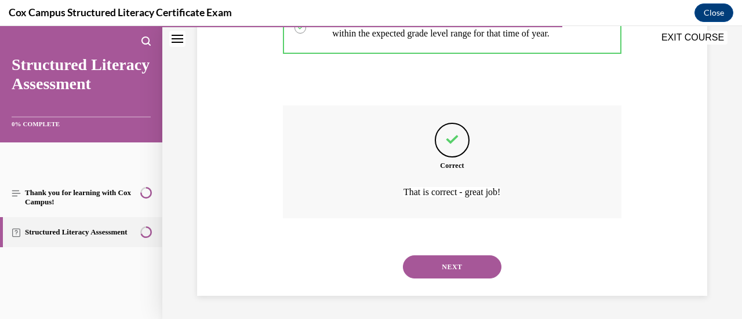
click at [434, 271] on button "NEXT" at bounding box center [452, 267] width 99 height 23
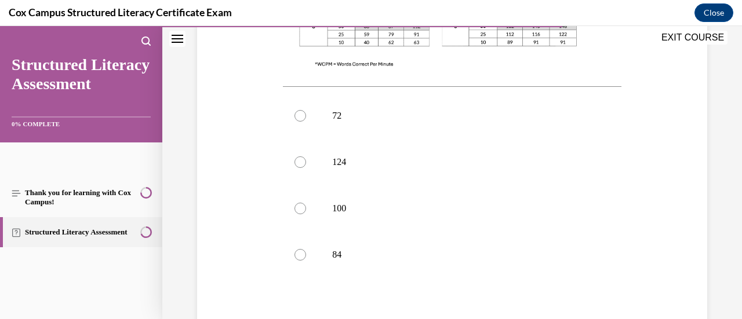
scroll to position [492, 0]
click at [344, 209] on p "100" at bounding box center [462, 208] width 260 height 12
click at [306, 209] on input "100" at bounding box center [301, 208] width 12 height 12
radio input "true"
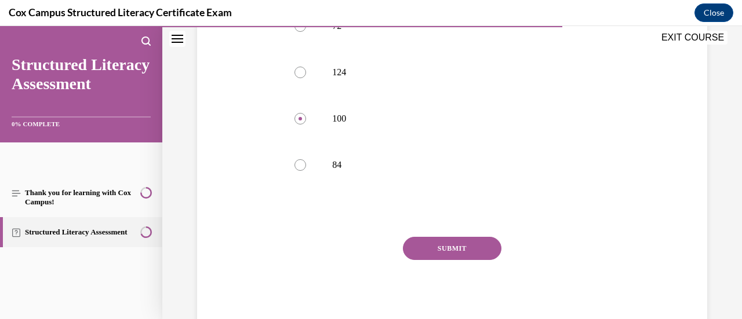
click at [441, 248] on button "SUBMIT" at bounding box center [452, 248] width 99 height 23
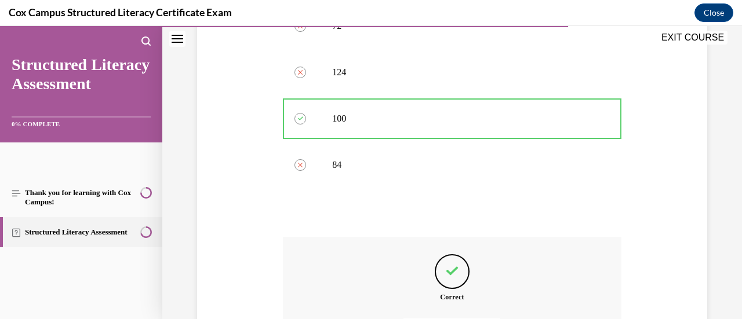
scroll to position [712, 0]
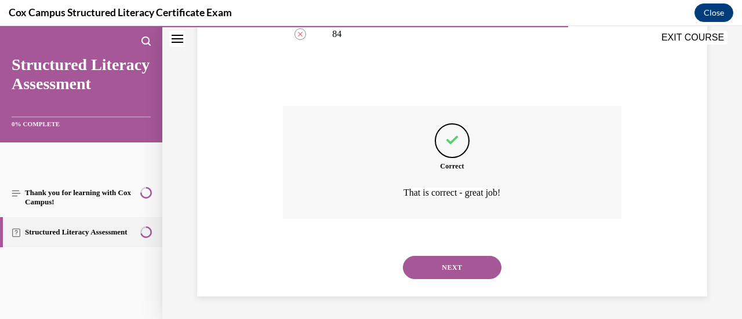
click at [438, 271] on button "NEXT" at bounding box center [452, 267] width 99 height 23
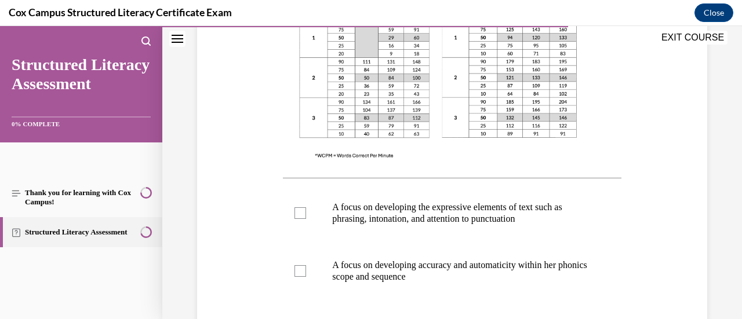
scroll to position [388, 0]
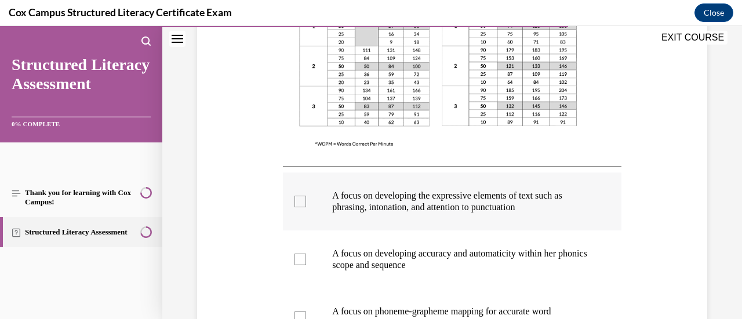
click at [379, 210] on p "A focus on developing the expressive elements of text such as phrasing, intonat…" at bounding box center [462, 201] width 260 height 23
click at [306, 208] on input "A focus on developing the expressive elements of text such as phrasing, intonat…" at bounding box center [301, 202] width 12 height 12
checkbox input "true"
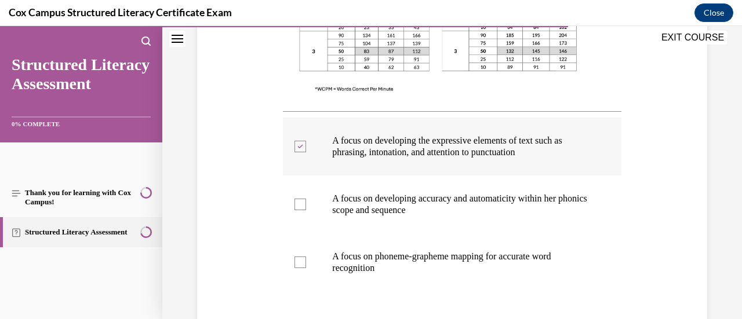
scroll to position [444, 0]
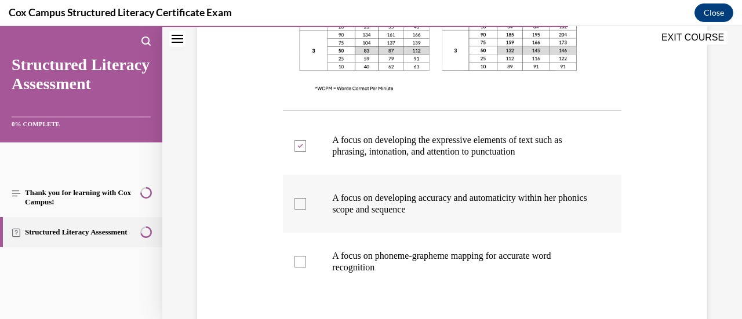
click at [379, 213] on p "A focus on developing accuracy and automaticity within her phonics scope and se…" at bounding box center [462, 203] width 260 height 23
click at [306, 210] on input "A focus on developing accuracy and automaticity within her phonics scope and se…" at bounding box center [301, 204] width 12 height 12
checkbox input "true"
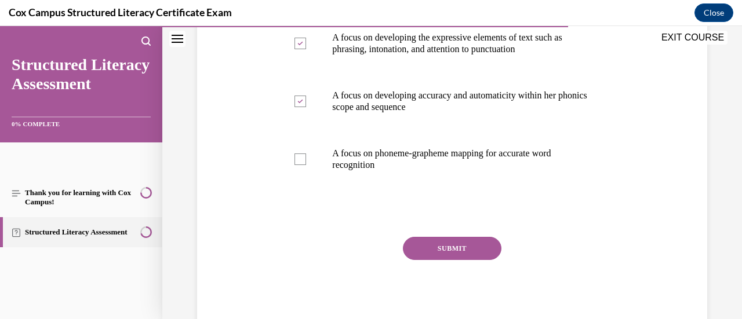
click at [415, 245] on button "SUBMIT" at bounding box center [452, 248] width 99 height 23
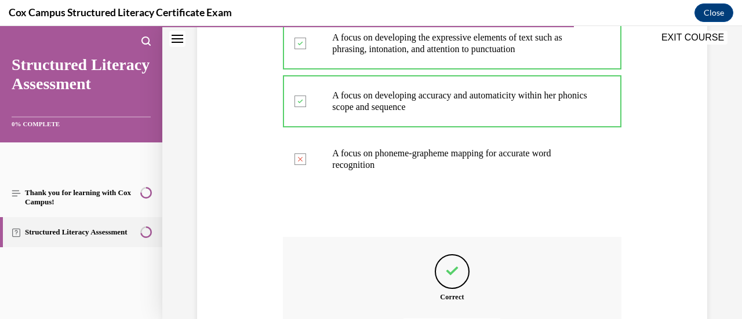
scroll to position [677, 0]
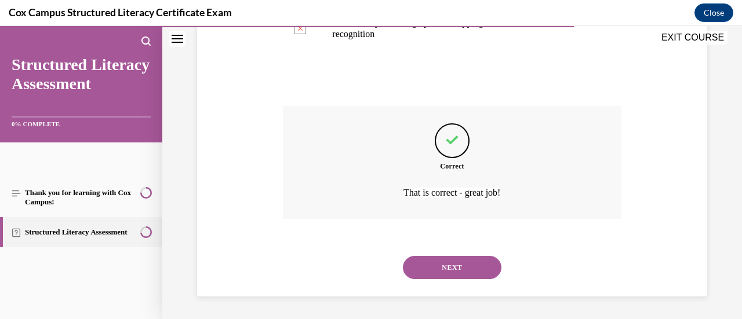
click at [426, 271] on button "NEXT" at bounding box center [452, 267] width 99 height 23
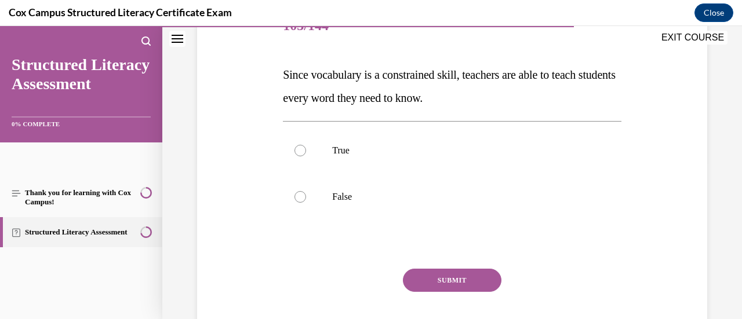
scroll to position [157, 0]
click at [346, 205] on label "False" at bounding box center [452, 198] width 338 height 46
click at [306, 204] on input "False" at bounding box center [301, 198] width 12 height 12
radio input "true"
click at [429, 284] on button "SUBMIT" at bounding box center [452, 281] width 99 height 23
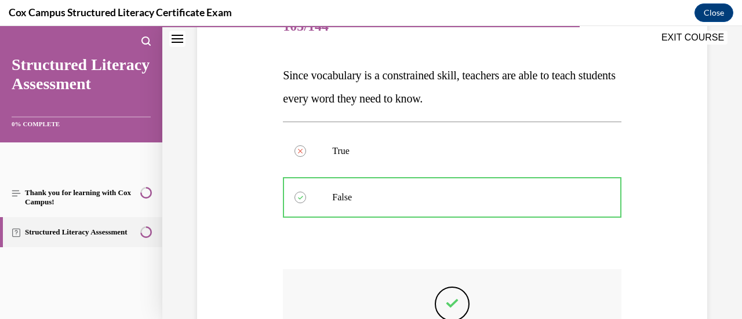
scroll to position [321, 0]
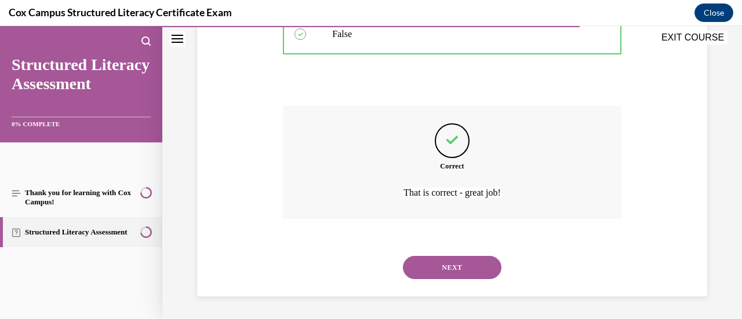
click at [426, 273] on button "NEXT" at bounding box center [452, 267] width 99 height 23
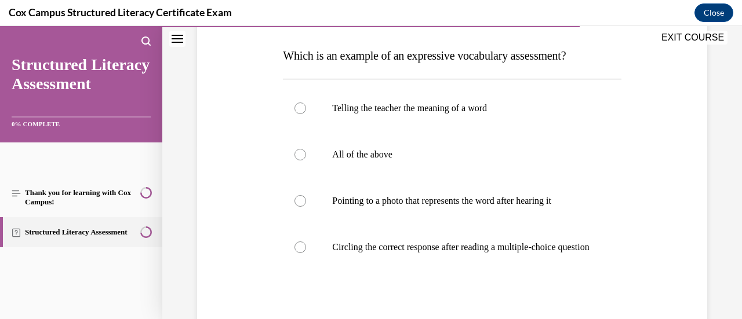
scroll to position [177, 0]
click at [300, 115] on label "Telling the teacher the meaning of a word" at bounding box center [452, 108] width 338 height 46
click at [300, 114] on input "Telling the teacher the meaning of a word" at bounding box center [301, 109] width 12 height 12
radio input "true"
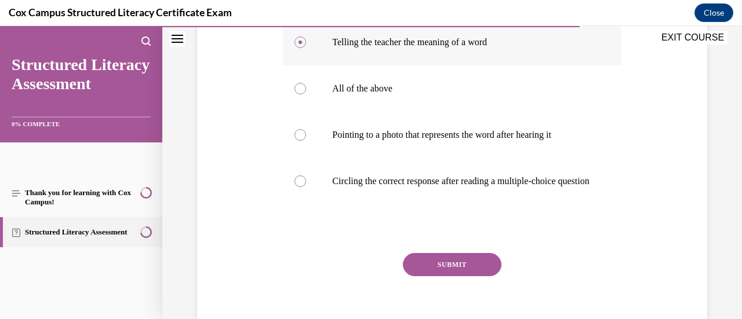
scroll to position [242, 0]
click at [426, 271] on button "SUBMIT" at bounding box center [452, 265] width 99 height 23
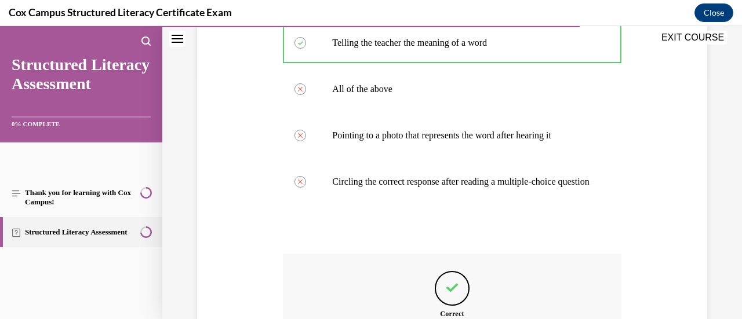
scroll to position [401, 0]
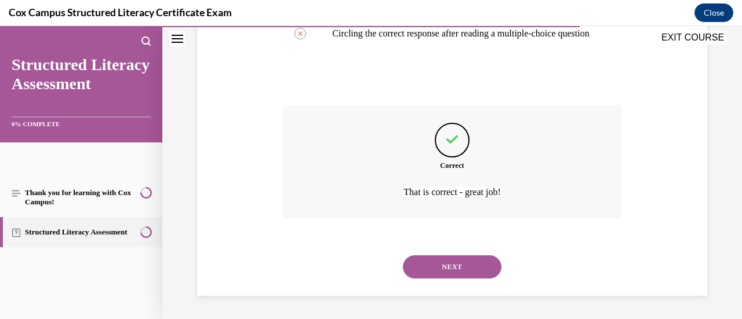
click at [435, 274] on button "NEXT" at bounding box center [452, 267] width 99 height 23
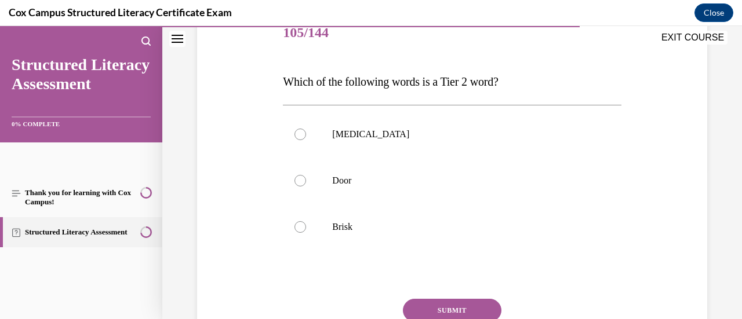
scroll to position [150, 0]
click at [338, 230] on p "Brisk" at bounding box center [462, 229] width 260 height 12
click at [306, 230] on input "Brisk" at bounding box center [301, 229] width 12 height 12
radio input "true"
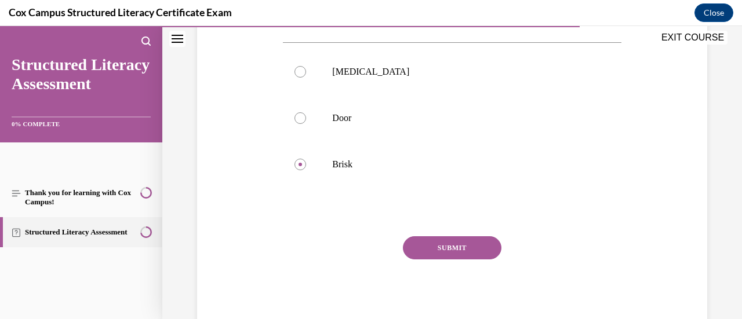
click at [434, 243] on button "SUBMIT" at bounding box center [452, 248] width 99 height 23
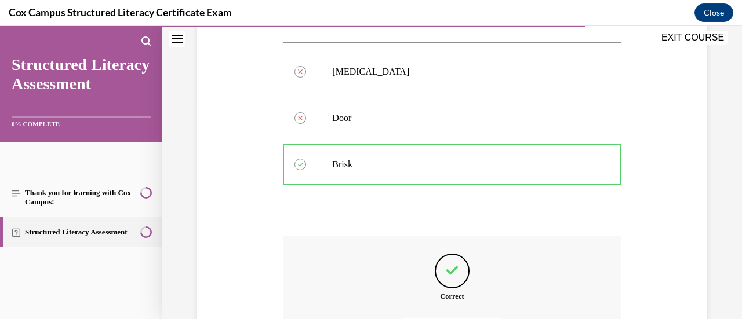
scroll to position [344, 0]
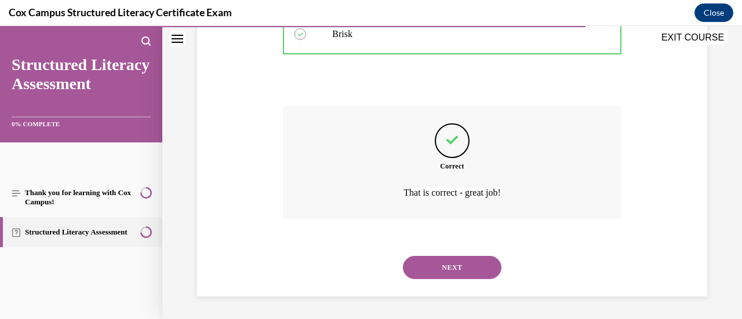
click at [434, 274] on button "NEXT" at bounding box center [452, 267] width 99 height 23
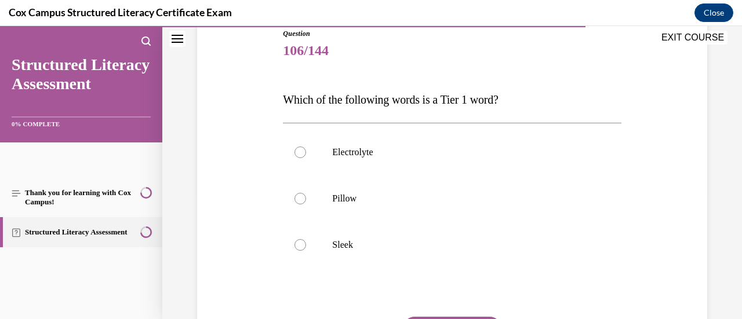
scroll to position [134, 0]
click at [330, 199] on label "Pillow" at bounding box center [452, 198] width 338 height 46
click at [306, 199] on input "Pillow" at bounding box center [301, 198] width 12 height 12
radio input "true"
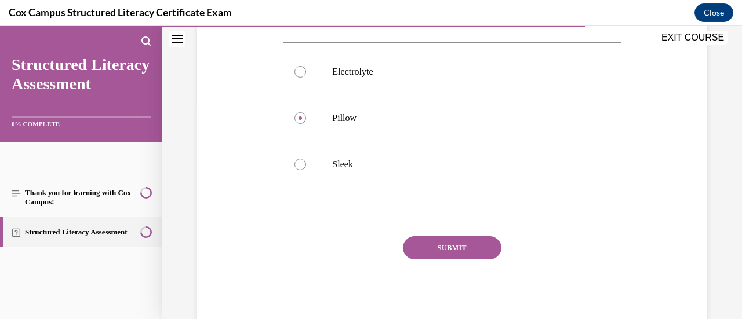
click at [435, 245] on button "SUBMIT" at bounding box center [452, 248] width 99 height 23
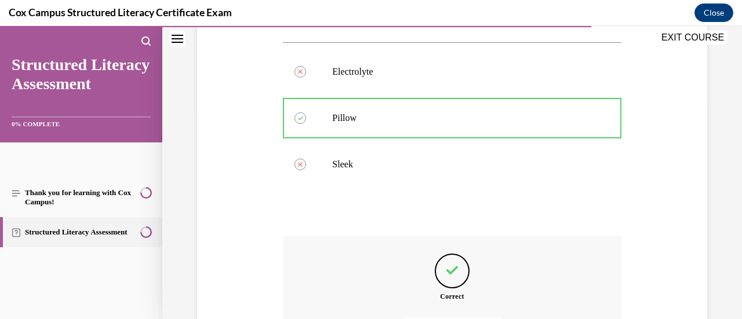
scroll to position [343, 0]
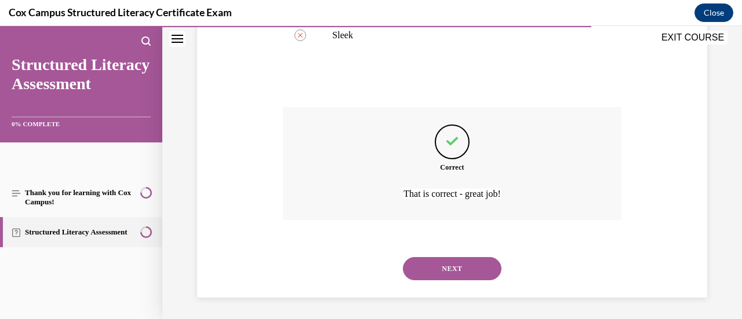
click at [439, 277] on button "NEXT" at bounding box center [452, 268] width 99 height 23
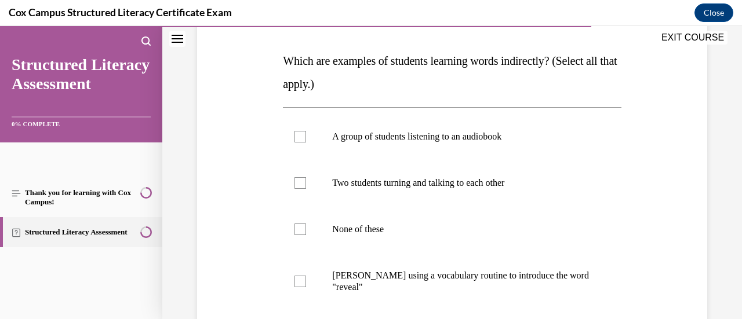
scroll to position [176, 0]
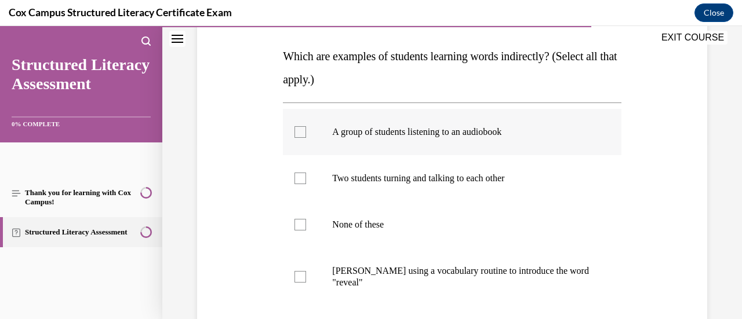
click at [299, 126] on div at bounding box center [301, 132] width 12 height 12
click at [299, 126] on input "A group of students listening to an audiobook" at bounding box center [301, 132] width 12 height 12
checkbox input "true"
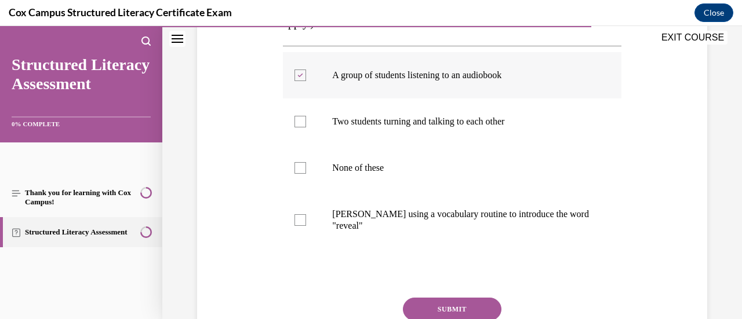
scroll to position [236, 0]
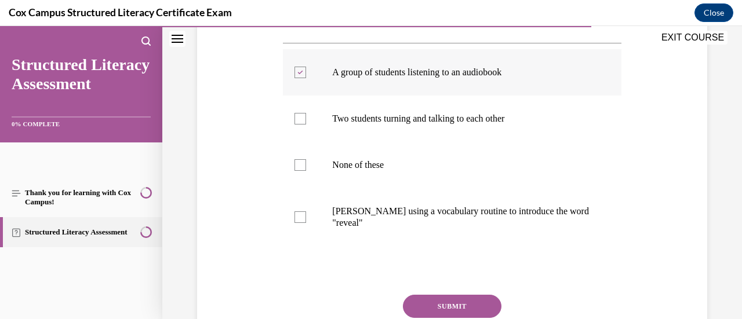
click at [299, 126] on label "Two students turning and talking to each other" at bounding box center [452, 119] width 338 height 46
click at [299, 125] on input "Two students turning and talking to each other" at bounding box center [301, 119] width 12 height 12
checkbox input "true"
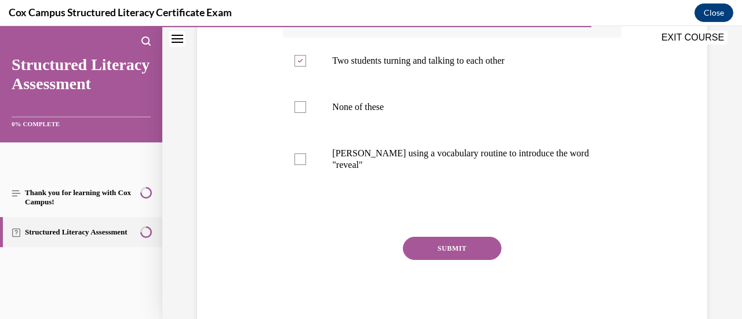
scroll to position [295, 0]
click at [428, 249] on button "SUBMIT" at bounding box center [452, 248] width 99 height 23
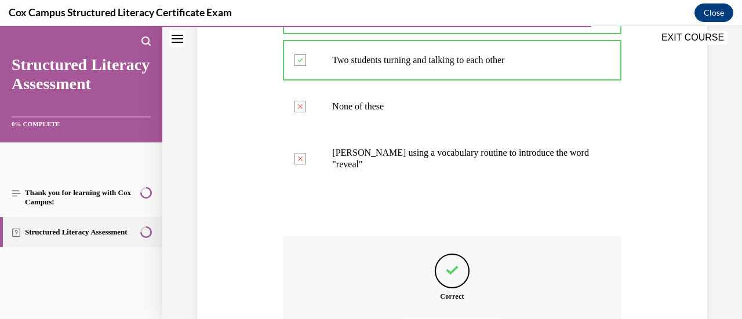
scroll to position [425, 0]
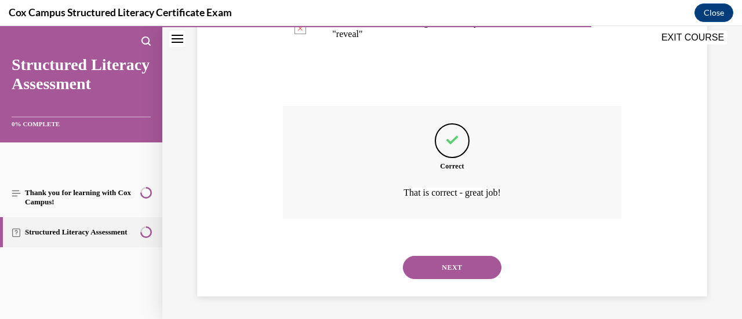
click at [435, 276] on button "NEXT" at bounding box center [452, 267] width 99 height 23
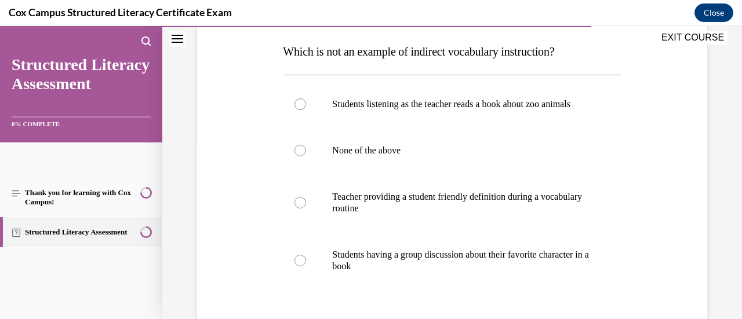
scroll to position [182, 0]
click at [366, 213] on p "Teacher providing a student friendly definition during a vocabulary routine" at bounding box center [462, 201] width 260 height 23
click at [306, 208] on input "Teacher providing a student friendly definition during a vocabulary routine" at bounding box center [301, 202] width 12 height 12
radio input "true"
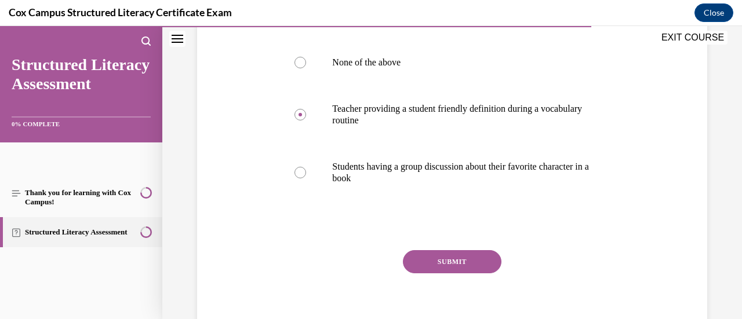
click at [423, 274] on button "SUBMIT" at bounding box center [452, 261] width 99 height 23
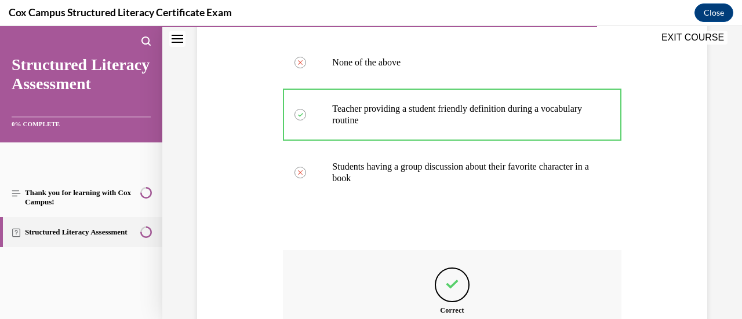
scroll to position [425, 0]
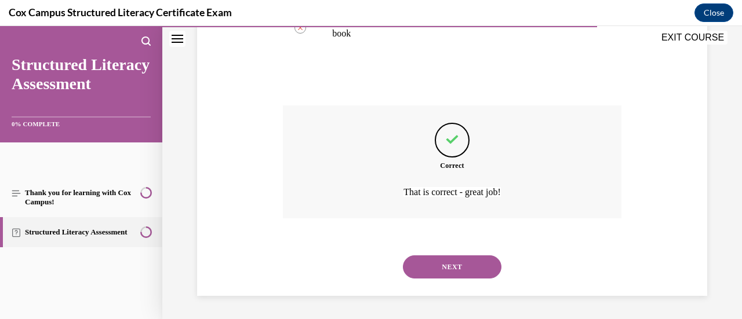
click at [429, 268] on button "NEXT" at bounding box center [452, 267] width 99 height 23
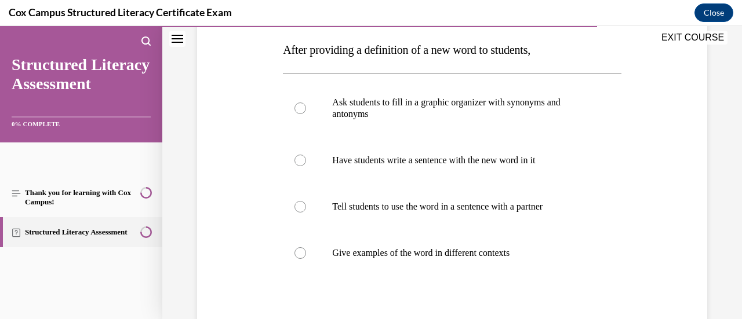
scroll to position [182, 0]
click at [400, 258] on p "Give examples of the word in different contexts" at bounding box center [462, 254] width 260 height 12
click at [306, 258] on input "Give examples of the word in different contexts" at bounding box center [301, 254] width 12 height 12
radio input "true"
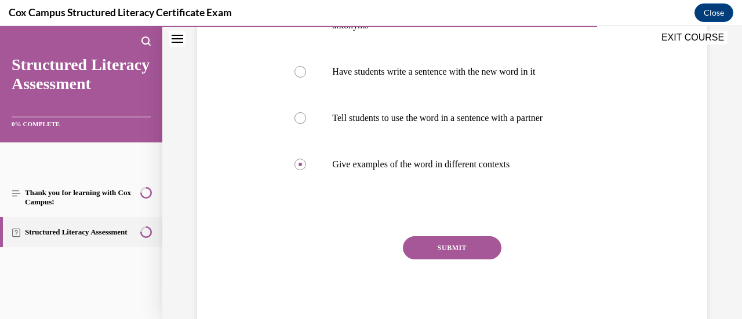
click at [415, 250] on button "SUBMIT" at bounding box center [452, 248] width 99 height 23
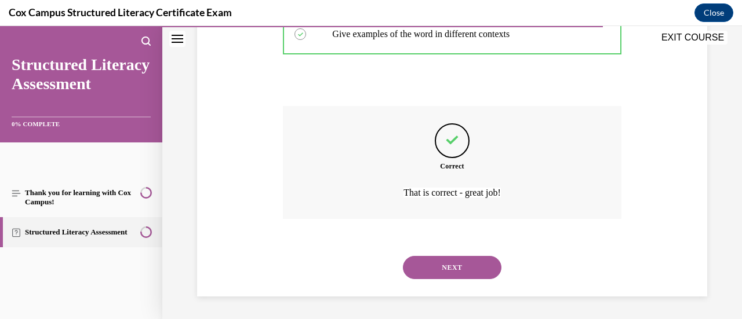
click at [428, 267] on button "NEXT" at bounding box center [452, 267] width 99 height 23
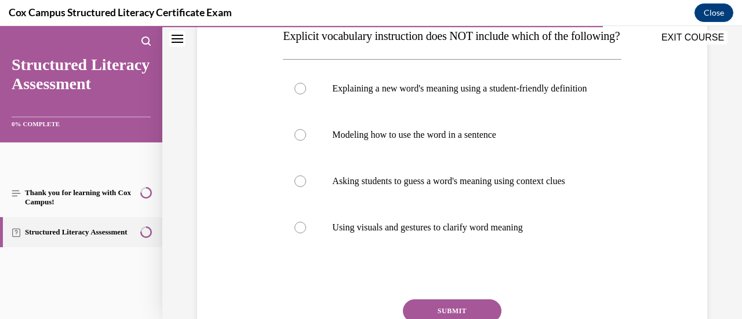
scroll to position [195, 0]
click at [340, 188] on p "Asking students to guess a word's meaning using context clues" at bounding box center [462, 183] width 260 height 12
click at [306, 188] on input "Asking students to guess a word's meaning using context clues" at bounding box center [301, 183] width 12 height 12
radio input "true"
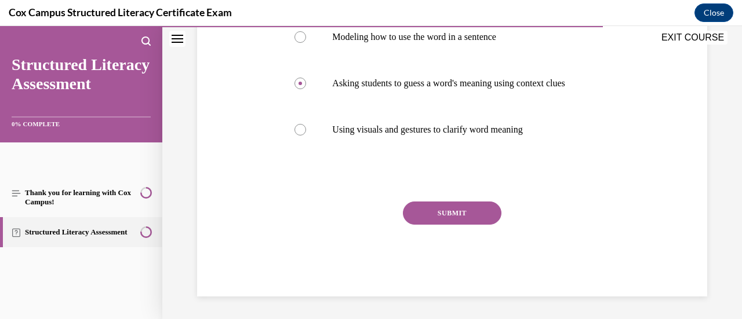
click at [426, 225] on button "SUBMIT" at bounding box center [452, 213] width 99 height 23
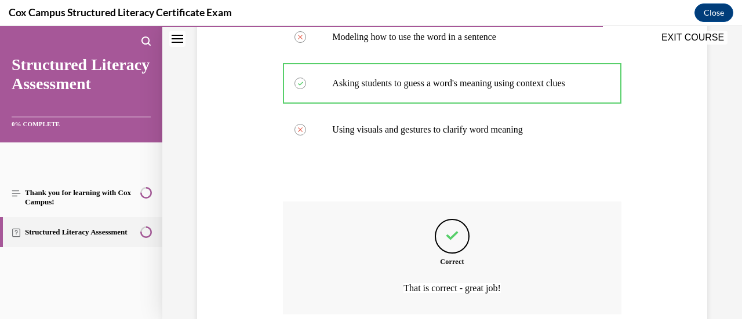
scroll to position [425, 0]
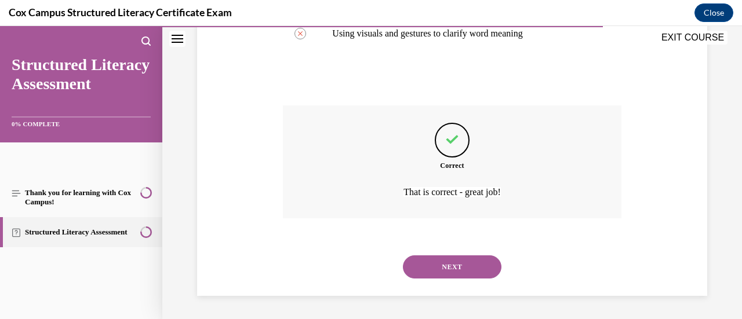
click at [430, 270] on button "NEXT" at bounding box center [452, 267] width 99 height 23
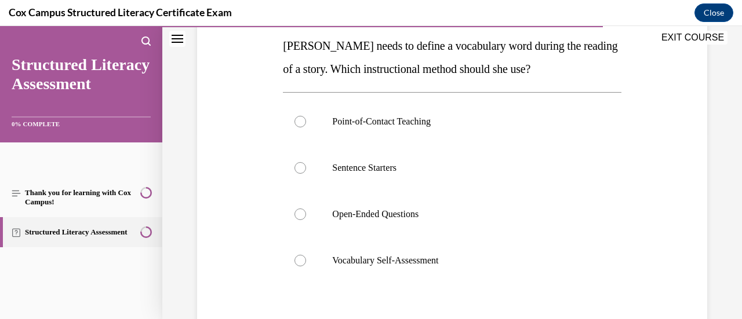
scroll to position [190, 0]
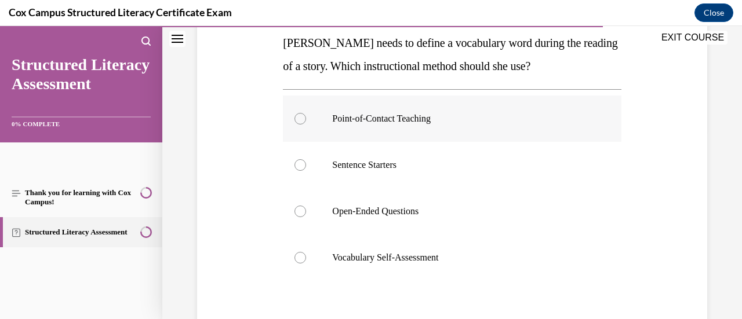
click at [310, 118] on label "Point-of-Contact Teaching" at bounding box center [452, 119] width 338 height 46
click at [306, 118] on input "Point-of-Contact Teaching" at bounding box center [301, 119] width 12 height 12
radio input "true"
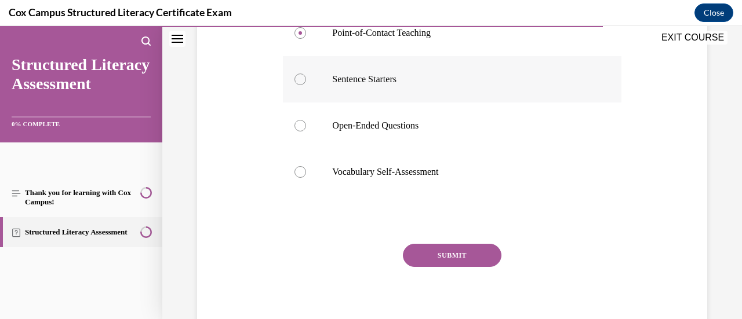
scroll to position [275, 0]
click at [417, 256] on button "SUBMIT" at bounding box center [452, 256] width 99 height 23
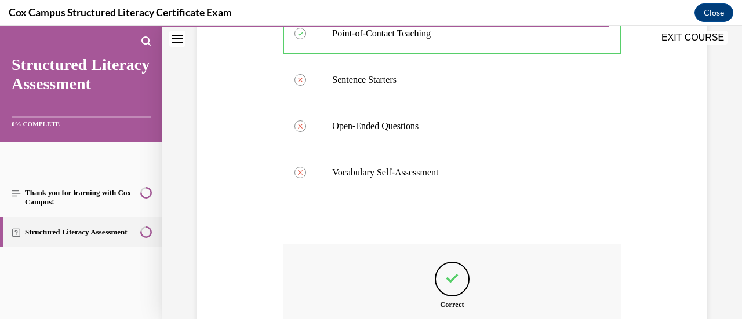
scroll to position [413, 0]
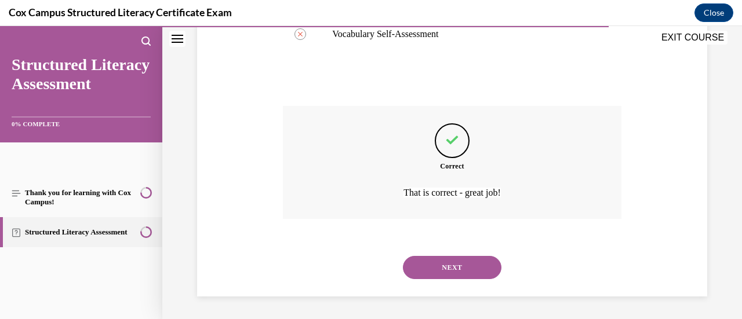
click at [450, 272] on button "NEXT" at bounding box center [452, 267] width 99 height 23
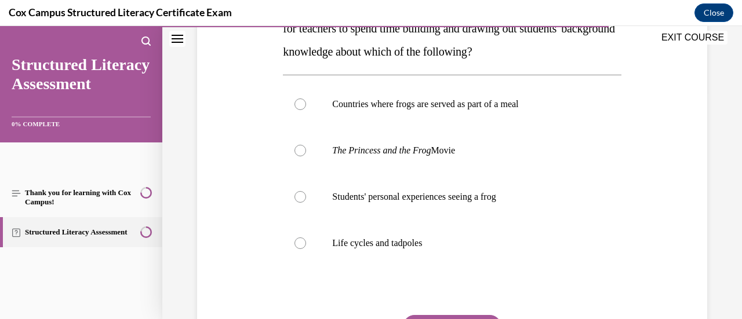
scroll to position [227, 0]
click at [379, 239] on p "Life cycles and tadpoles" at bounding box center [462, 244] width 260 height 12
click at [306, 239] on input "Life cycles and tadpoles" at bounding box center [301, 244] width 12 height 12
radio input "true"
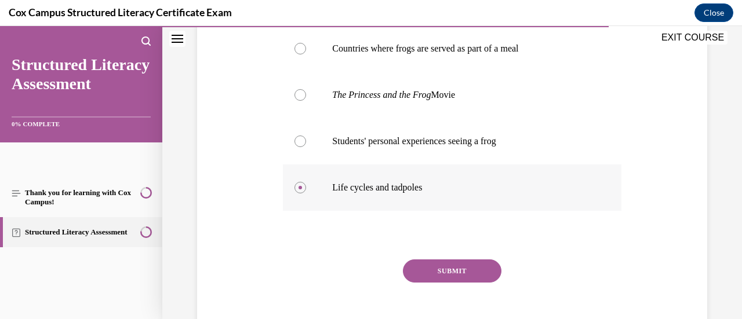
scroll to position [284, 0]
click at [420, 269] on button "SUBMIT" at bounding box center [452, 270] width 99 height 23
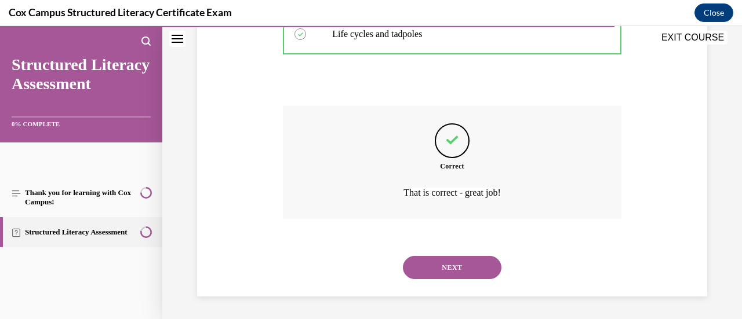
click at [446, 277] on button "NEXT" at bounding box center [452, 267] width 99 height 23
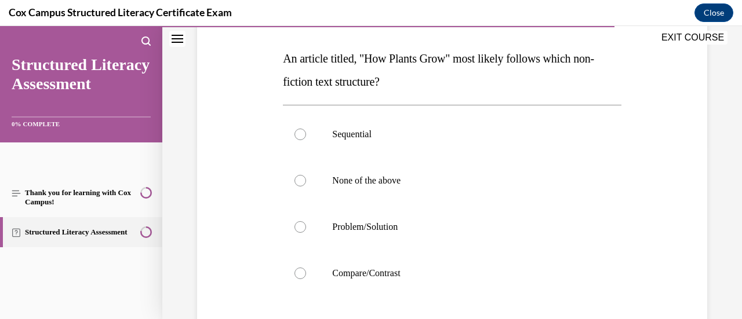
scroll to position [175, 0]
click at [341, 144] on label "Sequential" at bounding box center [452, 134] width 338 height 46
click at [306, 140] on input "Sequential" at bounding box center [301, 134] width 12 height 12
radio input "true"
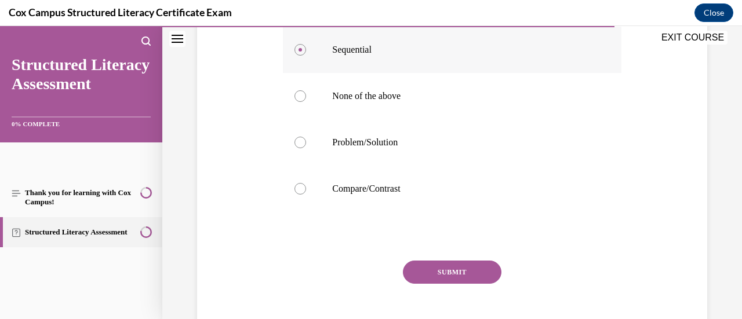
scroll to position [258, 0]
click at [441, 294] on div "SUBMIT NEXT" at bounding box center [452, 308] width 338 height 95
click at [431, 282] on button "SUBMIT" at bounding box center [452, 272] width 99 height 23
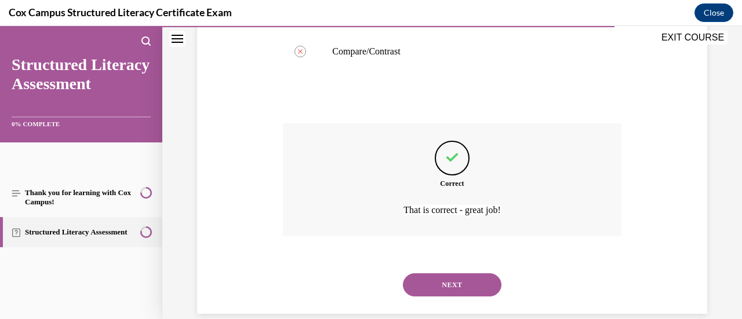
scroll to position [401, 0]
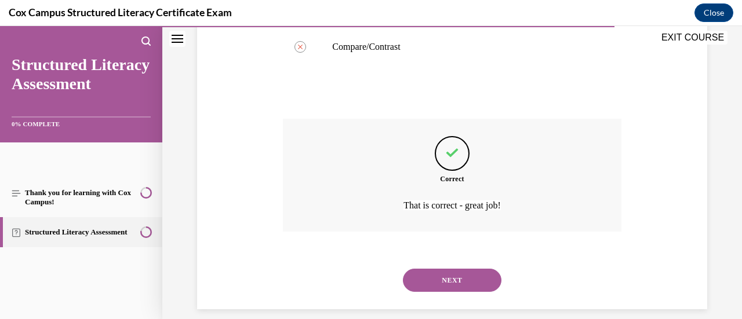
click at [420, 288] on button "NEXT" at bounding box center [452, 280] width 99 height 23
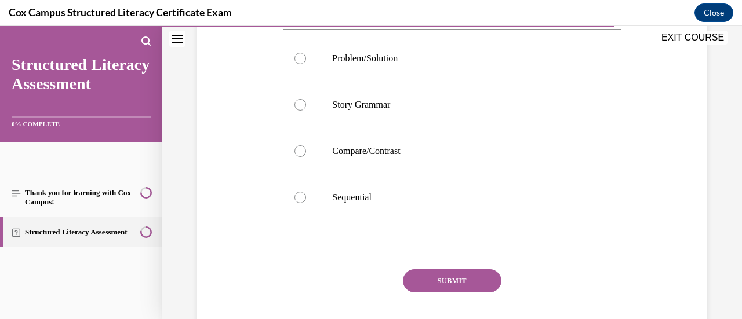
scroll to position [335, 0]
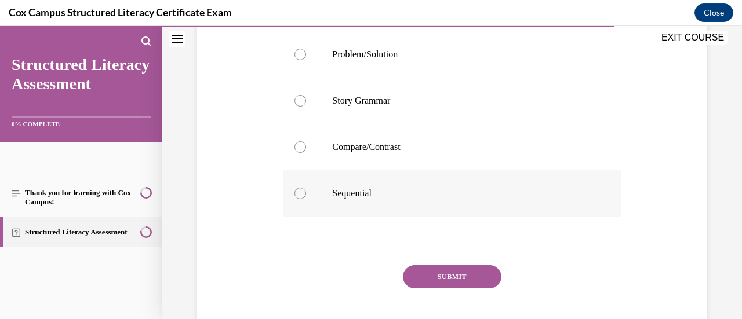
click at [366, 217] on label "Sequential" at bounding box center [452, 193] width 338 height 46
click at [306, 199] on input "Sequential" at bounding box center [301, 194] width 12 height 12
radio input "true"
click at [435, 289] on button "SUBMIT" at bounding box center [452, 277] width 99 height 23
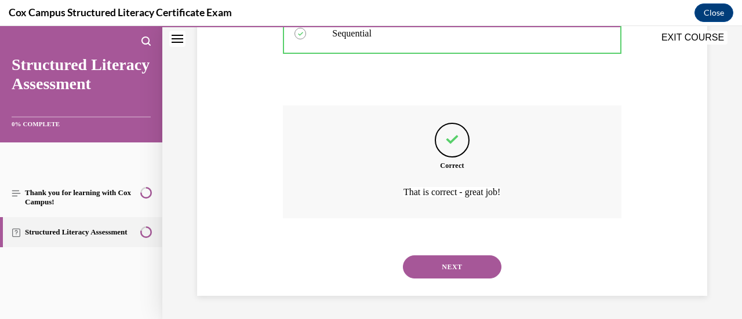
scroll to position [516, 0]
click at [438, 270] on button "NEXT" at bounding box center [452, 267] width 99 height 23
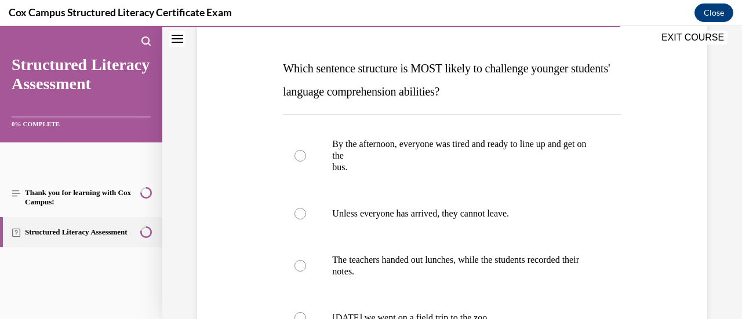
scroll to position [173, 0]
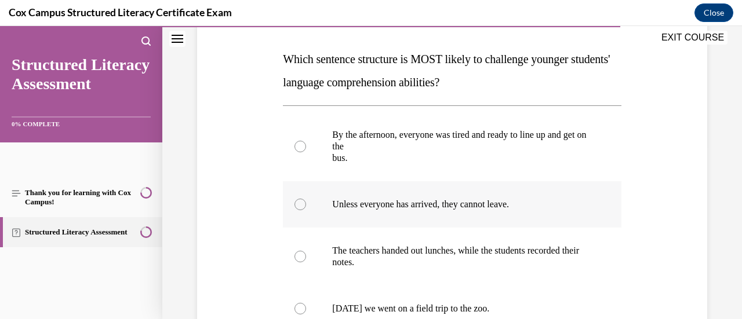
click at [402, 206] on p "Unless everyone has arrived, they cannot leave." at bounding box center [462, 205] width 260 height 12
click at [306, 206] on input "Unless everyone has arrived, they cannot leave." at bounding box center [301, 205] width 12 height 12
radio input "true"
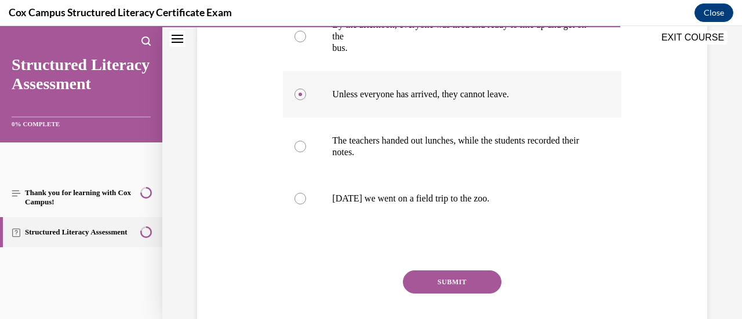
scroll to position [290, 0]
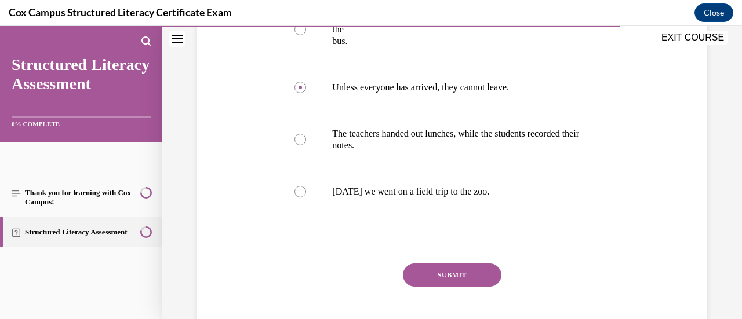
click at [421, 271] on button "SUBMIT" at bounding box center [452, 275] width 99 height 23
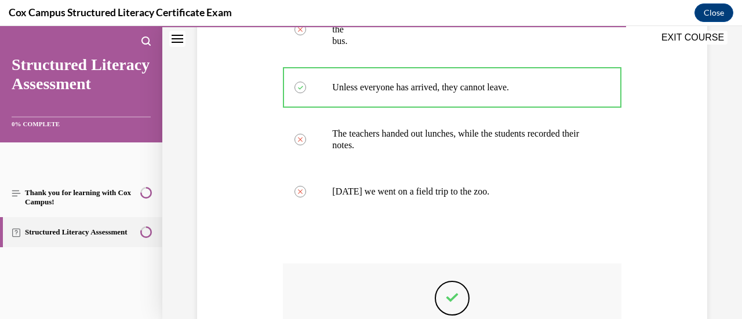
scroll to position [448, 0]
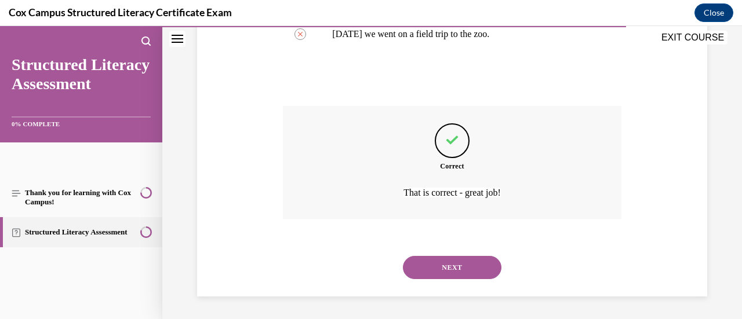
click at [438, 271] on button "NEXT" at bounding box center [452, 267] width 99 height 23
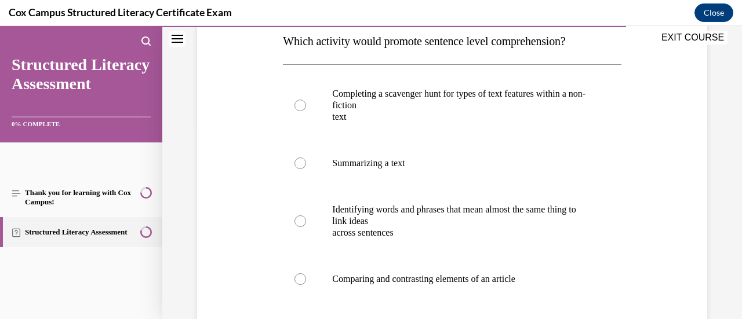
scroll to position [195, 0]
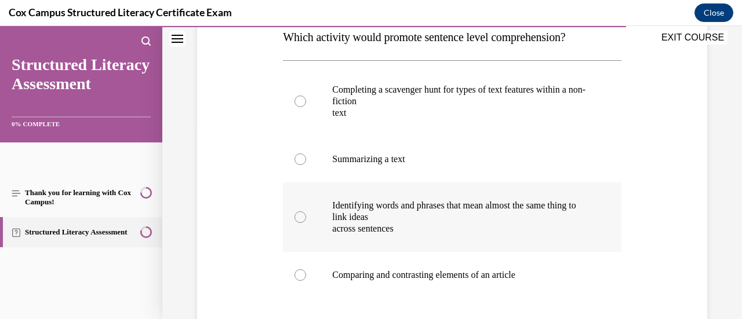
click at [394, 223] on p "across sentences" at bounding box center [462, 229] width 260 height 12
click at [306, 223] on input "Identifying words and phrases that mean almost the same thing to link ideas acr…" at bounding box center [301, 218] width 12 height 12
radio input "true"
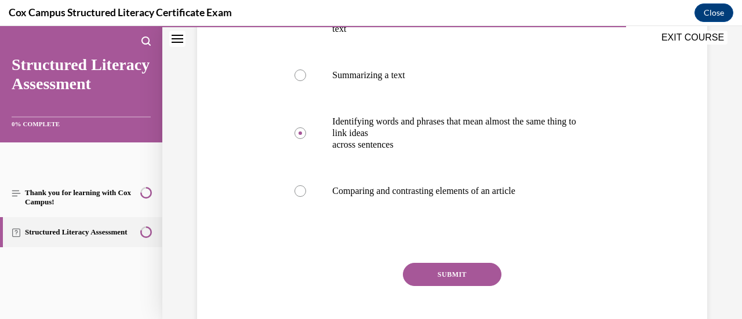
click at [429, 275] on button "SUBMIT" at bounding box center [452, 274] width 99 height 23
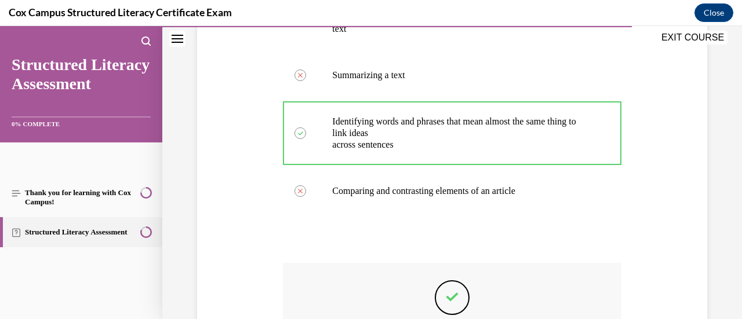
scroll to position [437, 0]
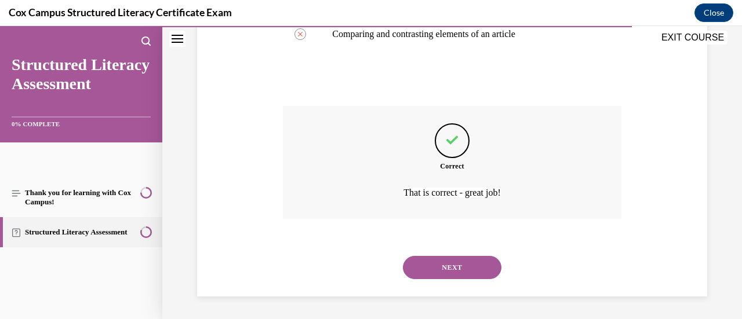
click at [436, 274] on button "NEXT" at bounding box center [452, 267] width 99 height 23
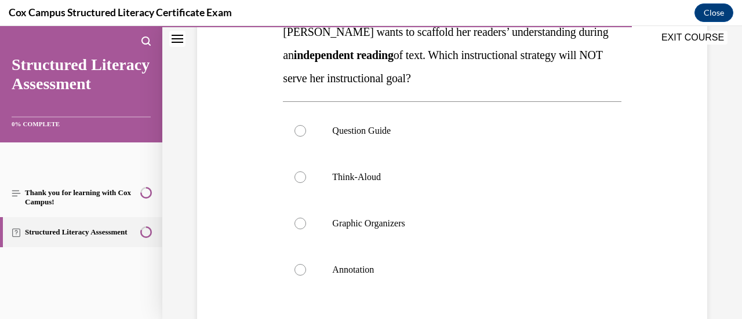
scroll to position [208, 0]
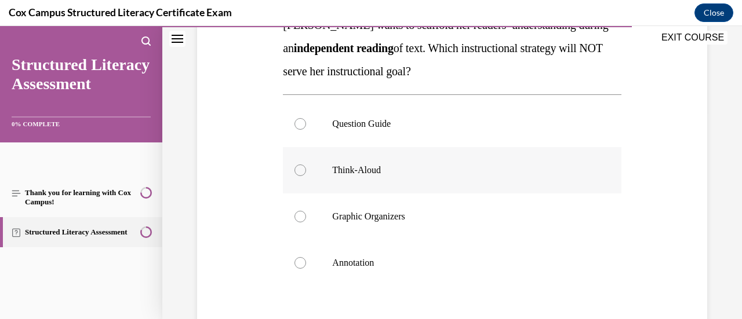
click at [366, 175] on p "Think-Aloud" at bounding box center [462, 171] width 260 height 12
click at [306, 175] on input "Think-Aloud" at bounding box center [301, 171] width 12 height 12
radio input "true"
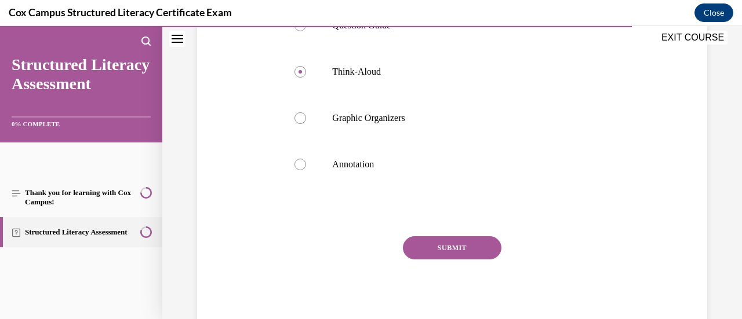
click at [442, 250] on button "SUBMIT" at bounding box center [452, 248] width 99 height 23
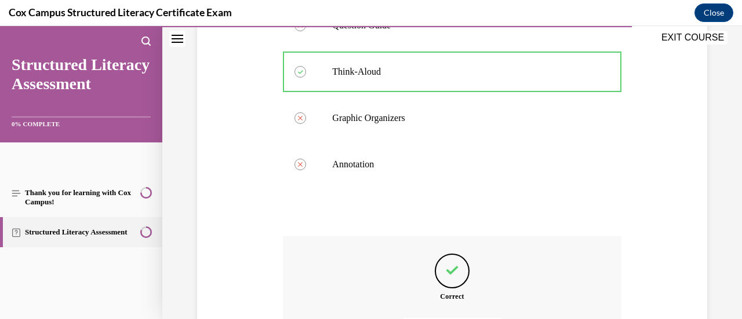
scroll to position [437, 0]
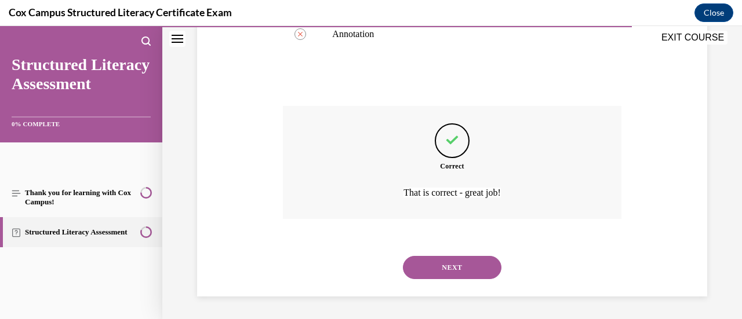
click at [419, 270] on button "NEXT" at bounding box center [452, 267] width 99 height 23
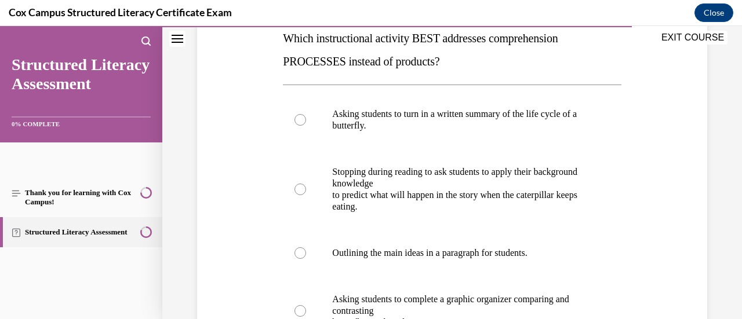
scroll to position [194, 0]
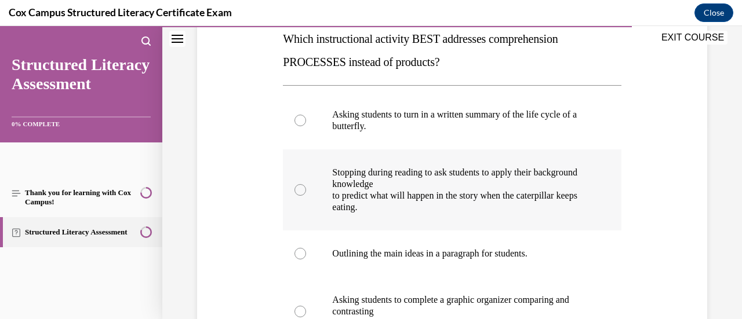
click at [374, 183] on p "Stopping during reading to ask students to apply their background knowledge" at bounding box center [462, 178] width 260 height 23
click at [306, 184] on input "Stopping during reading to ask students to apply their background knowledge to …" at bounding box center [301, 190] width 12 height 12
radio input "true"
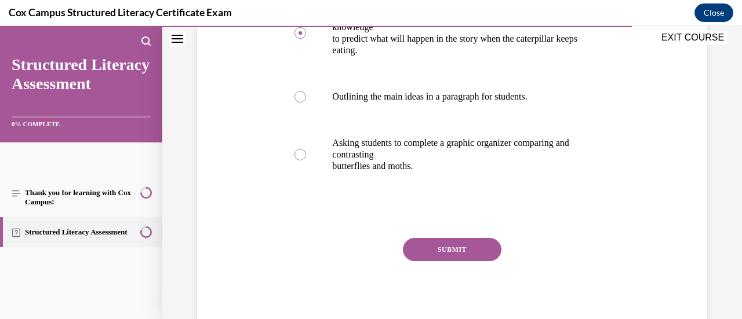
scroll to position [353, 0]
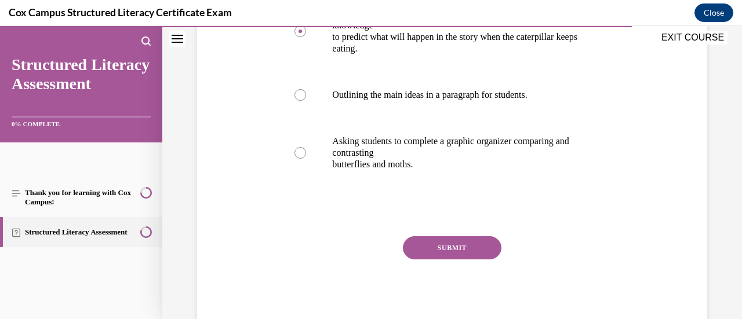
click at [427, 246] on button "SUBMIT" at bounding box center [452, 248] width 99 height 23
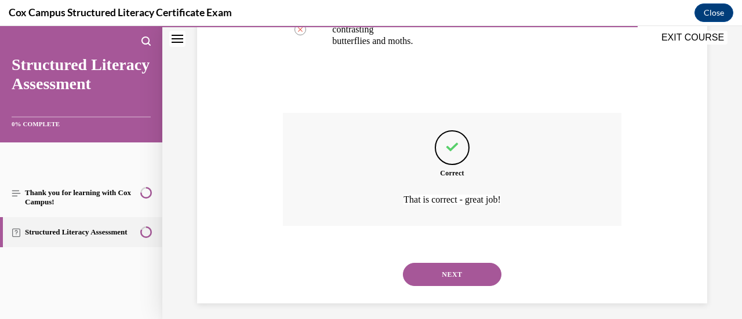
scroll to position [483, 0]
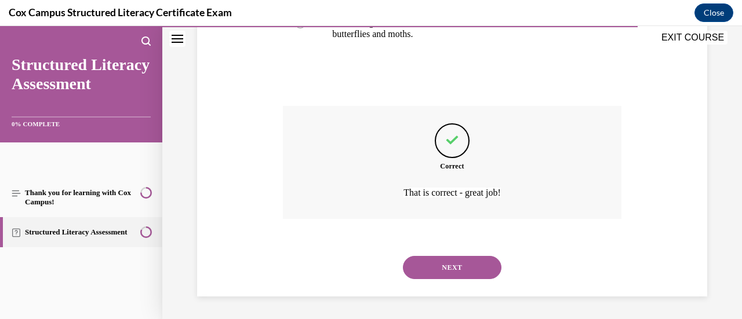
click at [435, 270] on button "NEXT" at bounding box center [452, 267] width 99 height 23
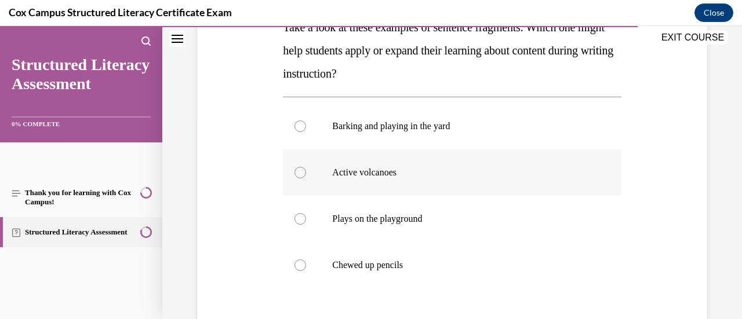
click at [364, 183] on label "Active volcanoes" at bounding box center [452, 173] width 338 height 46
click at [306, 179] on input "Active volcanoes" at bounding box center [301, 173] width 12 height 12
radio input "true"
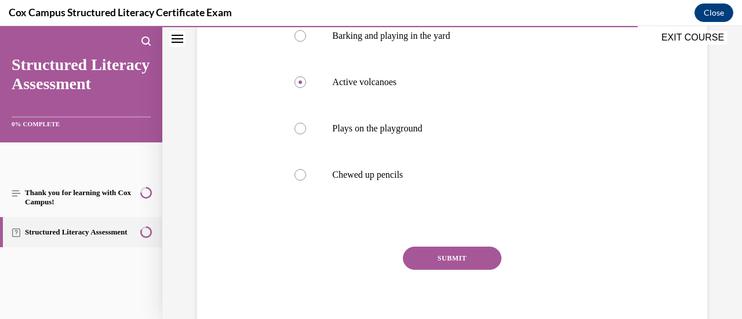
click at [424, 250] on button "SUBMIT" at bounding box center [452, 258] width 99 height 23
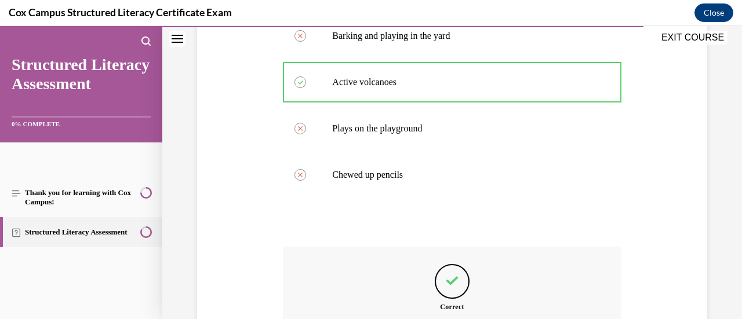
scroll to position [437, 0]
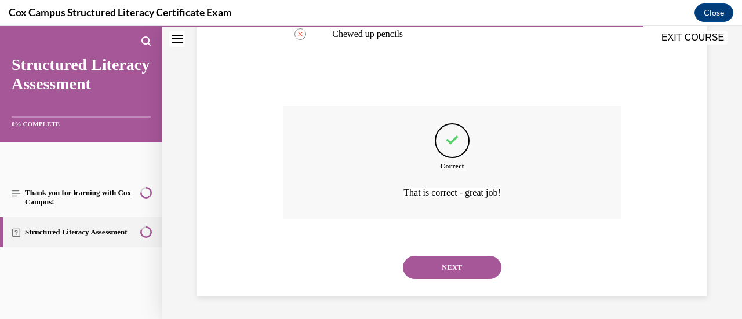
click at [435, 267] on button "NEXT" at bounding box center [452, 267] width 99 height 23
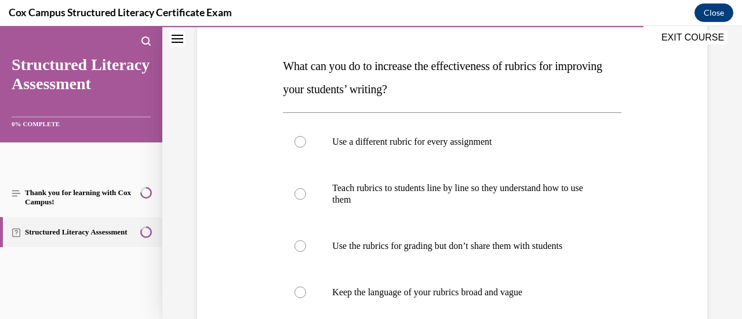
scroll to position [169, 0]
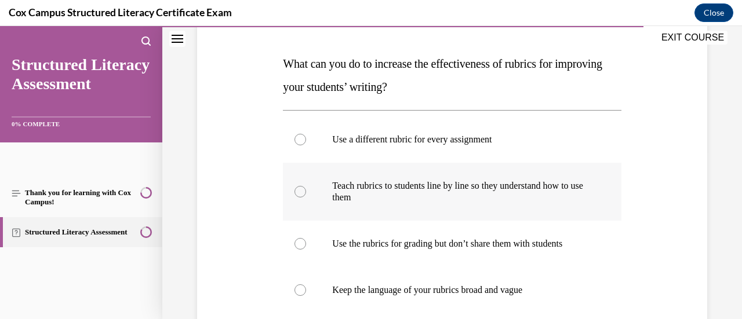
click at [356, 187] on p "Teach rubrics to students line by line so they understand how to use them" at bounding box center [462, 191] width 260 height 23
click at [306, 187] on input "Teach rubrics to students line by line so they understand how to use them" at bounding box center [301, 192] width 12 height 12
radio input "true"
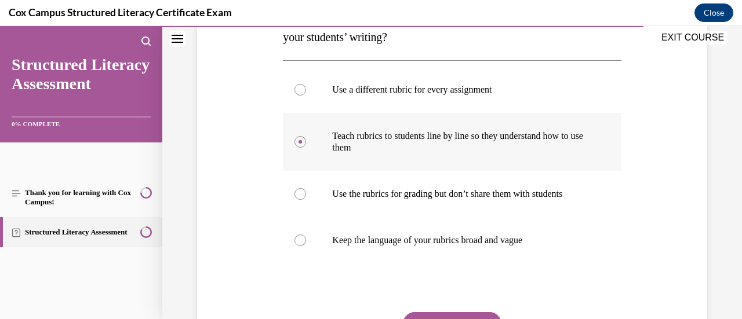
scroll to position [295, 0]
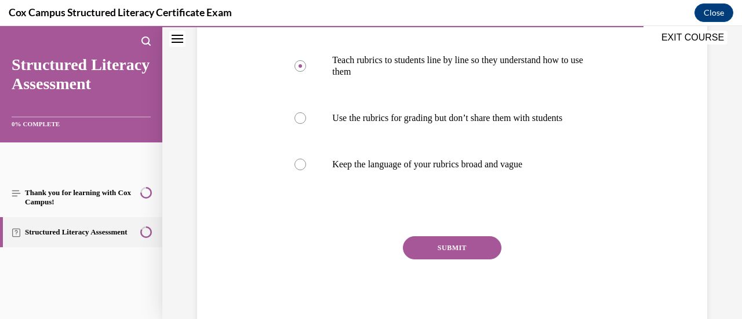
click at [438, 253] on button "SUBMIT" at bounding box center [452, 248] width 99 height 23
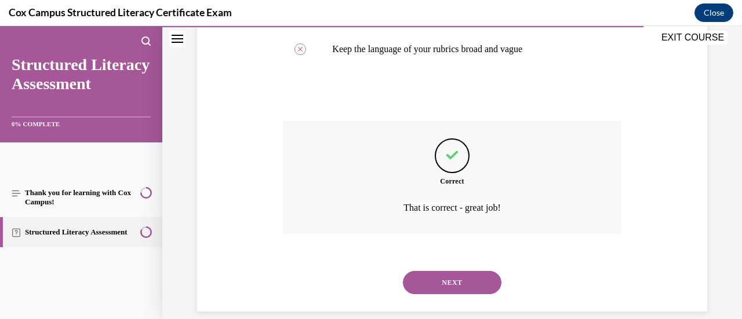
scroll to position [425, 0]
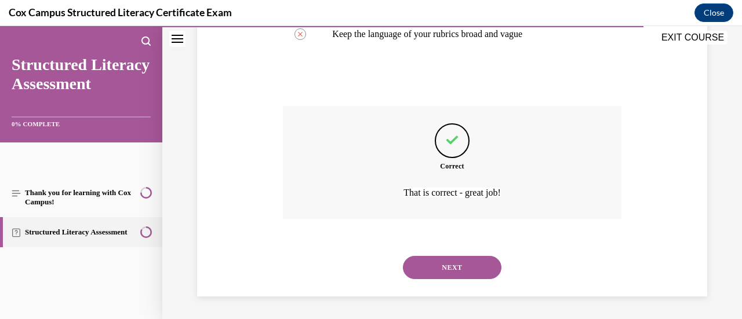
click at [430, 273] on button "NEXT" at bounding box center [452, 267] width 99 height 23
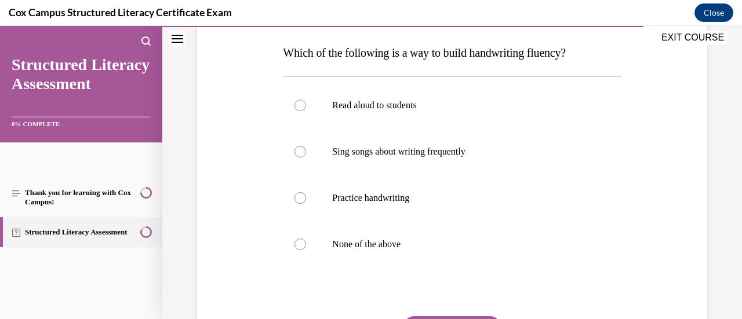
scroll to position [180, 0]
click at [351, 245] on p "None of the above" at bounding box center [462, 244] width 260 height 12
click at [306, 245] on input "None of the above" at bounding box center [301, 244] width 12 height 12
radio input "true"
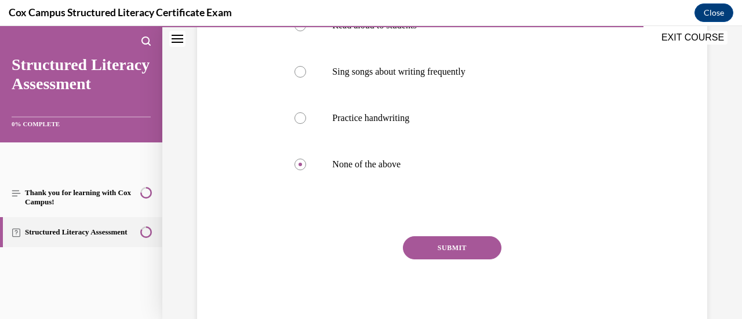
click at [423, 252] on button "SUBMIT" at bounding box center [452, 248] width 99 height 23
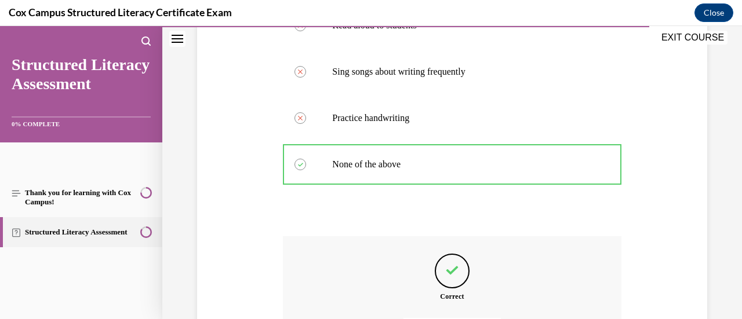
scroll to position [390, 0]
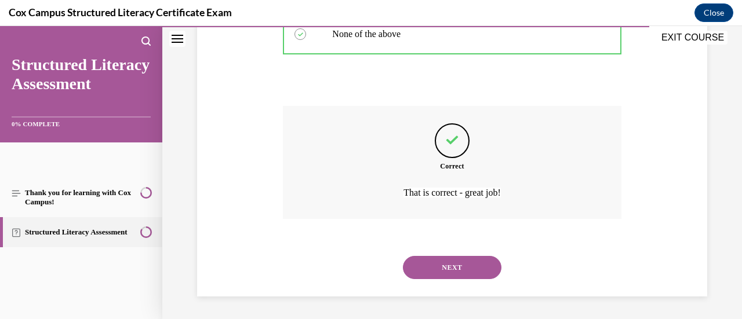
click at [433, 268] on button "NEXT" at bounding box center [452, 267] width 99 height 23
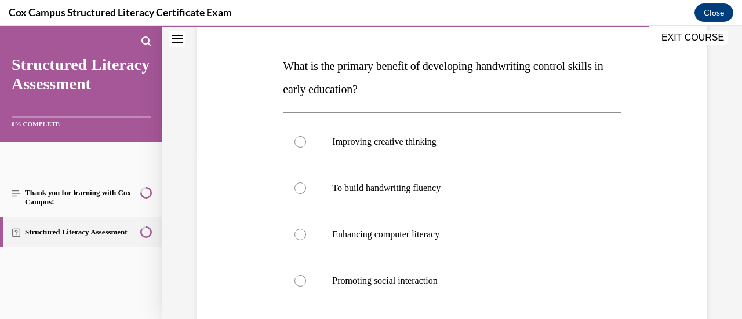
scroll to position [170, 0]
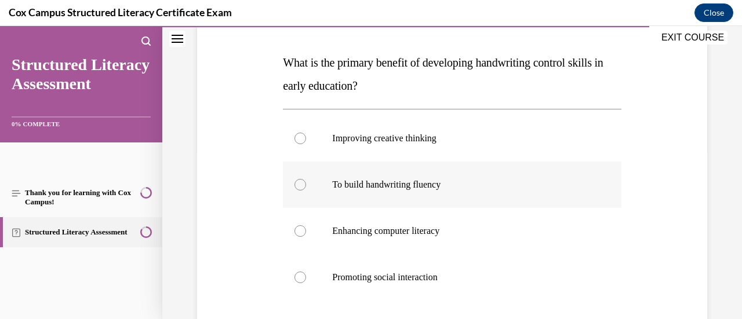
click at [374, 184] on p "To build handwriting fluency" at bounding box center [462, 185] width 260 height 12
click at [306, 184] on input "To build handwriting fluency" at bounding box center [301, 185] width 12 height 12
radio input "true"
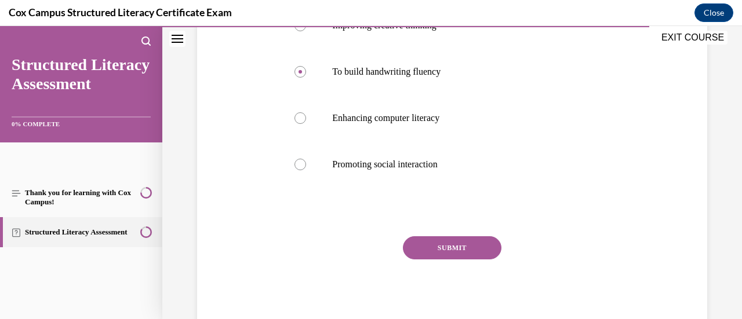
click at [429, 247] on button "SUBMIT" at bounding box center [452, 248] width 99 height 23
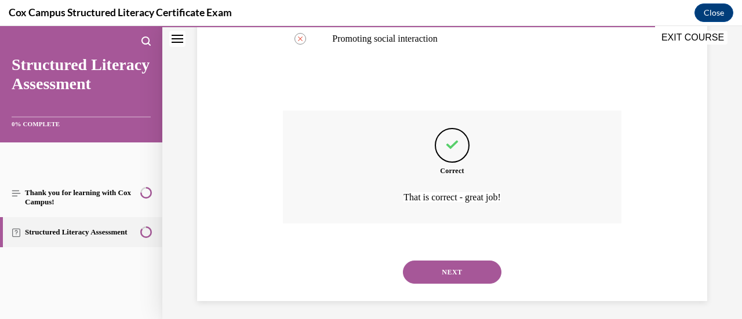
scroll to position [413, 0]
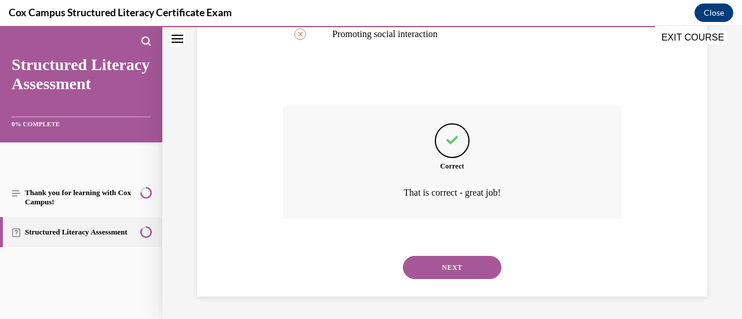
click at [430, 271] on button "NEXT" at bounding box center [452, 267] width 99 height 23
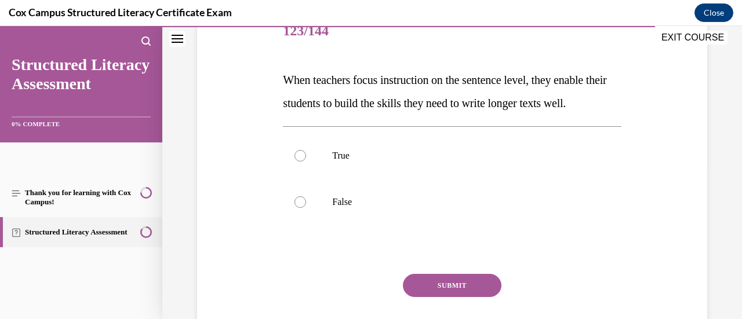
scroll to position [155, 0]
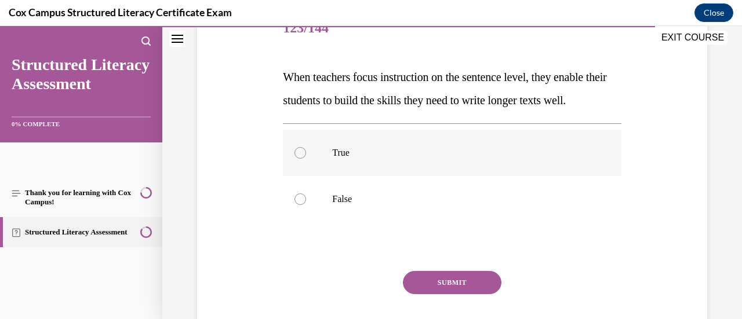
click at [348, 159] on p "True" at bounding box center [462, 153] width 260 height 12
click at [306, 159] on input "True" at bounding box center [301, 153] width 12 height 12
radio input "true"
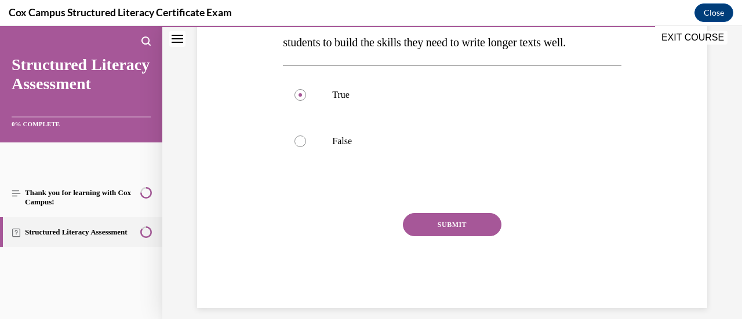
click at [435, 237] on button "SUBMIT" at bounding box center [452, 224] width 99 height 23
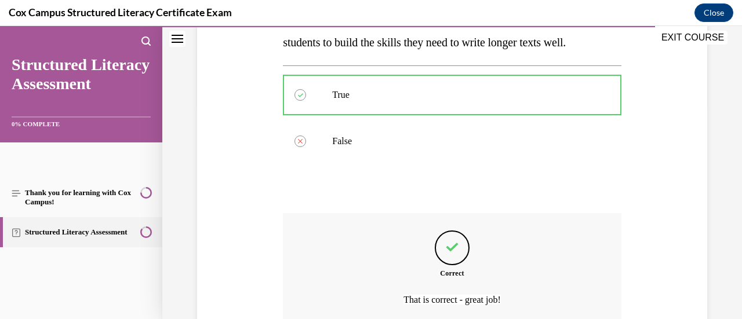
scroll to position [344, 0]
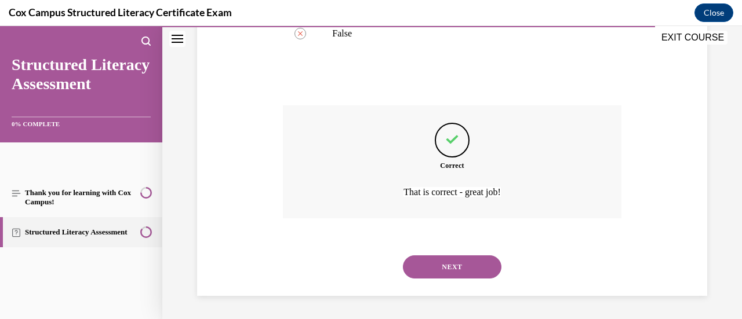
click at [435, 264] on button "NEXT" at bounding box center [452, 267] width 99 height 23
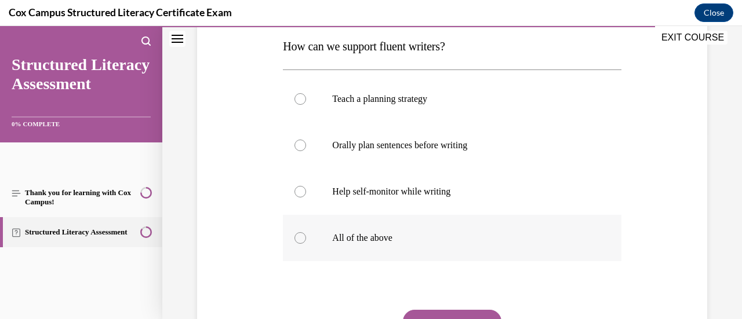
click at [377, 243] on p "All of the above" at bounding box center [462, 239] width 260 height 12
click at [306, 243] on input "All of the above" at bounding box center [301, 239] width 12 height 12
radio input "true"
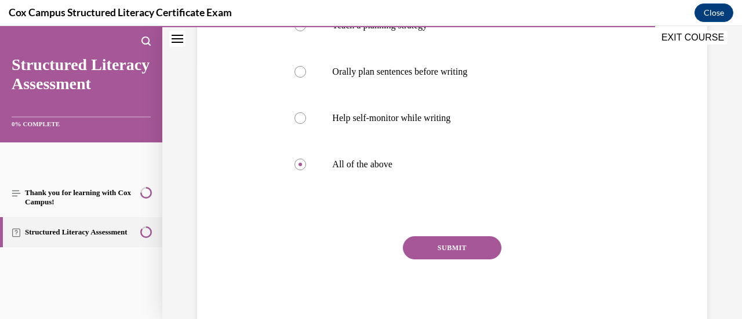
click at [419, 256] on button "SUBMIT" at bounding box center [452, 248] width 99 height 23
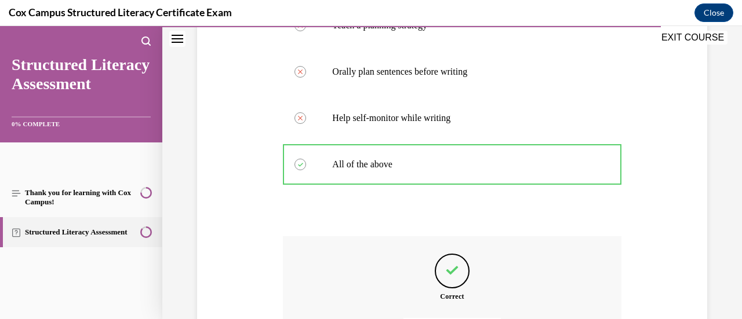
scroll to position [390, 0]
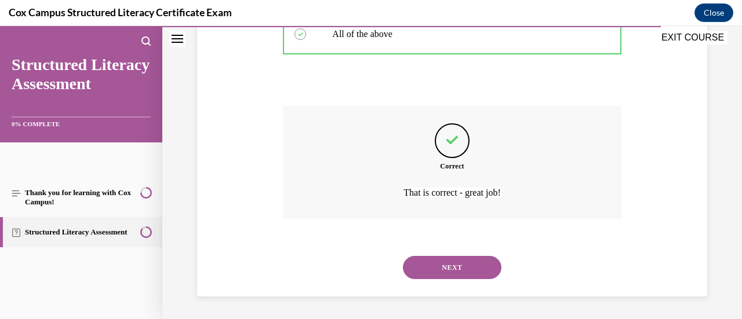
click at [425, 263] on button "NEXT" at bounding box center [452, 267] width 99 height 23
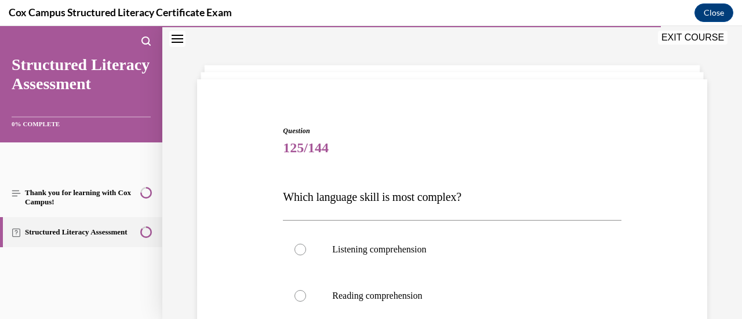
scroll to position [155, 0]
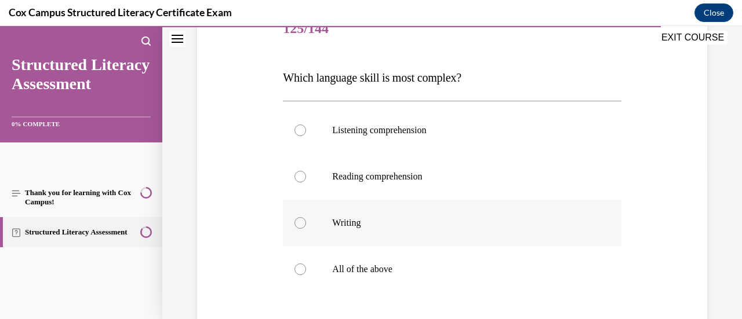
click at [361, 221] on p "Writing" at bounding box center [462, 223] width 260 height 12
click at [306, 221] on input "Writing" at bounding box center [301, 223] width 12 height 12
radio input "true"
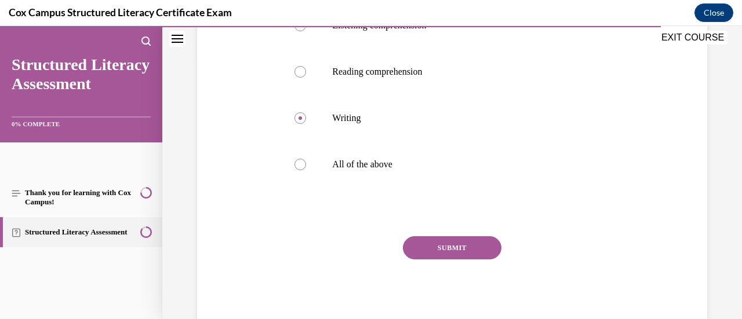
click at [434, 256] on button "SUBMIT" at bounding box center [452, 248] width 99 height 23
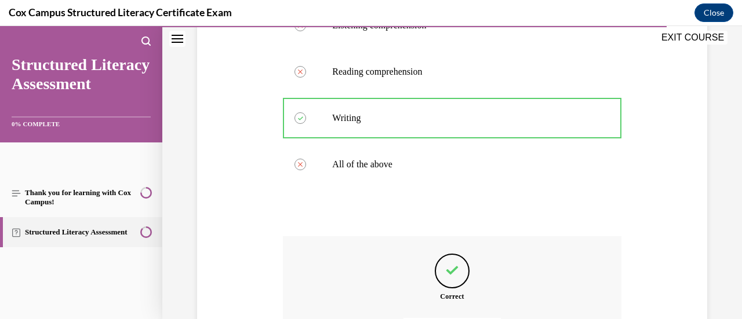
scroll to position [390, 0]
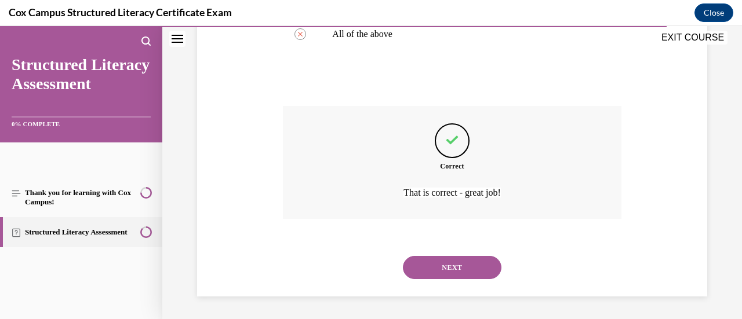
click at [437, 270] on button "NEXT" at bounding box center [452, 267] width 99 height 23
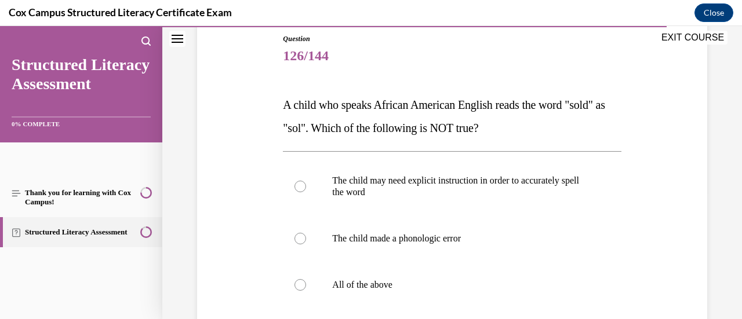
scroll to position [128, 0]
click at [405, 244] on label "The child made a phonologic error" at bounding box center [452, 238] width 338 height 46
click at [306, 244] on input "The child made a phonologic error" at bounding box center [301, 239] width 12 height 12
radio input "true"
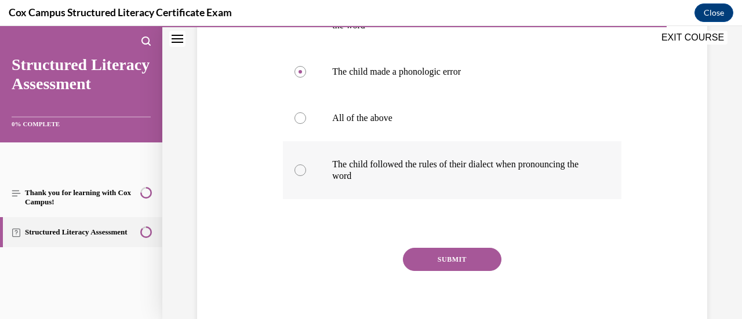
scroll to position [296, 0]
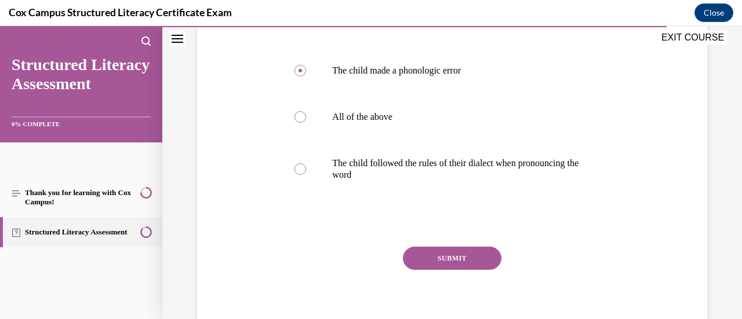
click at [441, 252] on button "SUBMIT" at bounding box center [452, 258] width 99 height 23
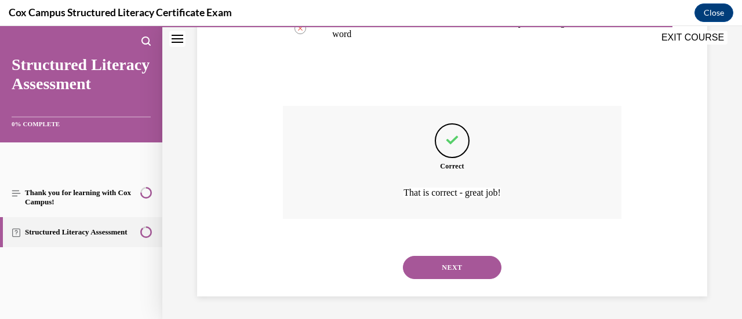
click at [452, 276] on button "NEXT" at bounding box center [452, 267] width 99 height 23
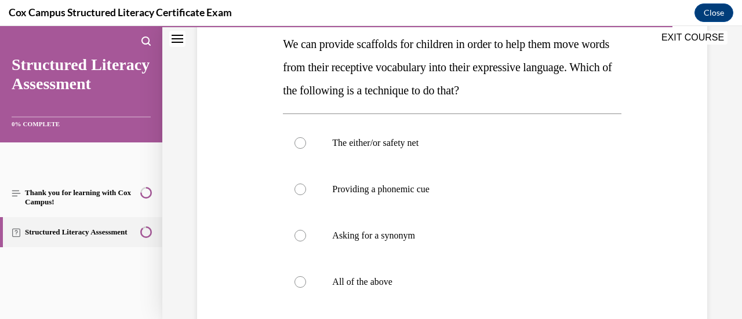
scroll to position [189, 0]
click at [364, 276] on p "All of the above" at bounding box center [462, 282] width 260 height 12
click at [306, 276] on input "All of the above" at bounding box center [301, 282] width 12 height 12
radio input "true"
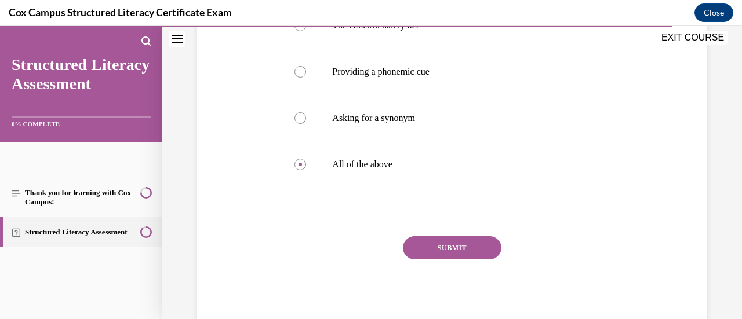
click at [442, 264] on div "SUBMIT NEXT" at bounding box center [452, 284] width 338 height 95
click at [436, 251] on button "SUBMIT" at bounding box center [452, 248] width 99 height 23
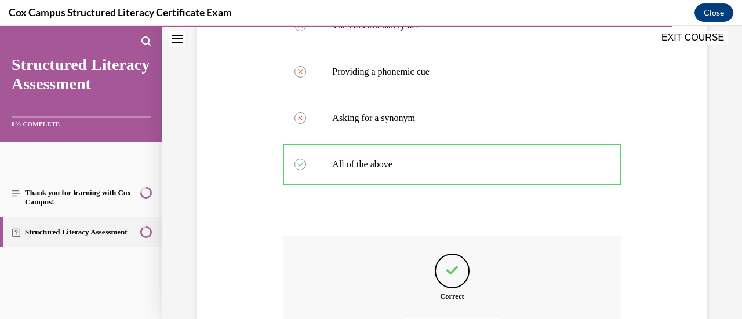
scroll to position [437, 0]
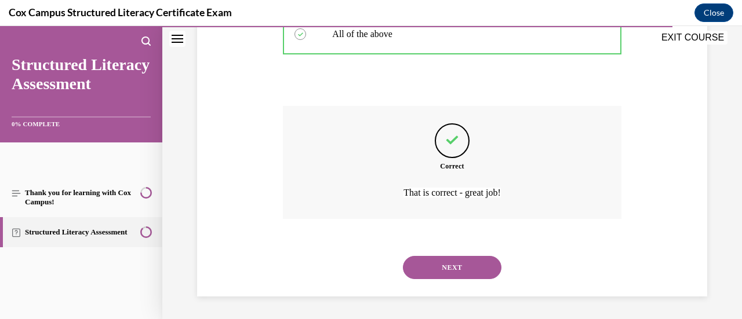
click at [446, 270] on button "NEXT" at bounding box center [452, 267] width 99 height 23
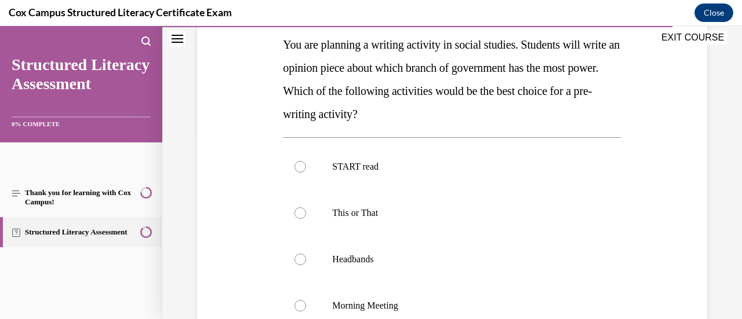
scroll to position [188, 0]
click at [388, 215] on p "This or That" at bounding box center [462, 214] width 260 height 12
click at [306, 215] on input "This or That" at bounding box center [301, 214] width 12 height 12
radio input "true"
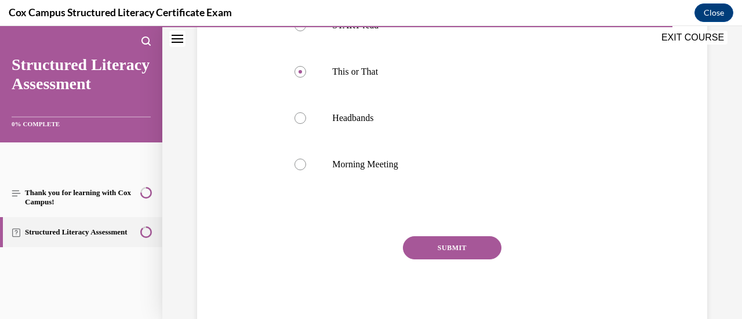
click at [437, 244] on button "SUBMIT" at bounding box center [452, 248] width 99 height 23
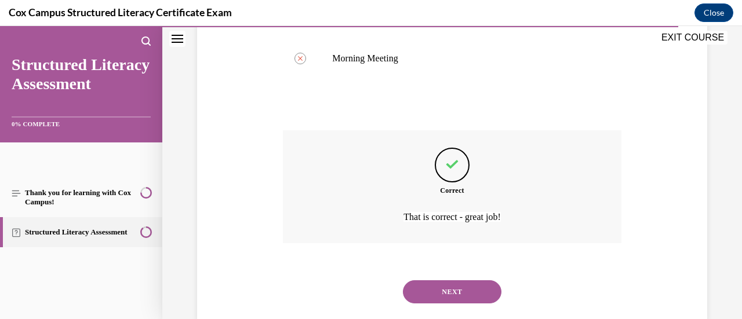
scroll to position [460, 0]
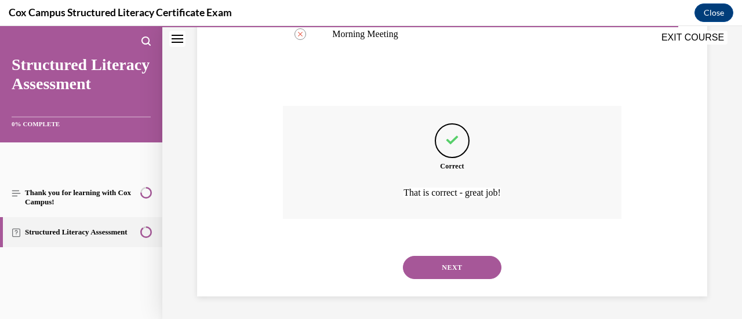
click at [438, 267] on button "NEXT" at bounding box center [452, 267] width 99 height 23
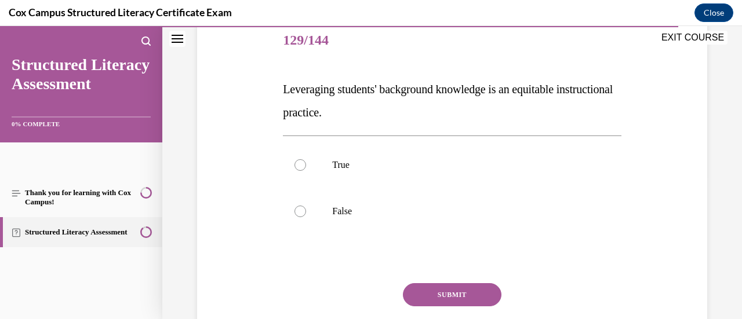
scroll to position [150, 0]
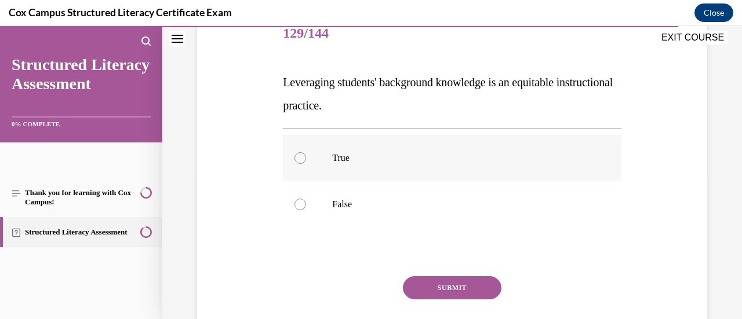
click at [351, 158] on p "True" at bounding box center [462, 158] width 260 height 12
click at [306, 158] on input "True" at bounding box center [301, 158] width 12 height 12
radio input "true"
click at [424, 278] on button "SUBMIT" at bounding box center [452, 288] width 99 height 23
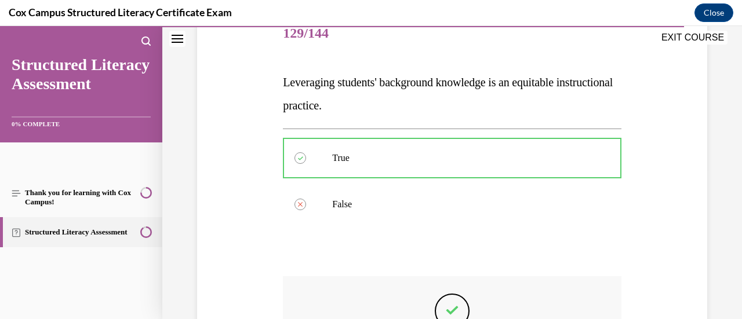
scroll to position [321, 0]
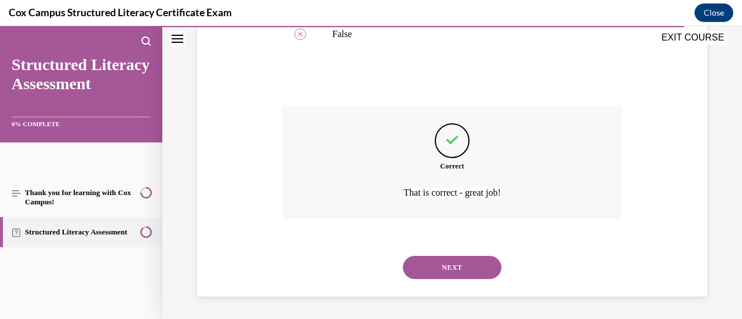
click at [449, 279] on button "NEXT" at bounding box center [452, 267] width 99 height 23
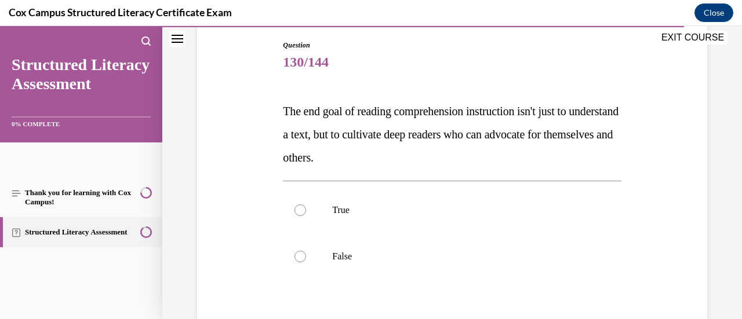
scroll to position [142, 0]
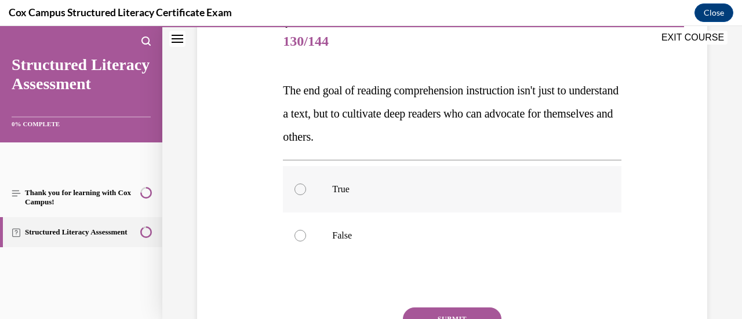
click at [358, 181] on label "True" at bounding box center [452, 189] width 338 height 46
click at [306, 184] on input "True" at bounding box center [301, 190] width 12 height 12
radio input "true"
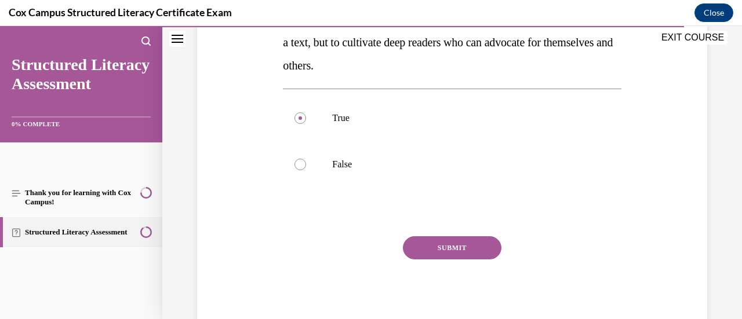
click at [437, 253] on button "SUBMIT" at bounding box center [452, 248] width 99 height 23
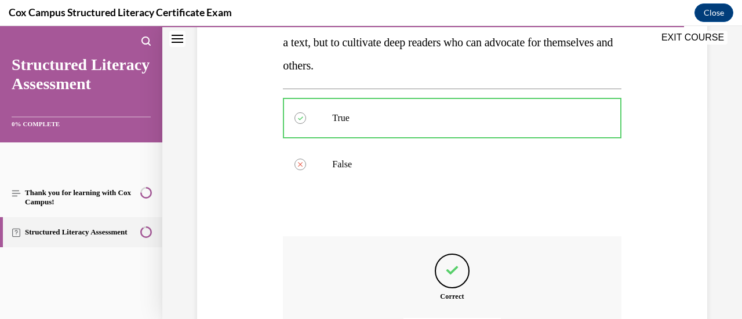
scroll to position [344, 0]
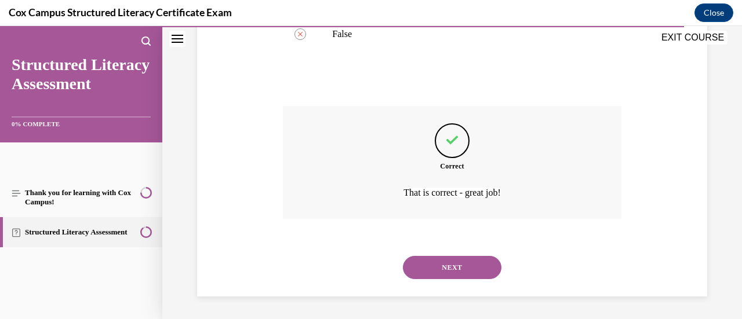
click at [424, 270] on button "NEXT" at bounding box center [452, 267] width 99 height 23
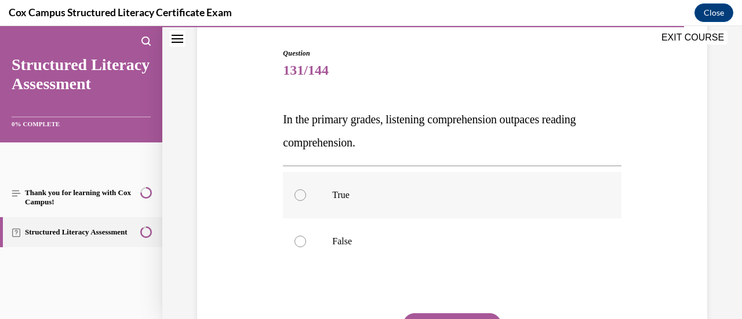
click at [359, 197] on p "True" at bounding box center [462, 196] width 260 height 12
click at [306, 197] on input "True" at bounding box center [301, 196] width 12 height 12
radio input "true"
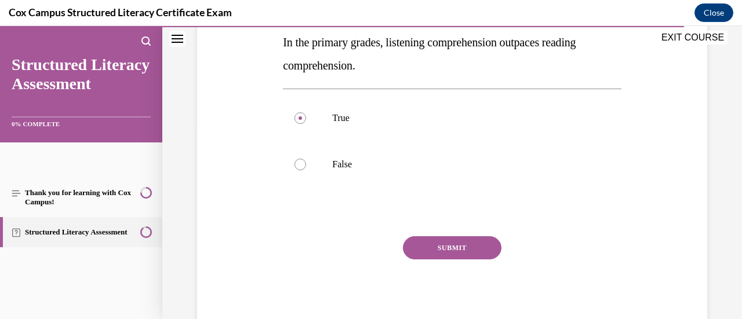
click at [428, 248] on button "SUBMIT" at bounding box center [452, 248] width 99 height 23
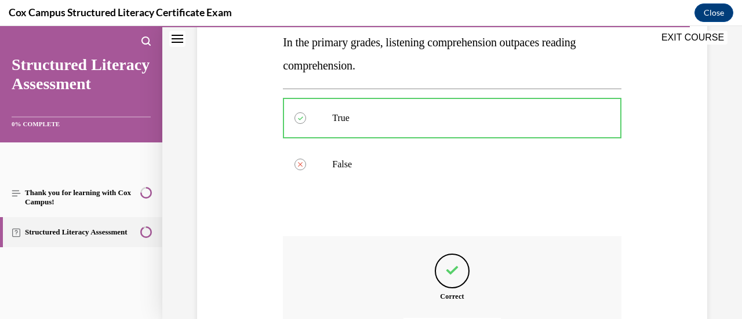
scroll to position [321, 0]
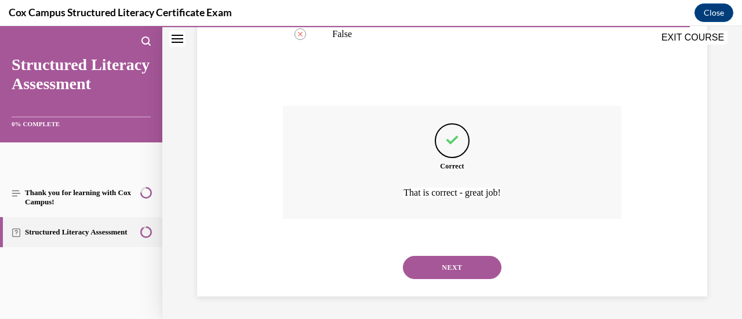
click at [434, 267] on button "NEXT" at bounding box center [452, 267] width 99 height 23
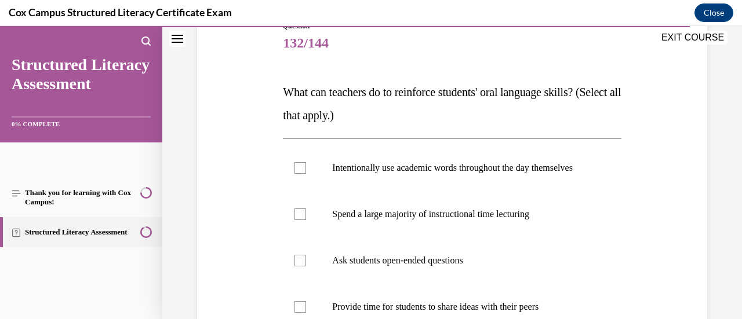
scroll to position [140, 0]
drag, startPoint x: 434, startPoint y: 267, endPoint x: 328, endPoint y: 268, distance: 105.5
click at [328, 268] on label "Ask students open-ended questions" at bounding box center [452, 261] width 338 height 46
click at [306, 267] on input "Ask students open-ended questions" at bounding box center [301, 262] width 12 height 12
checkbox input "true"
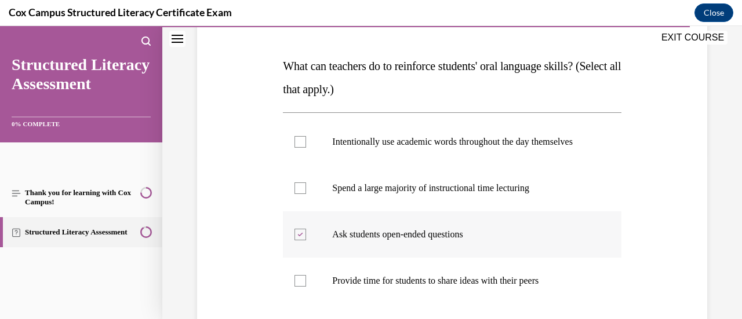
scroll to position [167, 0]
click at [301, 286] on div at bounding box center [301, 281] width 12 height 12
click at [301, 286] on input "Provide time for students to share ideas with their peers" at bounding box center [301, 281] width 12 height 12
checkbox input "true"
click at [296, 154] on label "Intentionally use academic words throughout the day themselves" at bounding box center [452, 141] width 338 height 46
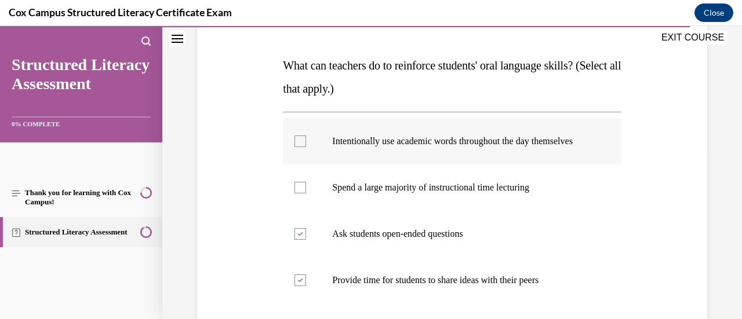
click at [296, 147] on input "Intentionally use academic words throughout the day themselves" at bounding box center [301, 142] width 12 height 12
checkbox input "true"
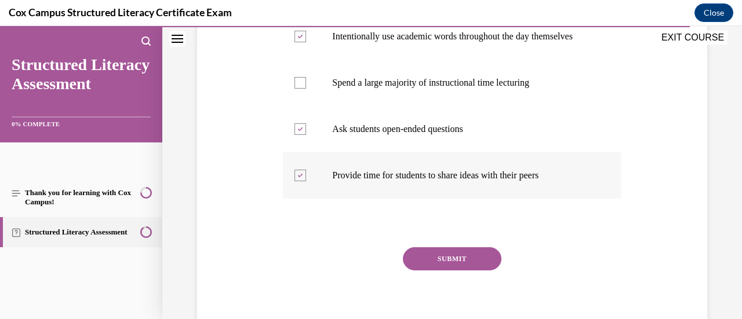
scroll to position [273, 0]
click at [422, 268] on button "SUBMIT" at bounding box center [452, 258] width 99 height 23
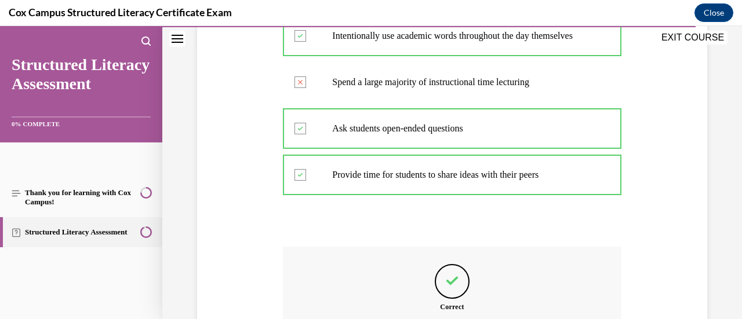
scroll to position [425, 0]
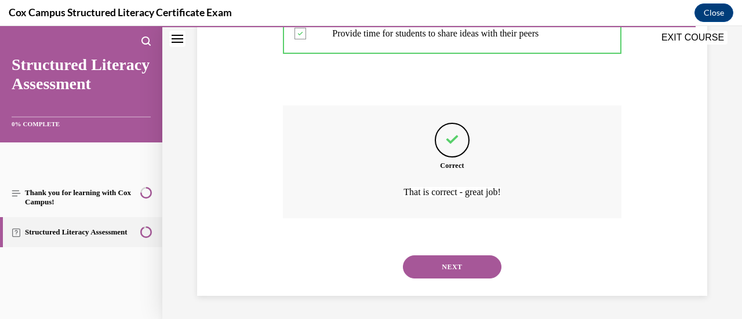
click at [411, 278] on button "NEXT" at bounding box center [452, 267] width 99 height 23
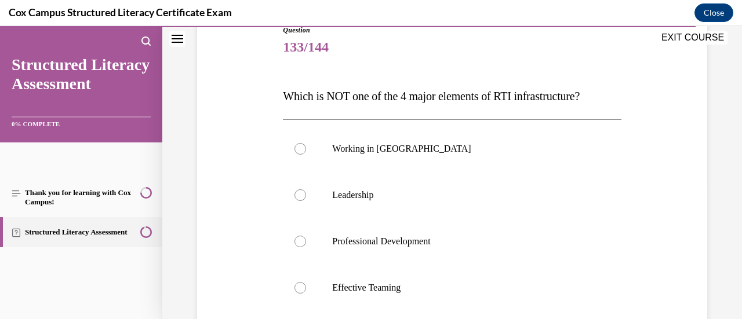
scroll to position [137, 0]
click at [338, 147] on p "Working in Silos" at bounding box center [462, 148] width 260 height 12
click at [306, 147] on input "Working in Silos" at bounding box center [301, 148] width 12 height 12
radio input "true"
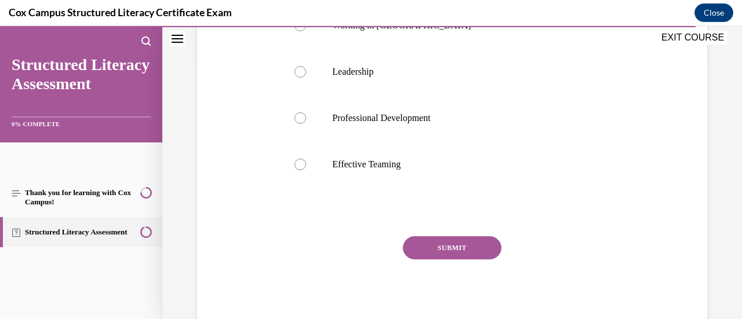
click at [438, 257] on button "SUBMIT" at bounding box center [452, 248] width 99 height 23
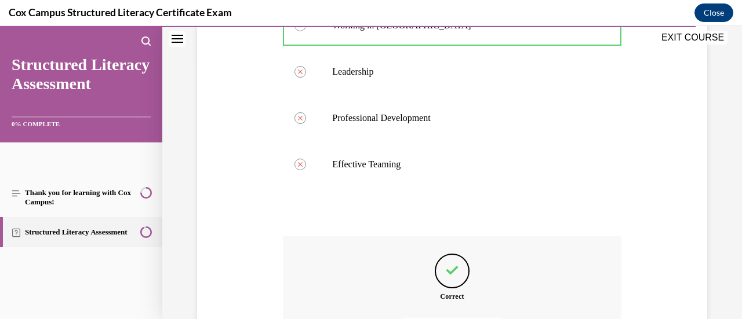
scroll to position [390, 0]
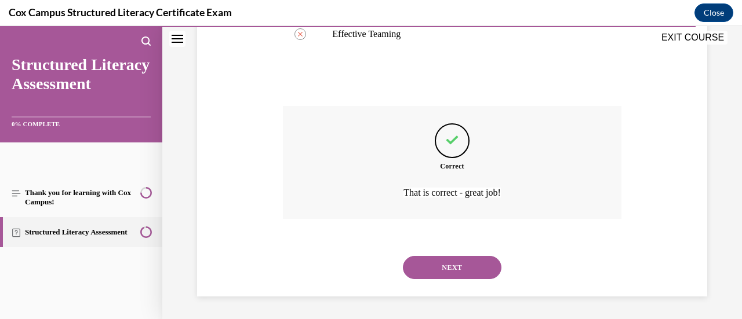
click at [413, 264] on button "NEXT" at bounding box center [452, 267] width 99 height 23
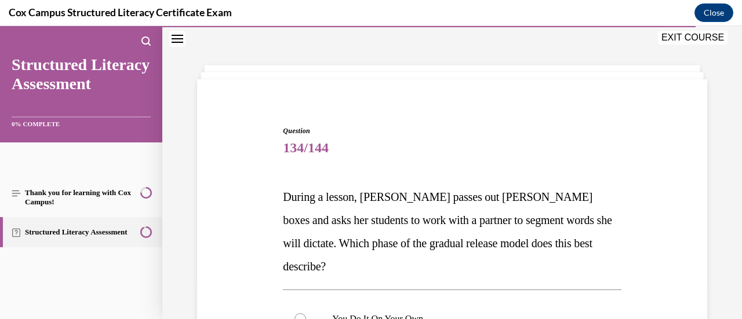
scroll to position [165, 0]
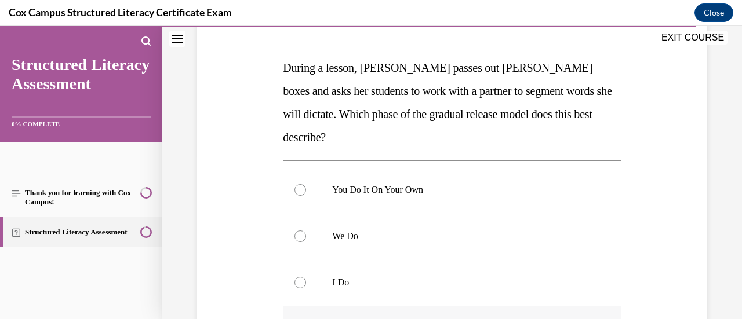
radio input "true"
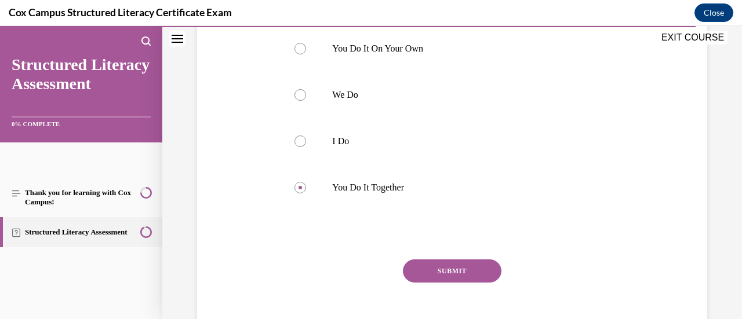
click at [427, 260] on button "SUBMIT" at bounding box center [452, 271] width 99 height 23
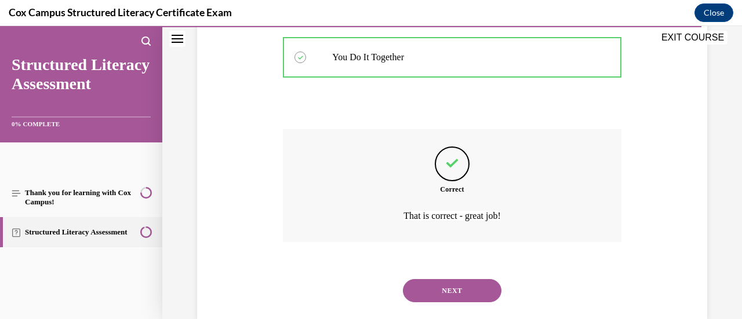
click at [461, 279] on button "NEXT" at bounding box center [452, 290] width 99 height 23
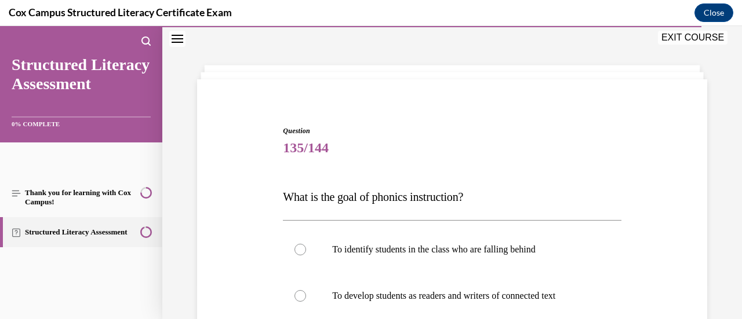
scroll to position [136, 0]
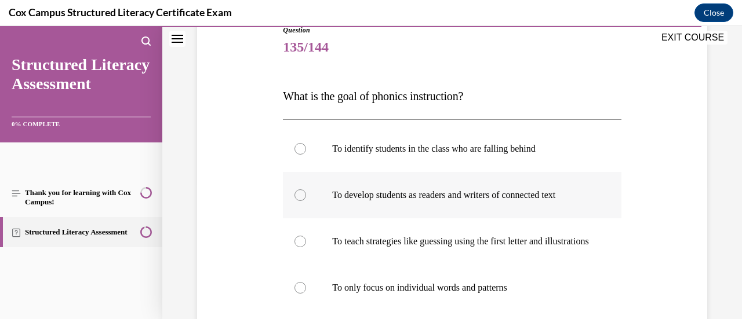
click at [415, 207] on label "To develop students as readers and writers of connected text" at bounding box center [452, 195] width 338 height 46
click at [306, 201] on input "To develop students as readers and writers of connected text" at bounding box center [301, 196] width 12 height 12
radio input "true"
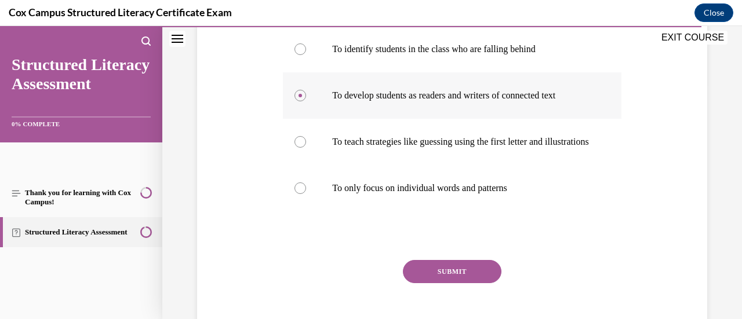
scroll to position [237, 0]
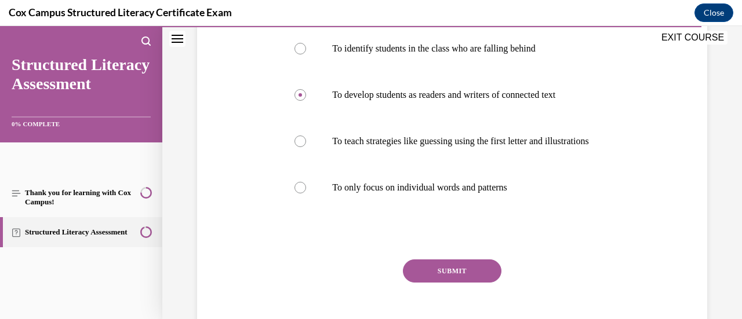
click at [439, 279] on button "SUBMIT" at bounding box center [452, 271] width 99 height 23
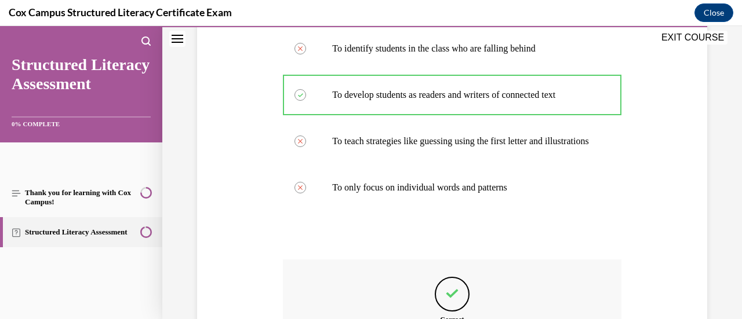
scroll to position [402, 0]
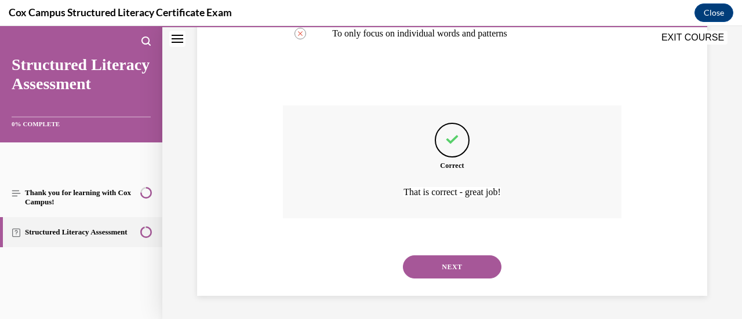
click at [438, 273] on button "NEXT" at bounding box center [452, 267] width 99 height 23
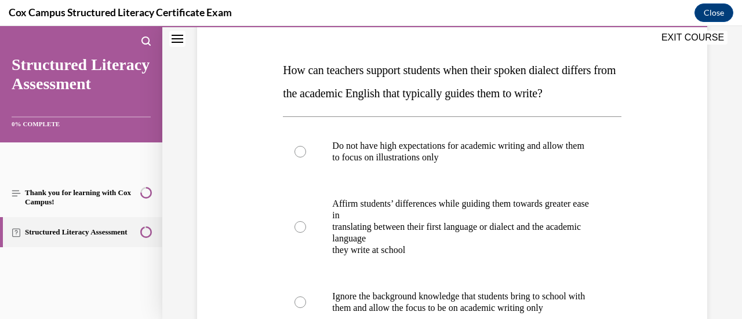
scroll to position [162, 0]
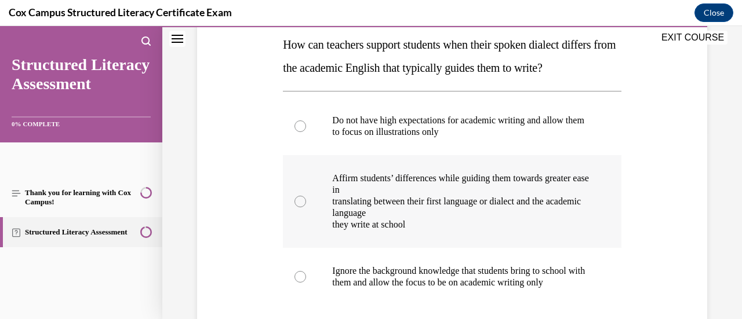
click at [383, 219] on p "translating between their first language or dialect and the academic language" at bounding box center [462, 207] width 260 height 23
click at [306, 208] on input "Affirm students’ differences while guiding them towards greater ease in transla…" at bounding box center [301, 202] width 12 height 12
radio input "true"
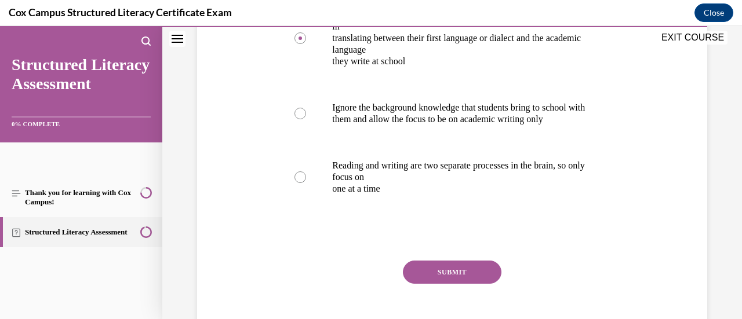
click at [426, 284] on button "SUBMIT" at bounding box center [452, 272] width 99 height 23
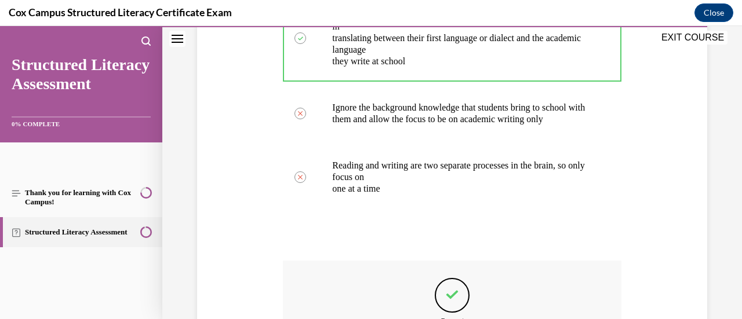
scroll to position [541, 0]
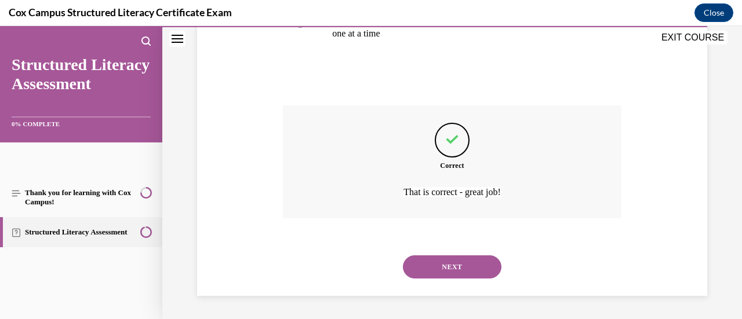
click at [422, 274] on button "NEXT" at bounding box center [452, 267] width 99 height 23
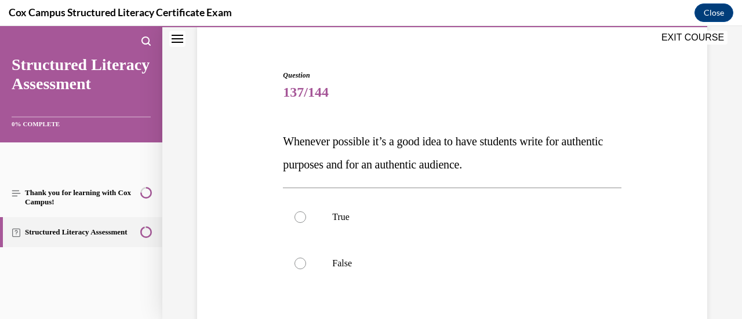
scroll to position [105, 0]
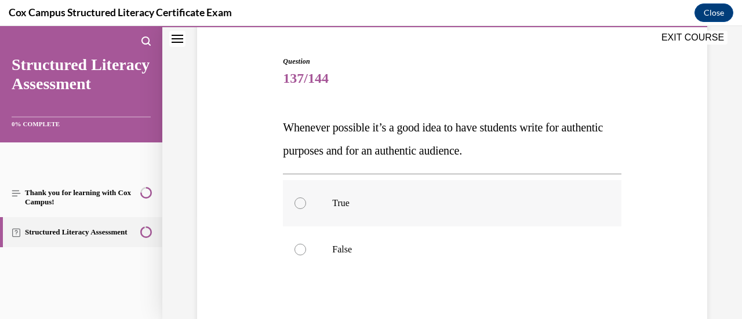
click at [351, 198] on p "True" at bounding box center [462, 204] width 260 height 12
click at [306, 198] on input "True" at bounding box center [301, 204] width 12 height 12
radio input "true"
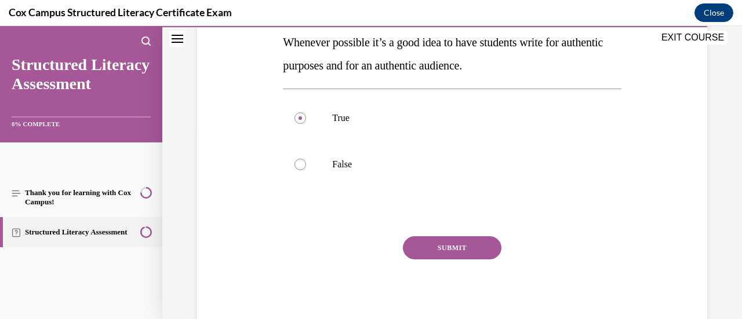
click at [428, 248] on button "SUBMIT" at bounding box center [452, 248] width 99 height 23
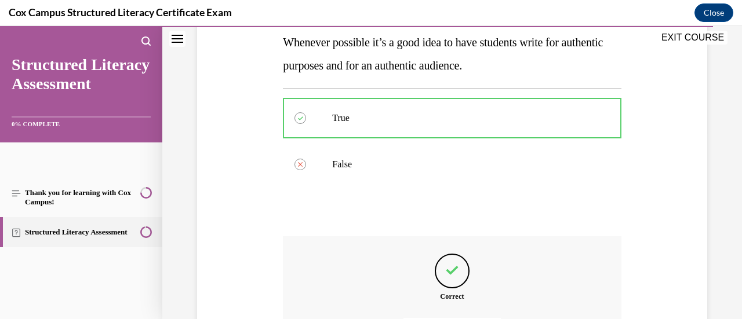
scroll to position [321, 0]
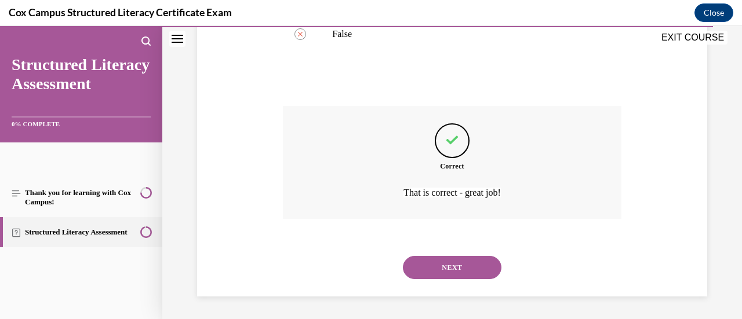
click at [434, 266] on button "NEXT" at bounding box center [452, 267] width 99 height 23
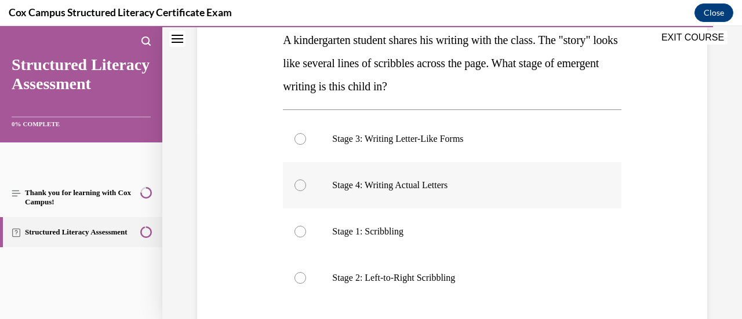
scroll to position [193, 0]
click at [382, 275] on p "Stage 2: Left-to-Right Scribbling" at bounding box center [462, 278] width 260 height 12
click at [306, 275] on input "Stage 2: Left-to-Right Scribbling" at bounding box center [301, 278] width 12 height 12
radio input "true"
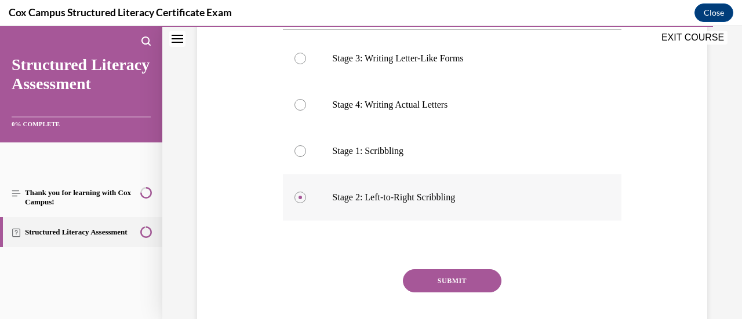
scroll to position [275, 0]
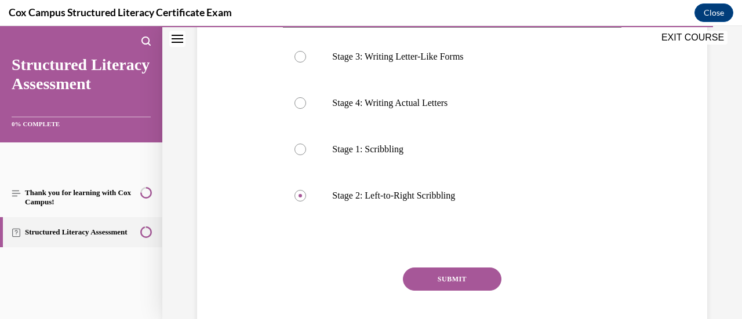
click at [420, 285] on button "SUBMIT" at bounding box center [452, 279] width 99 height 23
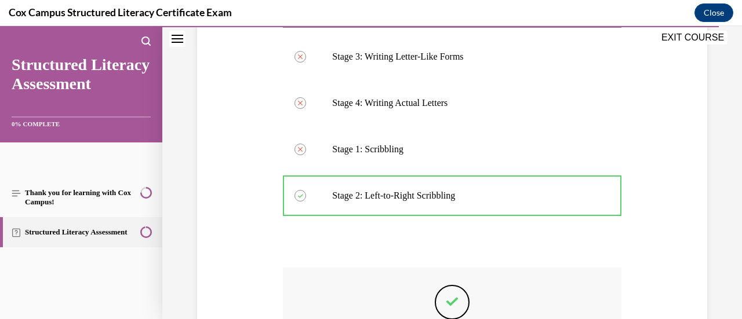
scroll to position [437, 0]
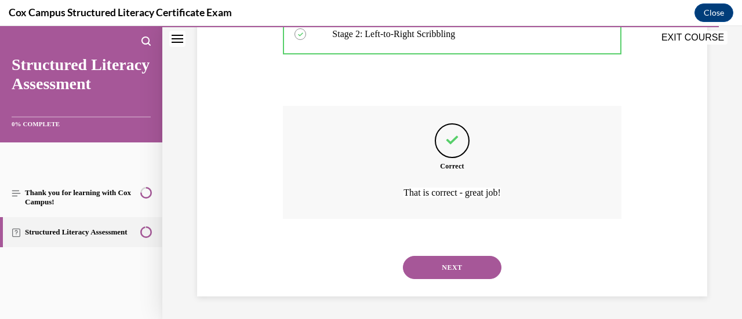
click at [433, 271] on button "NEXT" at bounding box center [452, 267] width 99 height 23
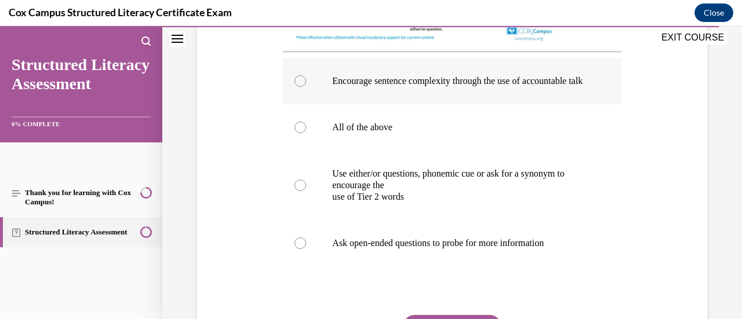
scroll to position [530, 0]
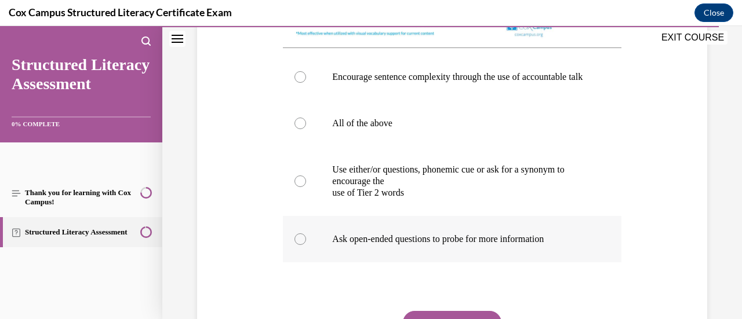
click at [386, 245] on p "Ask open-ended questions to probe for more information" at bounding box center [462, 240] width 260 height 12
click at [306, 245] on input "Ask open-ended questions to probe for more information" at bounding box center [301, 240] width 12 height 12
radio input "true"
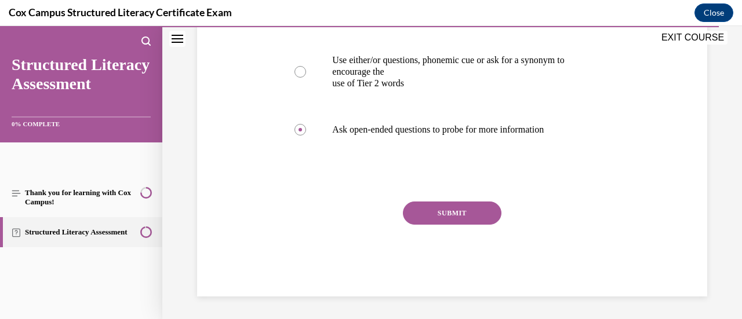
click at [435, 225] on button "SUBMIT" at bounding box center [452, 213] width 99 height 23
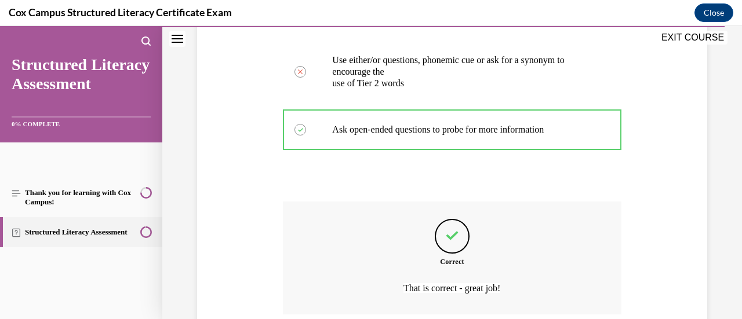
scroll to position [770, 0]
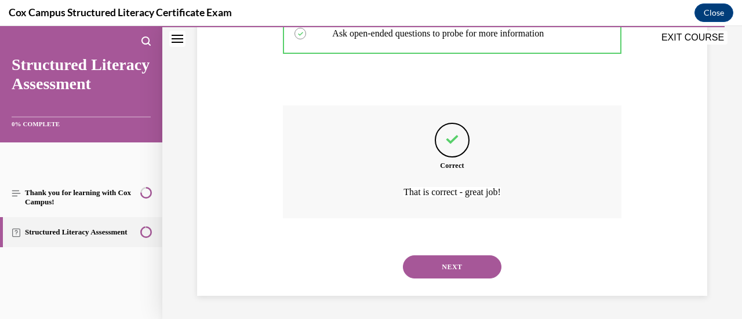
click at [434, 268] on button "NEXT" at bounding box center [452, 267] width 99 height 23
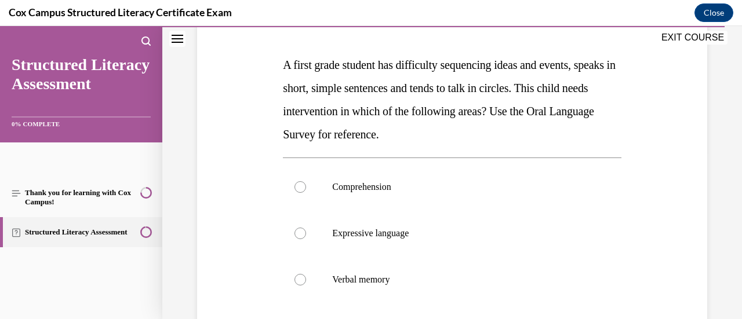
scroll to position [167, 0]
click at [377, 220] on label "Expressive language" at bounding box center [452, 234] width 338 height 46
click at [306, 228] on input "Expressive language" at bounding box center [301, 234] width 12 height 12
radio input "true"
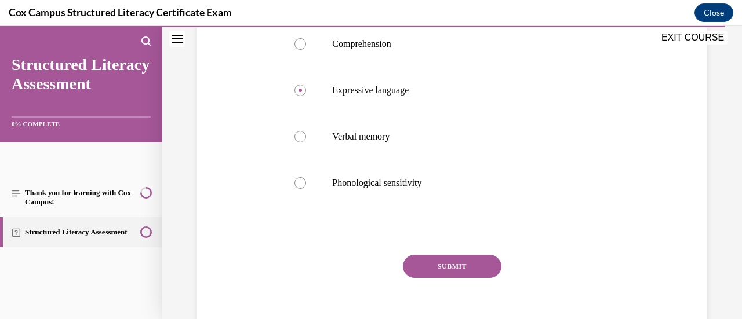
click at [411, 268] on button "SUBMIT" at bounding box center [452, 266] width 99 height 23
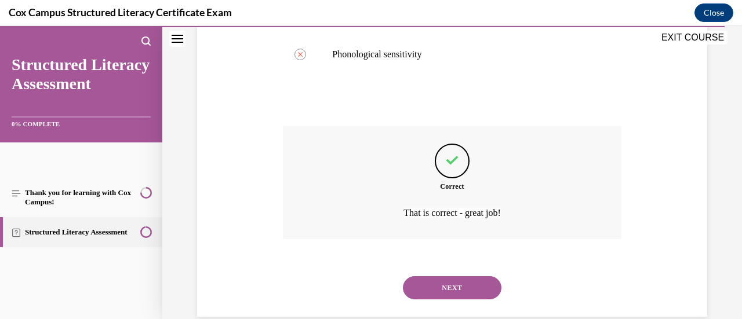
scroll to position [460, 0]
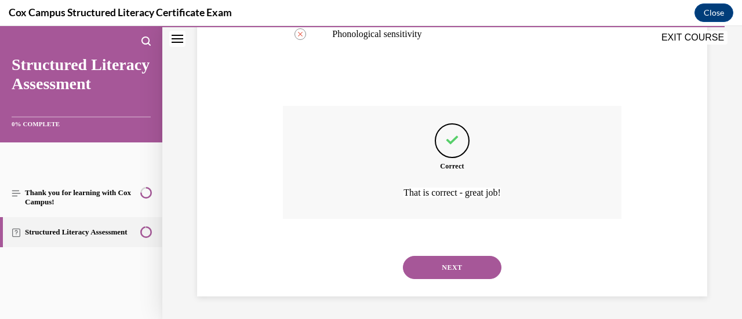
click at [424, 274] on button "NEXT" at bounding box center [452, 267] width 99 height 23
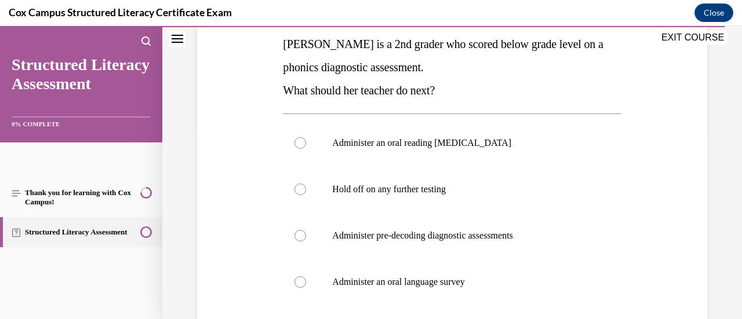
scroll to position [195, 0]
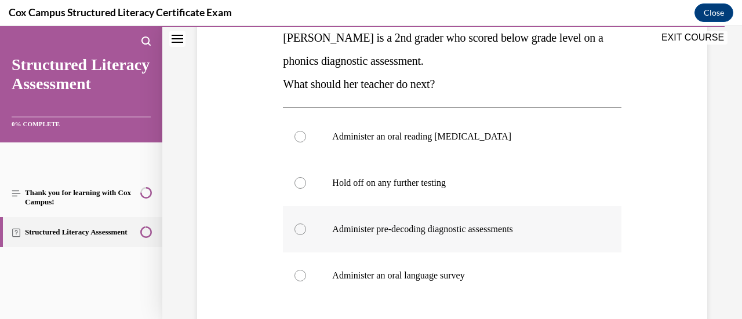
click at [413, 237] on label "Administer pre-decoding diagnostic assessments" at bounding box center [452, 229] width 338 height 46
click at [306, 235] on input "Administer pre-decoding diagnostic assessments" at bounding box center [301, 230] width 12 height 12
radio input "true"
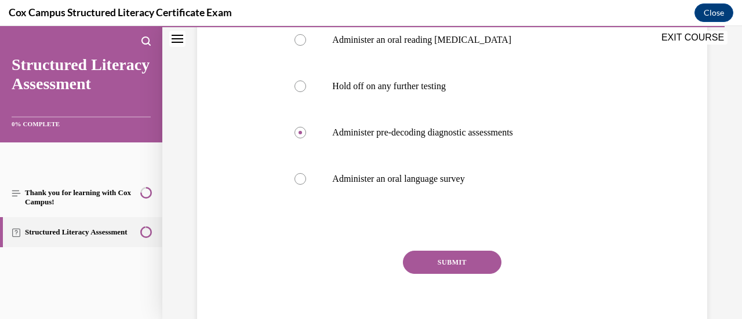
scroll to position [292, 0]
click at [428, 265] on button "SUBMIT" at bounding box center [452, 261] width 99 height 23
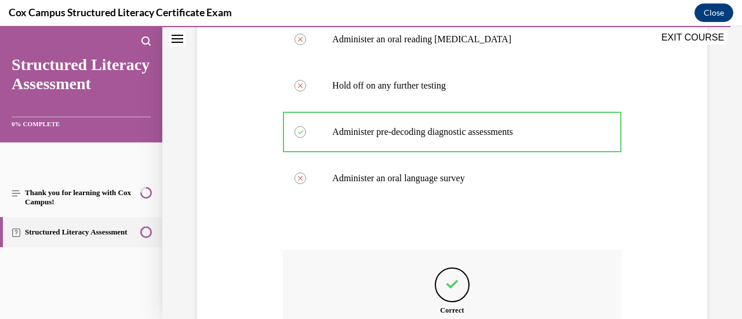
scroll to position [437, 0]
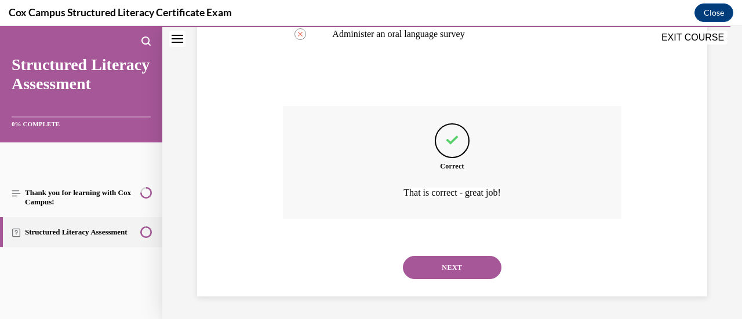
click at [433, 277] on button "NEXT" at bounding box center [452, 267] width 99 height 23
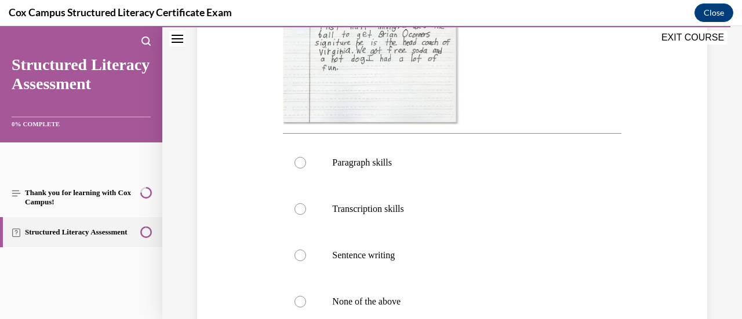
scroll to position [396, 0]
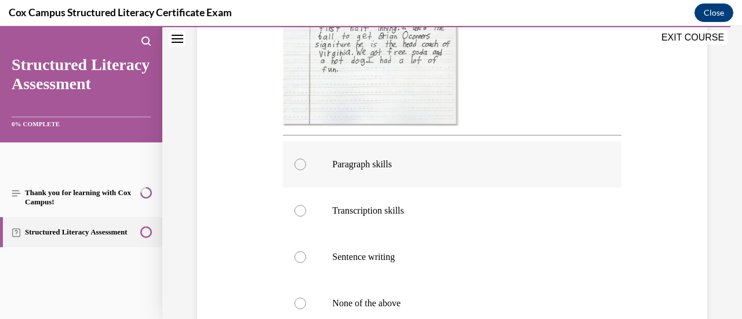
click at [376, 170] on p "Paragraph skills" at bounding box center [462, 165] width 260 height 12
click at [306, 170] on input "Paragraph skills" at bounding box center [301, 165] width 12 height 12
radio input "true"
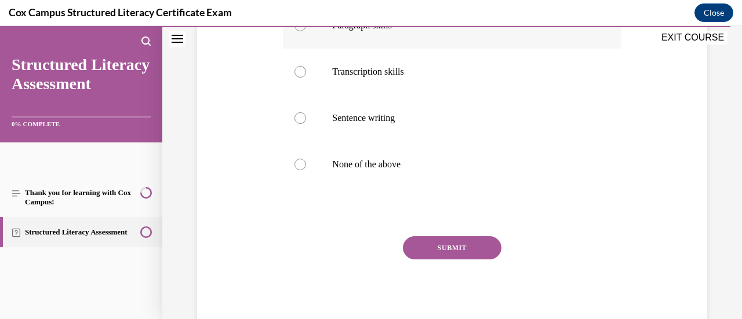
scroll to position [551, 0]
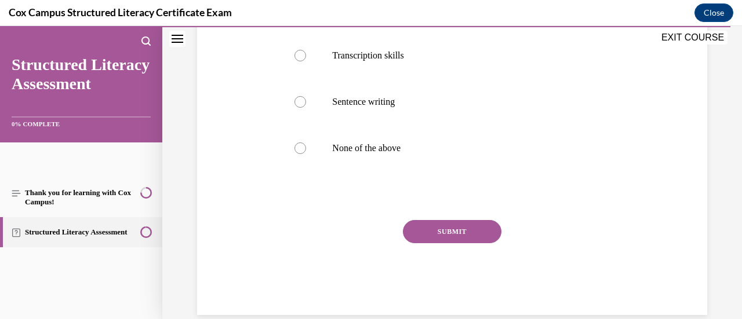
click at [419, 244] on button "SUBMIT" at bounding box center [452, 231] width 99 height 23
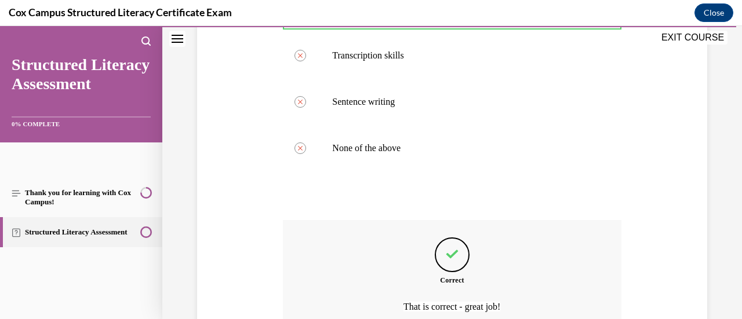
scroll to position [689, 0]
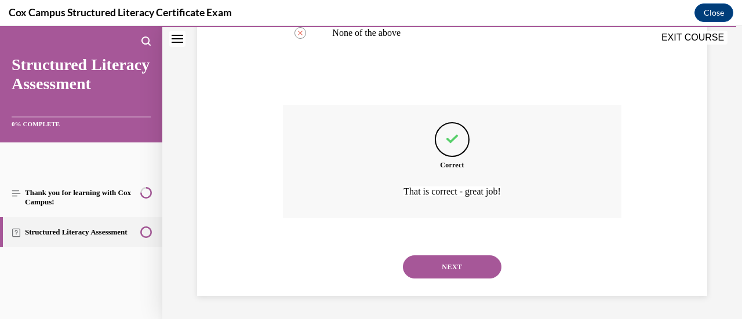
click at [446, 268] on button "NEXT" at bounding box center [452, 267] width 99 height 23
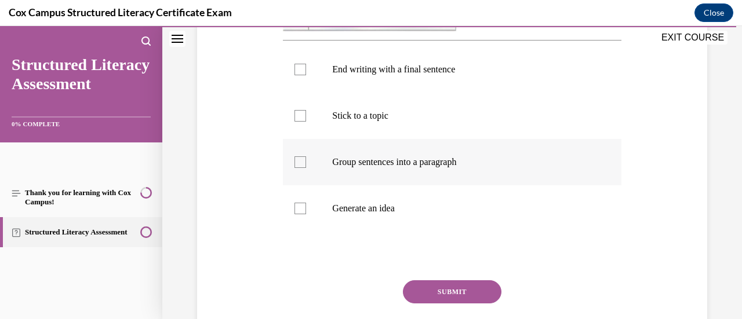
scroll to position [518, 0]
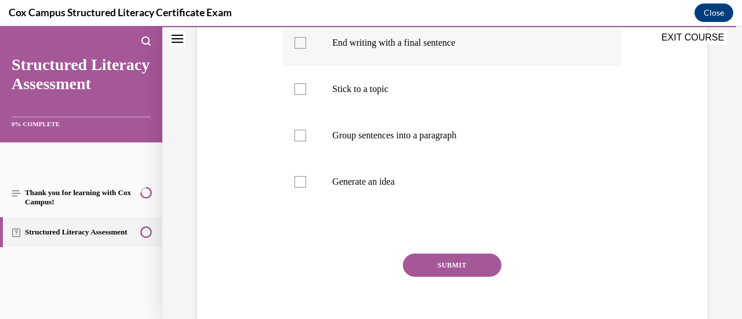
click at [303, 51] on label "End writing with a final sentence" at bounding box center [452, 43] width 338 height 46
click at [303, 49] on input "End writing with a final sentence" at bounding box center [301, 43] width 12 height 12
checkbox input "true"
click at [300, 93] on div at bounding box center [301, 89] width 12 height 12
click at [300, 93] on input "Stick to a topic" at bounding box center [301, 89] width 12 height 12
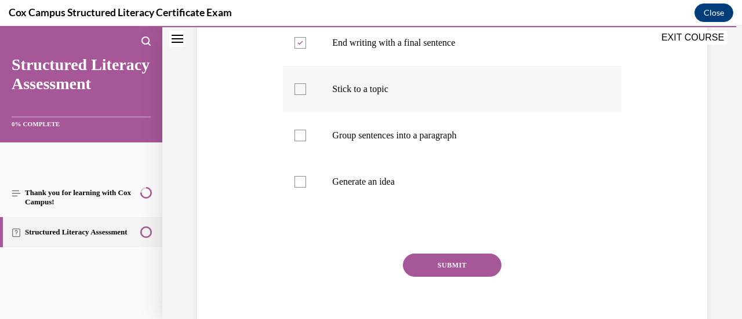
checkbox input "true"
click at [297, 143] on label "Group sentences into a paragraph" at bounding box center [452, 135] width 338 height 46
click at [297, 141] on input "Group sentences into a paragraph" at bounding box center [301, 136] width 12 height 12
checkbox input "true"
click at [299, 179] on div at bounding box center [301, 182] width 12 height 12
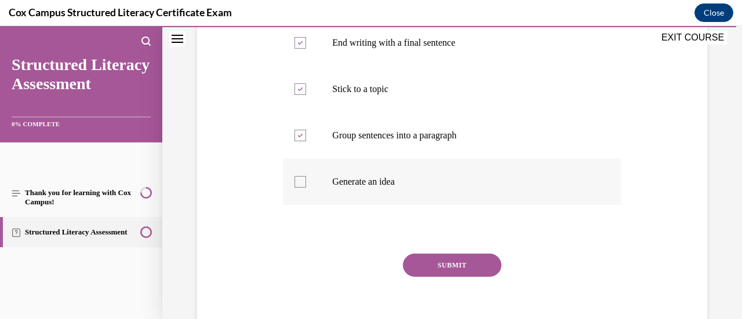
click at [299, 179] on input "Generate an idea" at bounding box center [301, 182] width 12 height 12
checkbox input "true"
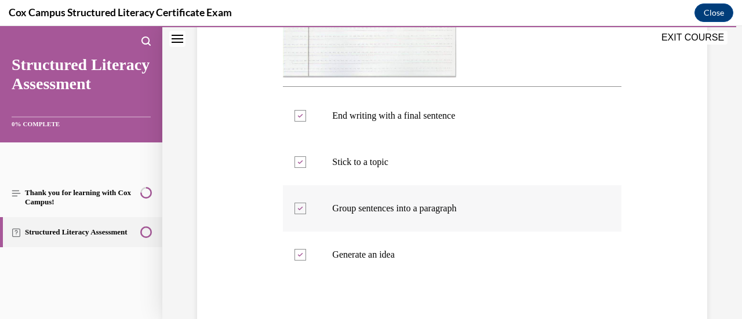
scroll to position [535, 0]
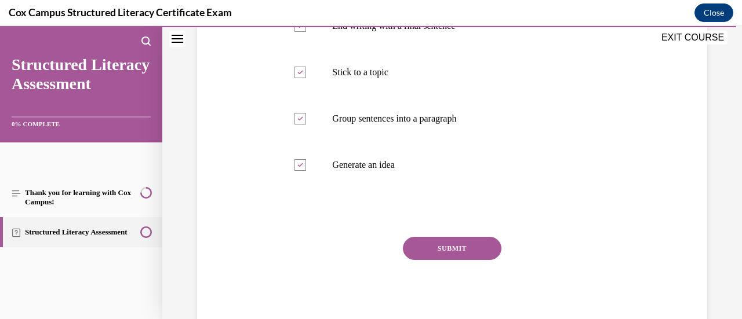
click at [436, 252] on button "SUBMIT" at bounding box center [452, 248] width 99 height 23
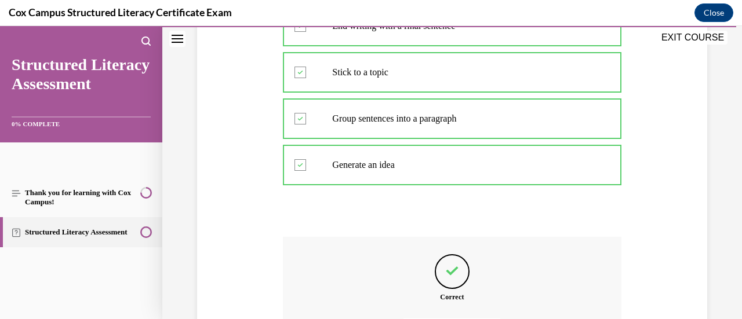
scroll to position [666, 0]
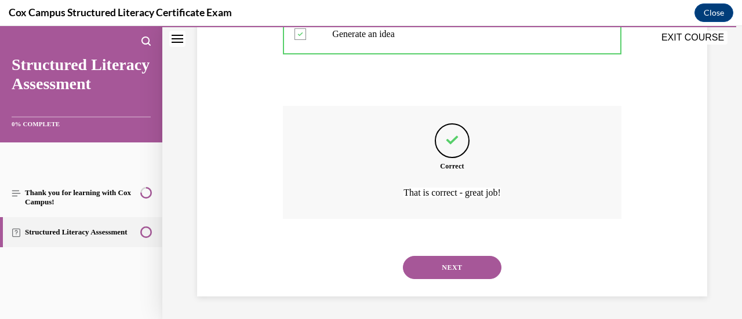
click at [441, 262] on button "NEXT" at bounding box center [452, 267] width 99 height 23
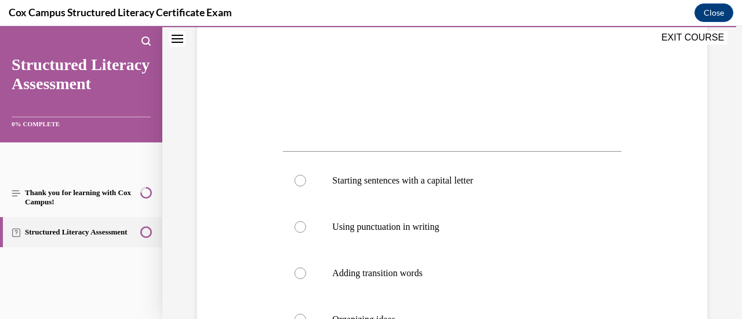
scroll to position [444, 0]
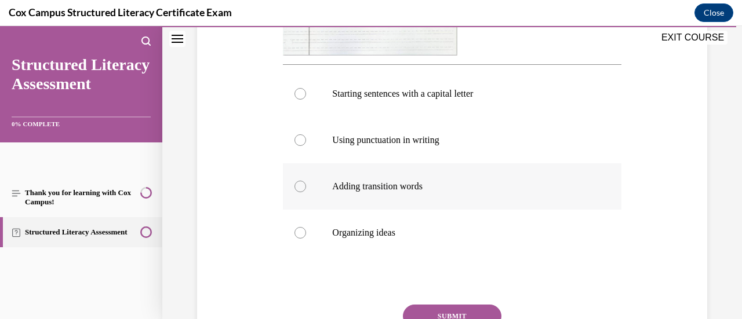
click at [358, 200] on label "Adding transition words" at bounding box center [452, 187] width 338 height 46
click at [306, 192] on input "Adding transition words" at bounding box center [301, 187] width 12 height 12
radio input "true"
click at [431, 311] on button "SUBMIT" at bounding box center [452, 316] width 99 height 23
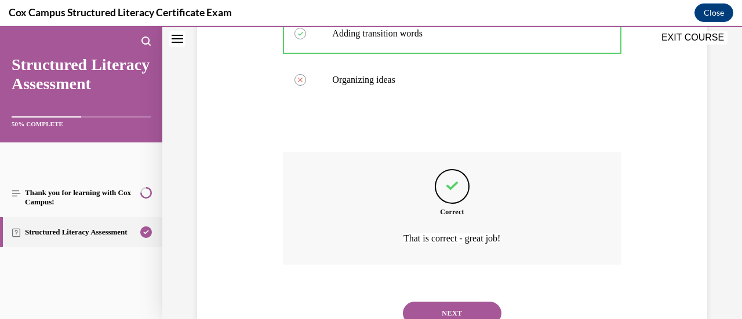
scroll to position [642, 0]
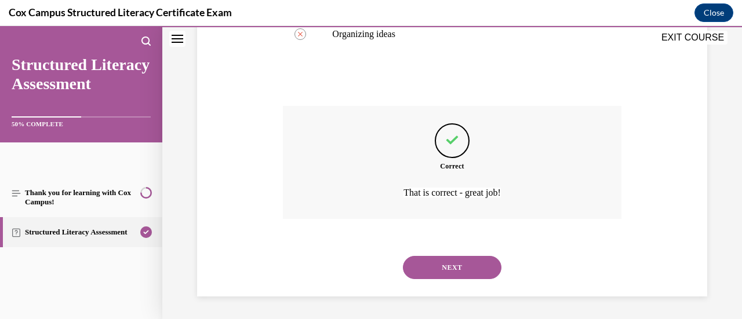
click at [419, 268] on button "NEXT" at bounding box center [452, 267] width 99 height 23
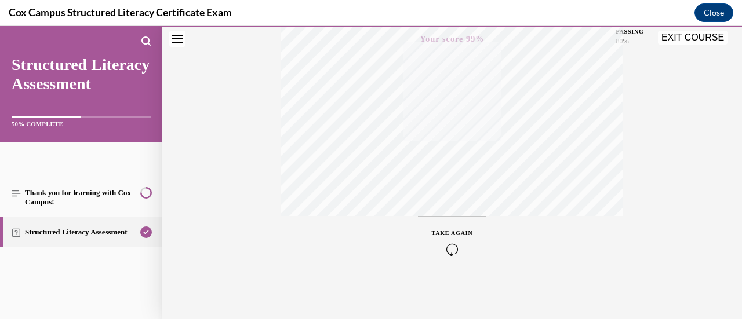
scroll to position [0, 0]
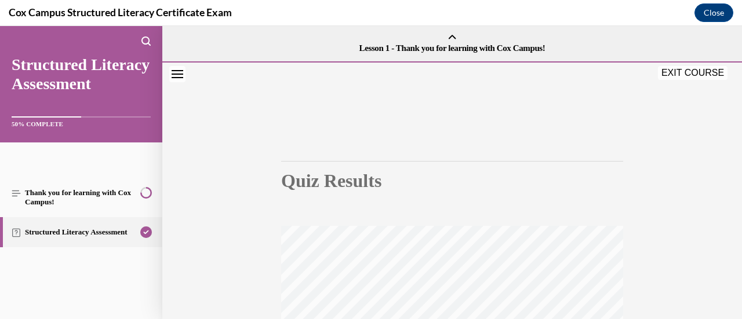
click at [691, 72] on button "EXIT COURSE" at bounding box center [693, 73] width 70 height 14
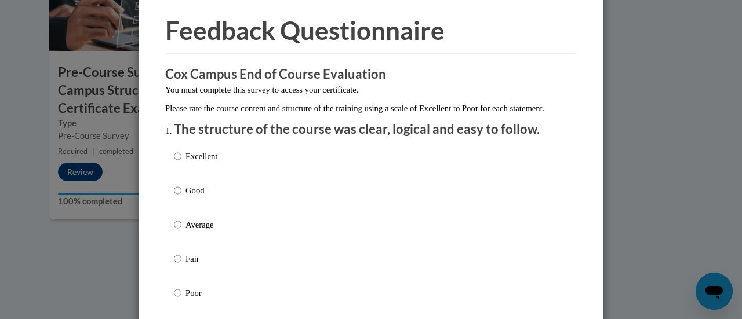
scroll to position [42, 0]
click at [186, 162] on p "Excellent" at bounding box center [202, 156] width 32 height 13
click at [181, 162] on input "Excellent" at bounding box center [178, 156] width 8 height 13
radio input "true"
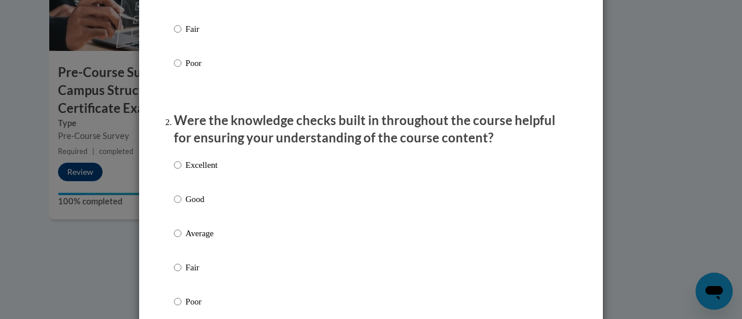
scroll to position [271, 0]
click at [174, 206] on input "Good" at bounding box center [178, 199] width 8 height 13
radio input "true"
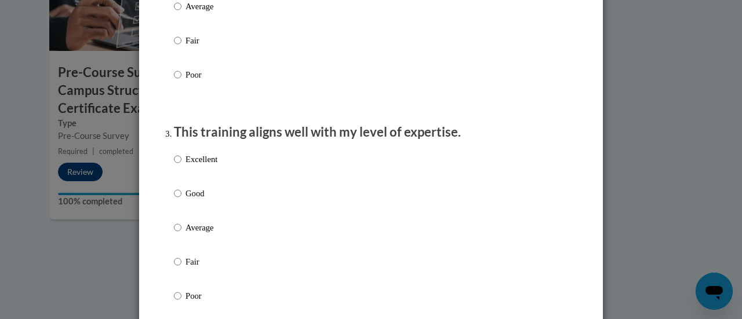
scroll to position [499, 0]
click at [174, 200] on input "Good" at bounding box center [178, 193] width 8 height 13
radio input "true"
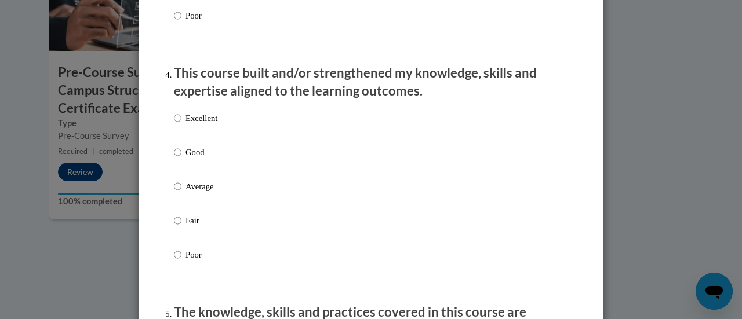
scroll to position [780, 0]
click at [174, 158] on input "Good" at bounding box center [178, 152] width 8 height 13
radio input "true"
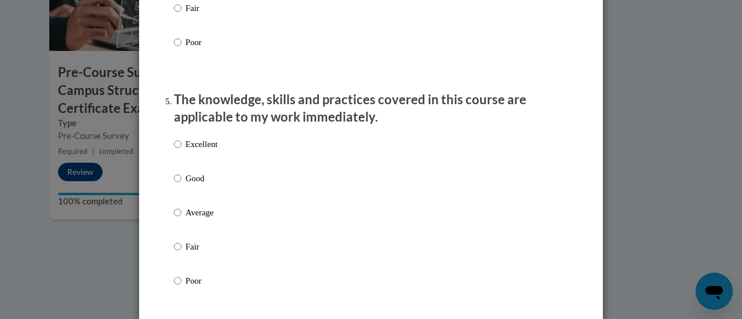
scroll to position [992, 0]
click at [174, 185] on input "Good" at bounding box center [178, 178] width 8 height 13
radio input "true"
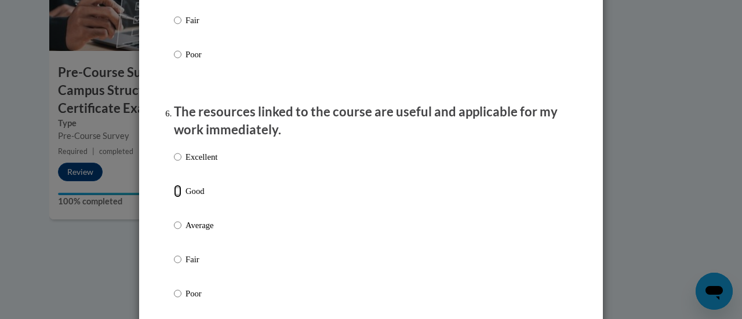
click at [174, 198] on input "Good" at bounding box center [178, 191] width 8 height 13
radio input "true"
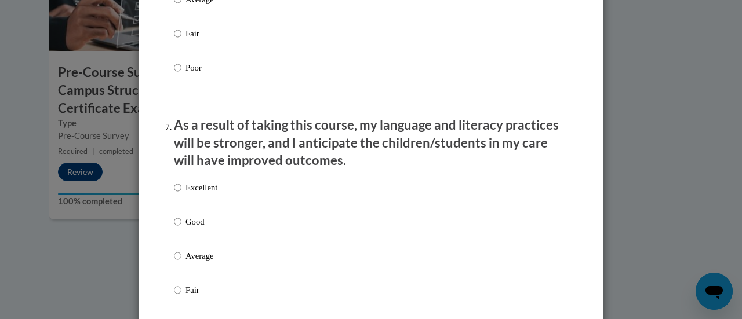
scroll to position [1467, 0]
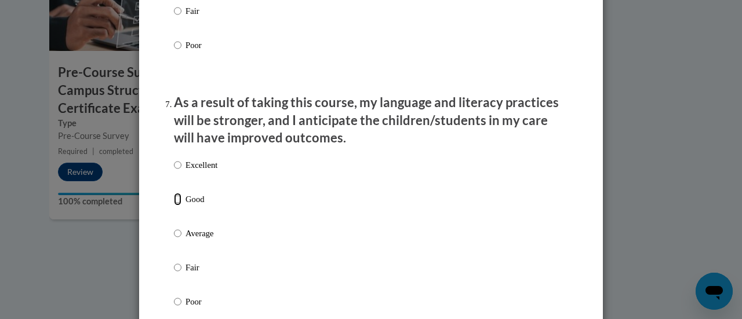
click at [174, 206] on input "Good" at bounding box center [178, 199] width 8 height 13
radio input "true"
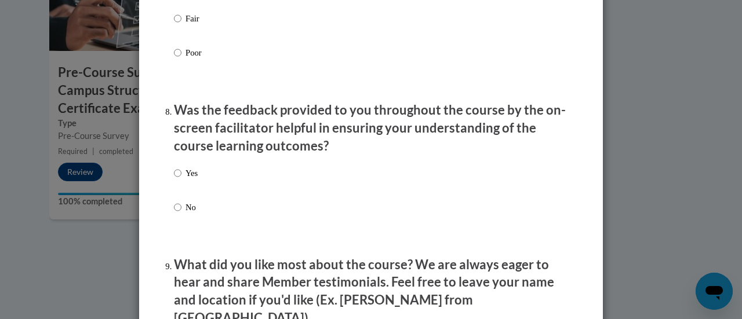
scroll to position [1717, 0]
click at [176, 180] on input "Yes" at bounding box center [178, 173] width 8 height 13
radio input "true"
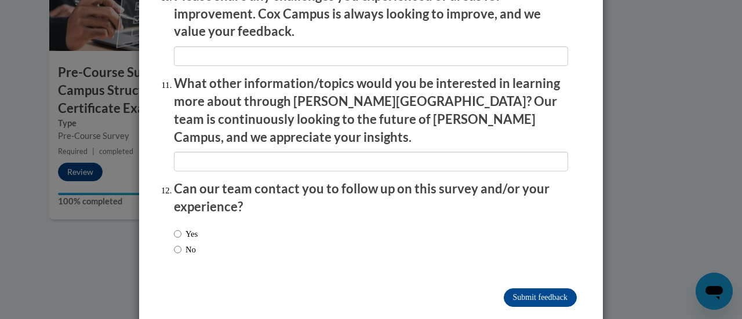
scroll to position [2091, 0]
click at [174, 228] on input "Yes" at bounding box center [178, 234] width 8 height 13
radio input "true"
click at [175, 244] on input "No" at bounding box center [178, 250] width 8 height 13
radio input "true"
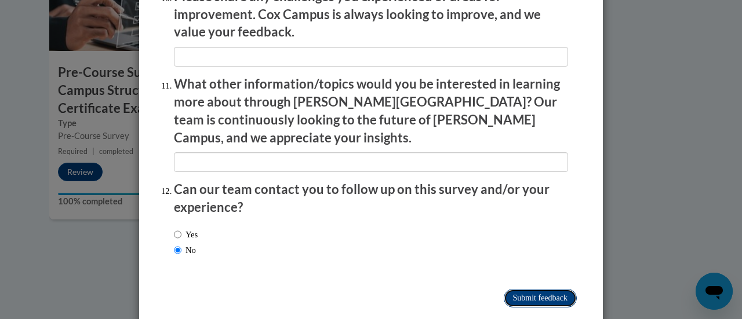
click at [542, 289] on input "Submit feedback" at bounding box center [540, 298] width 73 height 19
